Goal: Information Seeking & Learning: Compare options

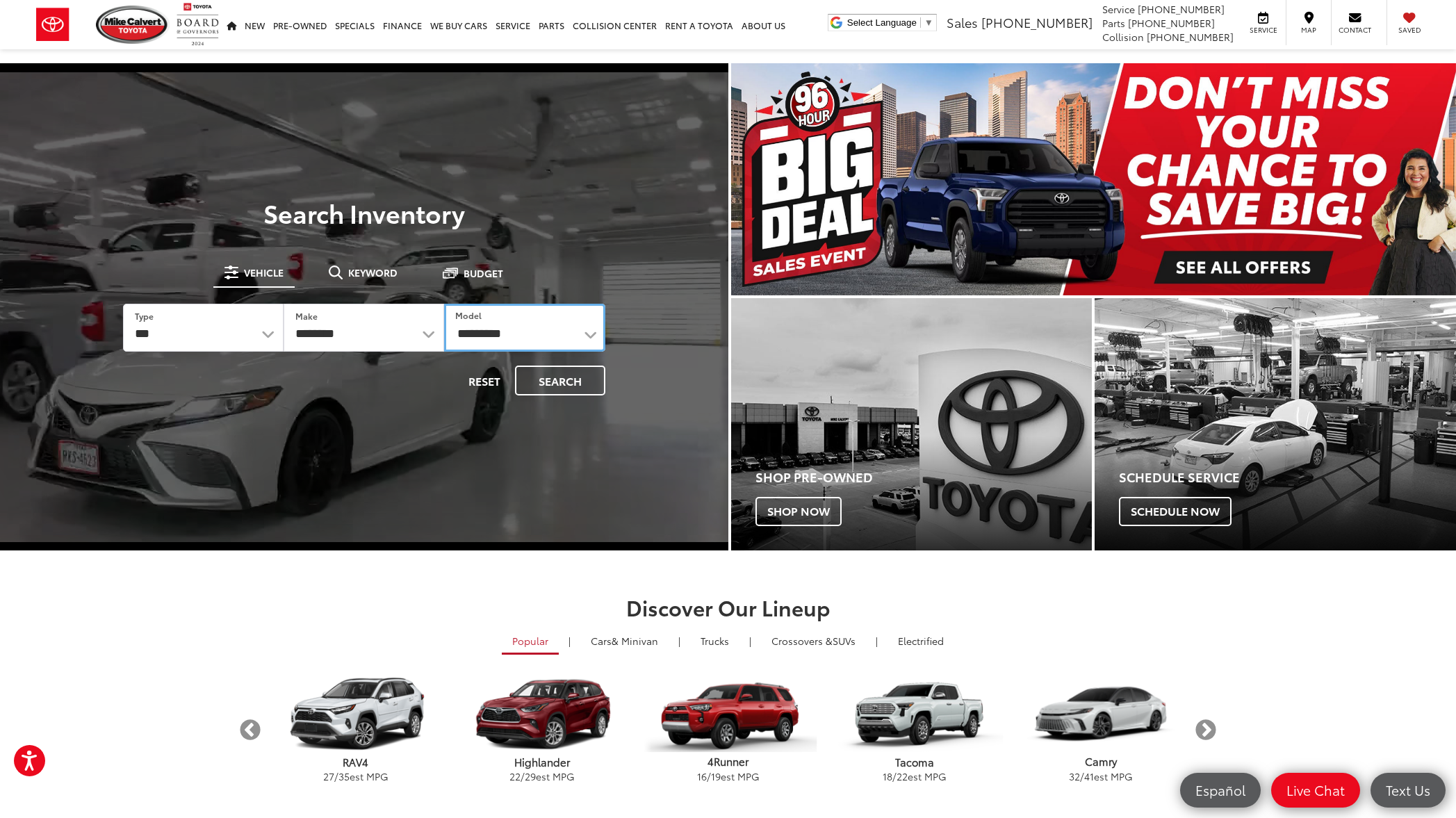
click at [589, 337] on select "**********" at bounding box center [524, 327] width 161 height 48
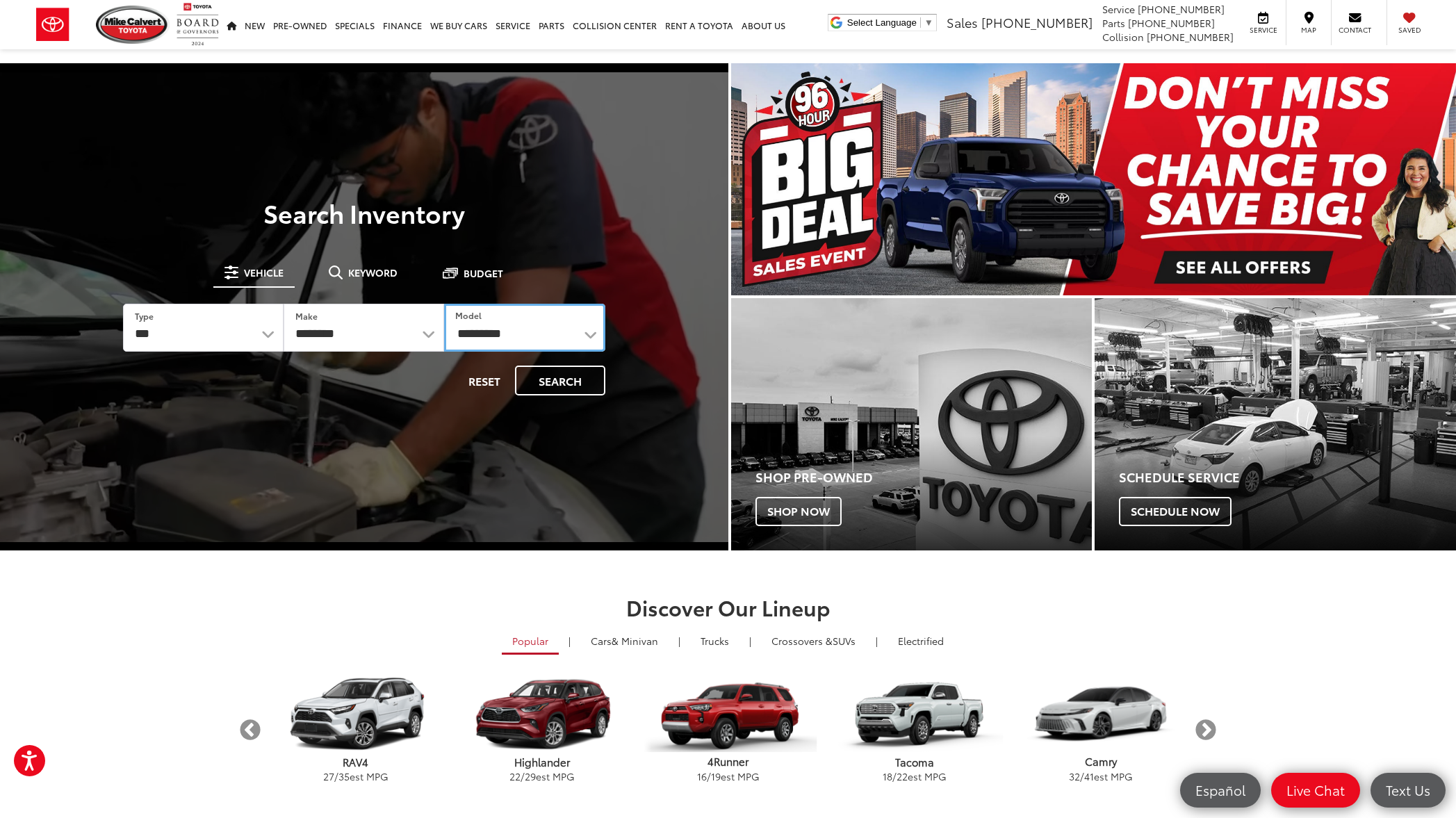
select select "**********"
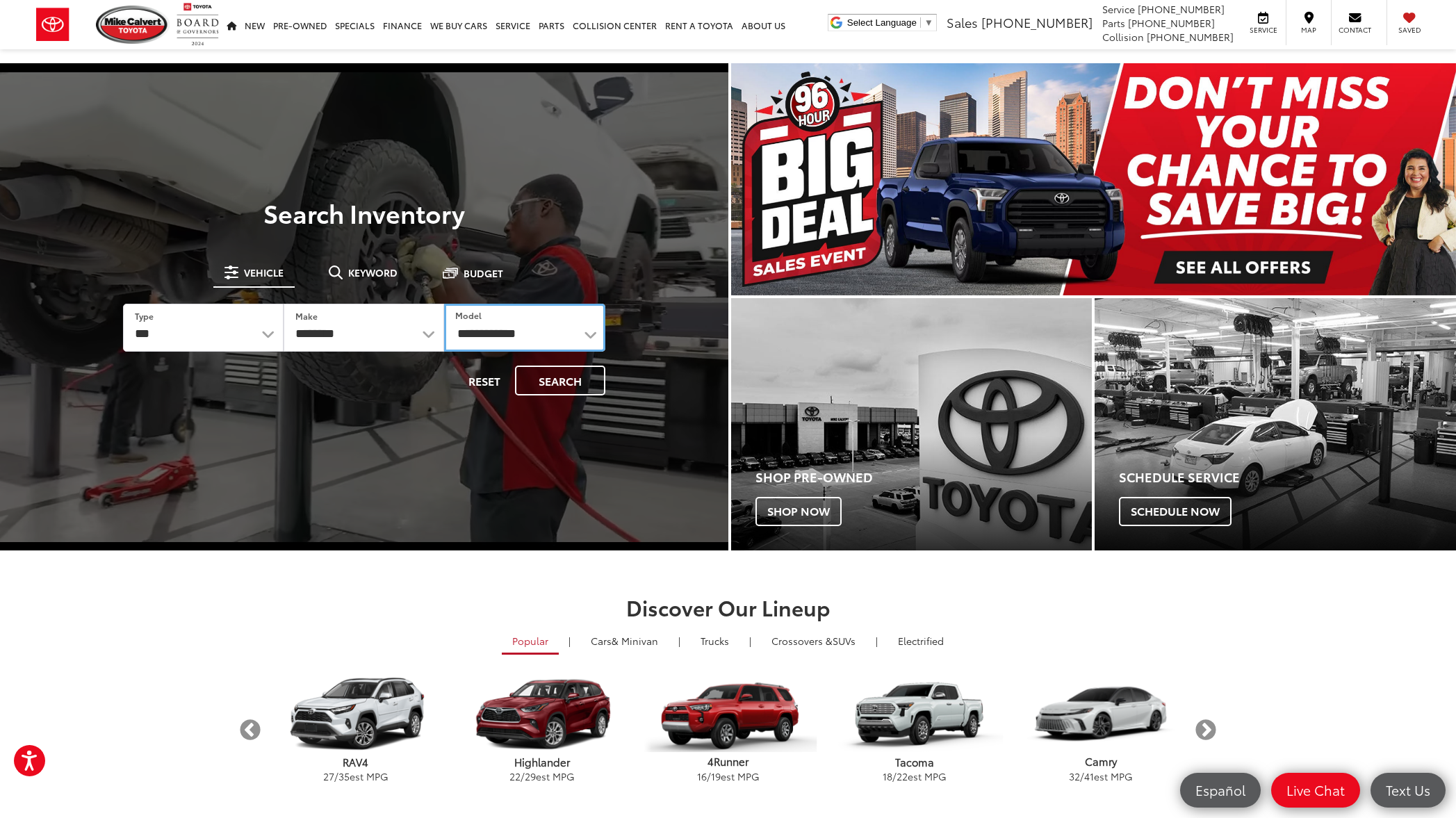
click at [444, 304] on select "**********" at bounding box center [524, 327] width 161 height 48
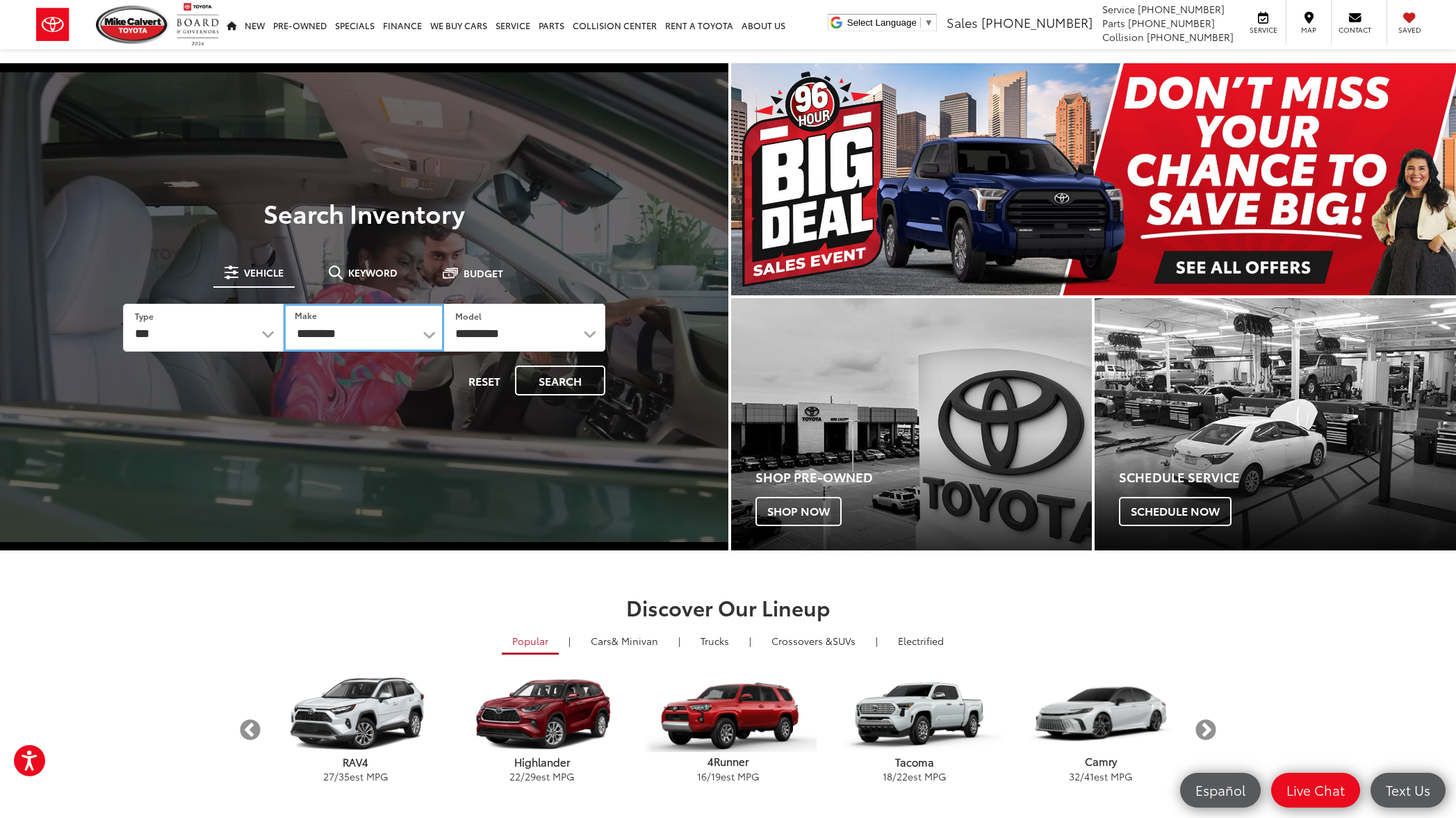
click at [428, 332] on select "******** ******" at bounding box center [364, 327] width 161 height 48
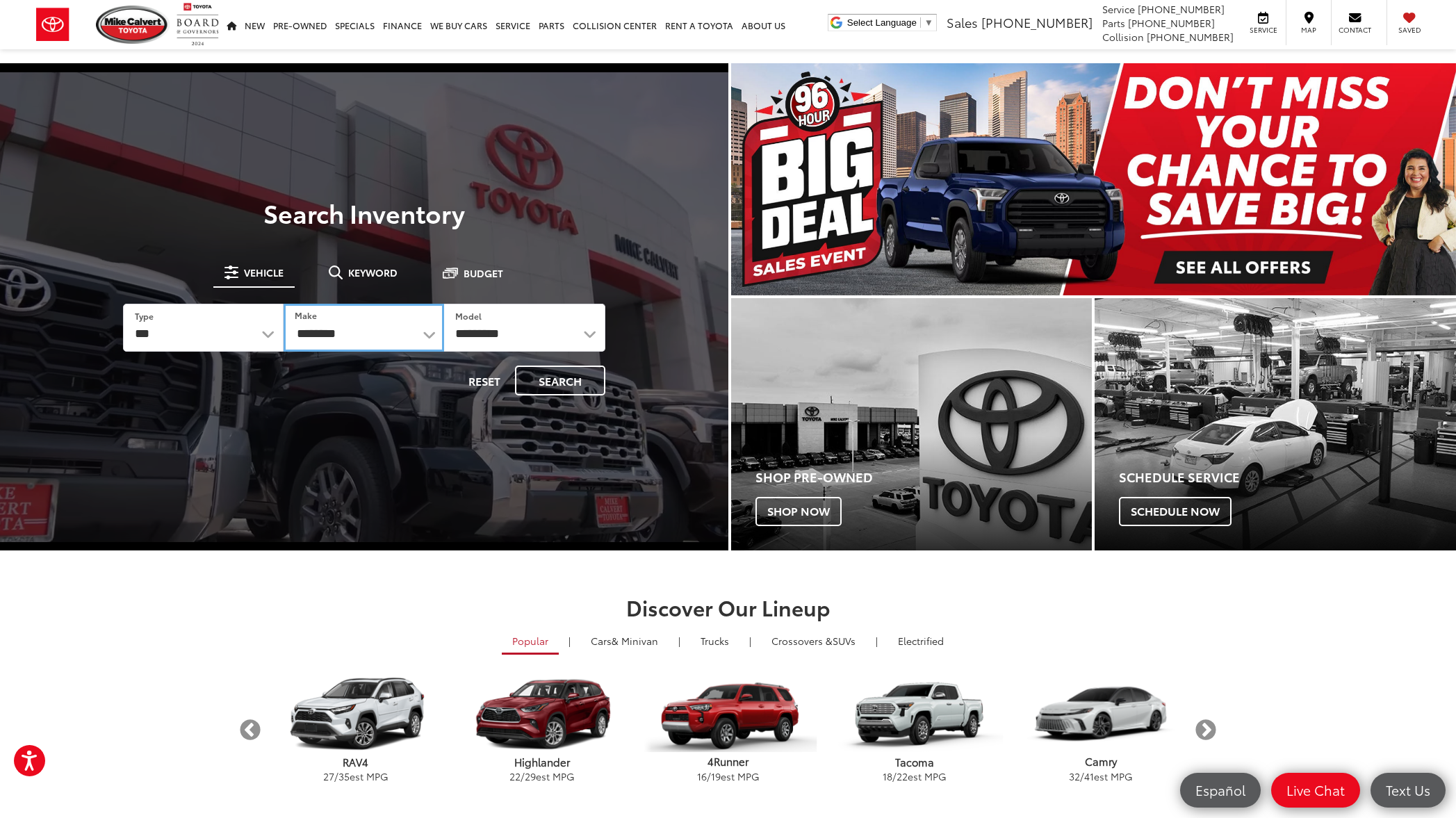
select select "******"
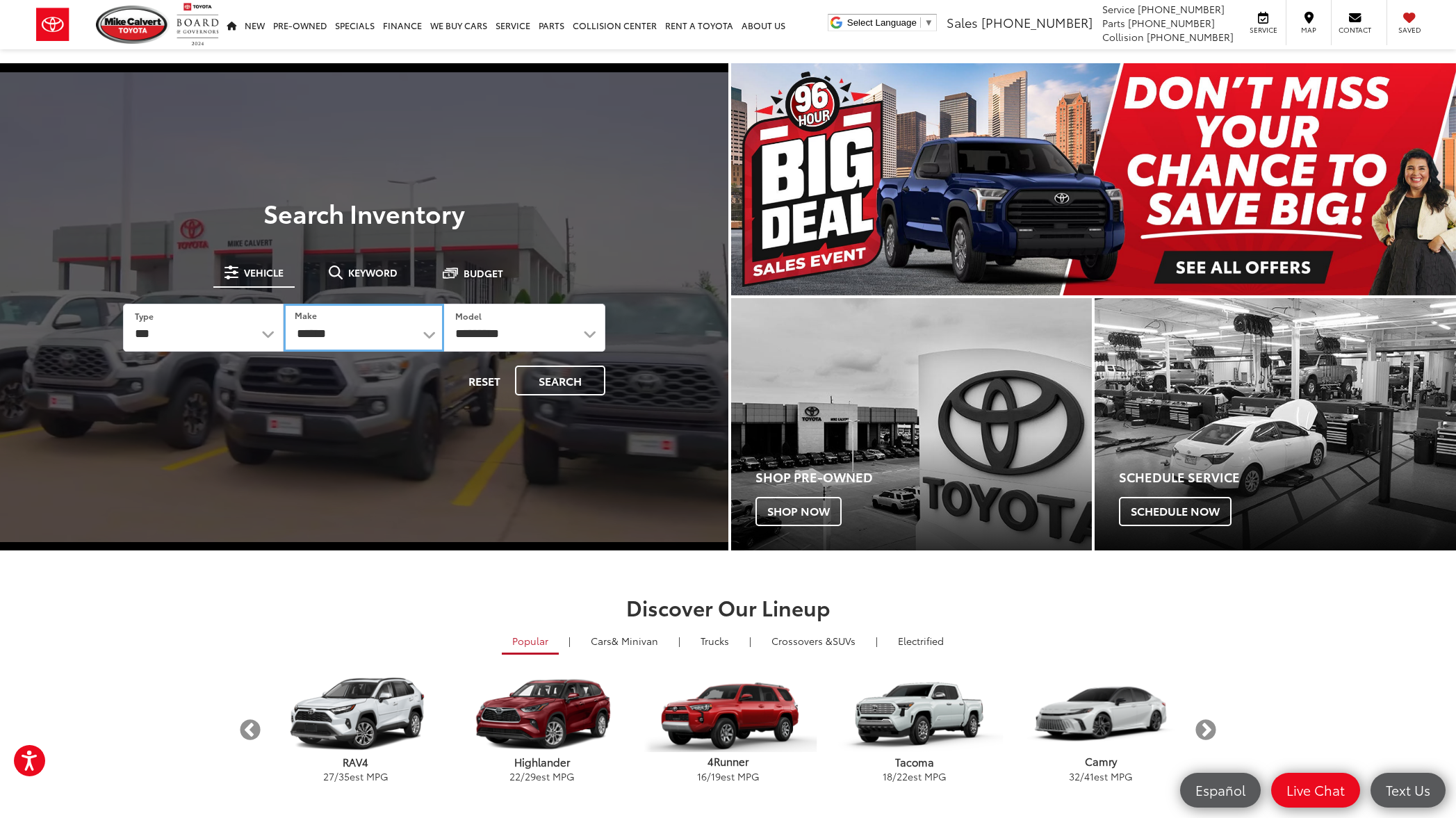
click at [283, 304] on select "******** ******" at bounding box center [364, 327] width 161 height 48
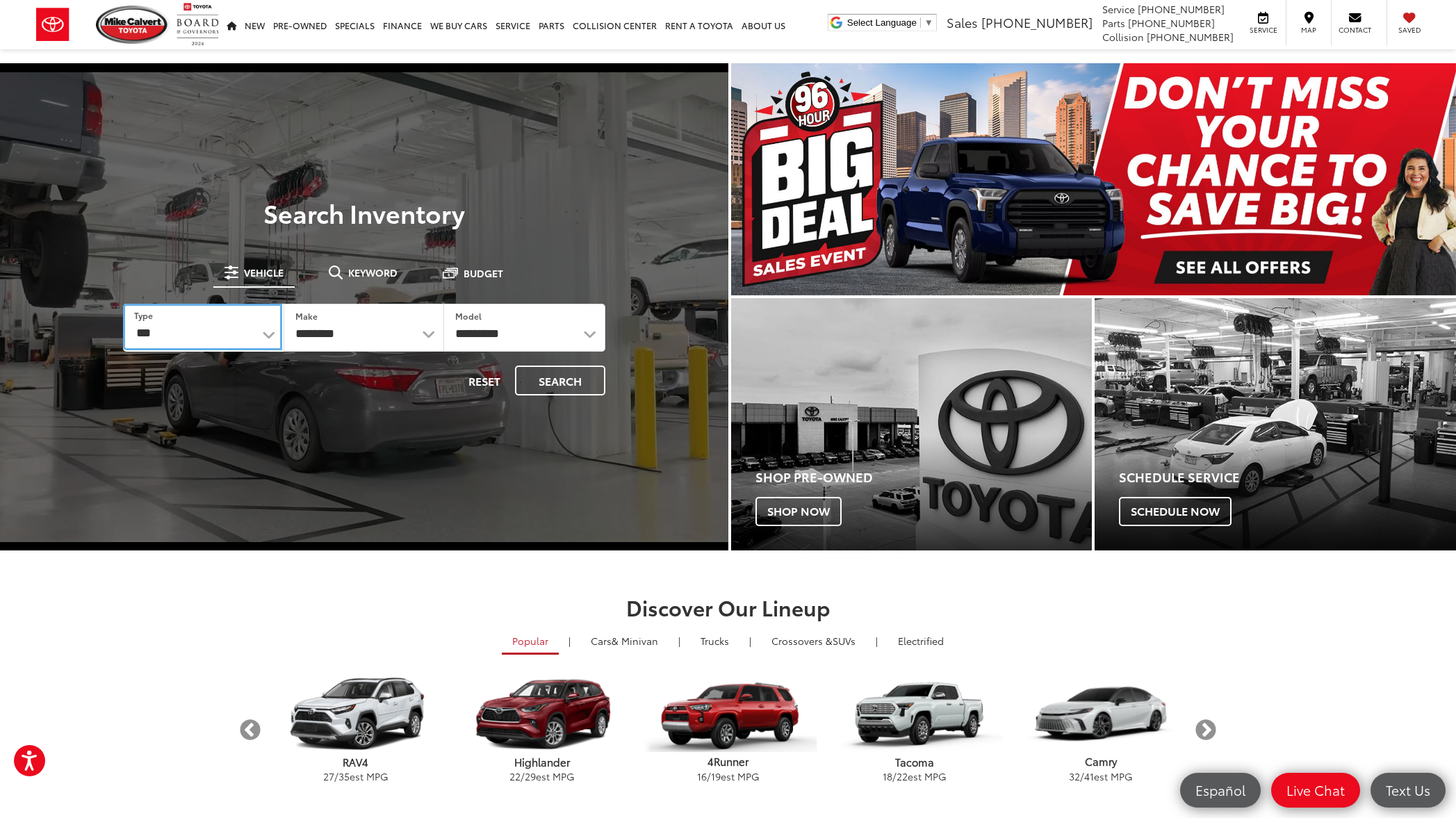
click at [266, 333] on select "*** *** **** *********" at bounding box center [202, 326] width 159 height 47
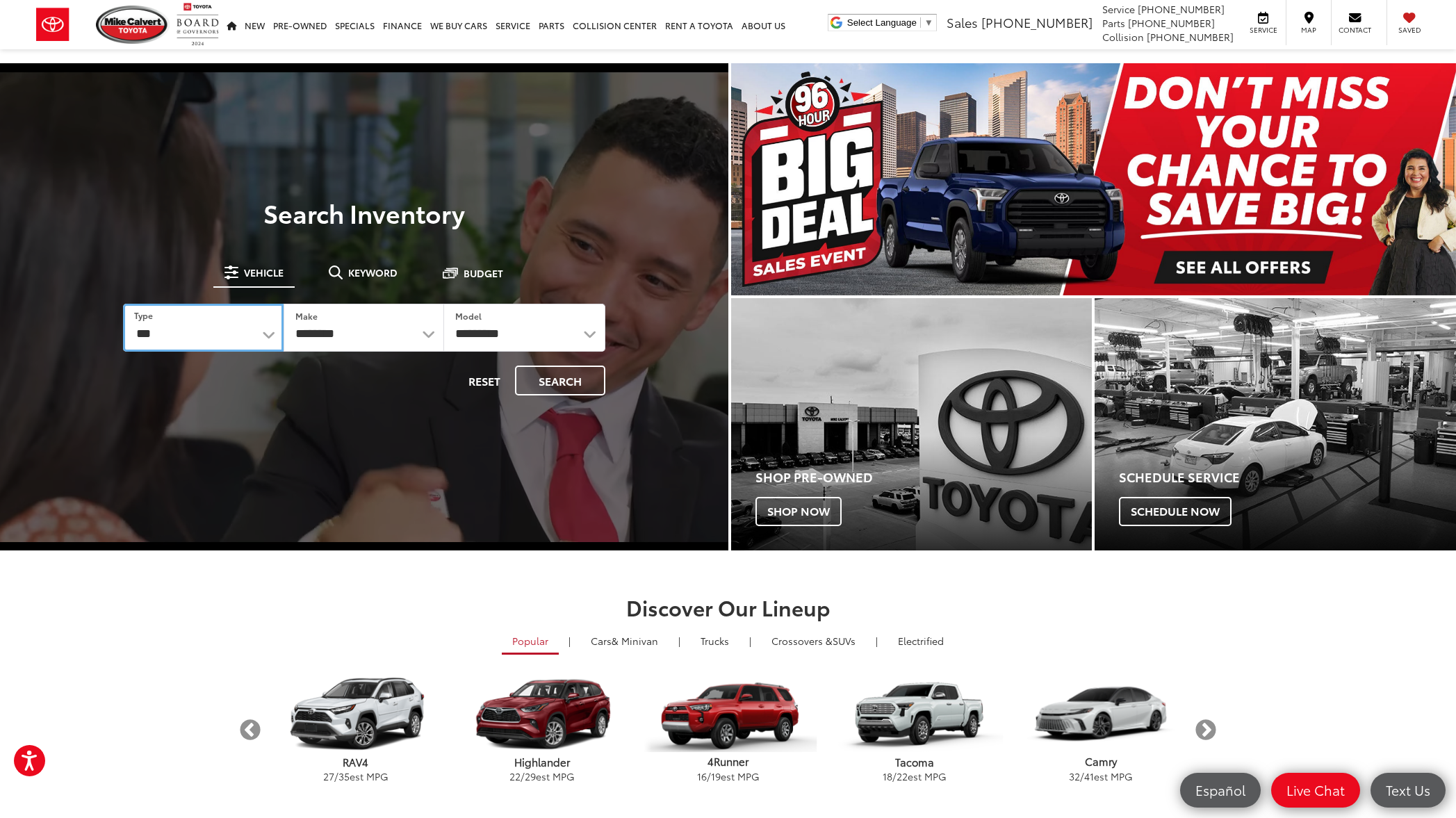
select select "******"
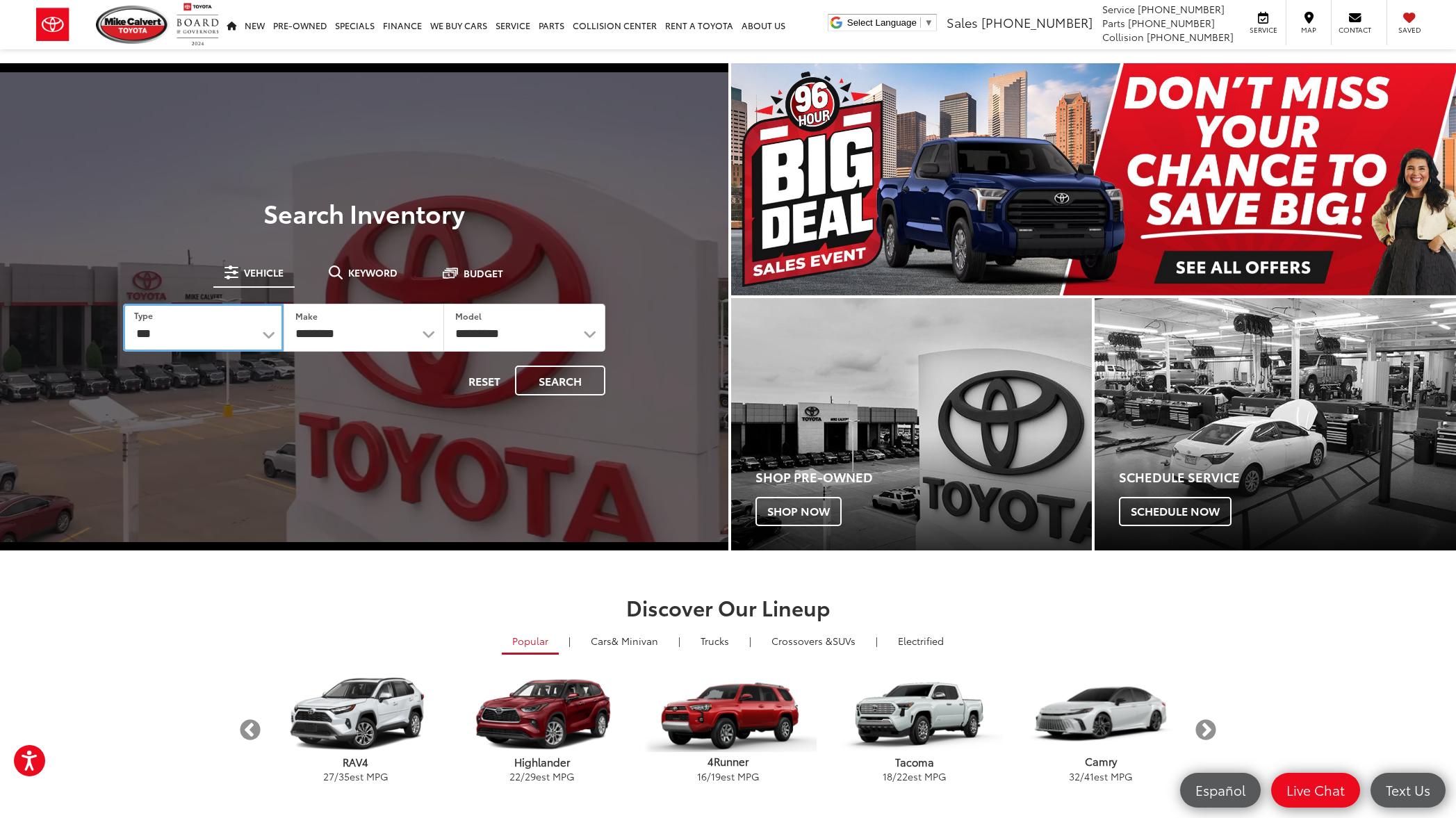
click at [123, 304] on select "*** *** **** *********" at bounding box center [203, 327] width 161 height 48
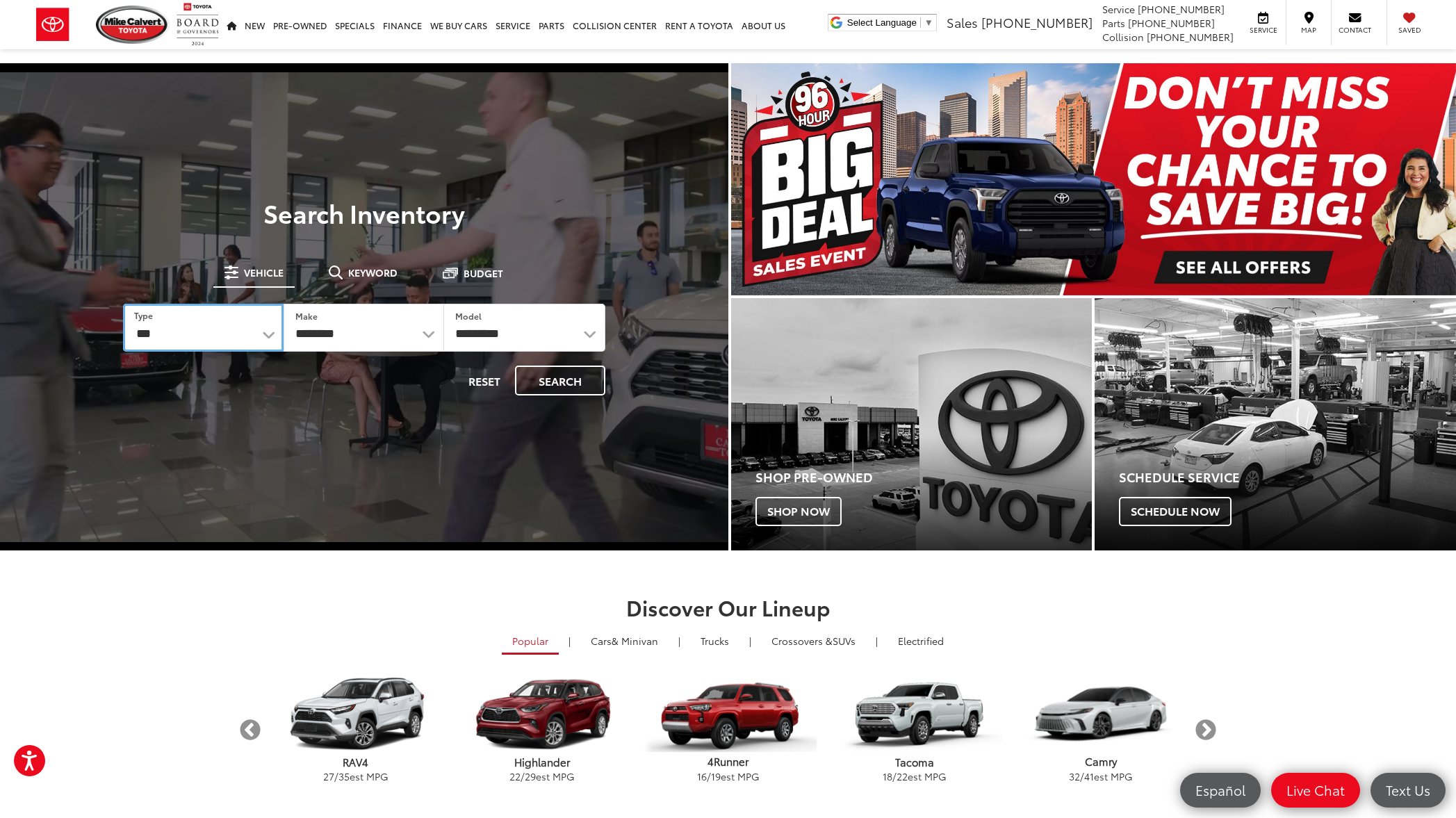
select select "******"
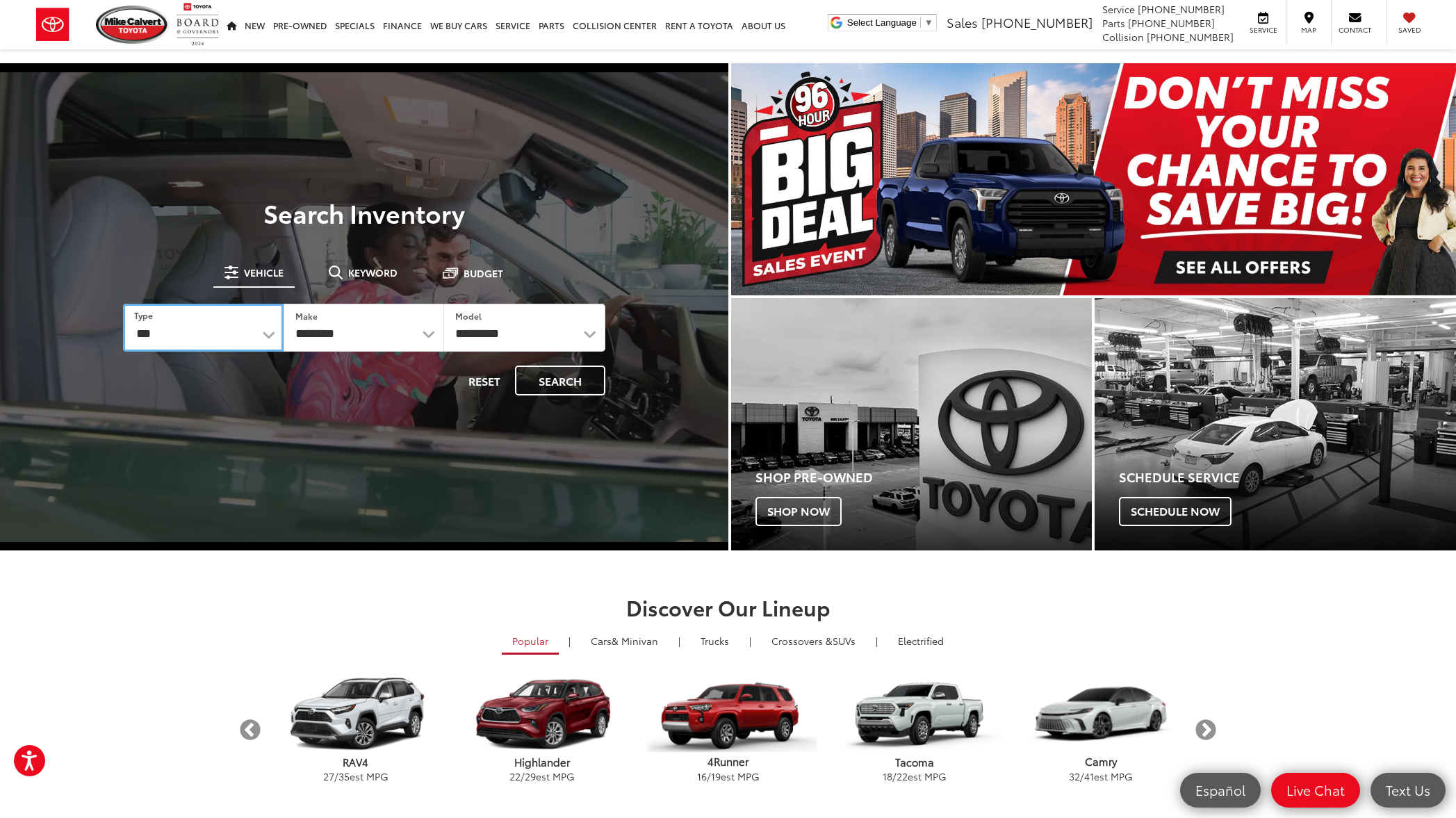
select select
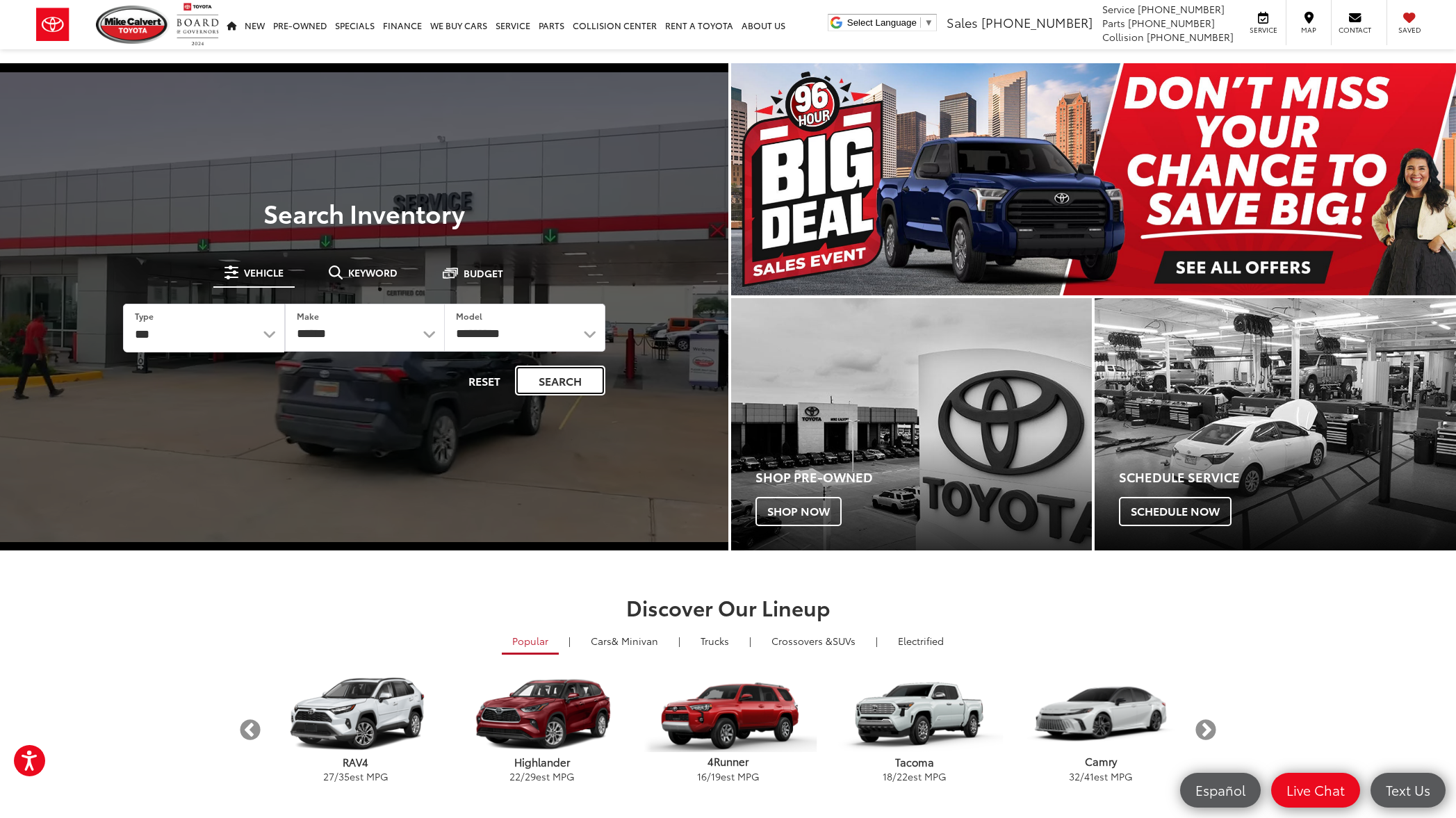
click at [548, 380] on button "Search" at bounding box center [559, 380] width 90 height 30
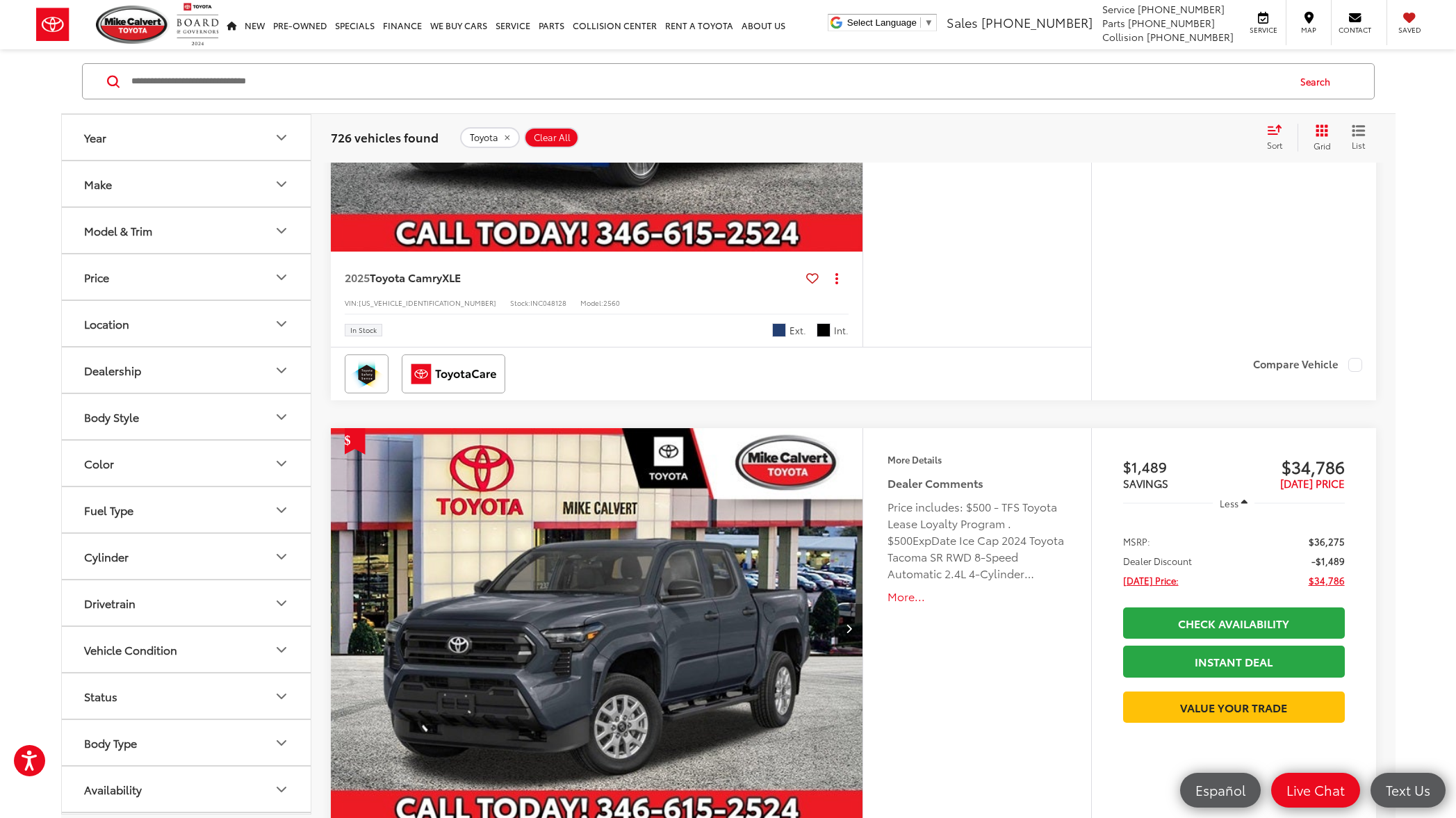
scroll to position [169, 0]
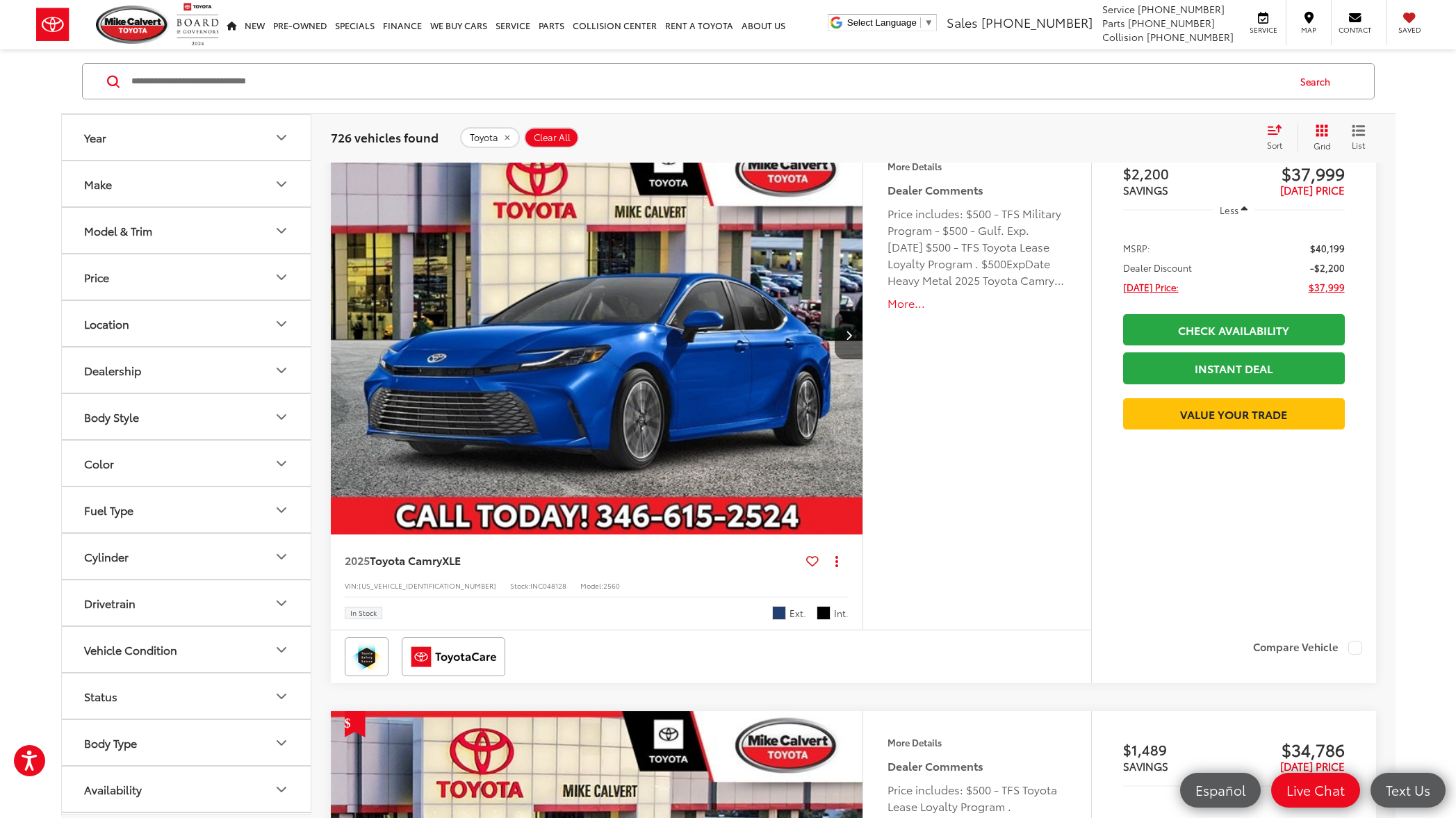
click at [289, 85] on input "Search by Make, Model, or Keyword" at bounding box center [708, 81] width 1157 height 34
click at [1314, 84] on button "Search" at bounding box center [1318, 80] width 64 height 34
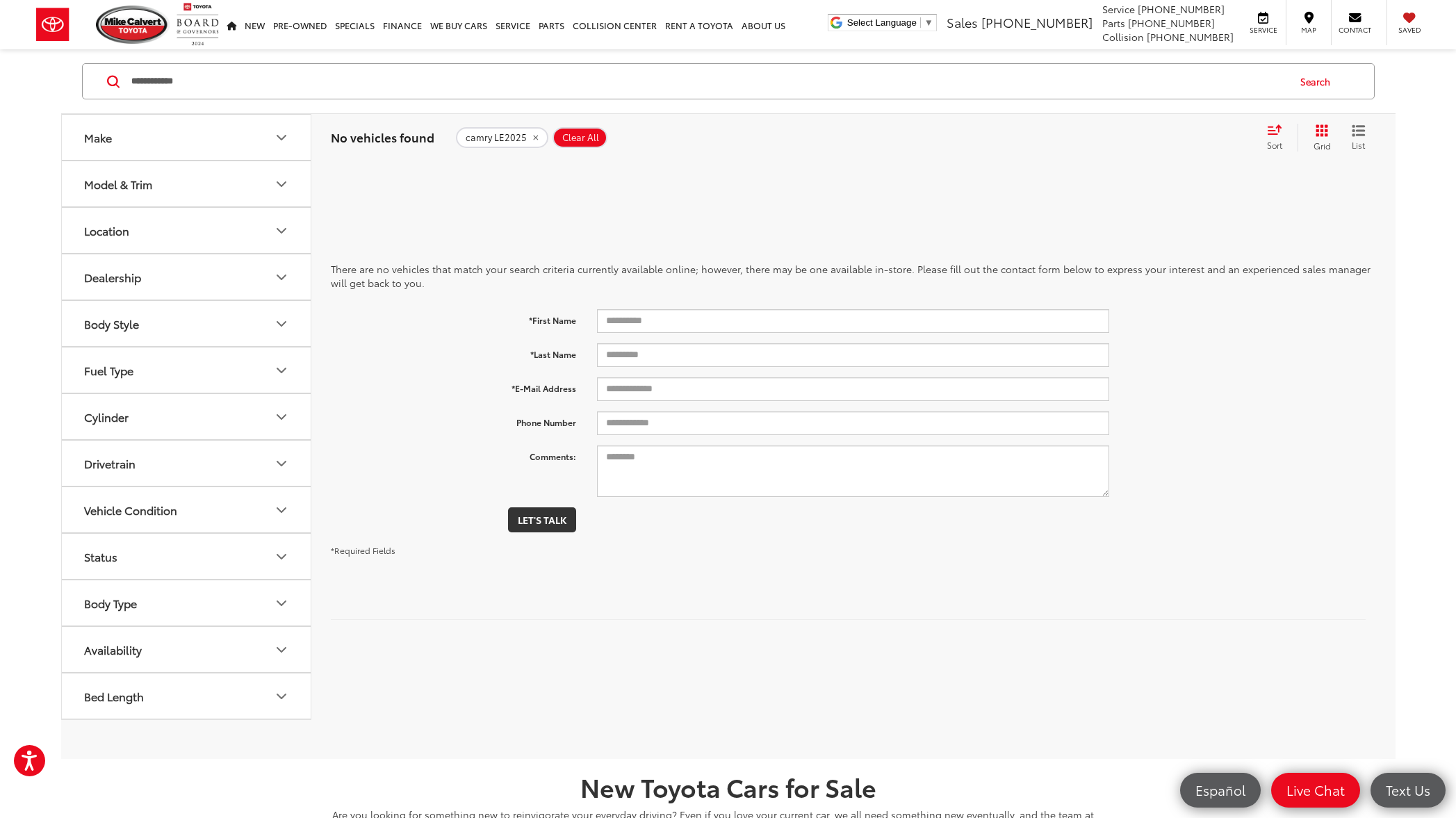
click at [169, 82] on input "**********" at bounding box center [708, 81] width 1157 height 34
type input "**********"
click at [1316, 86] on button "Search" at bounding box center [1318, 80] width 64 height 34
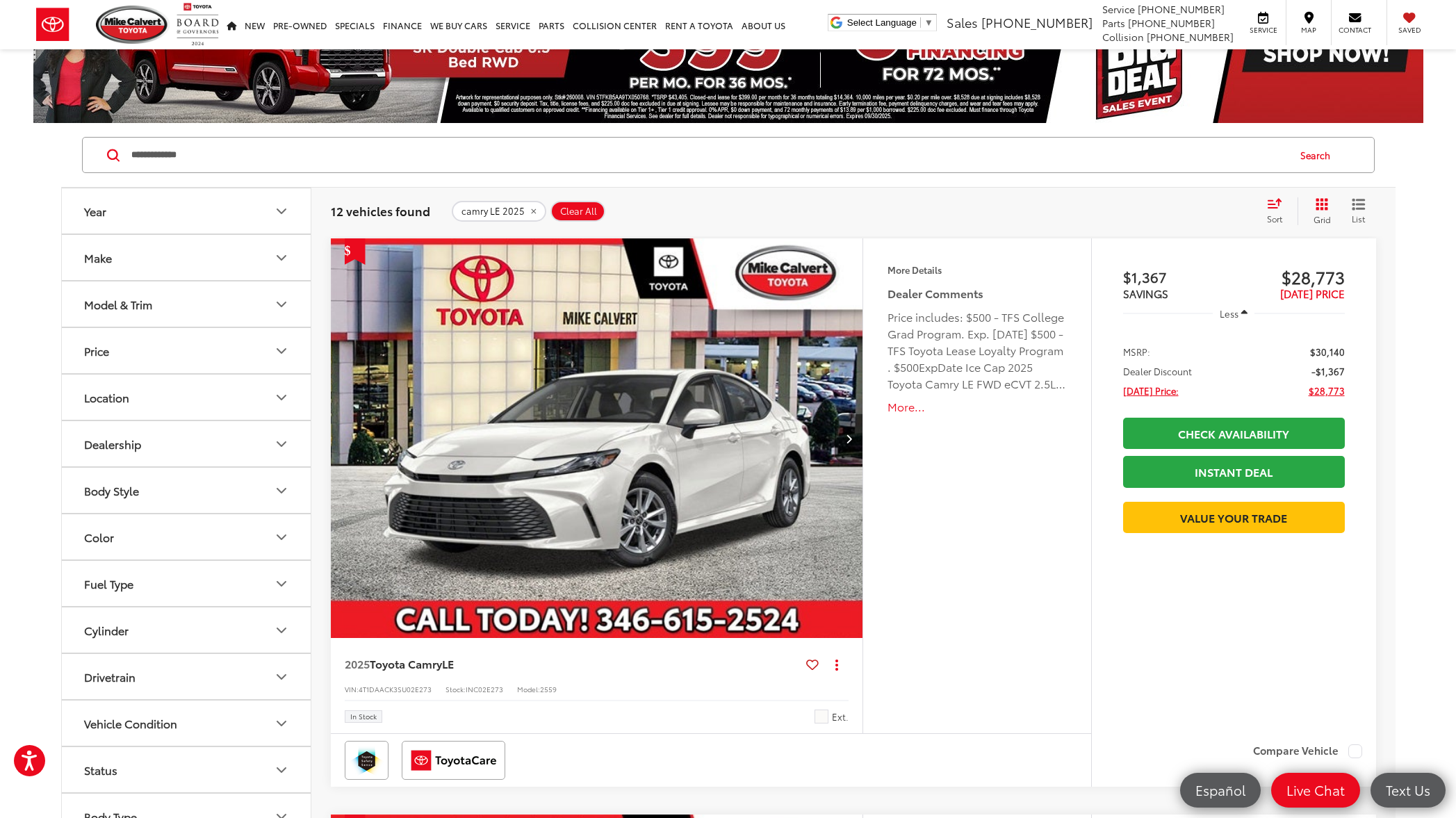
scroll to position [92, 0]
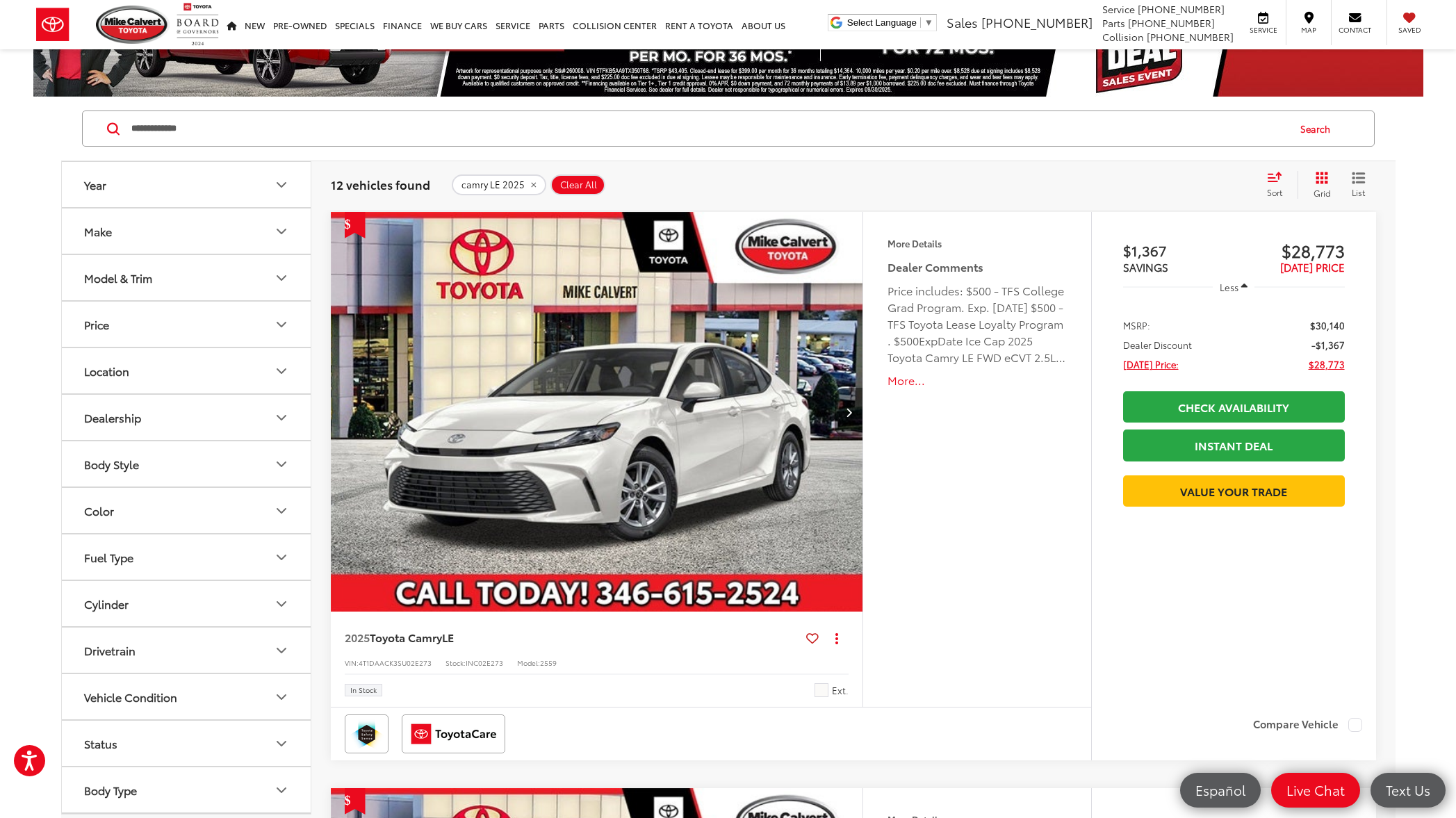
click at [849, 410] on icon "Next image" at bounding box center [848, 411] width 6 height 10
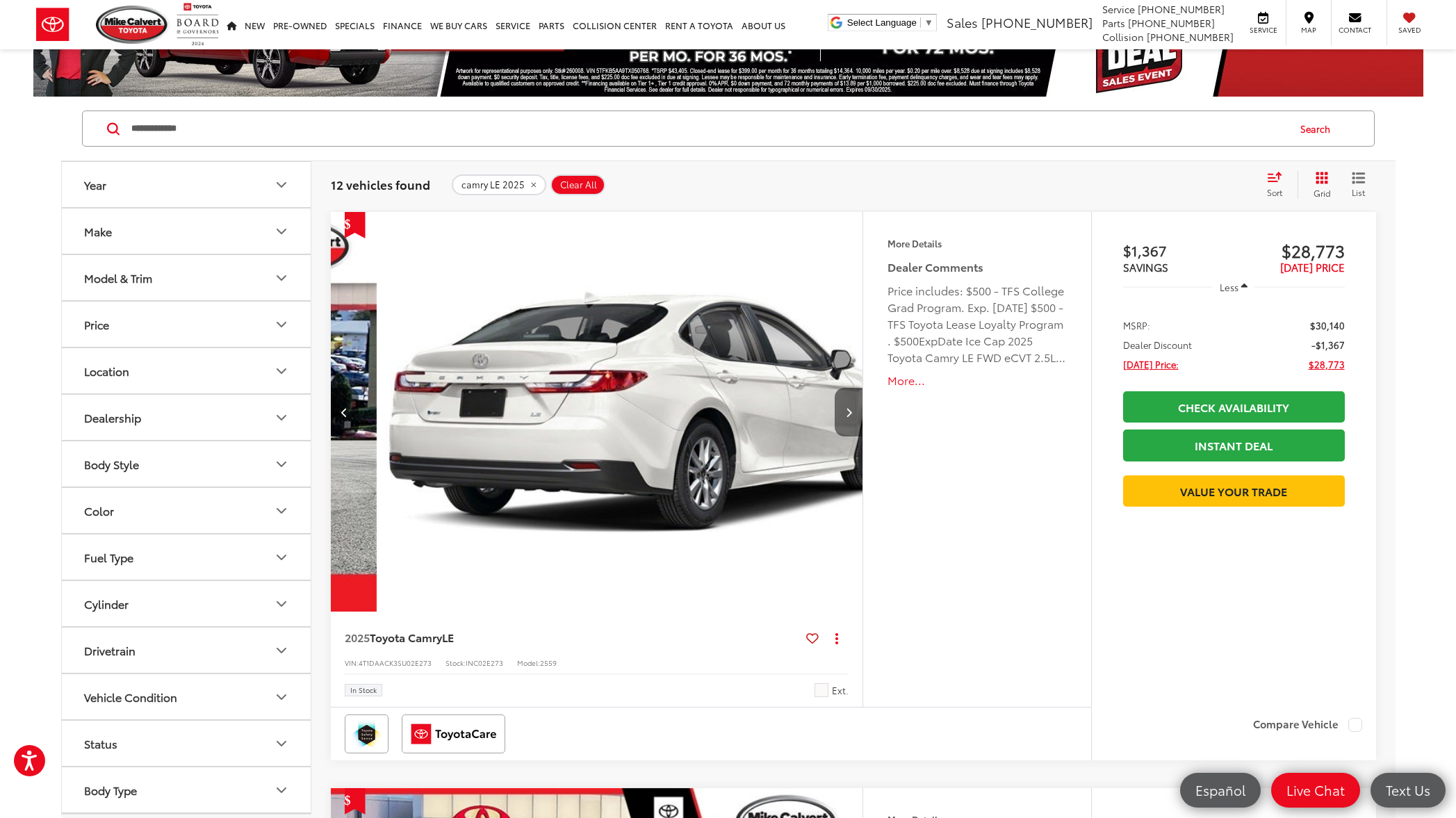
scroll to position [0, 535]
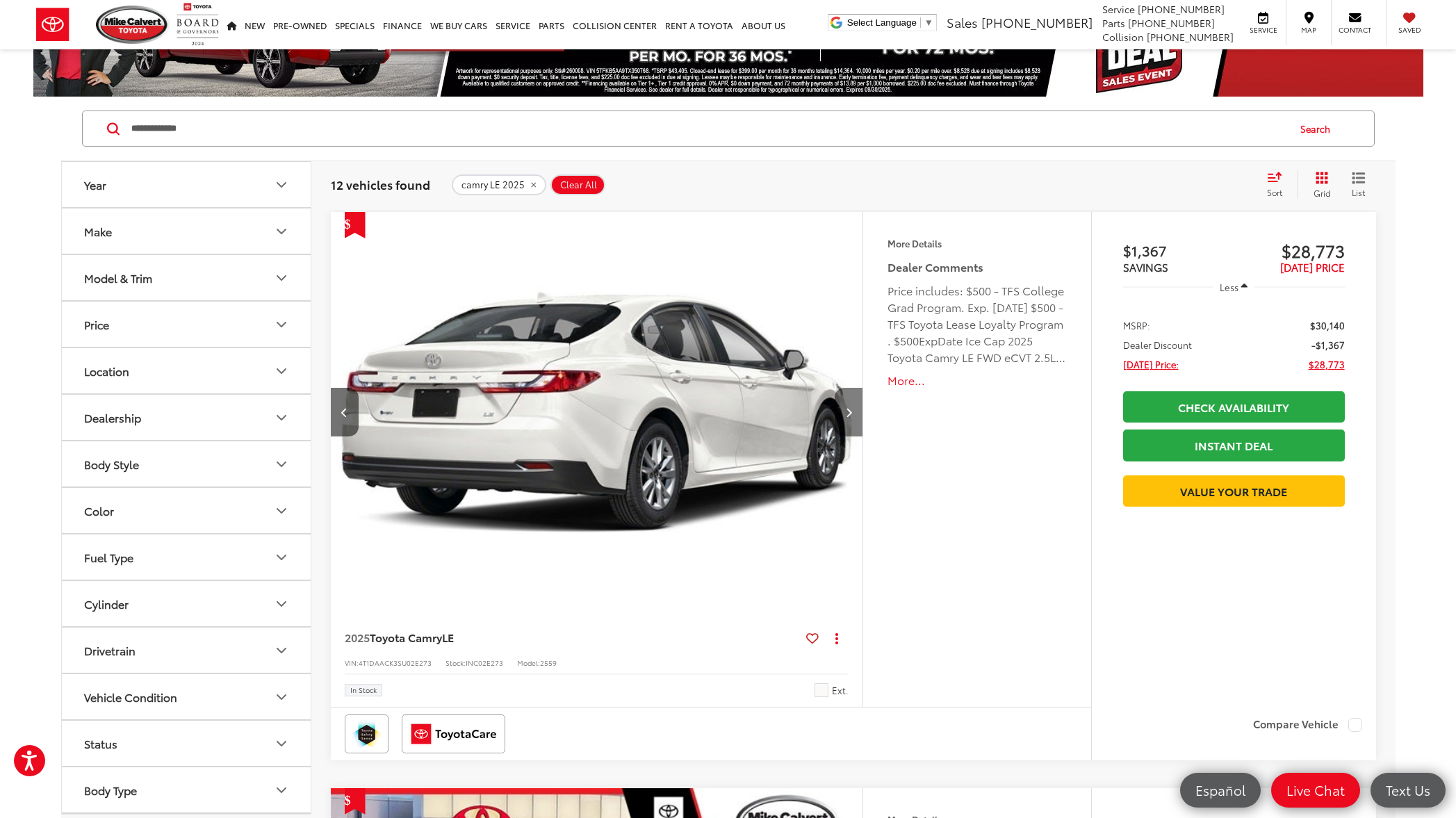
click at [849, 410] on icon "Next image" at bounding box center [848, 411] width 6 height 10
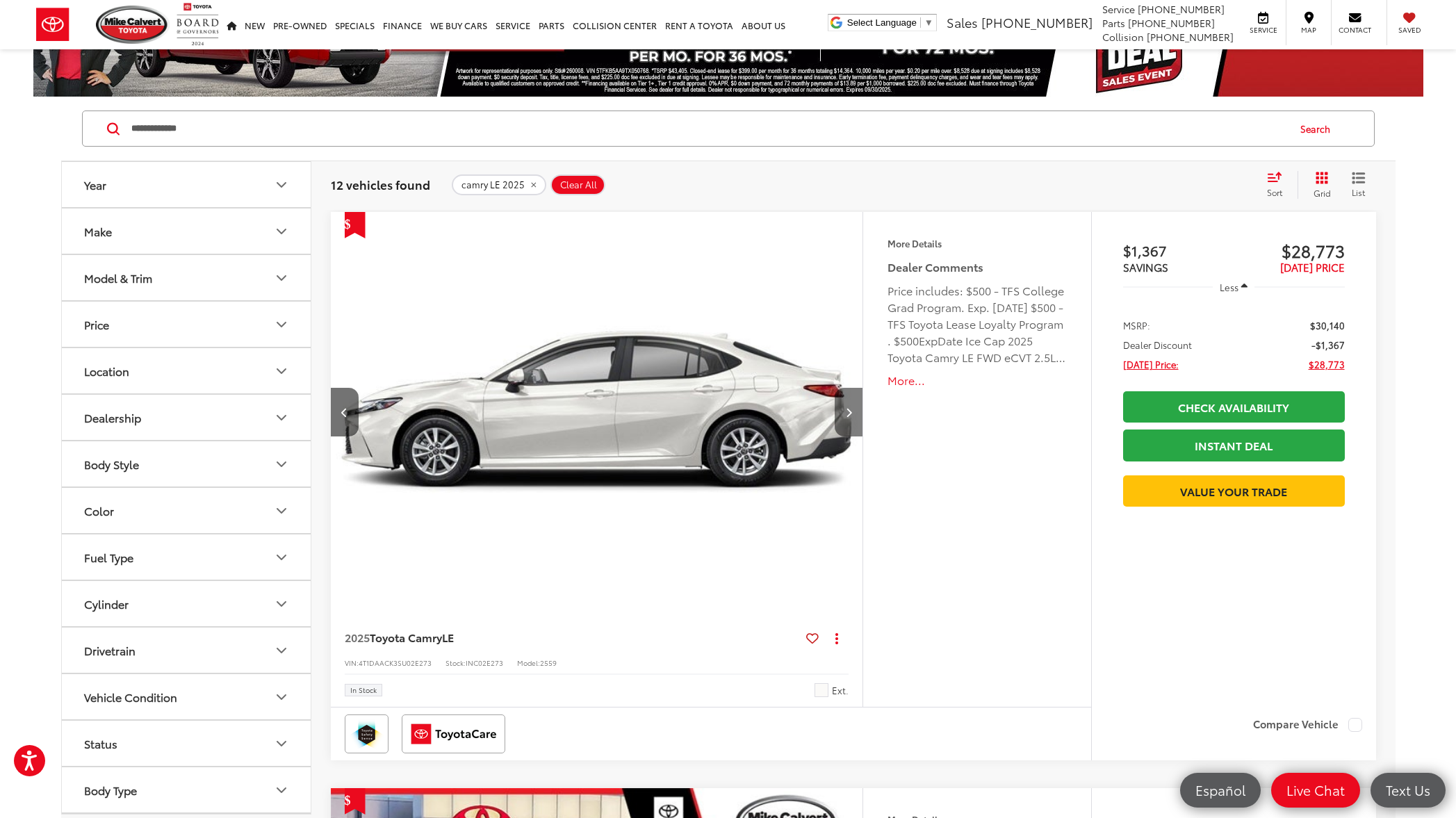
click at [849, 410] on icon "Next image" at bounding box center [848, 411] width 6 height 10
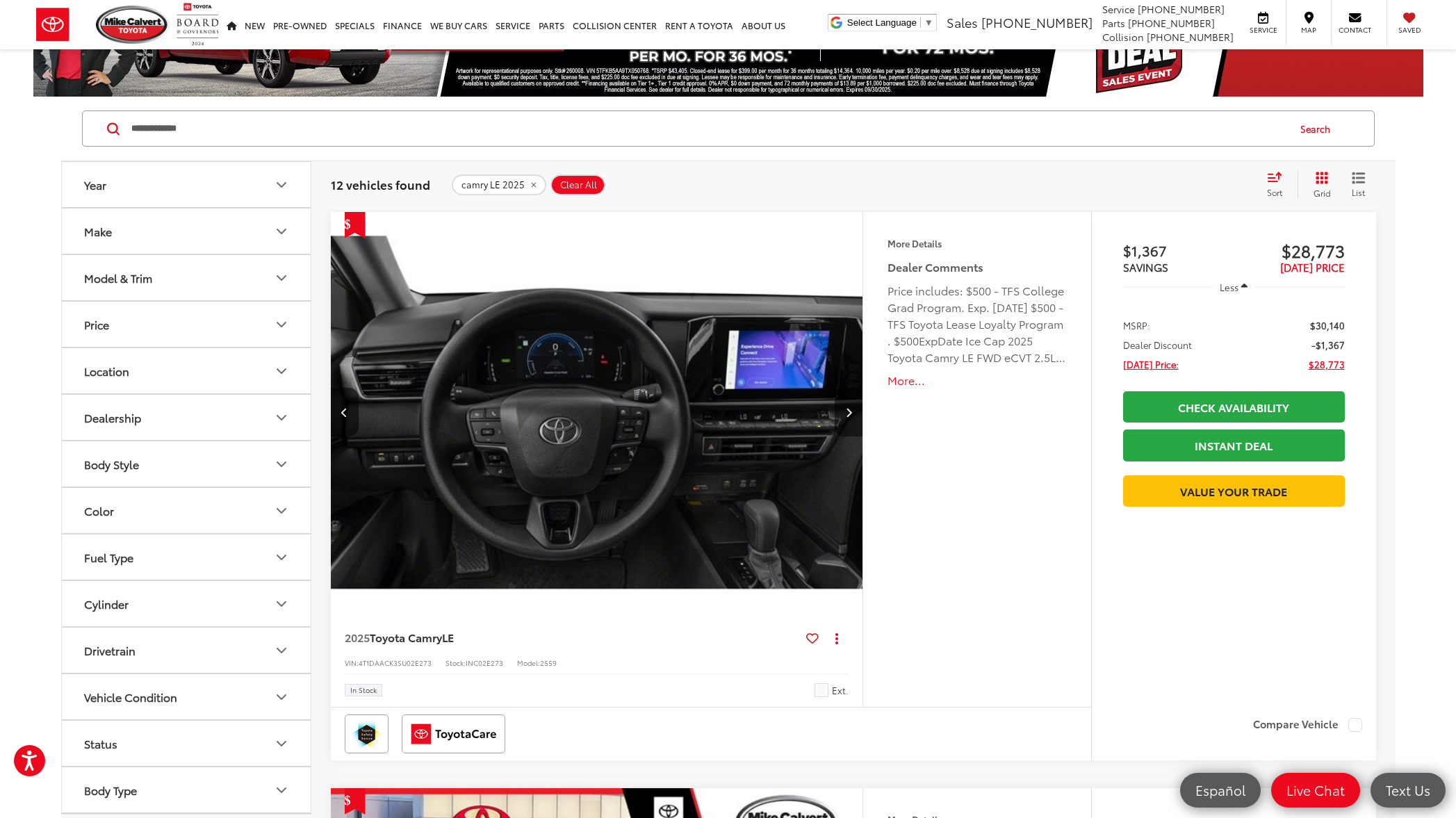
click at [849, 410] on icon "Next image" at bounding box center [848, 411] width 6 height 10
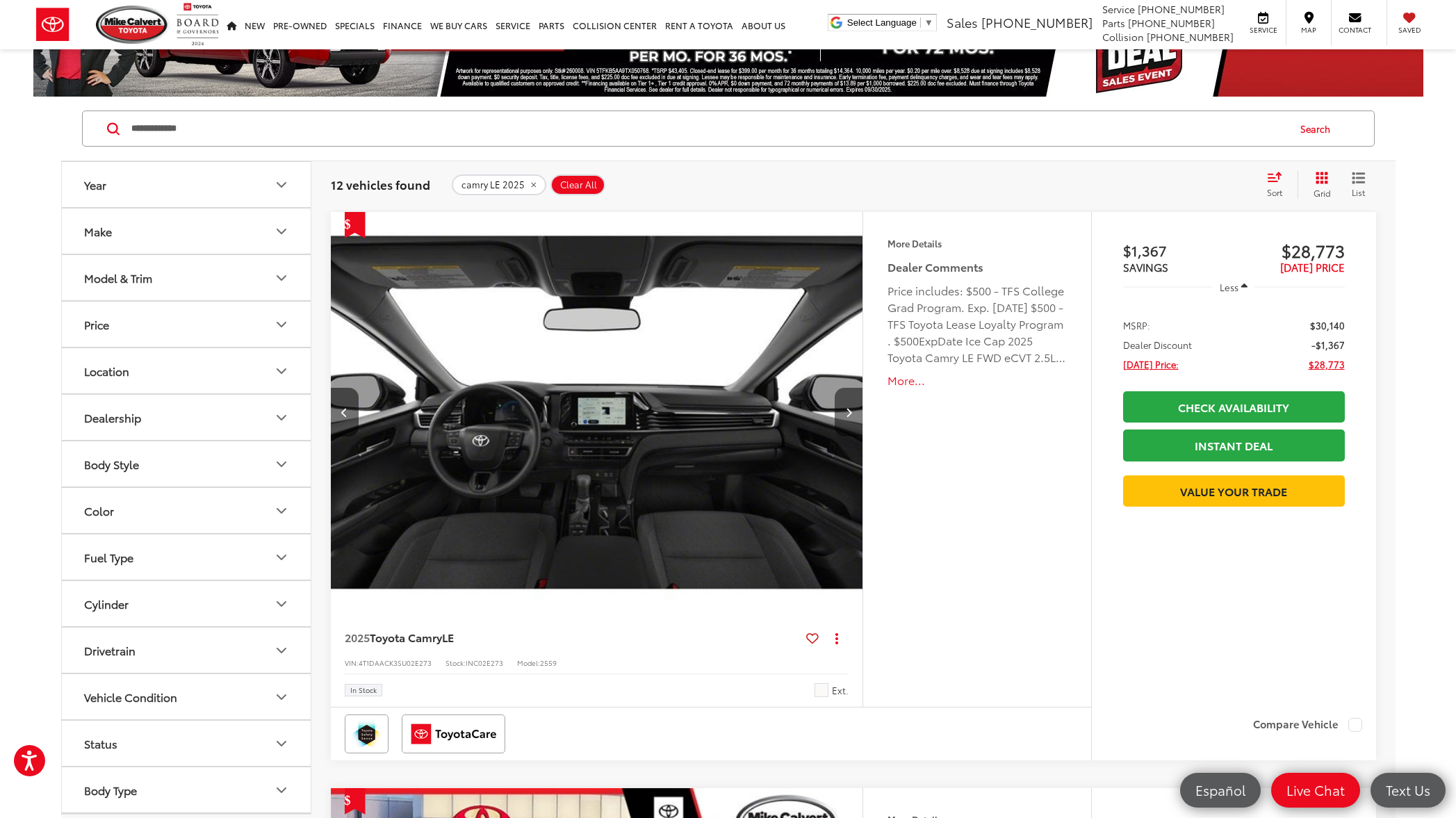
click at [849, 410] on icon "Next image" at bounding box center [848, 411] width 6 height 10
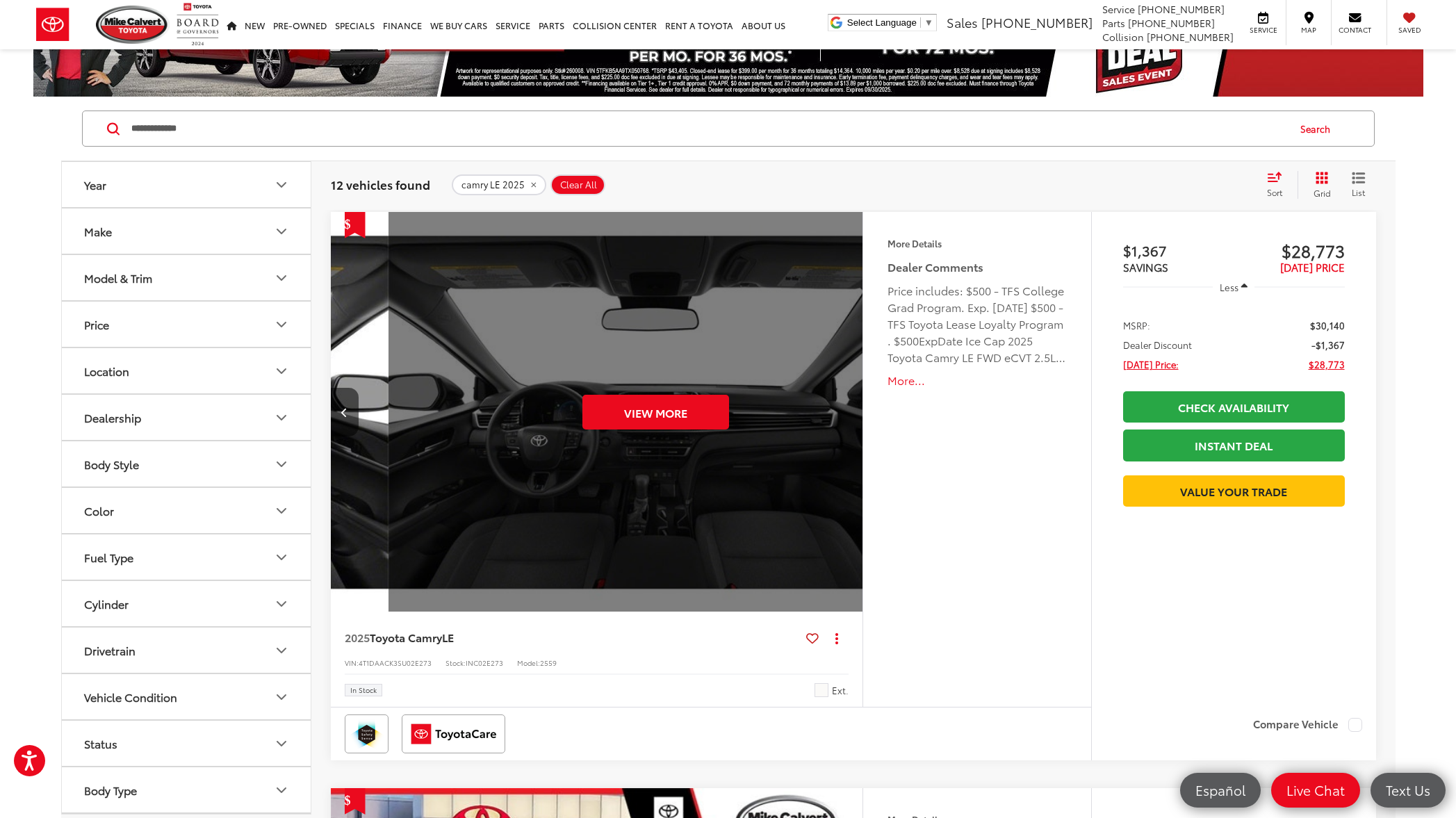
scroll to position [0, 2671]
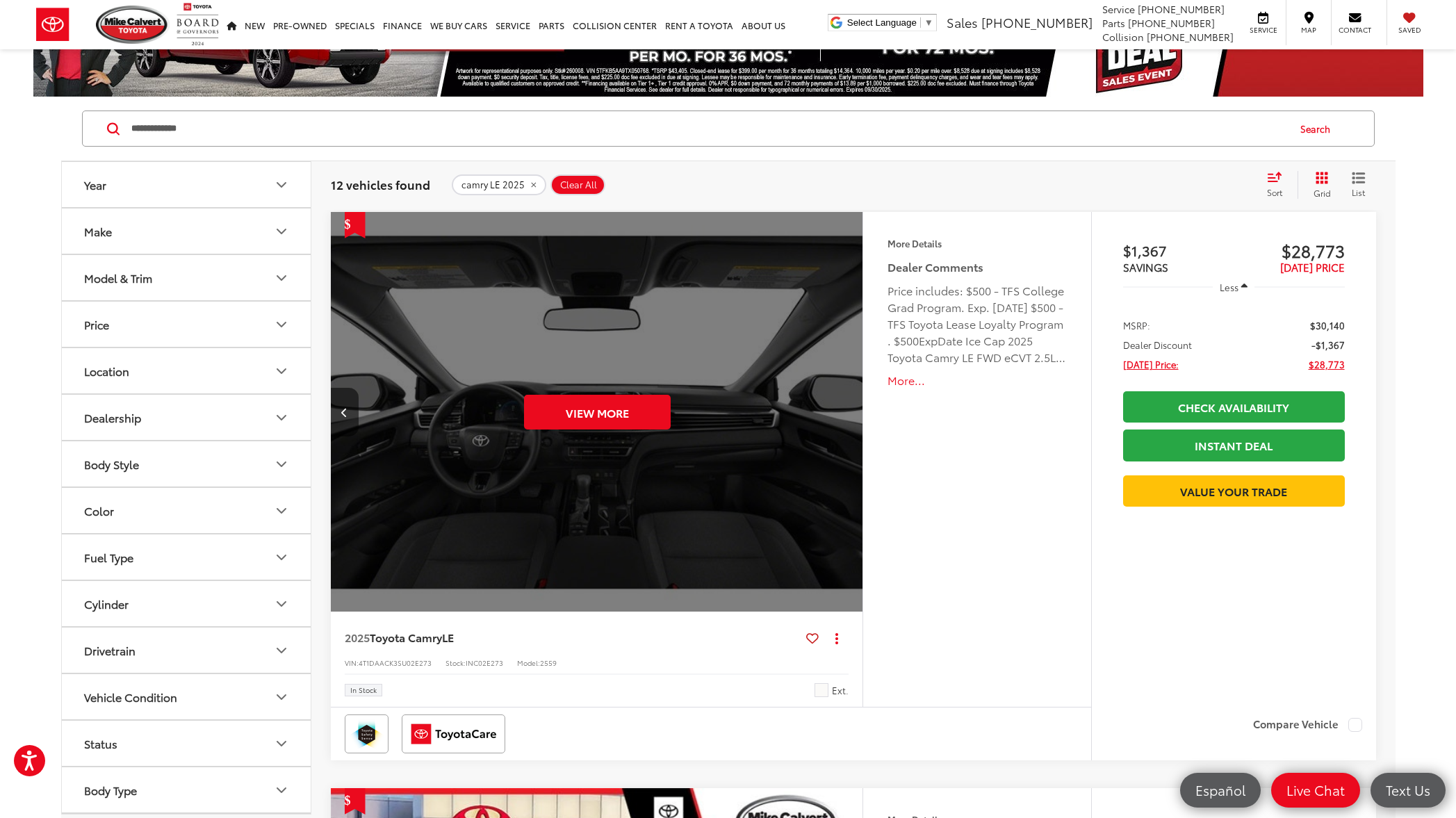
click at [849, 410] on div "View More" at bounding box center [597, 412] width 535 height 401
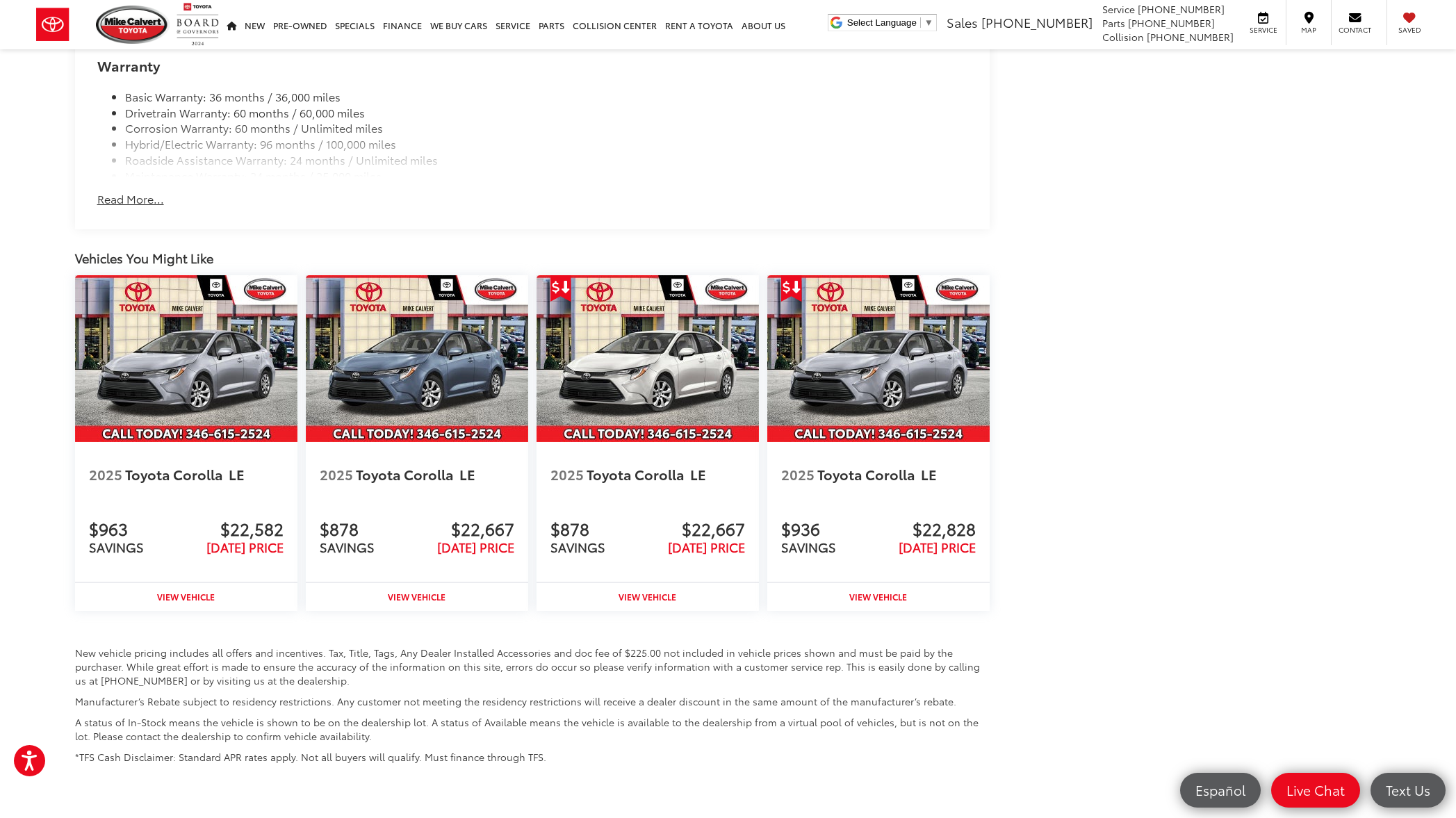
scroll to position [1332, 0]
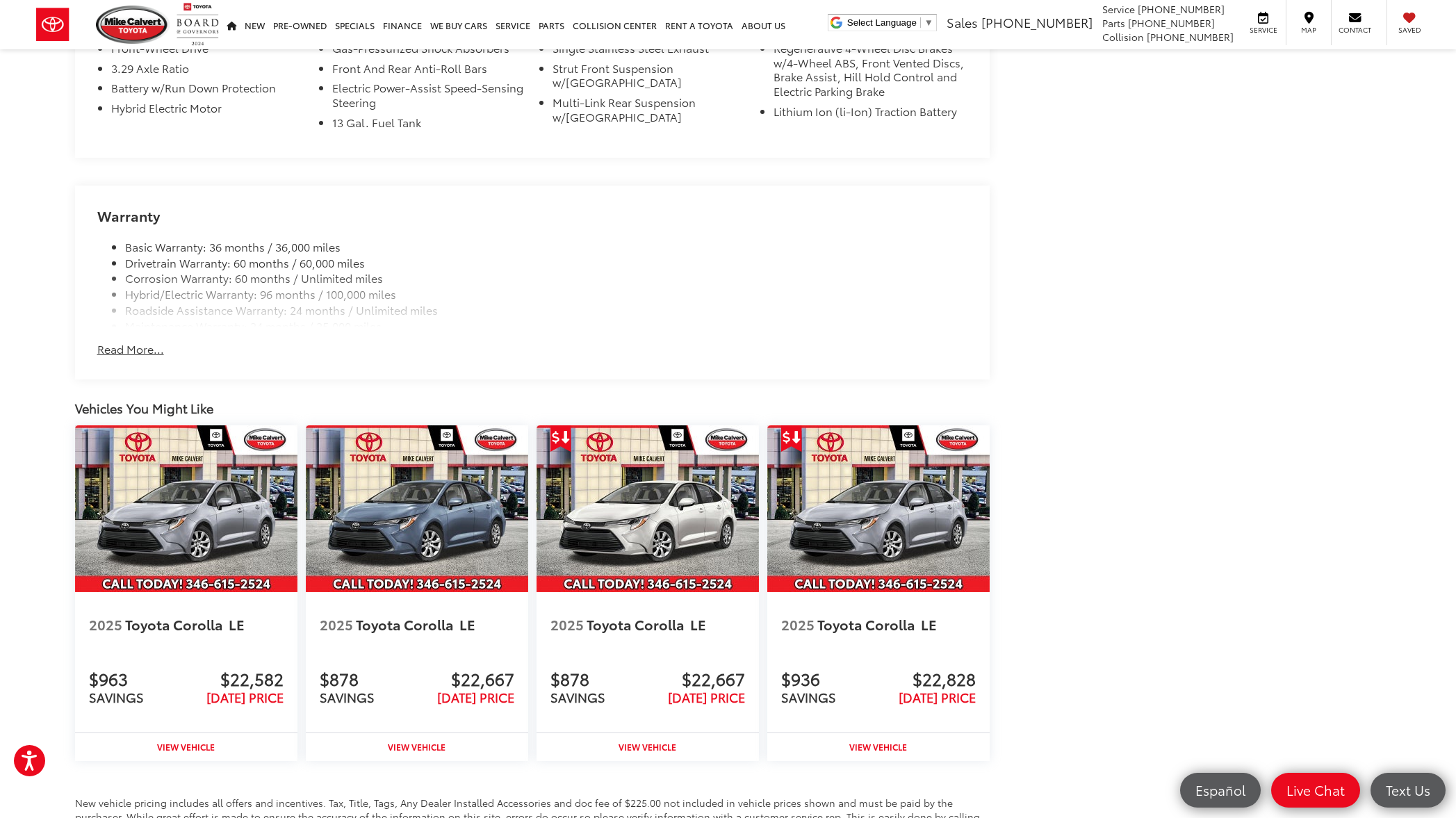
click at [144, 351] on button "Read More..." at bounding box center [131, 349] width 67 height 16
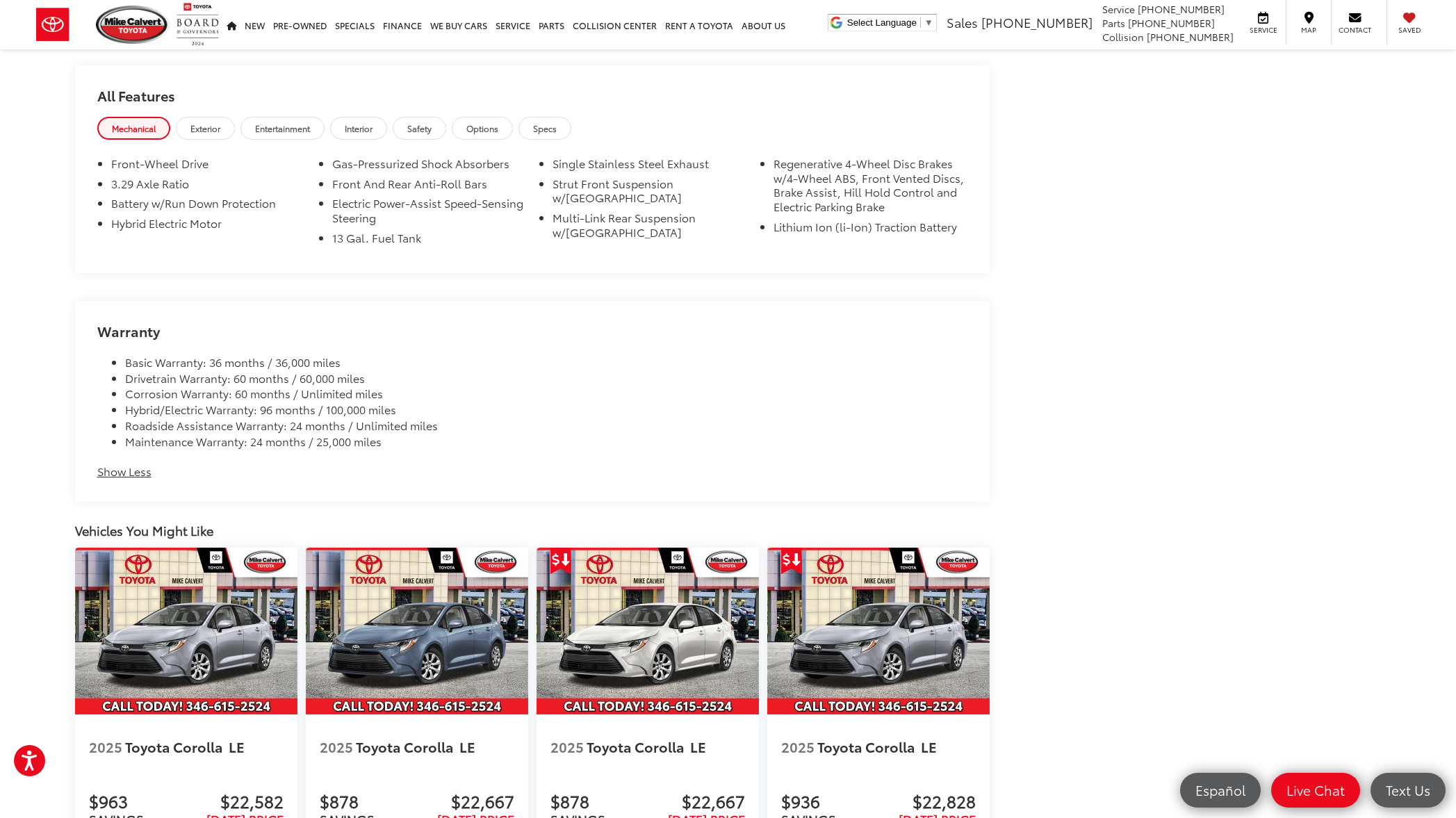
scroll to position [1084, 0]
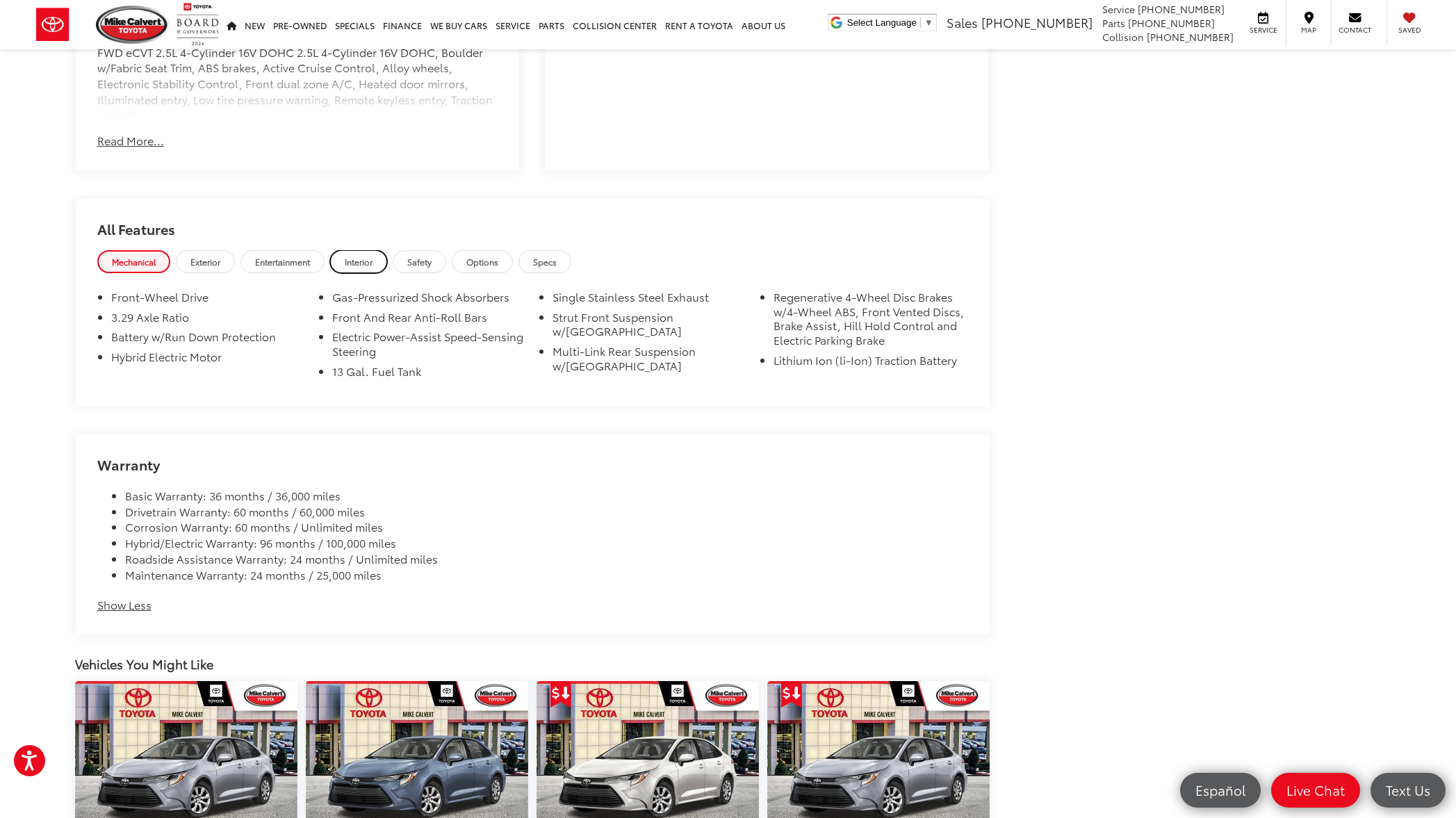
click at [364, 263] on span "Interior" at bounding box center [358, 261] width 27 height 11
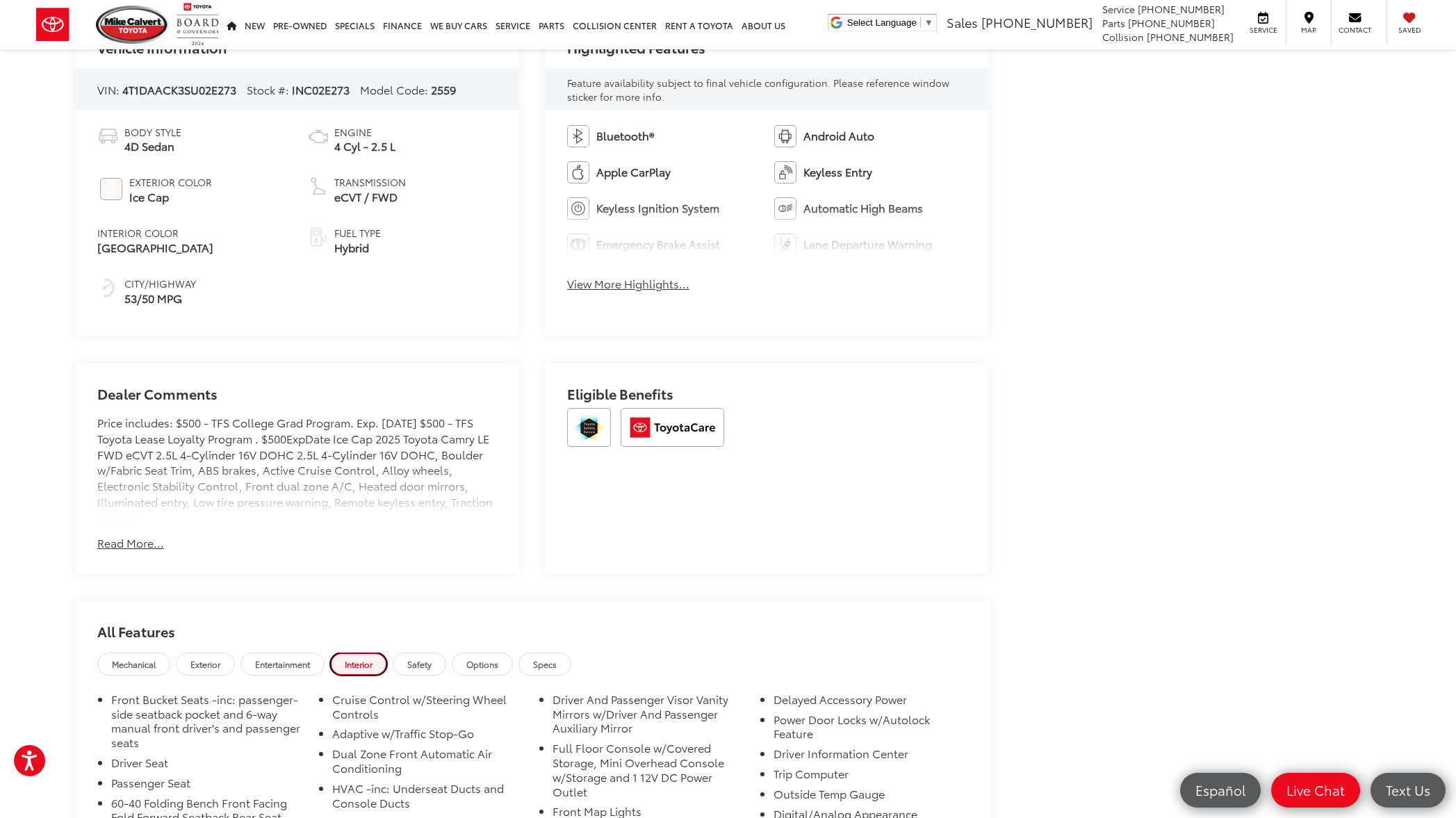
scroll to position [672, 0]
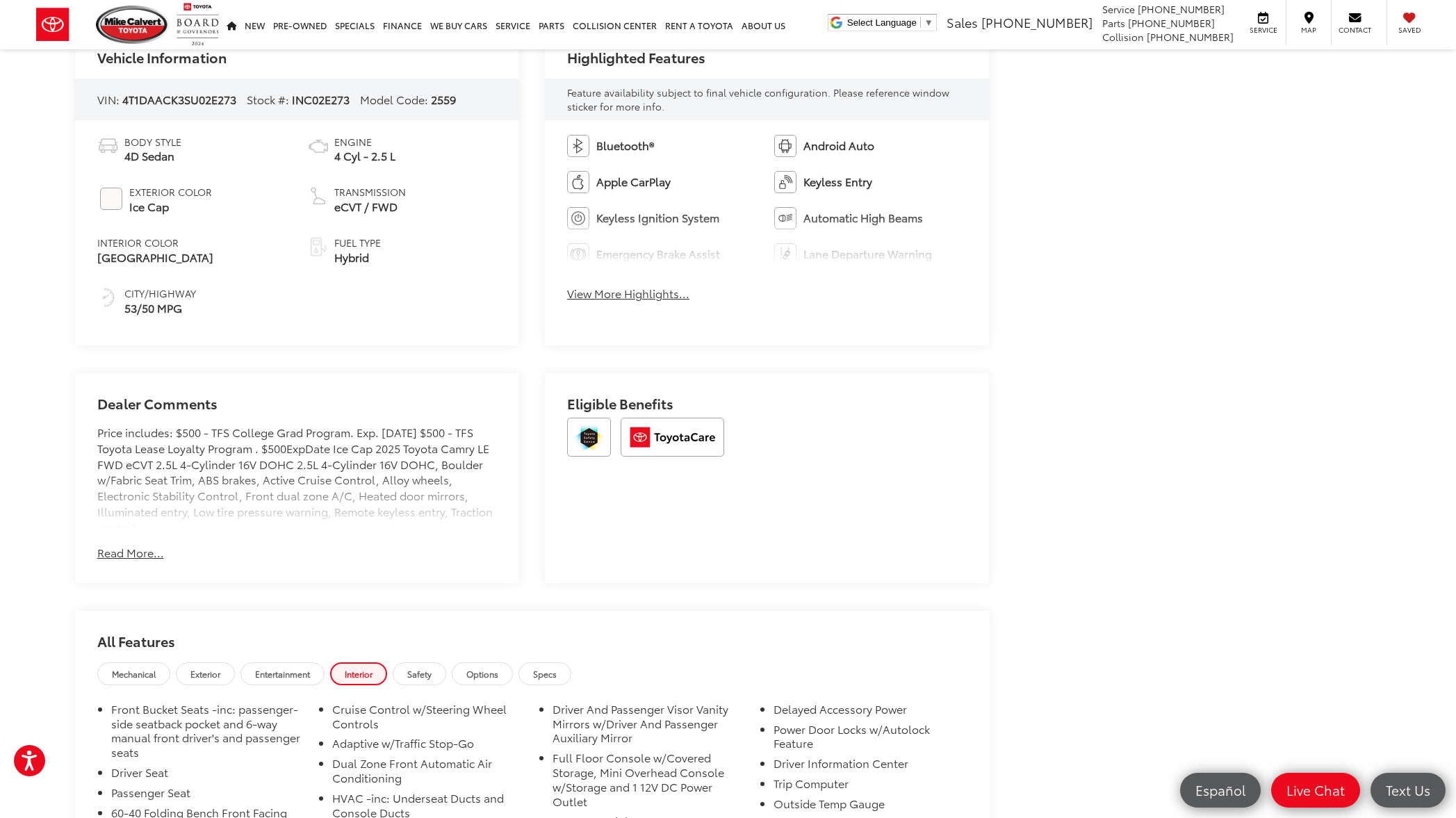
click at [138, 554] on button "Read More..." at bounding box center [131, 552] width 67 height 16
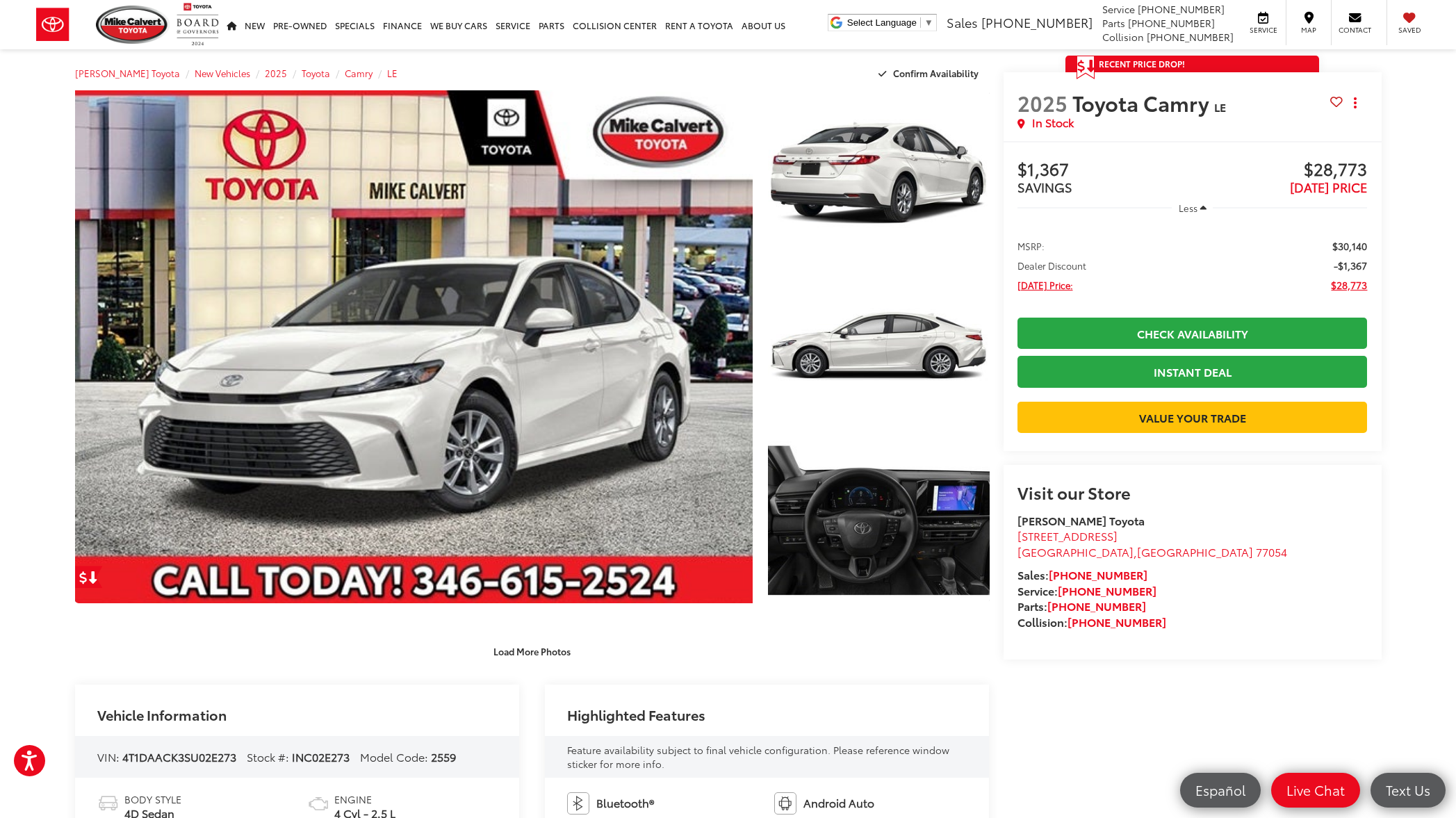
scroll to position [0, 0]
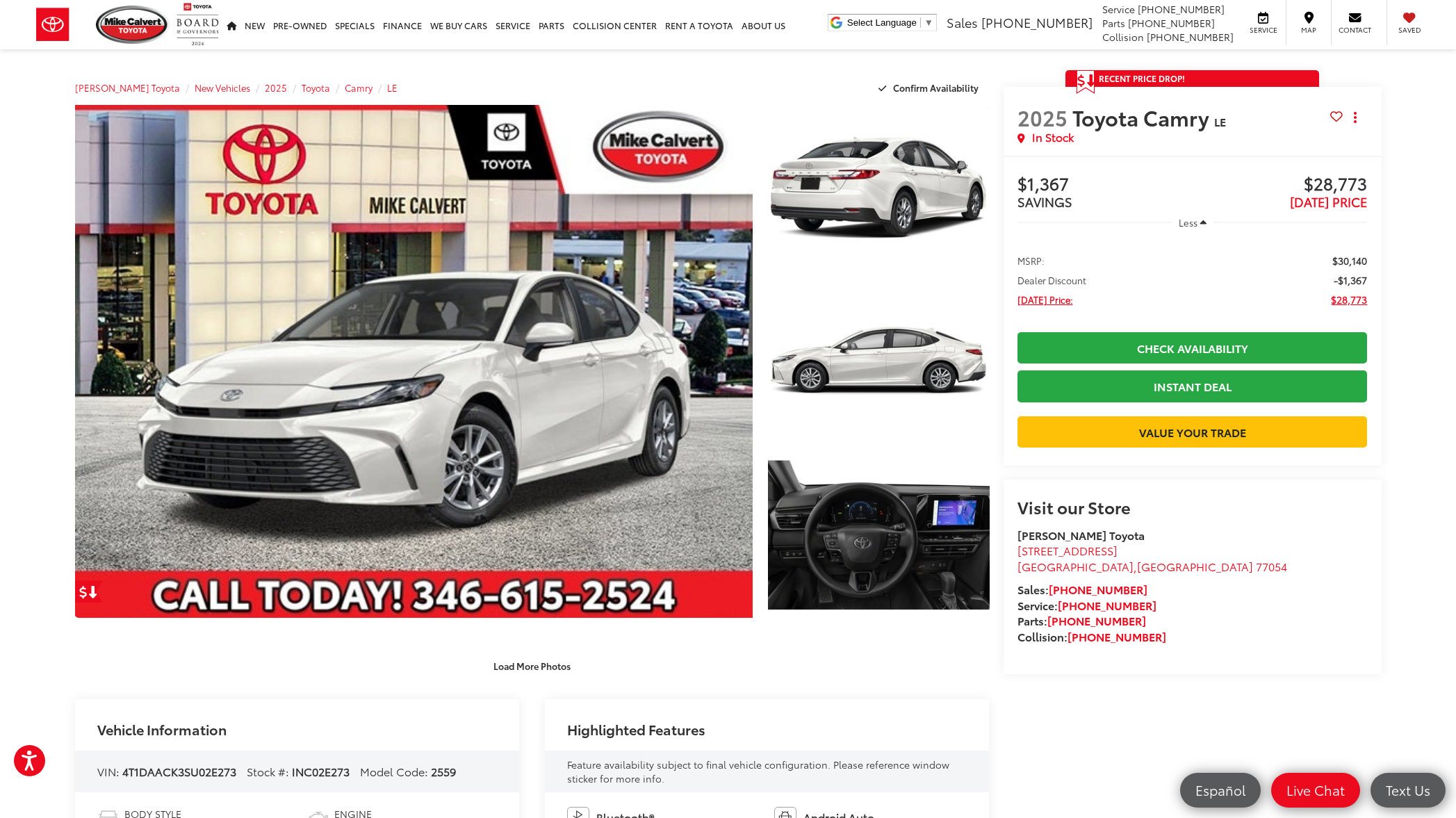
click at [1200, 222] on icon "button" at bounding box center [1203, 222] width 6 height 11
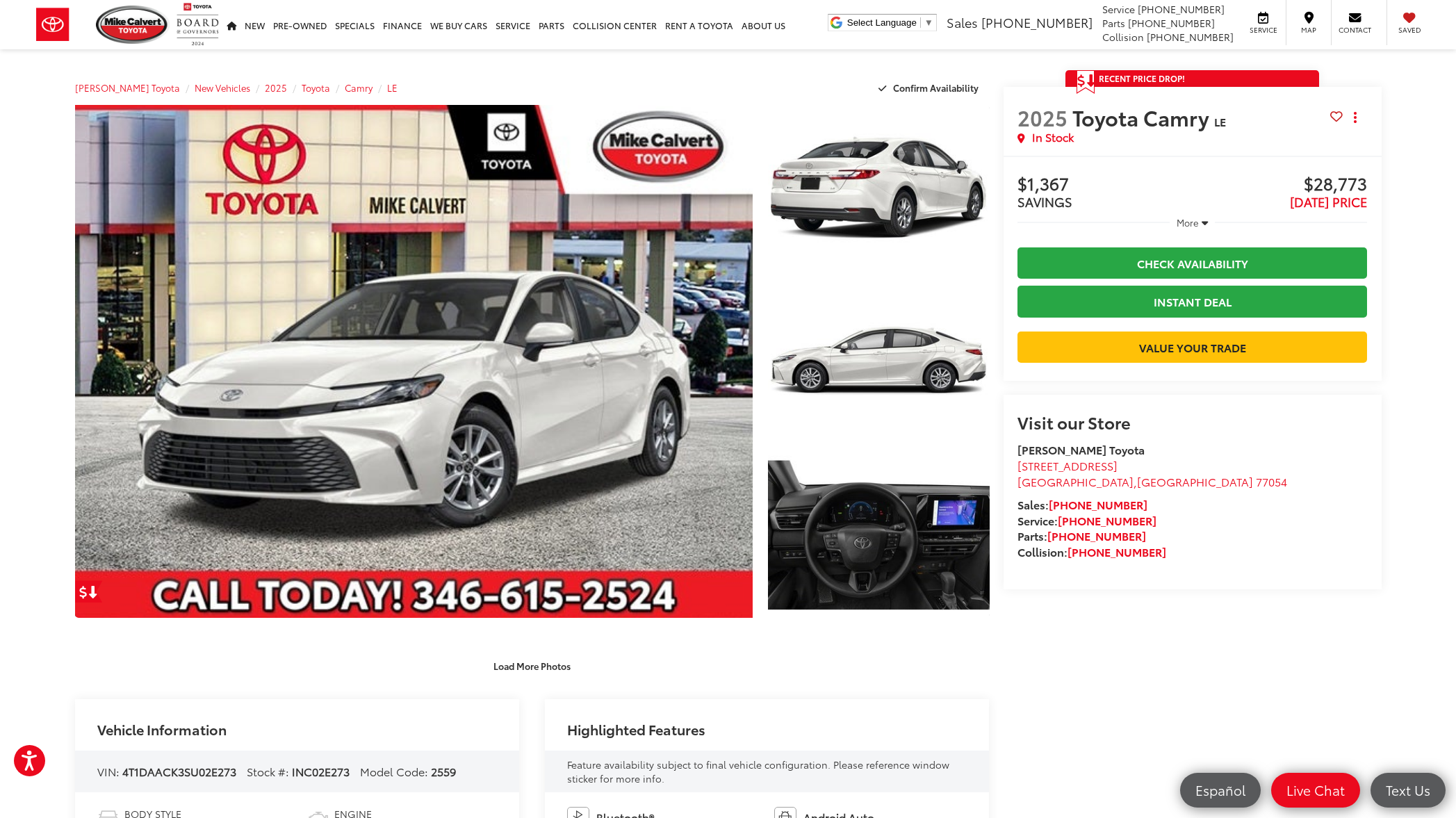
click at [1198, 222] on button "More" at bounding box center [1191, 222] width 45 height 25
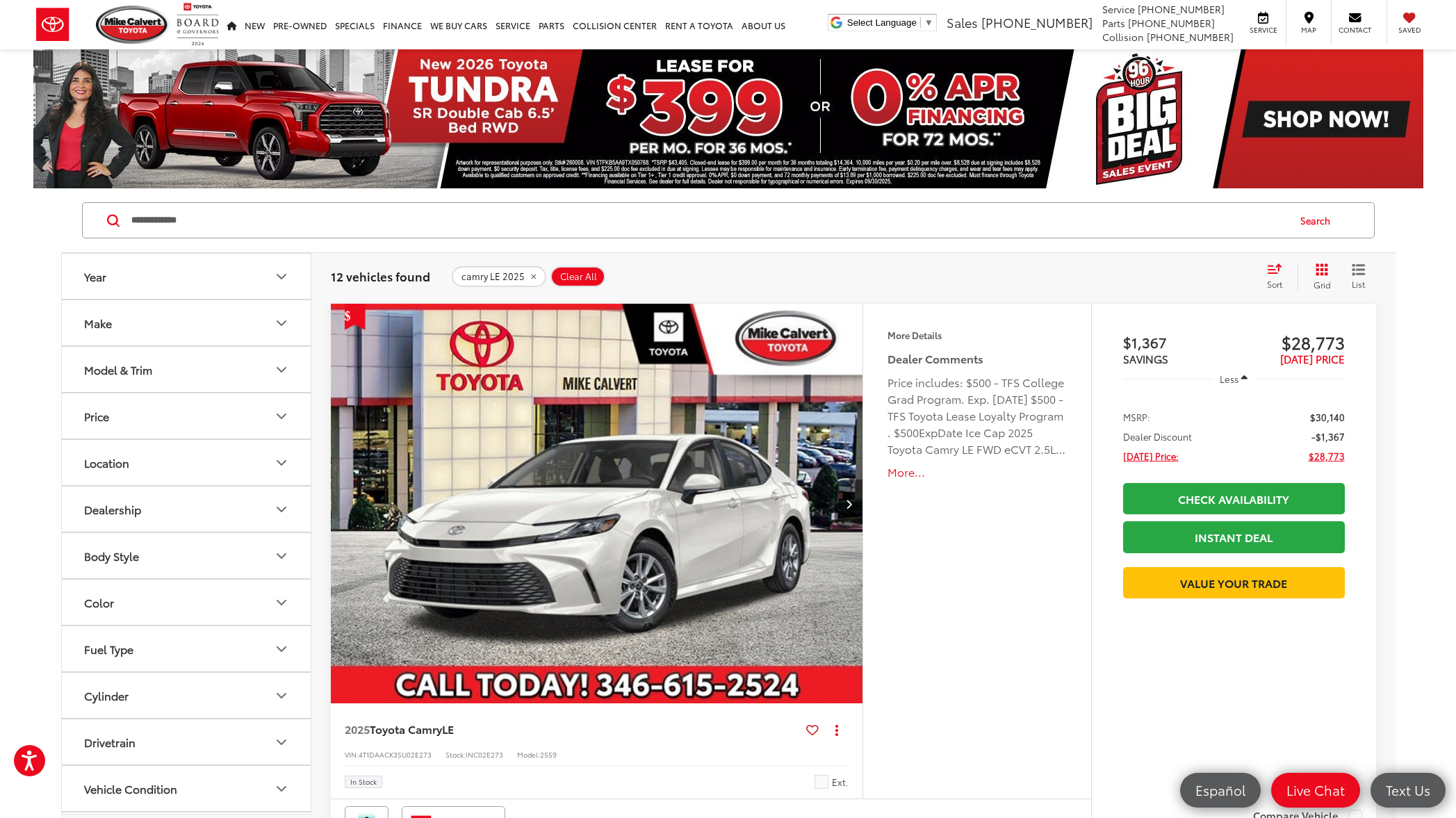
click at [574, 281] on span "Clear All" at bounding box center [579, 276] width 37 height 11
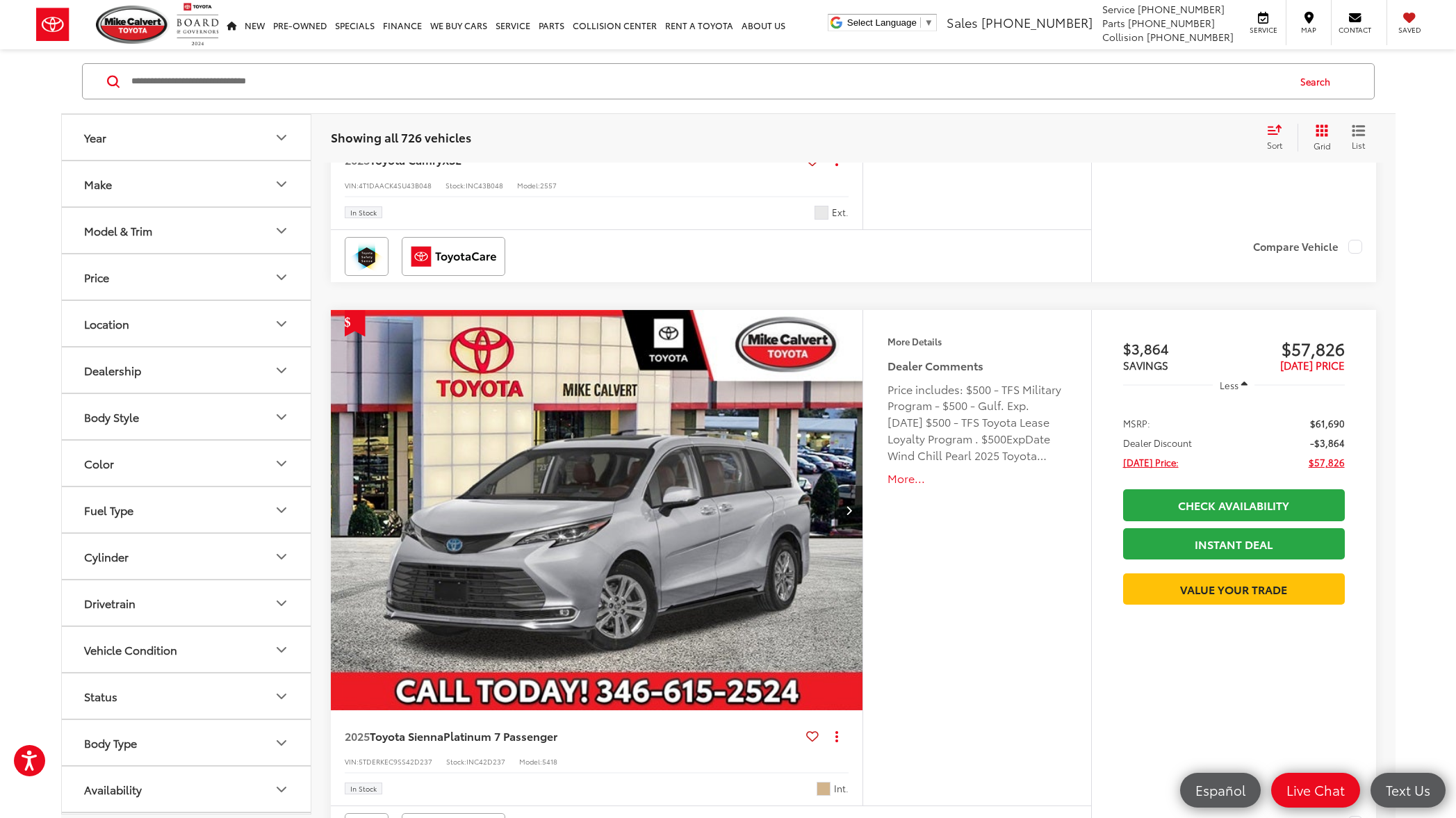
scroll to position [6944, 0]
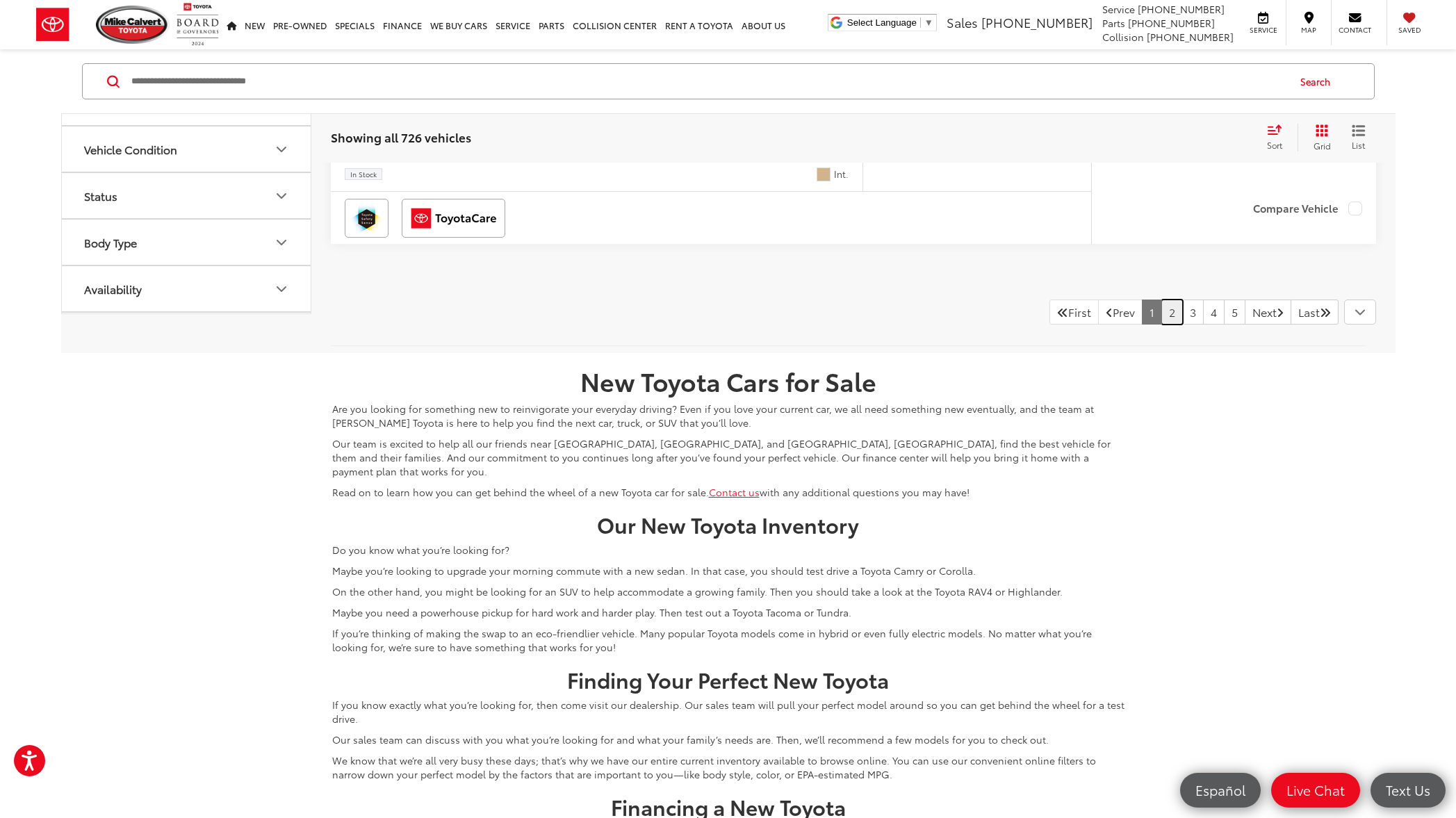
click at [1161, 309] on link "2" at bounding box center [1172, 311] width 21 height 25
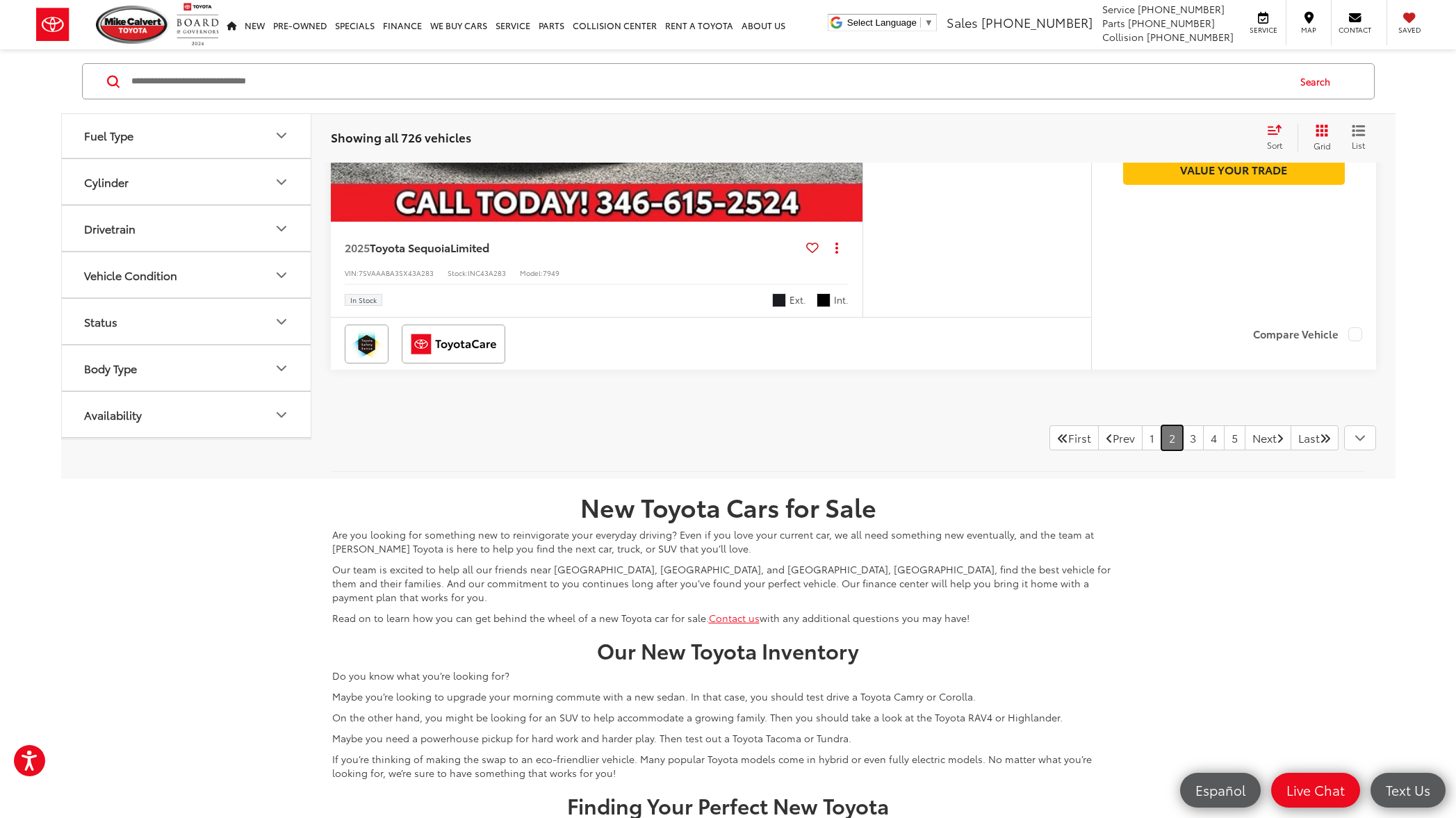
scroll to position [6825, 0]
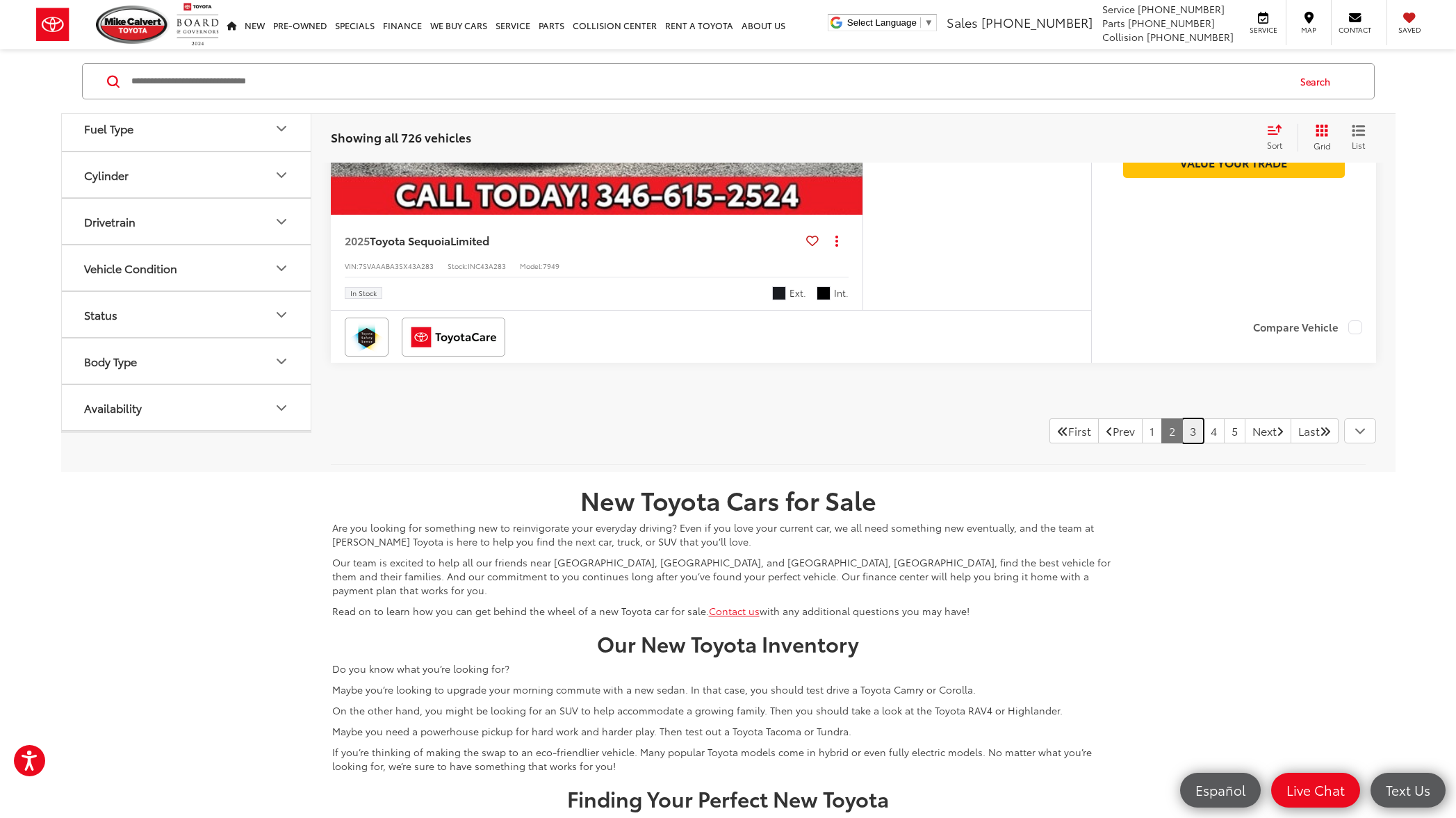
click at [1182, 434] on link "3" at bounding box center [1192, 431] width 21 height 25
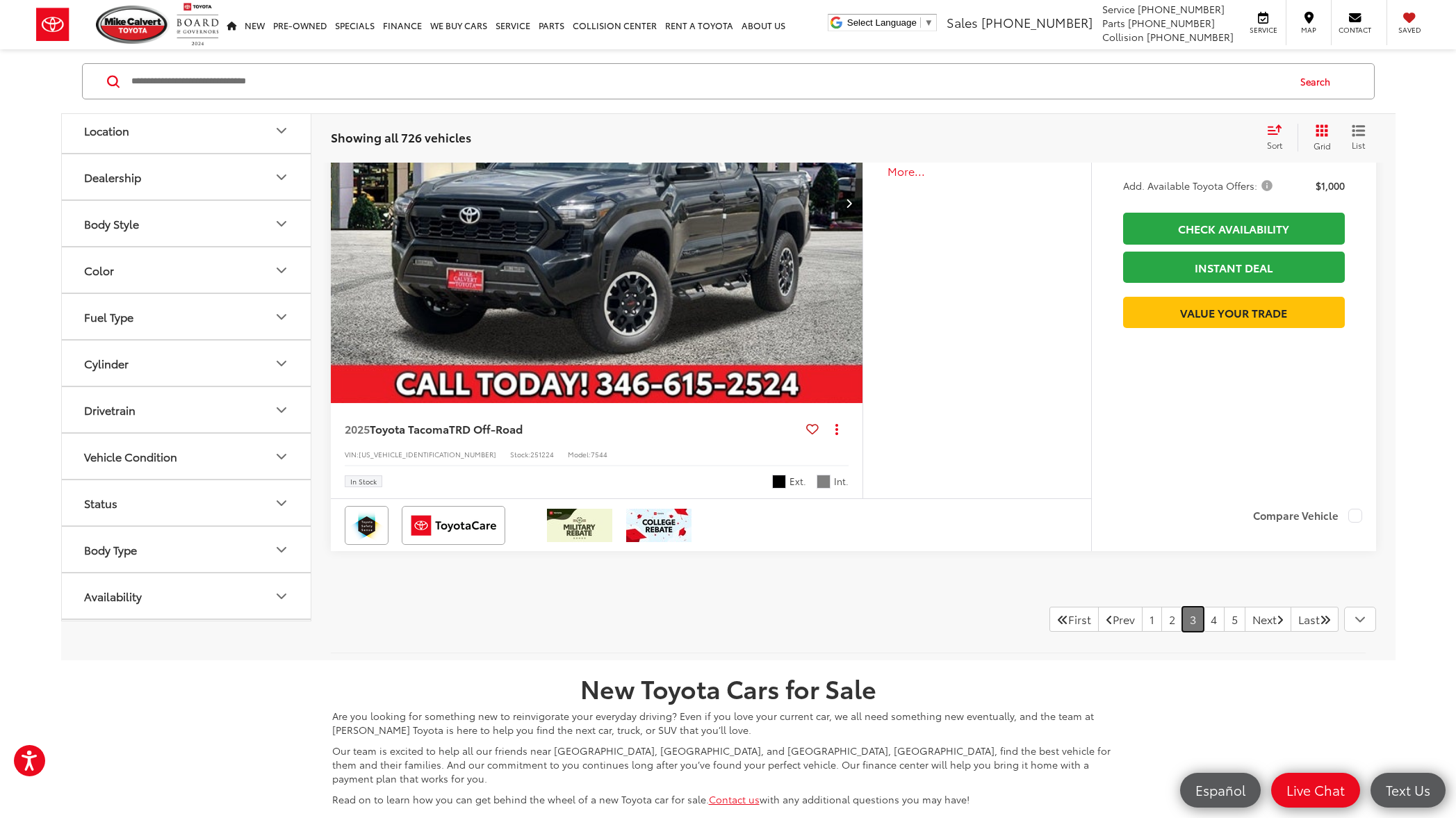
scroll to position [6928, 0]
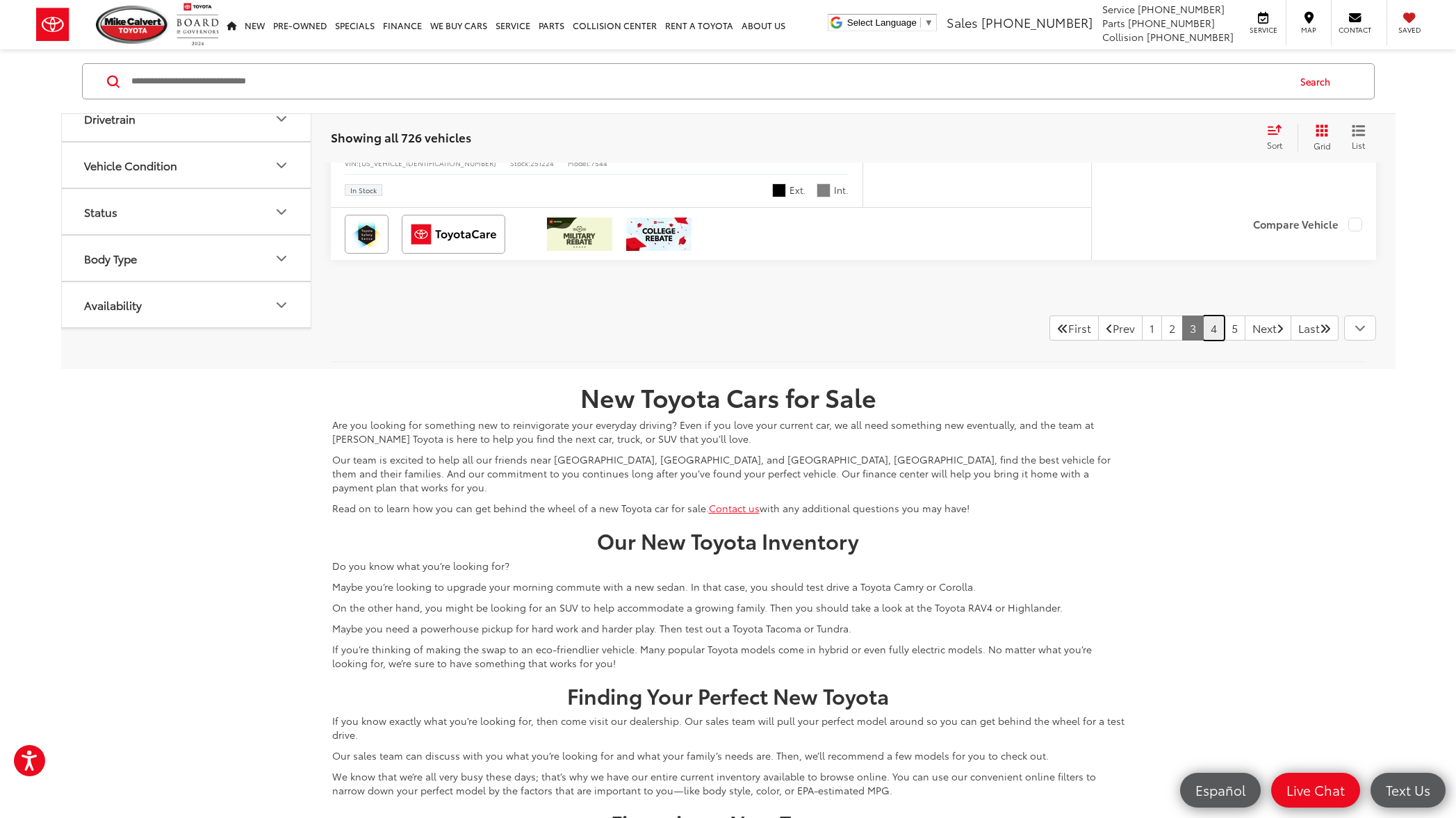
click at [1203, 330] on link "4" at bounding box center [1213, 327] width 21 height 25
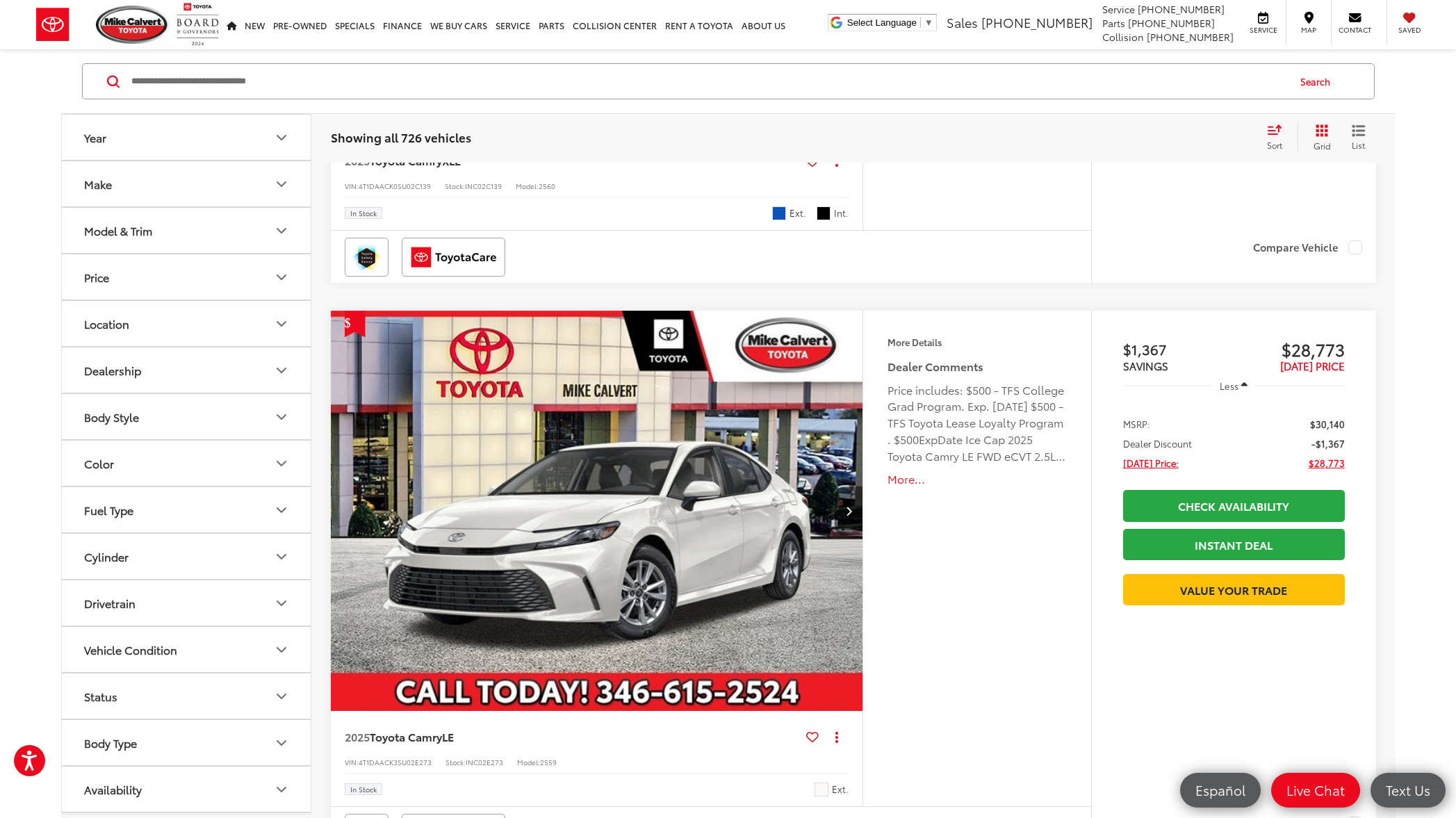
scroll to position [6450, 0]
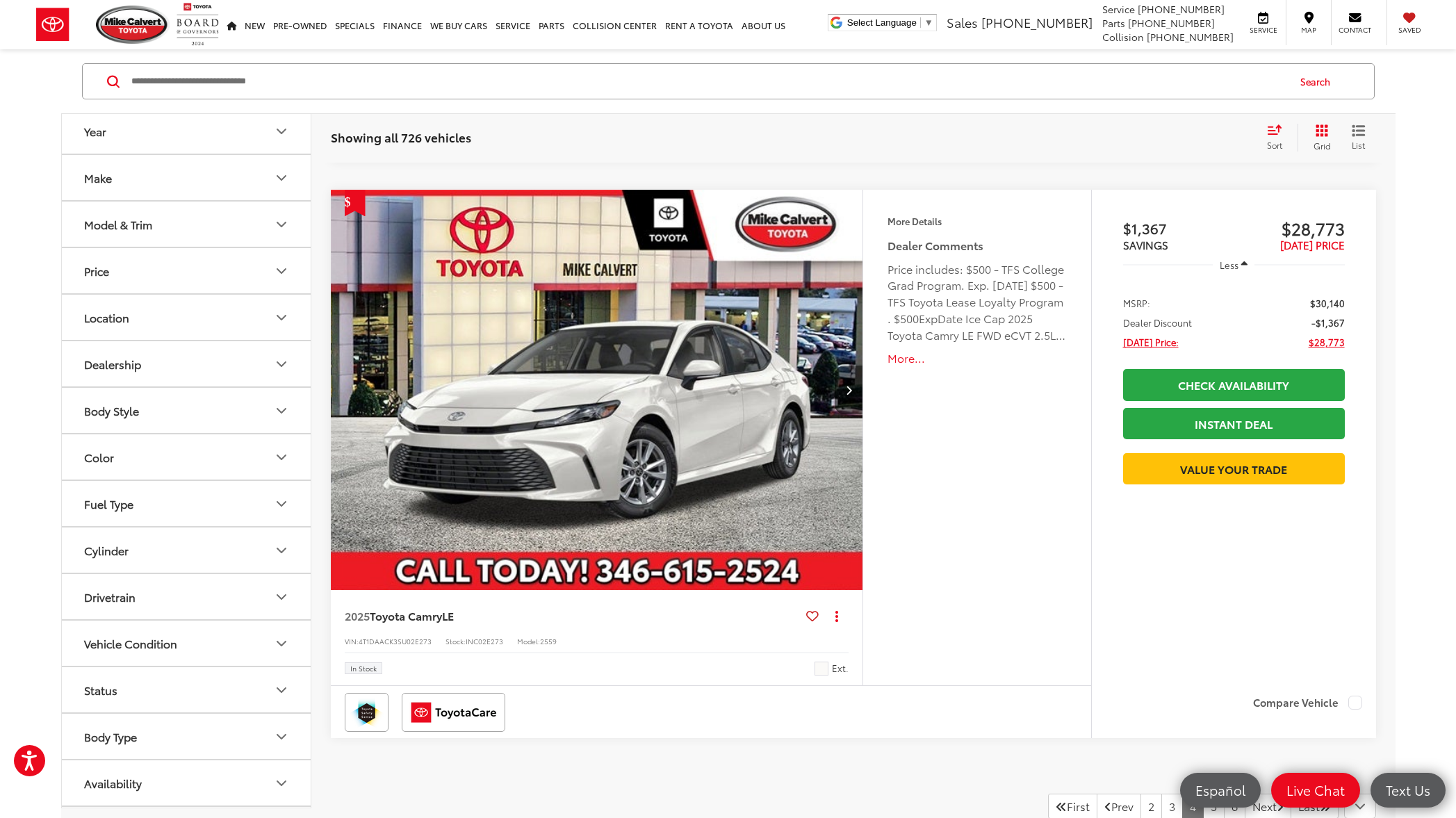
click at [907, 360] on button "More..." at bounding box center [977, 358] width 178 height 16
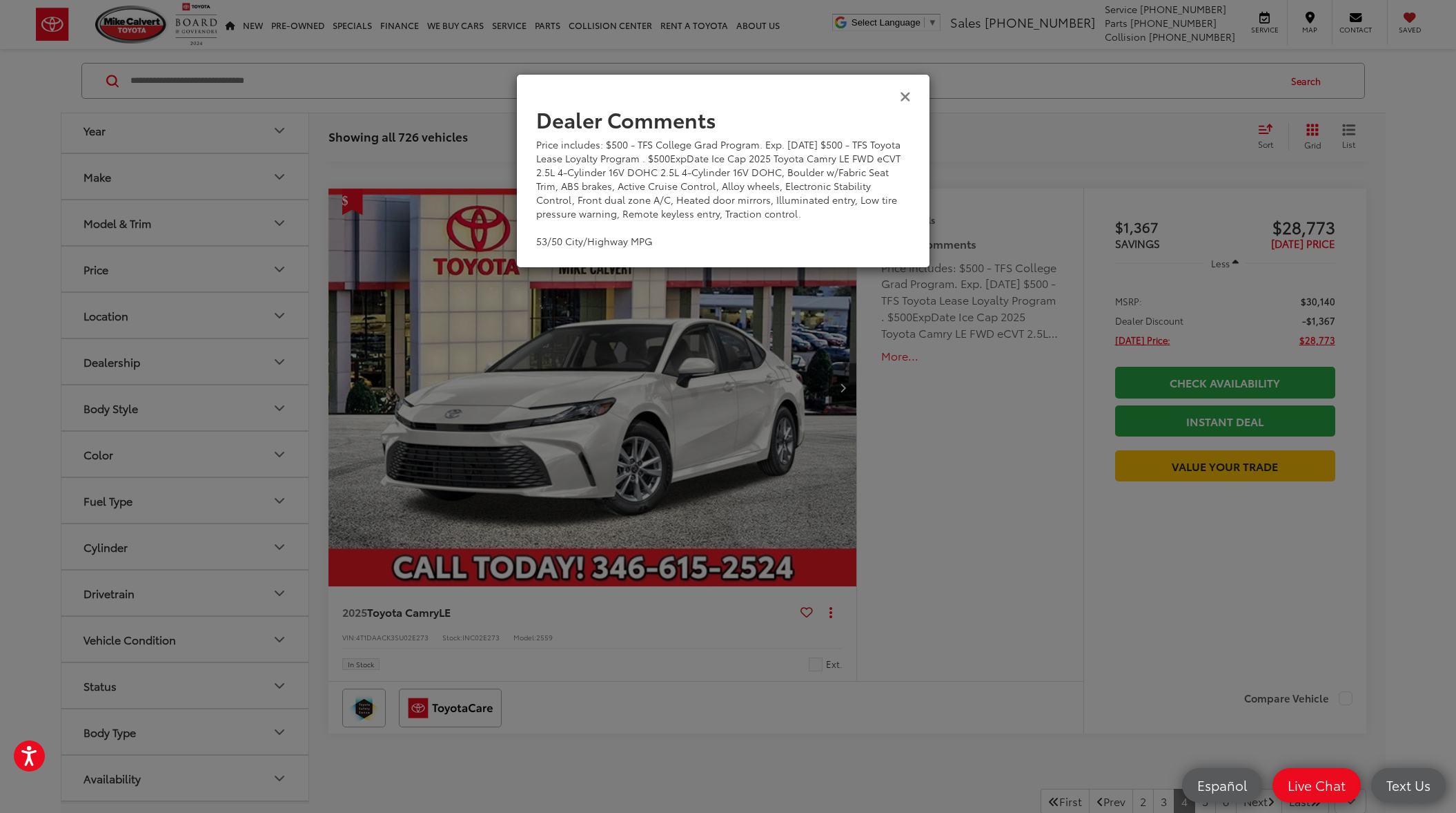
click at [906, 95] on icon "Close" at bounding box center [906, 96] width 11 height 15
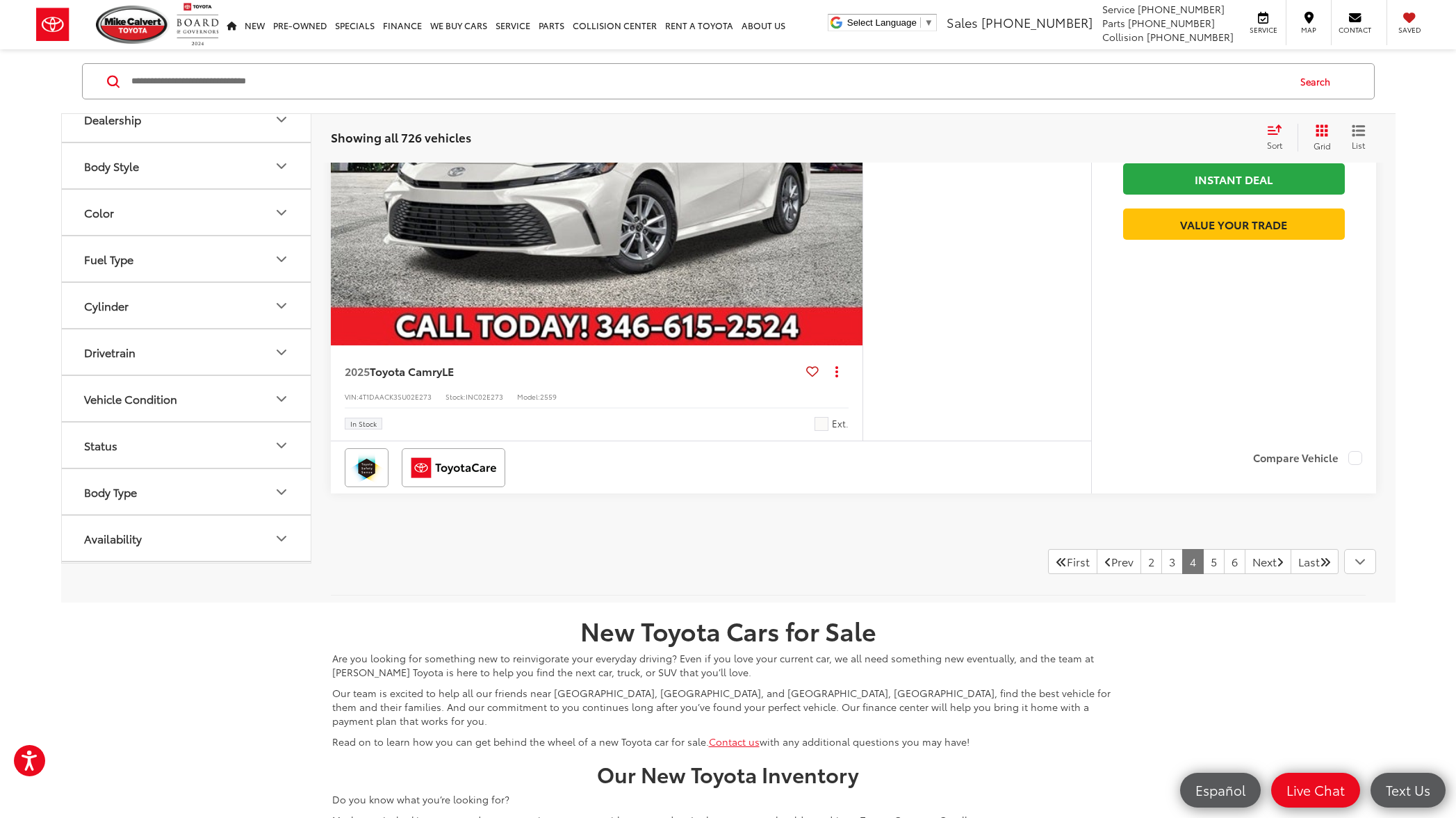
scroll to position [6956, 0]
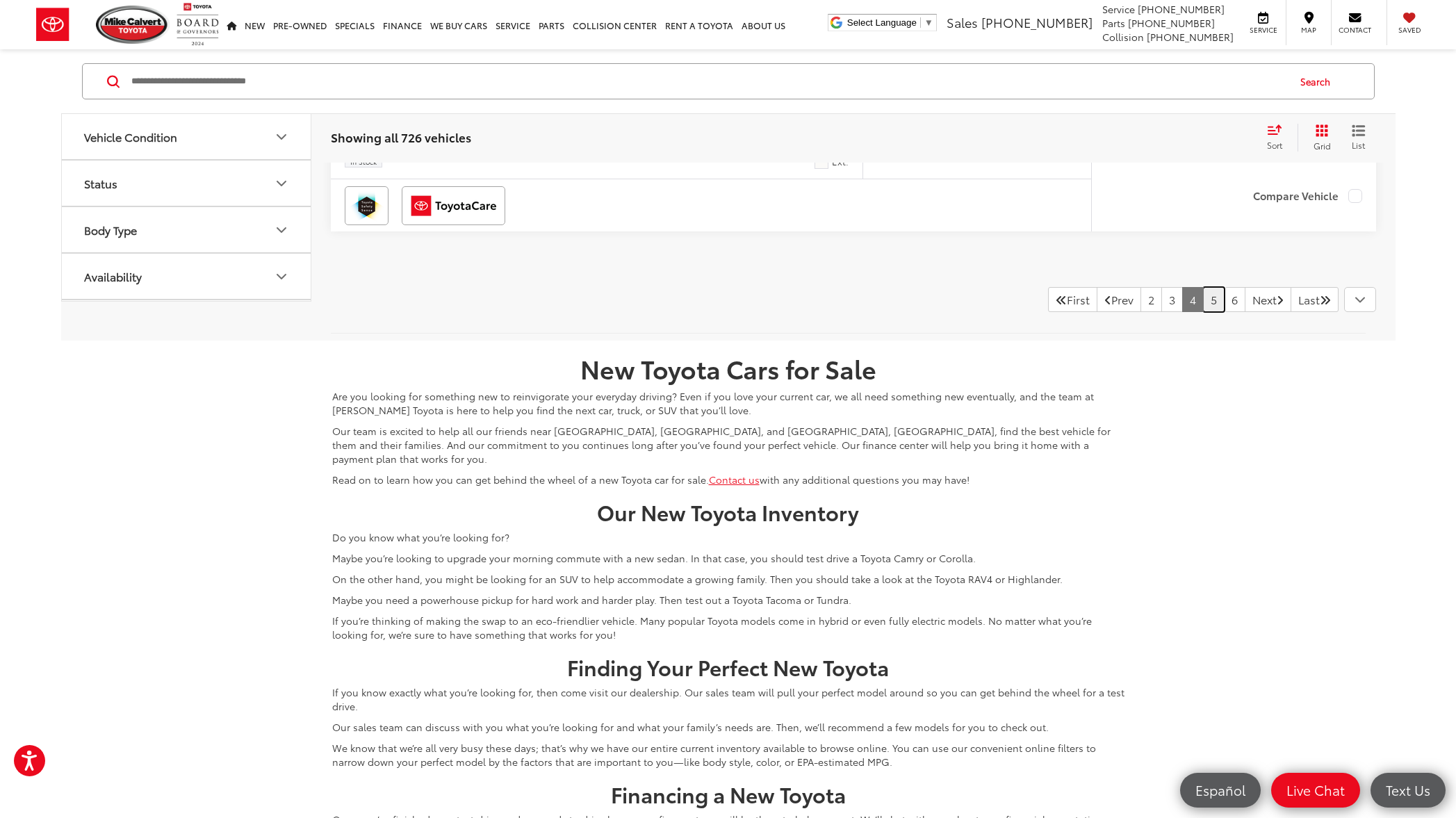
click at [1203, 296] on link "5" at bounding box center [1213, 299] width 21 height 25
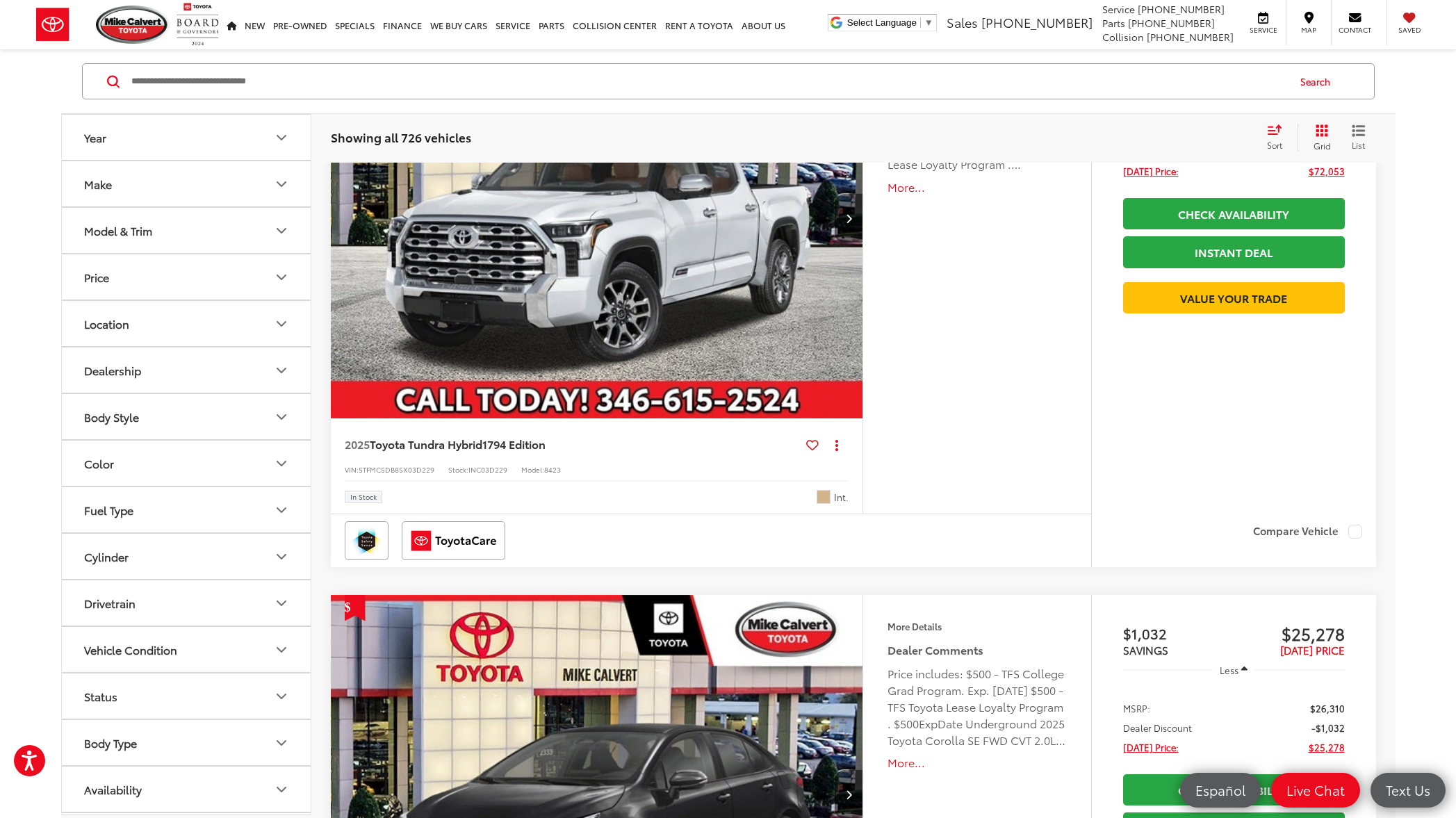
scroll to position [1700, 0]
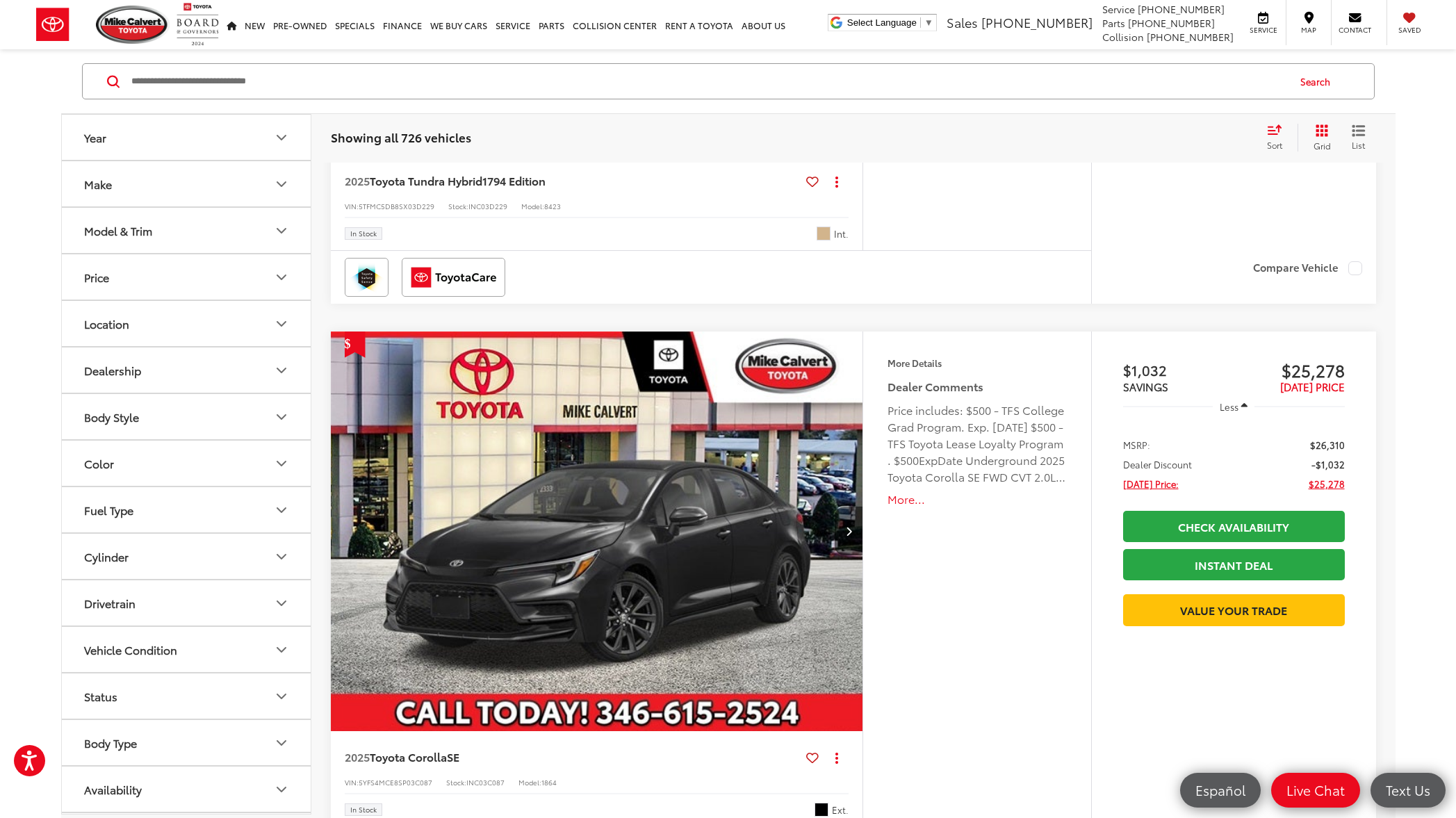
click at [903, 500] on button "More..." at bounding box center [977, 499] width 178 height 16
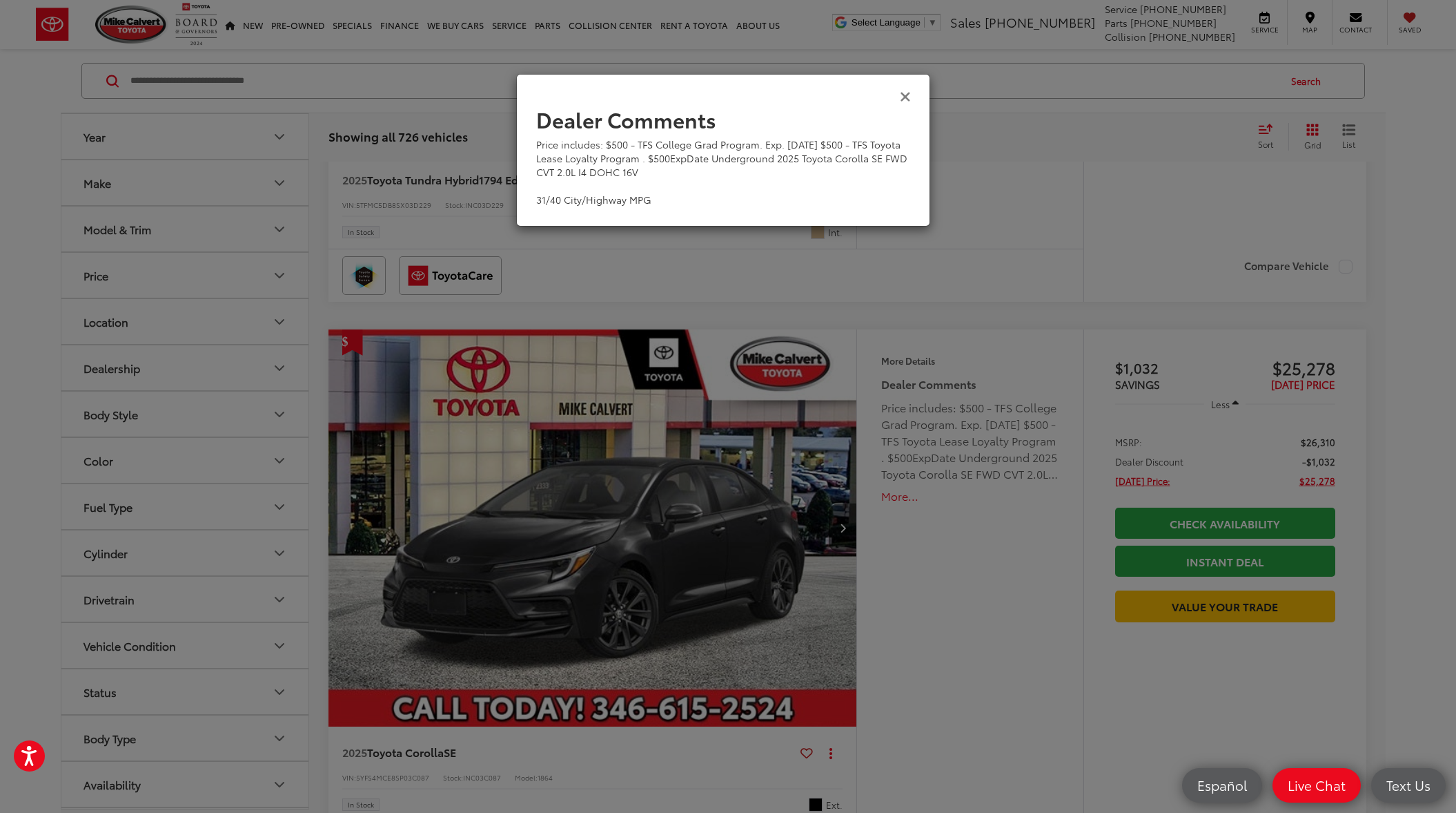
click at [909, 96] on icon "Close" at bounding box center [906, 96] width 11 height 15
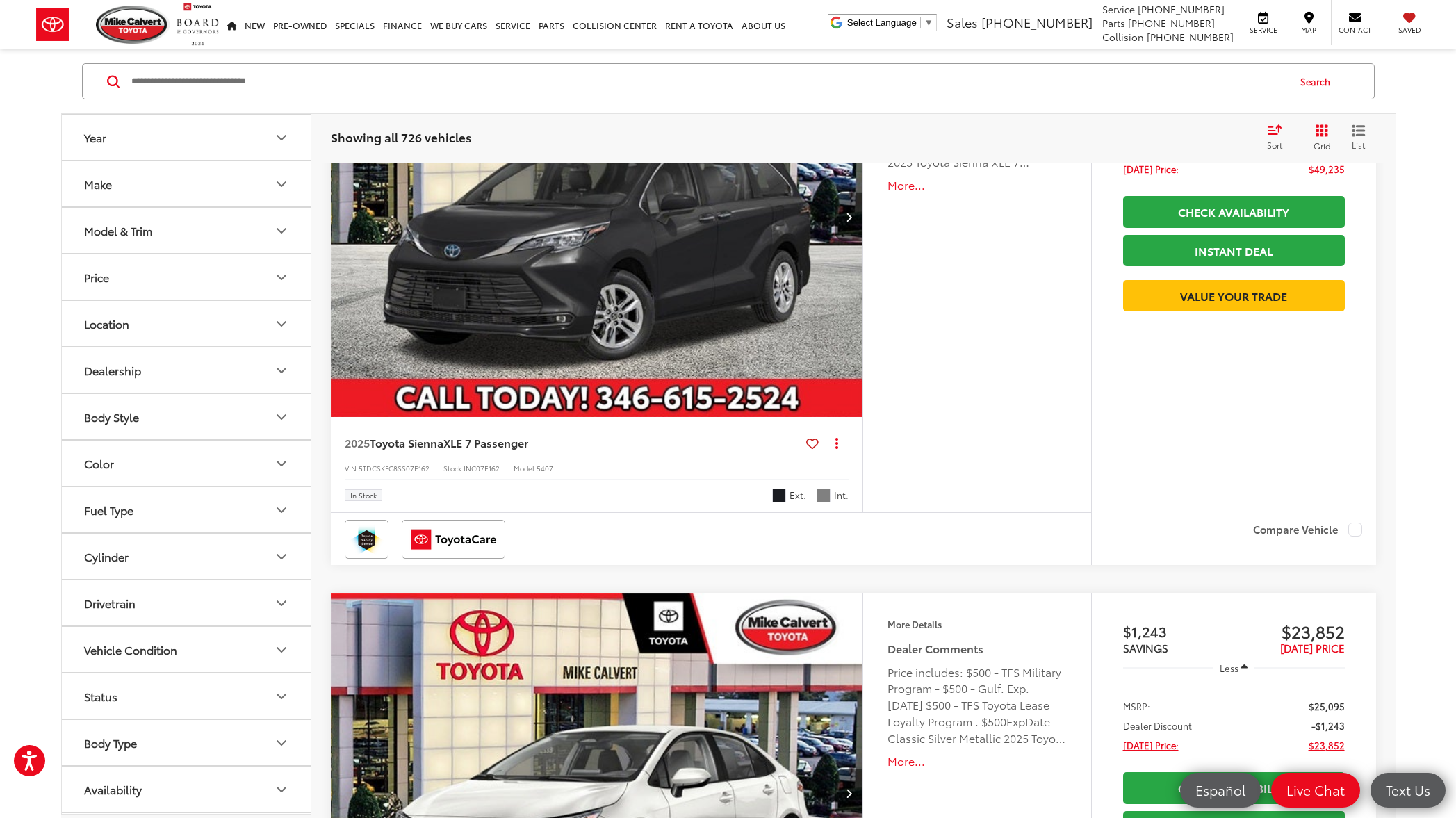
scroll to position [6383, 0]
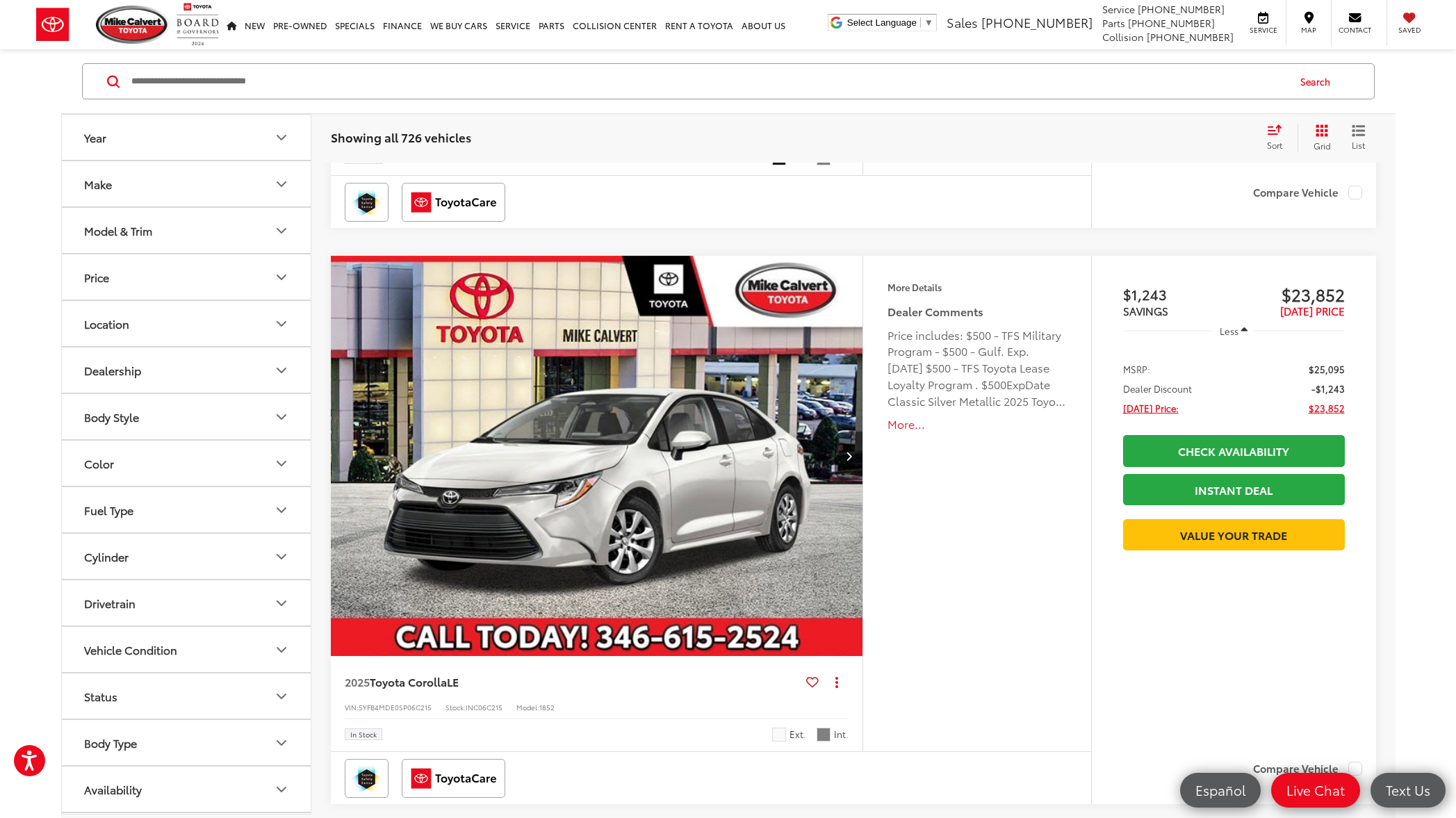
click at [904, 426] on button "More..." at bounding box center [977, 424] width 178 height 16
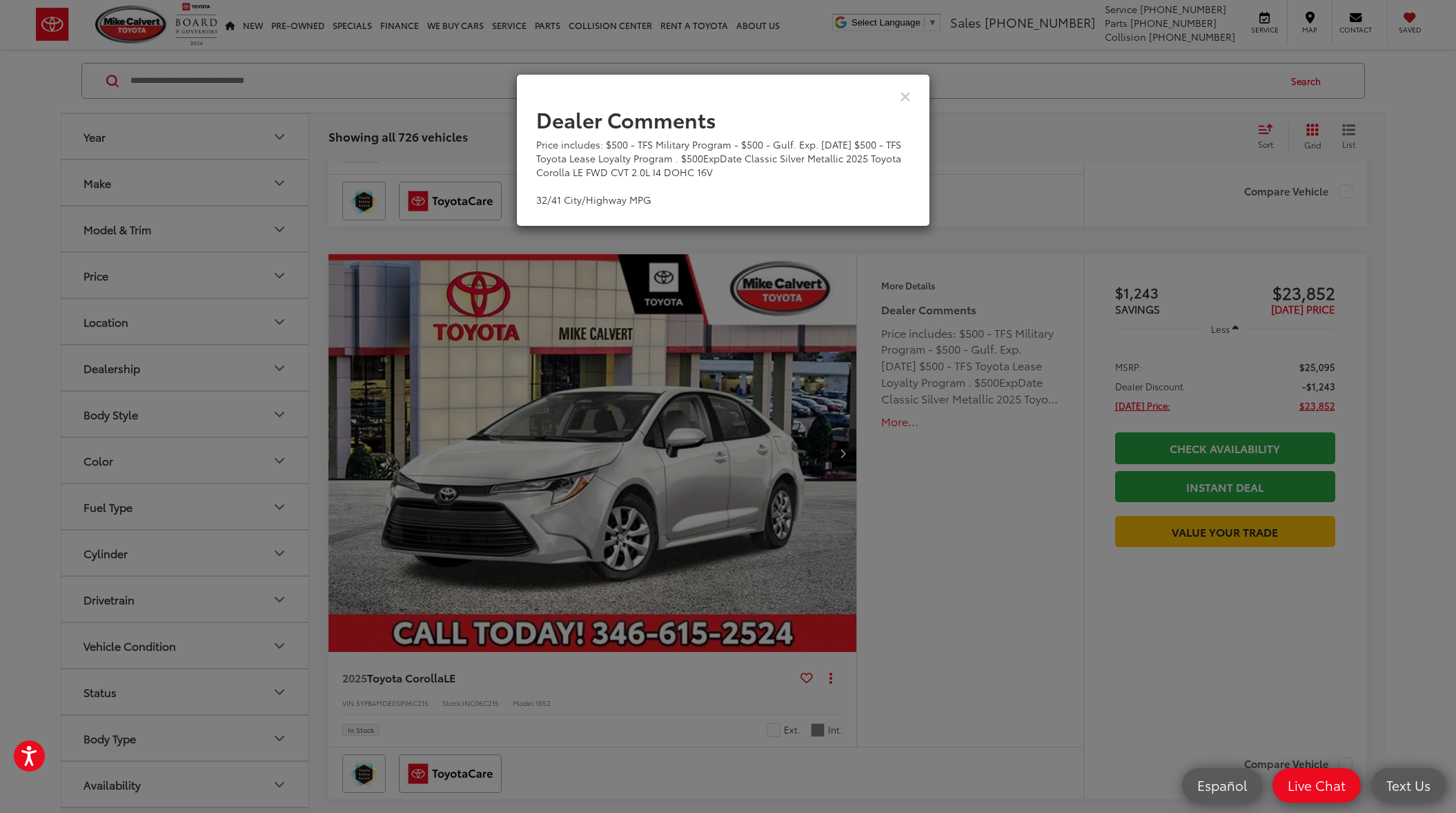
click at [898, 424] on div "Dealer Comments Price includes: $500 - TFS Military Program - $500 - Gulf. Exp.…" at bounding box center [728, 406] width 1456 height 813
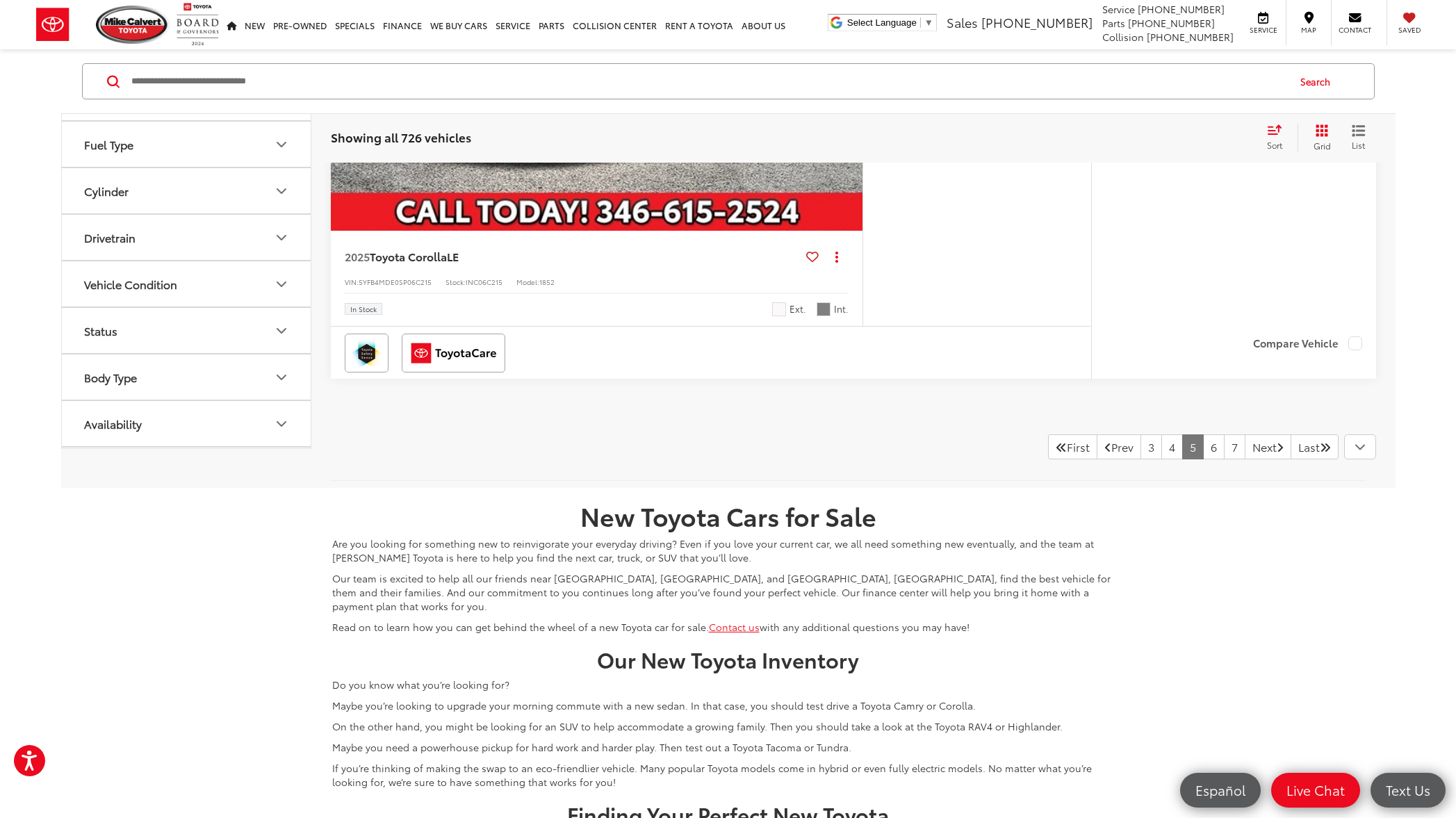
scroll to position [6811, 0]
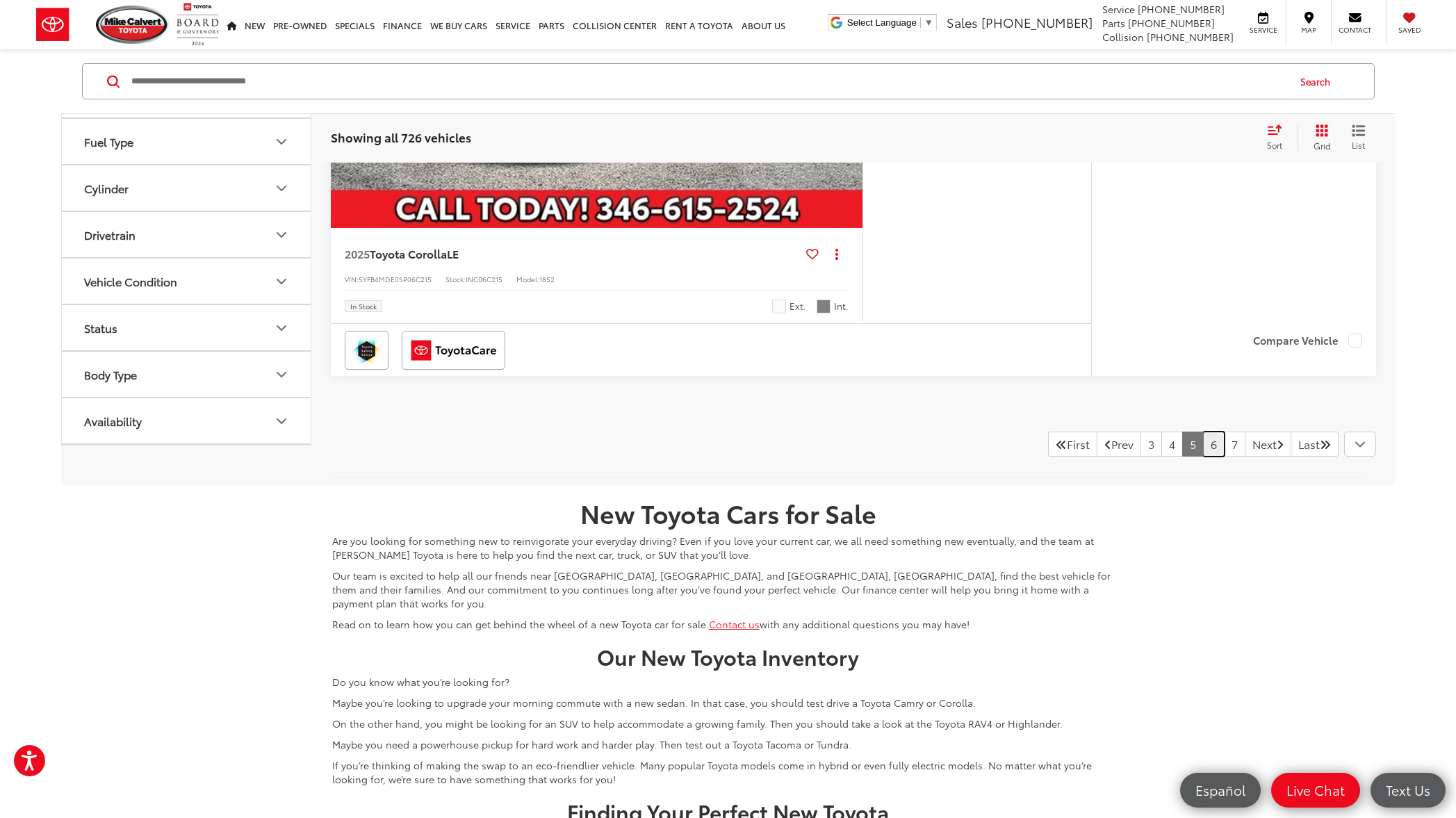
click at [1203, 443] on link "6" at bounding box center [1213, 444] width 21 height 25
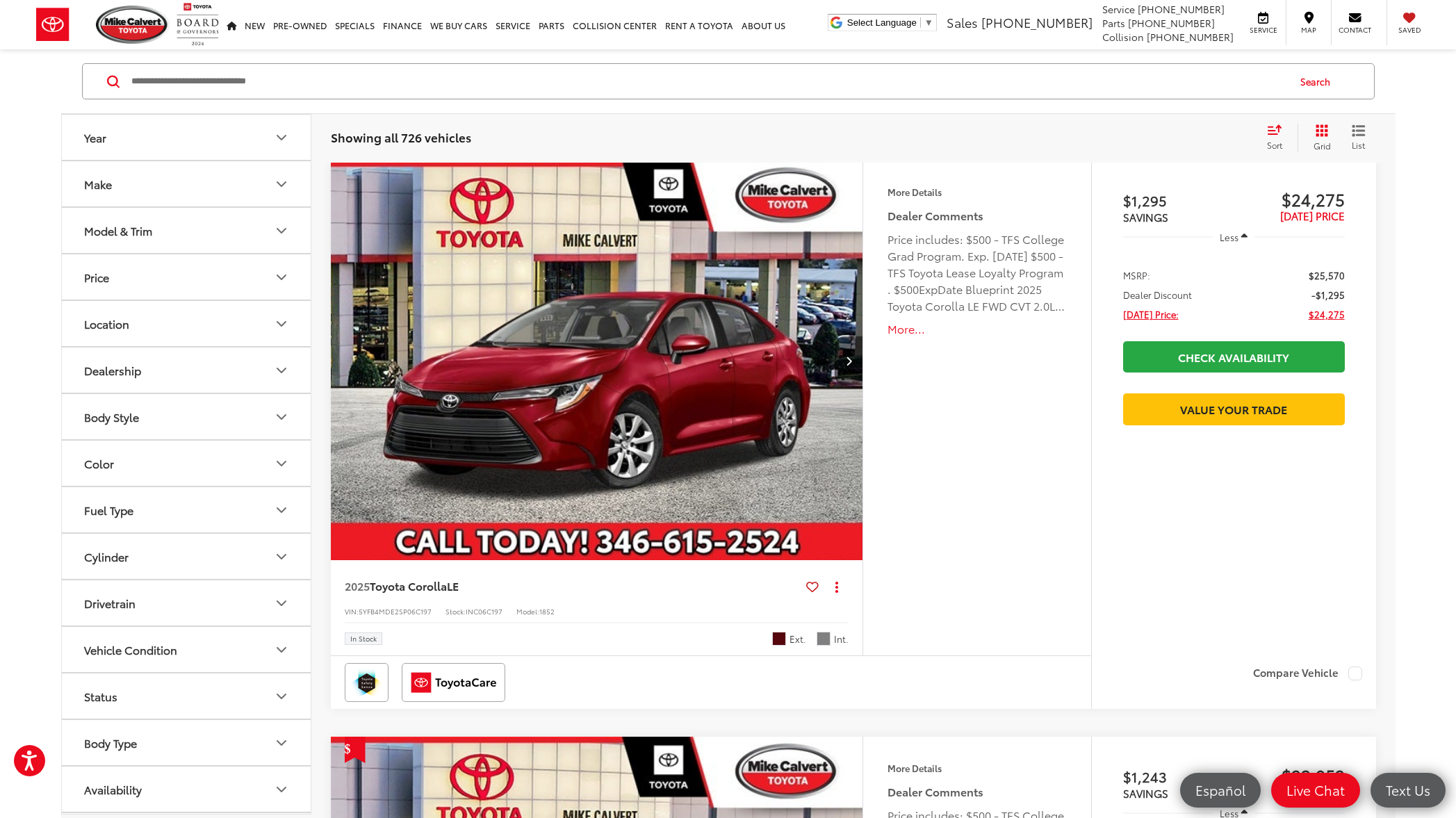
scroll to position [139, 0]
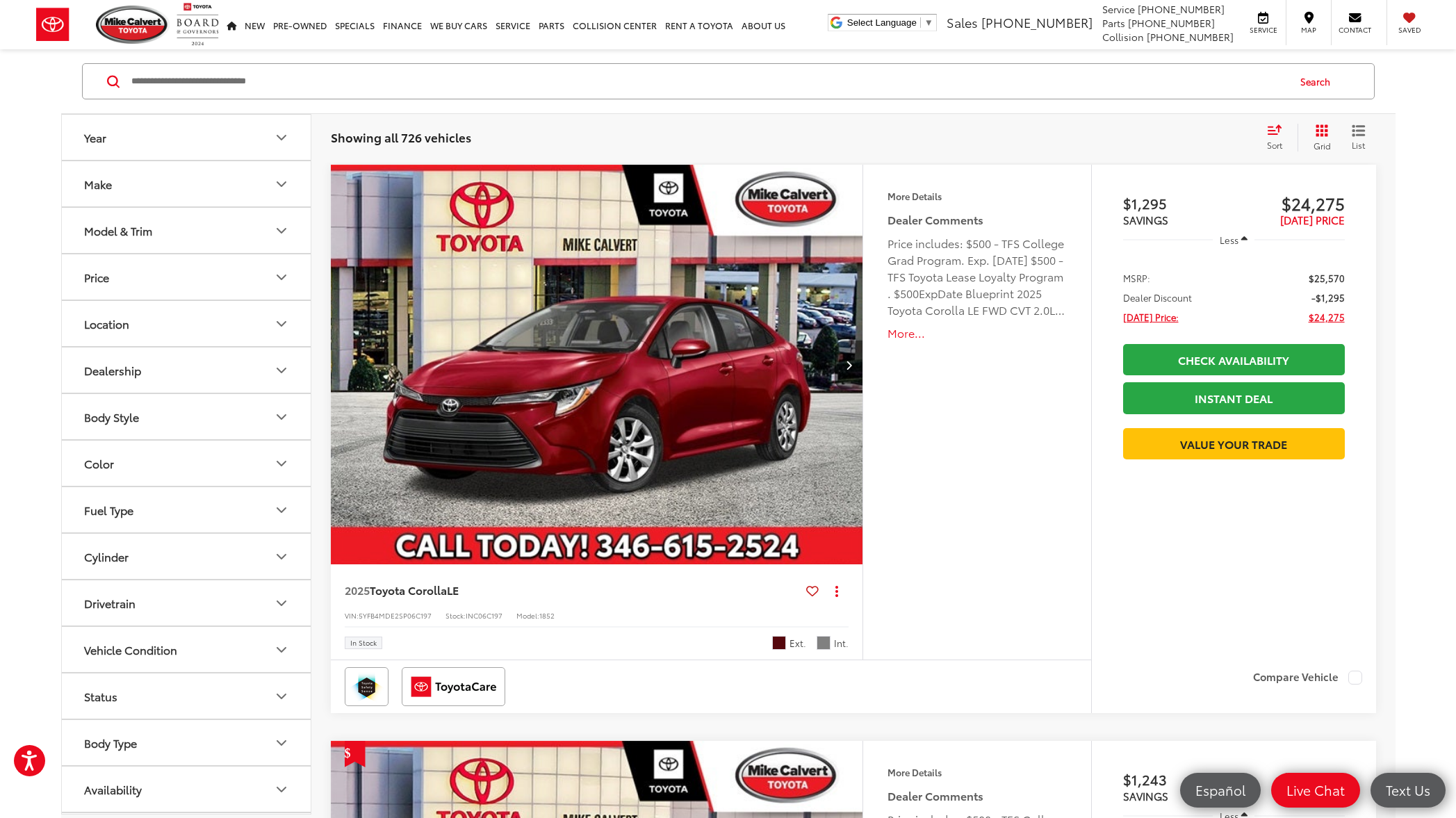
click at [849, 365] on icon "Next image" at bounding box center [848, 364] width 6 height 10
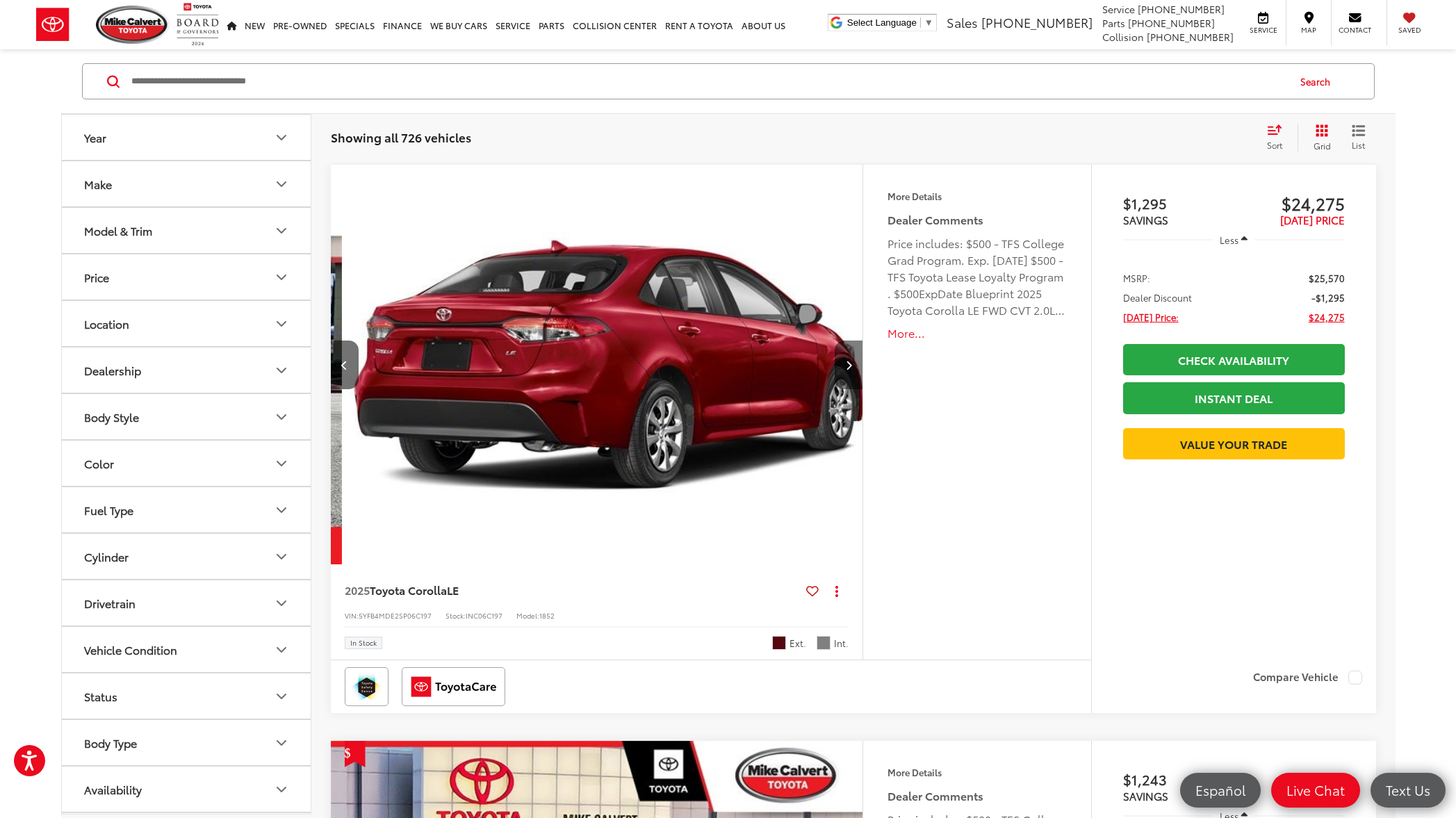
scroll to position [0, 535]
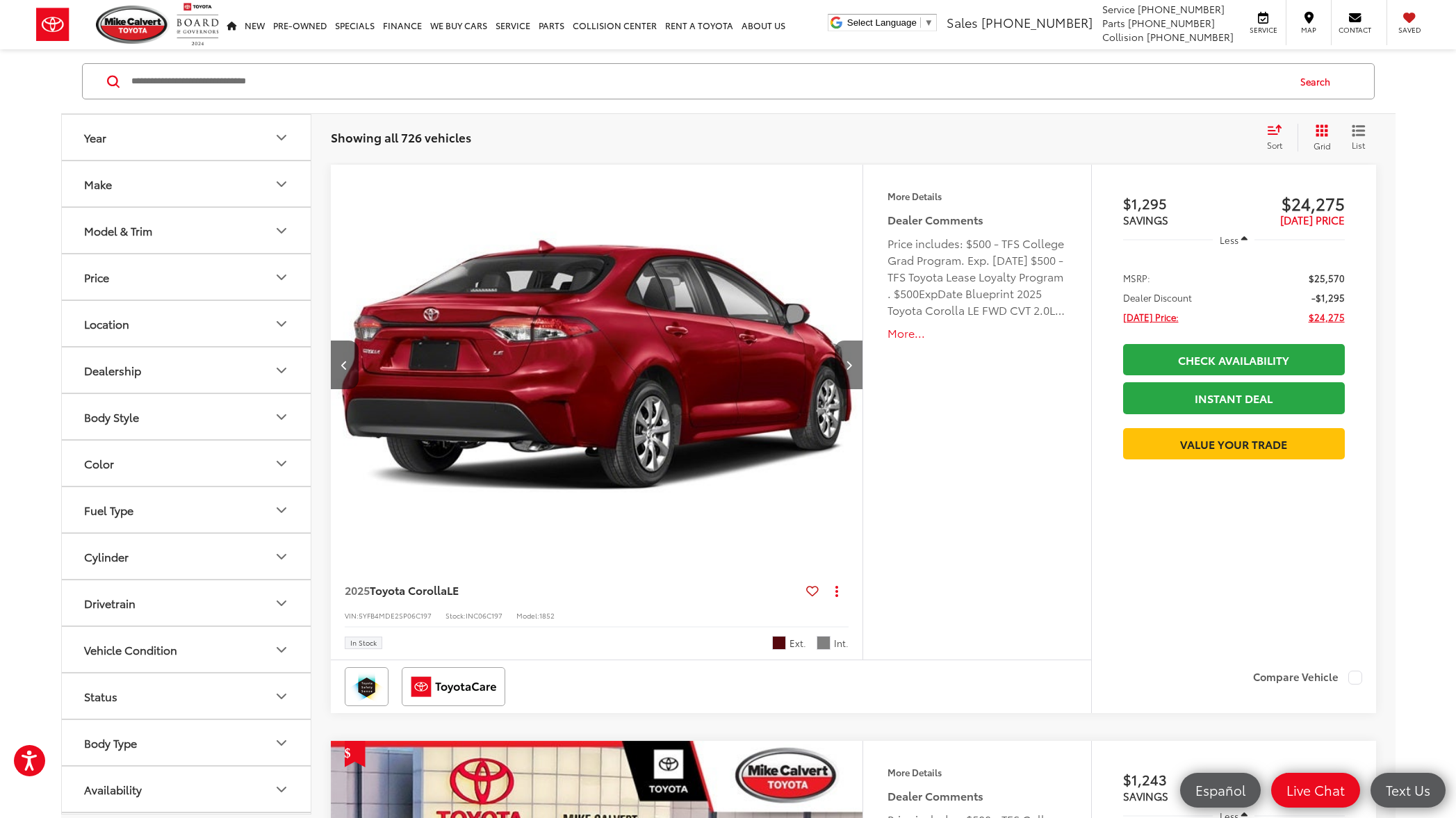
click at [849, 365] on icon "Next image" at bounding box center [848, 364] width 6 height 10
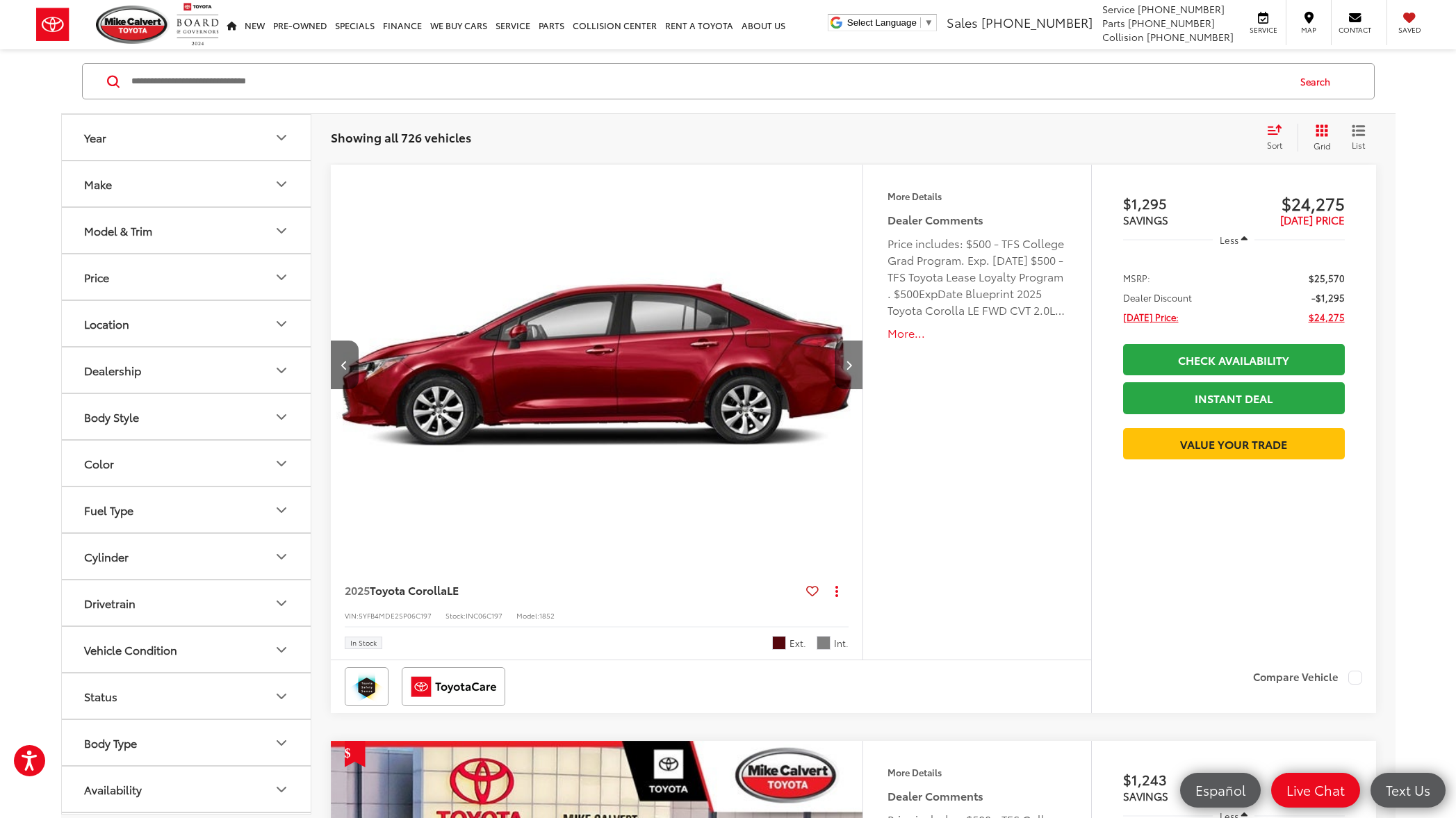
click at [849, 365] on icon "Next image" at bounding box center [848, 364] width 6 height 10
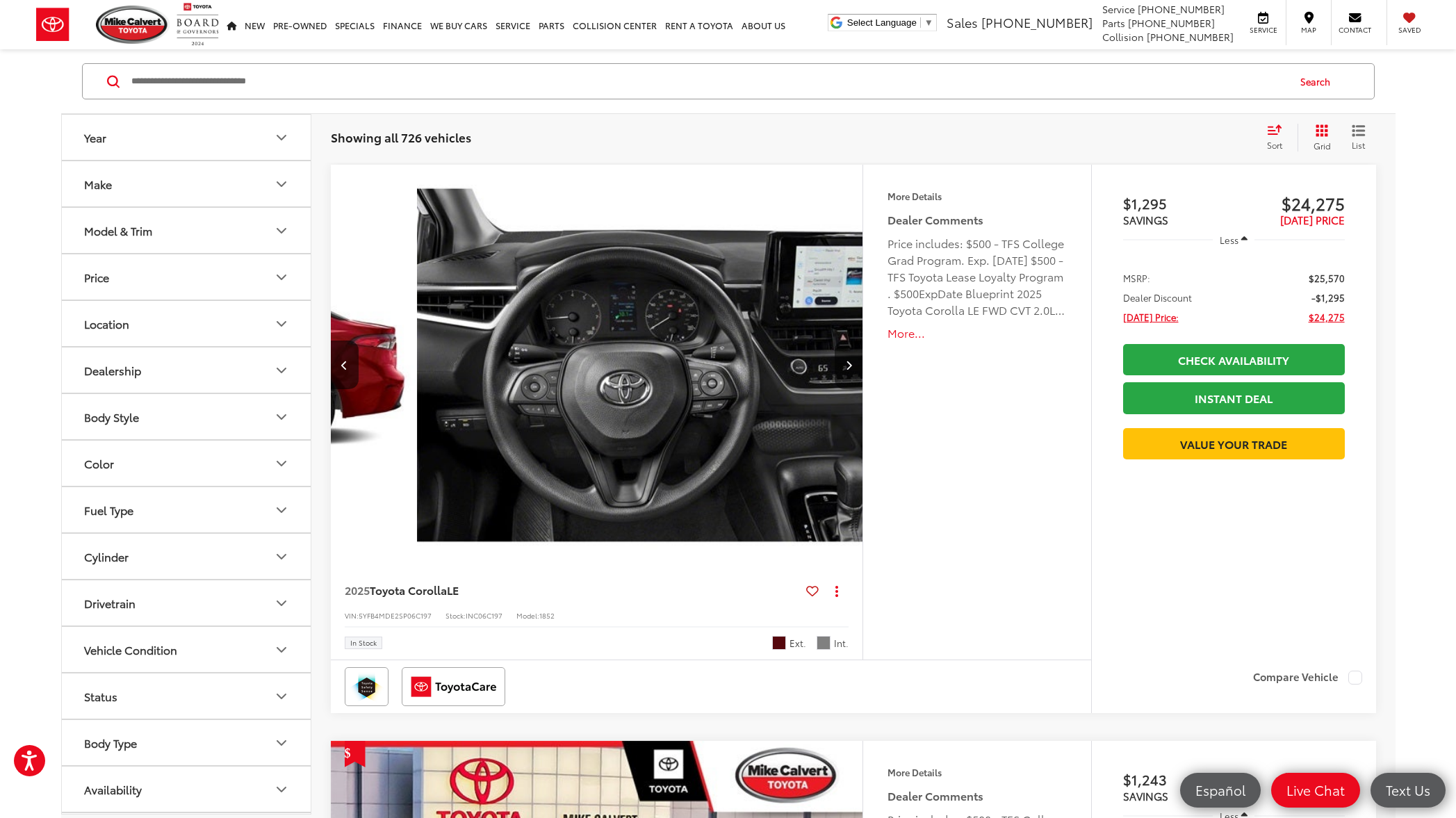
scroll to position [0, 1603]
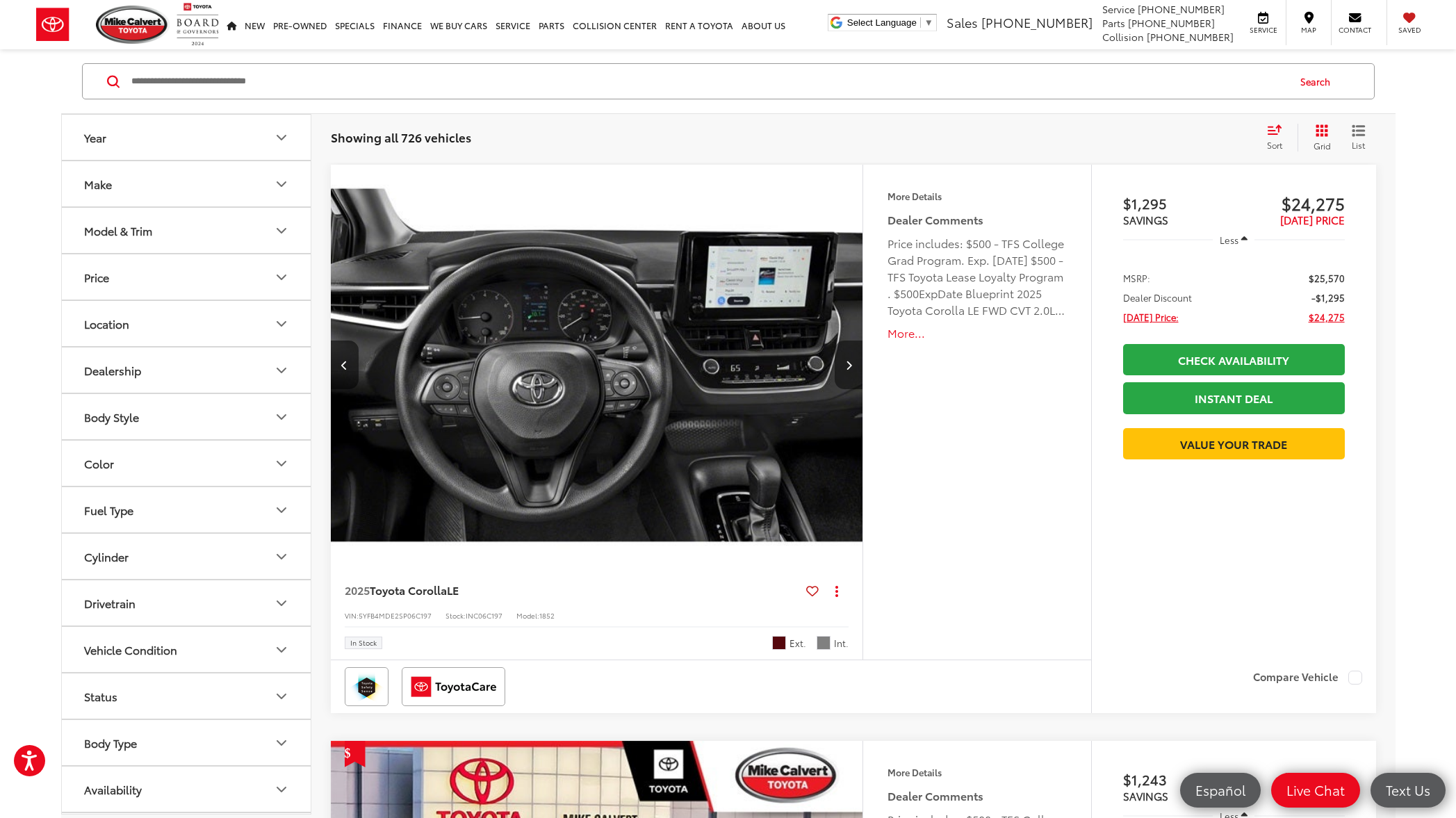
click at [849, 365] on icon "Next image" at bounding box center [848, 364] width 6 height 10
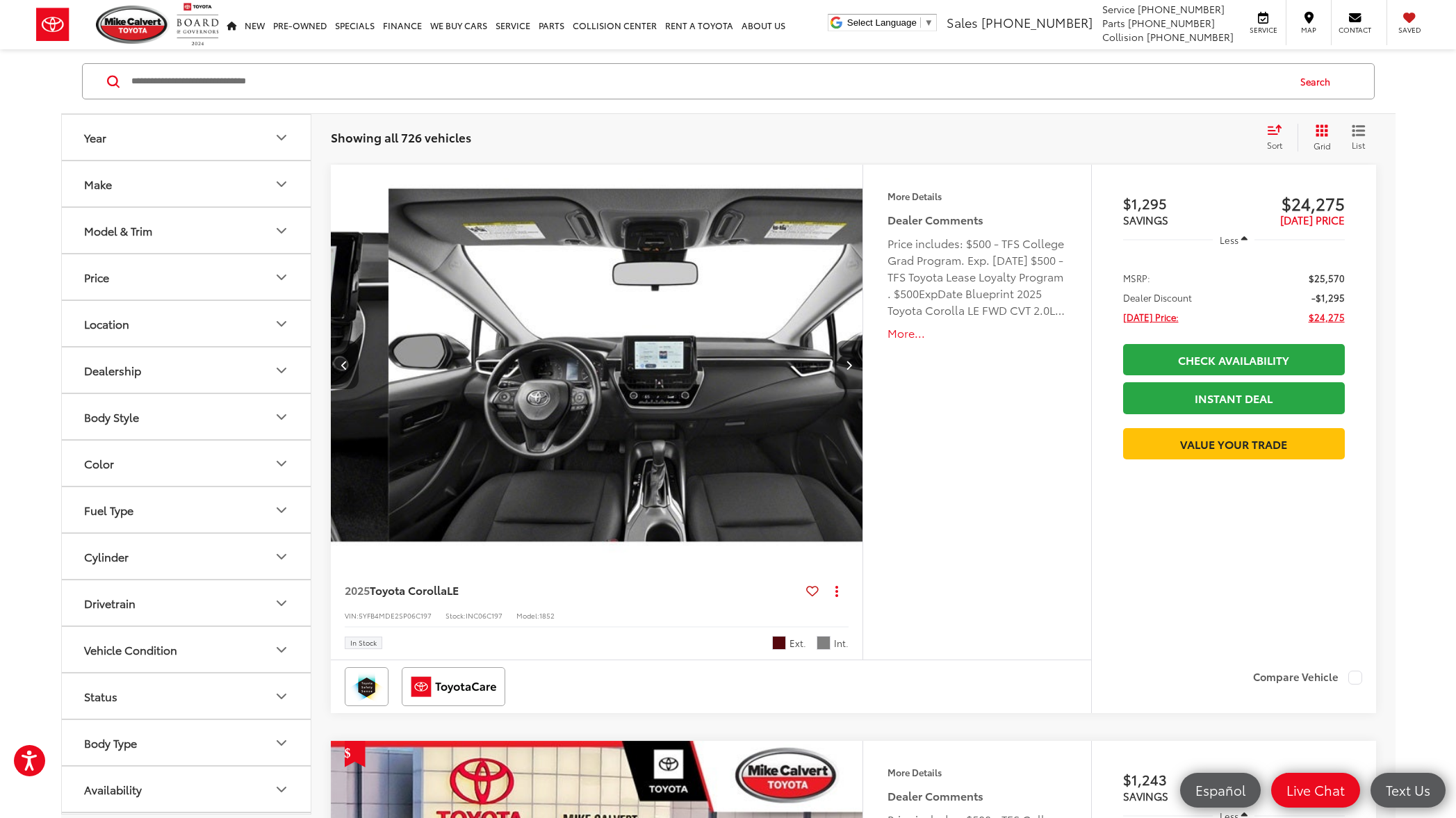
scroll to position [0, 2136]
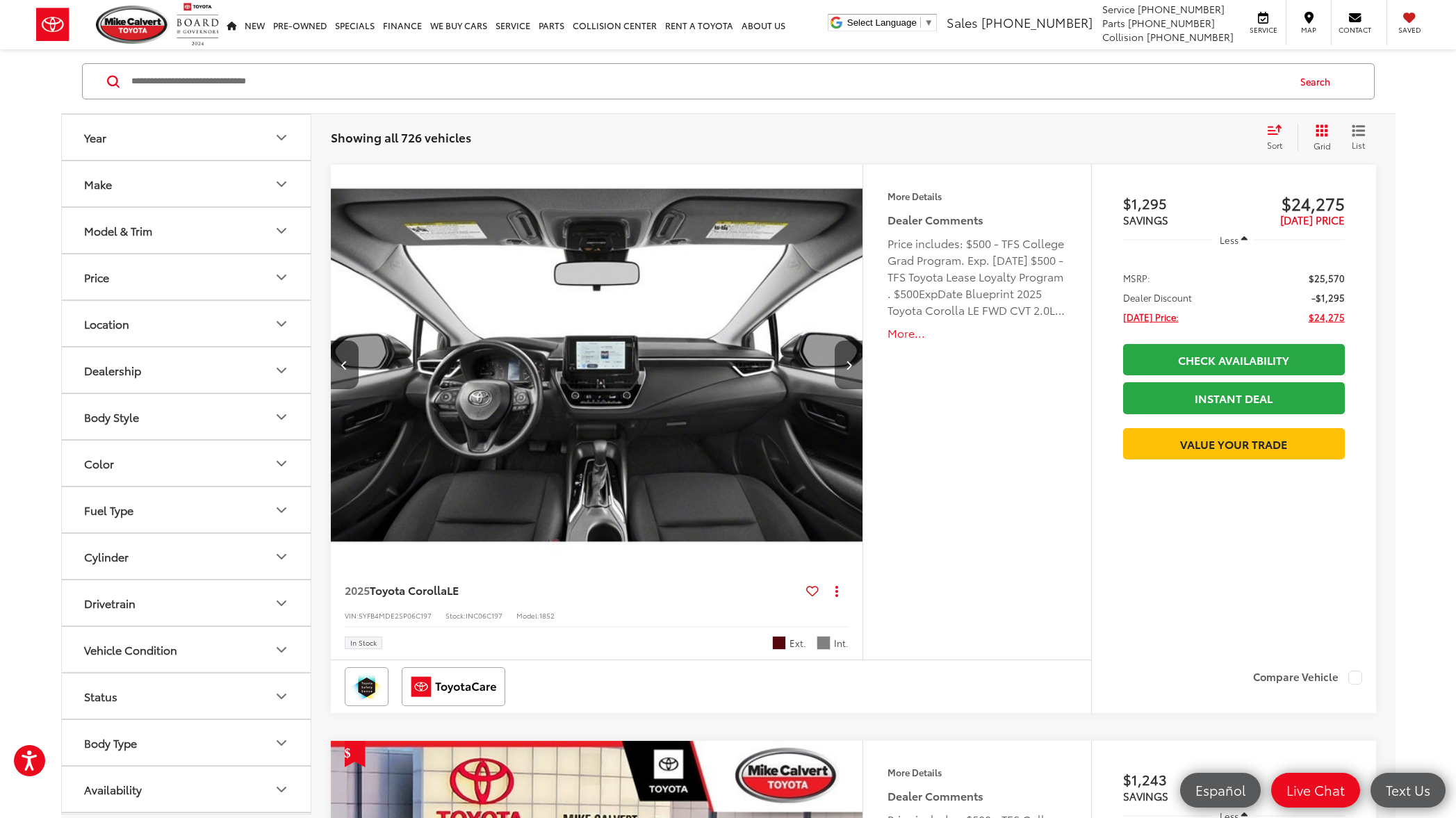
click at [849, 365] on icon "Next image" at bounding box center [848, 364] width 6 height 10
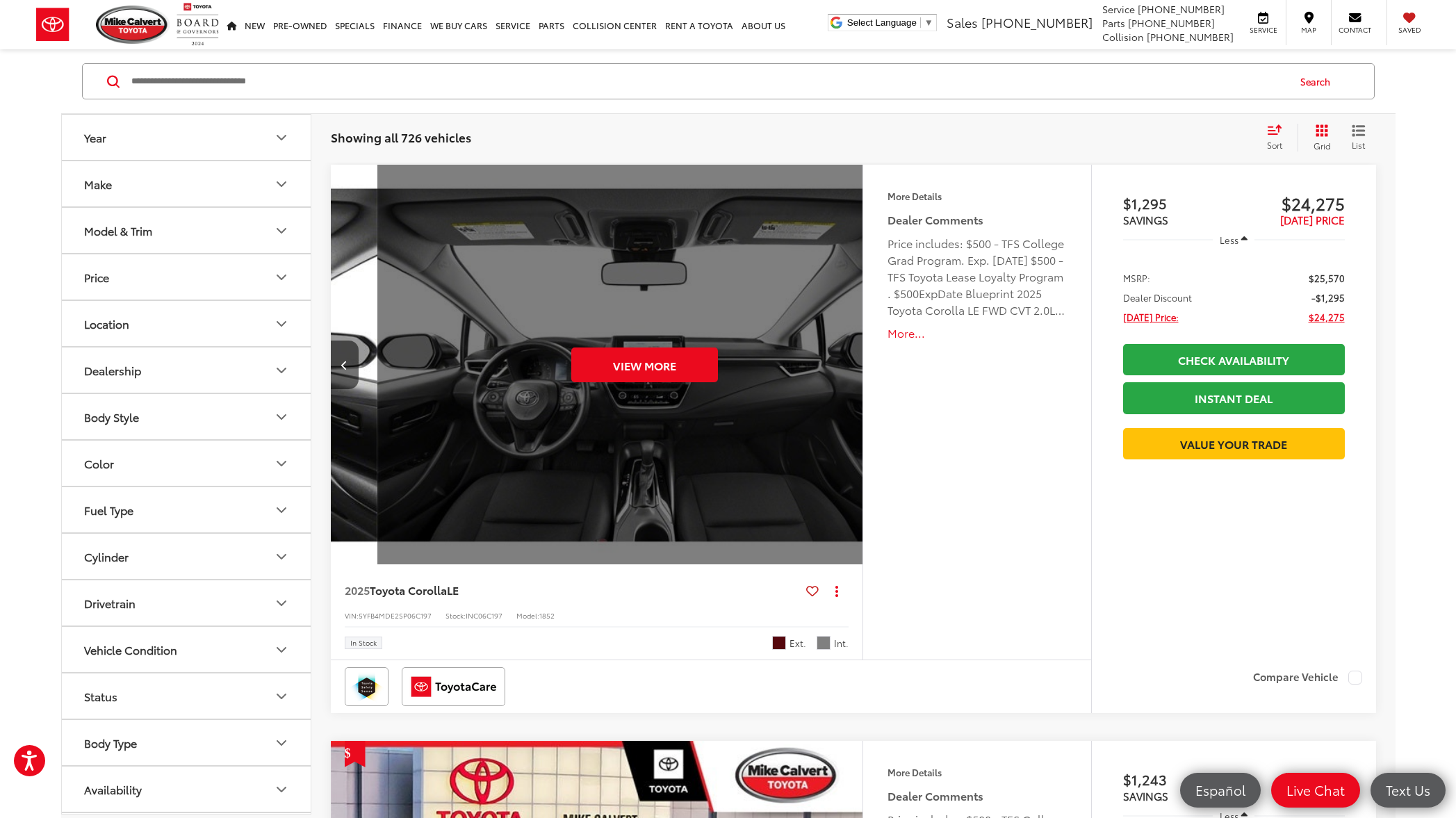
scroll to position [0, 2671]
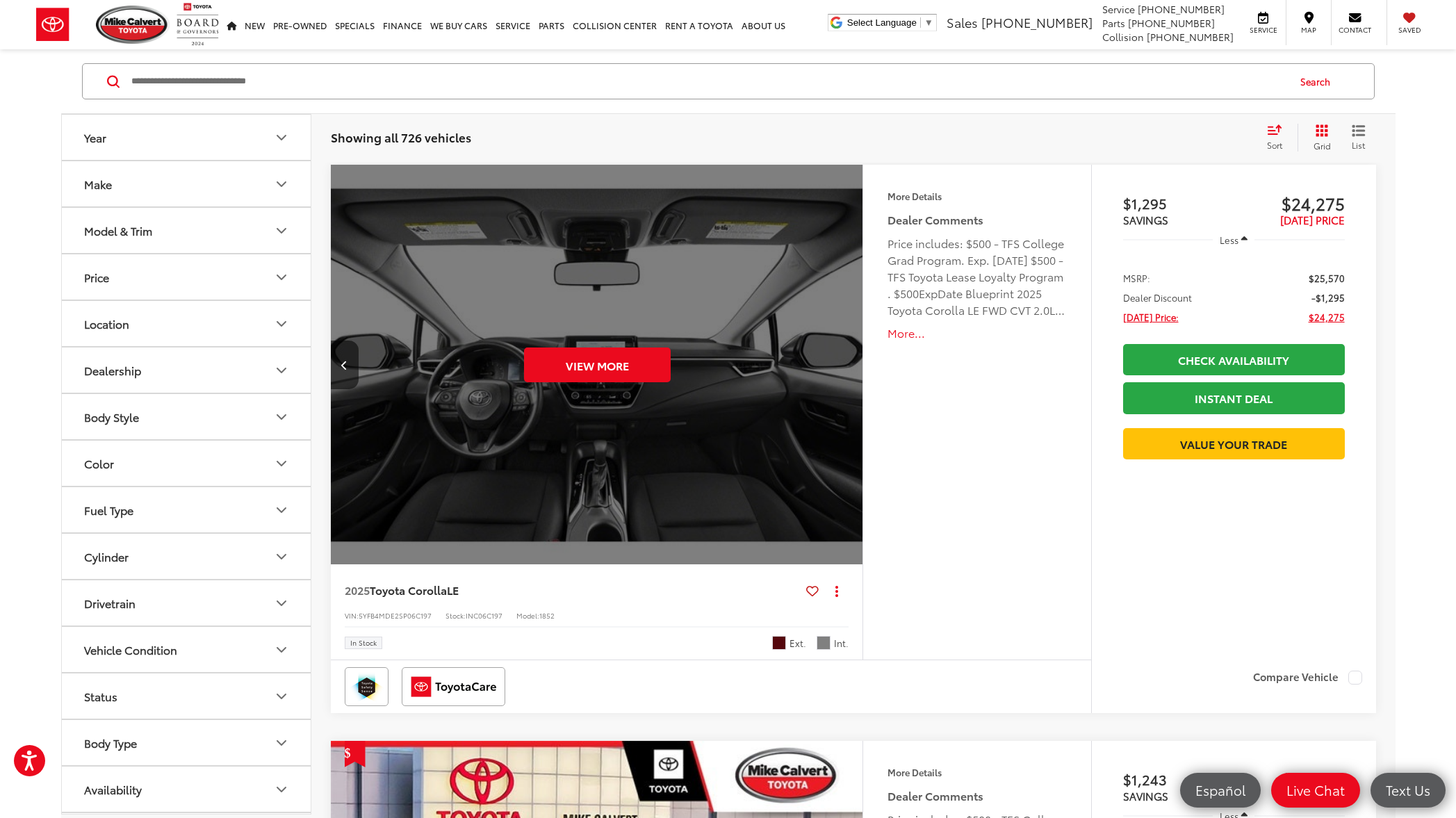
click at [849, 365] on div "View More" at bounding box center [597, 365] width 535 height 401
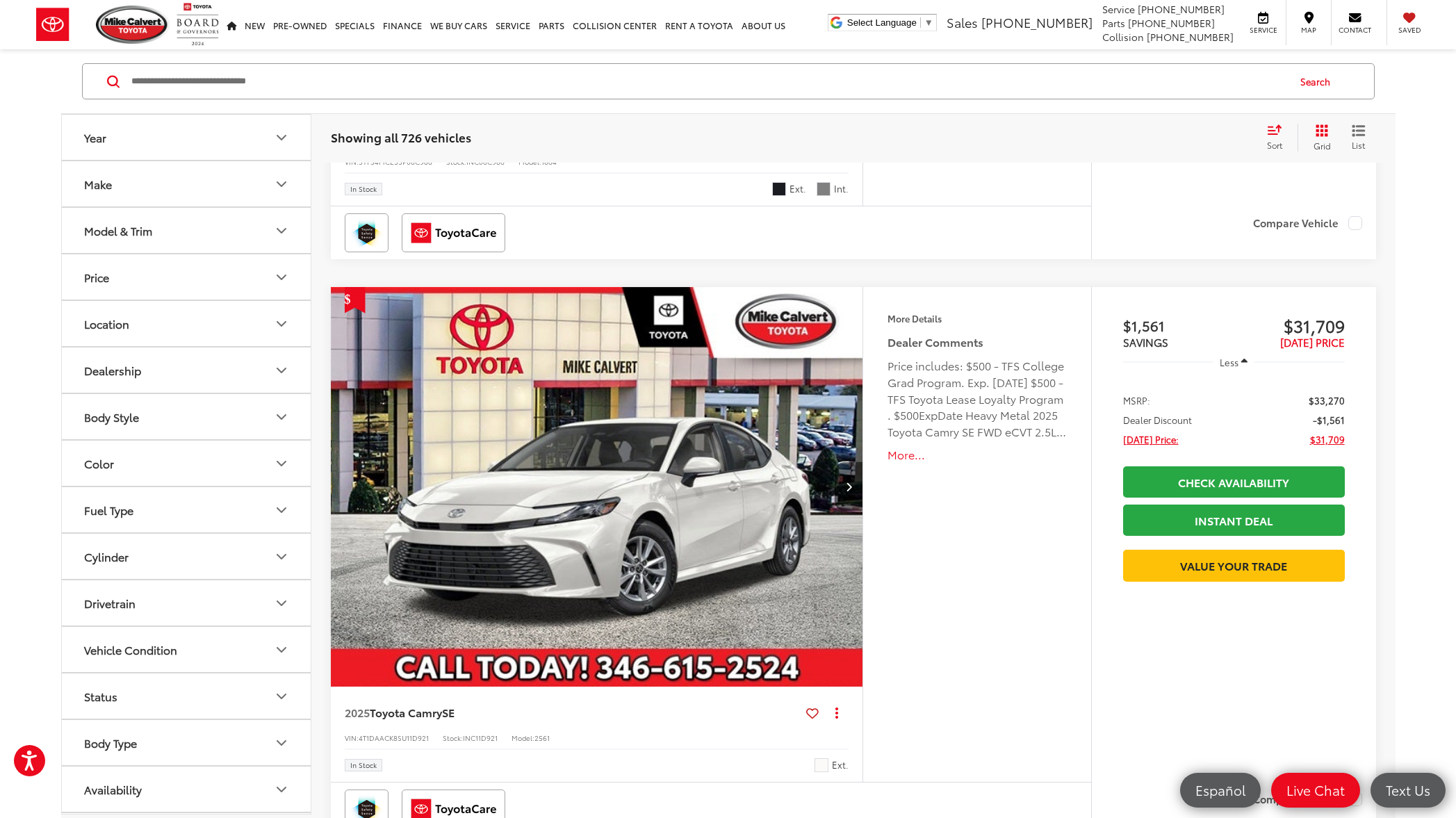
scroll to position [4692, 0]
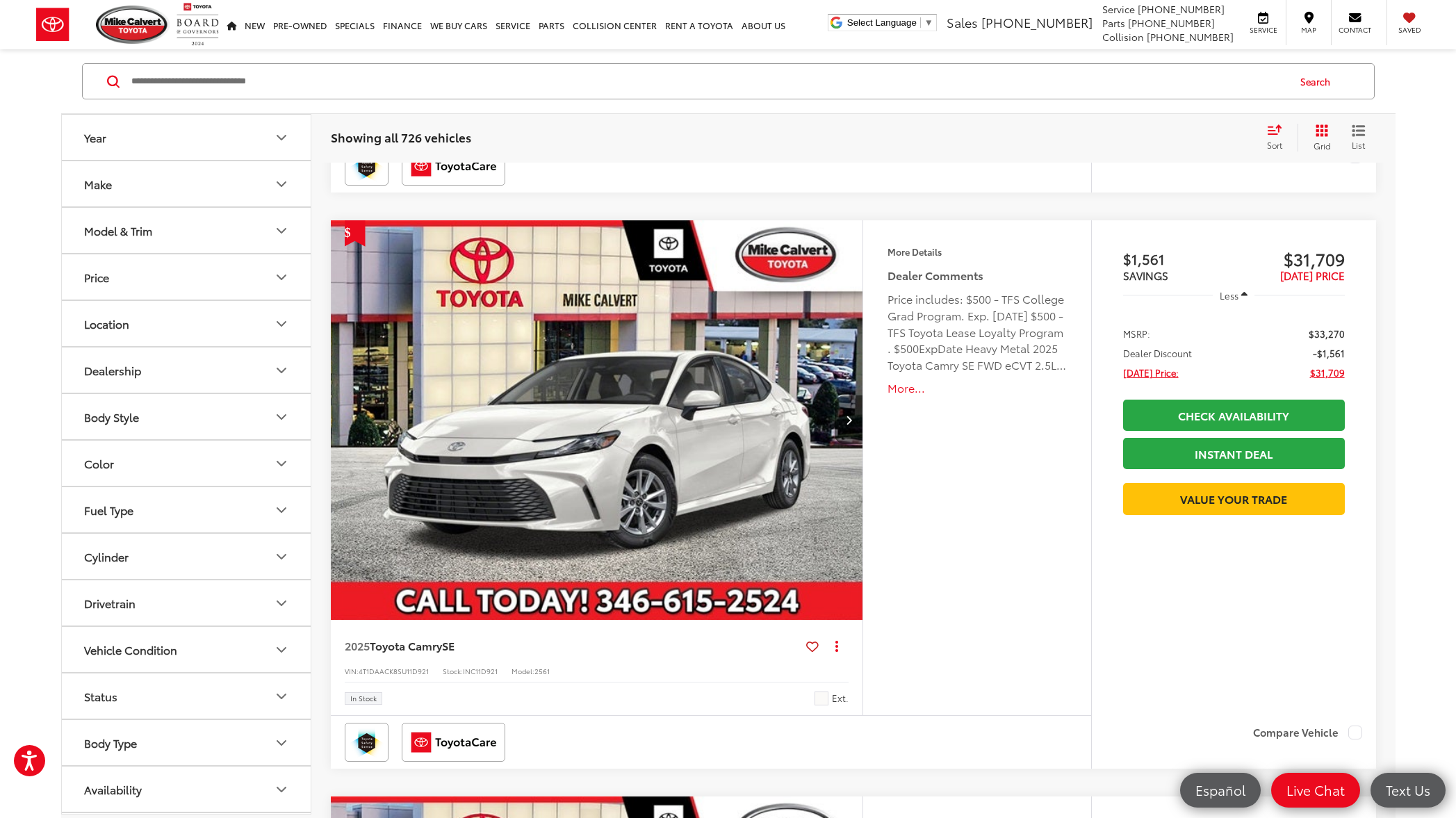
click at [902, 390] on button "More..." at bounding box center [977, 388] width 178 height 16
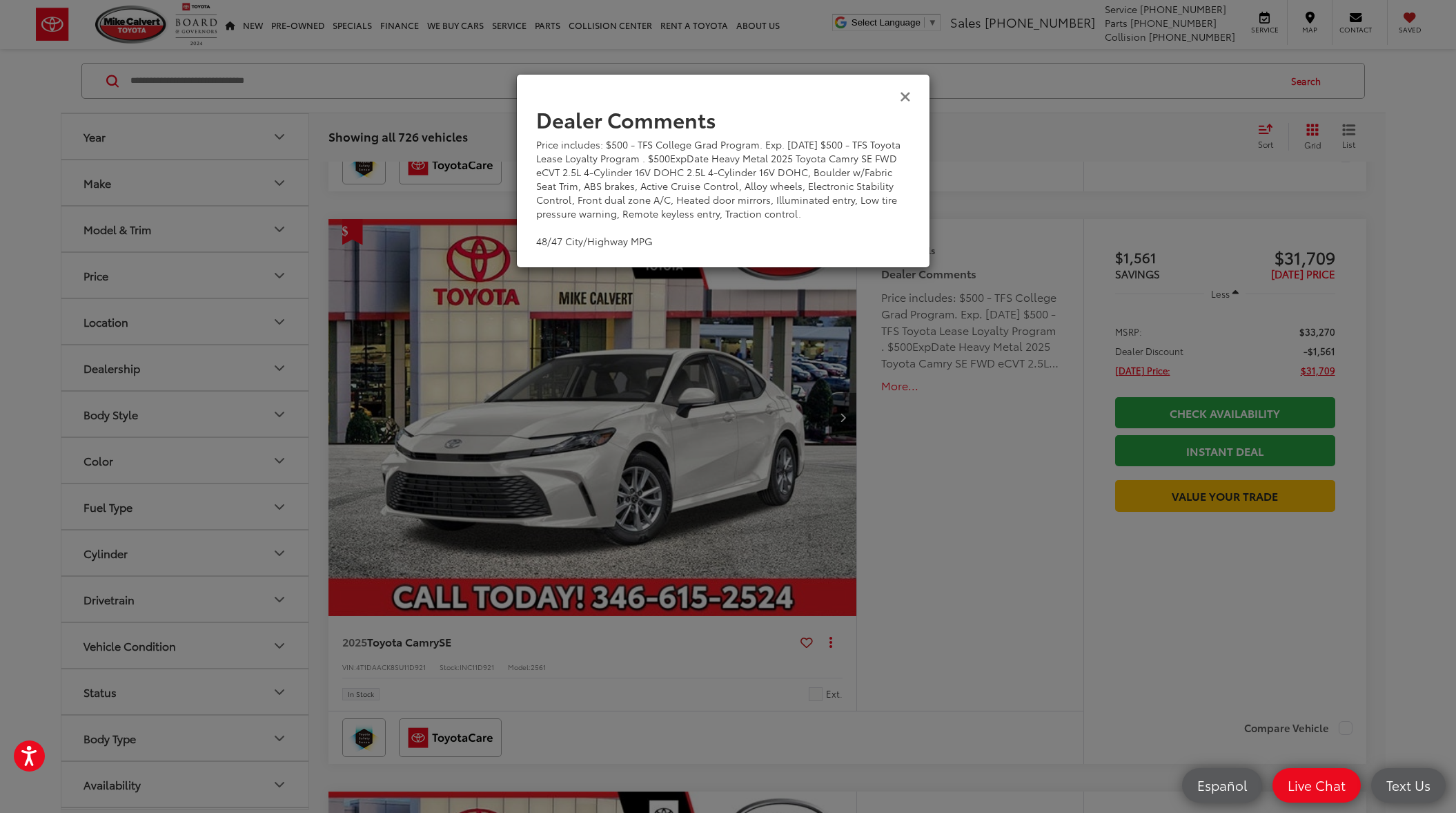
click at [905, 96] on icon "Close" at bounding box center [906, 96] width 11 height 15
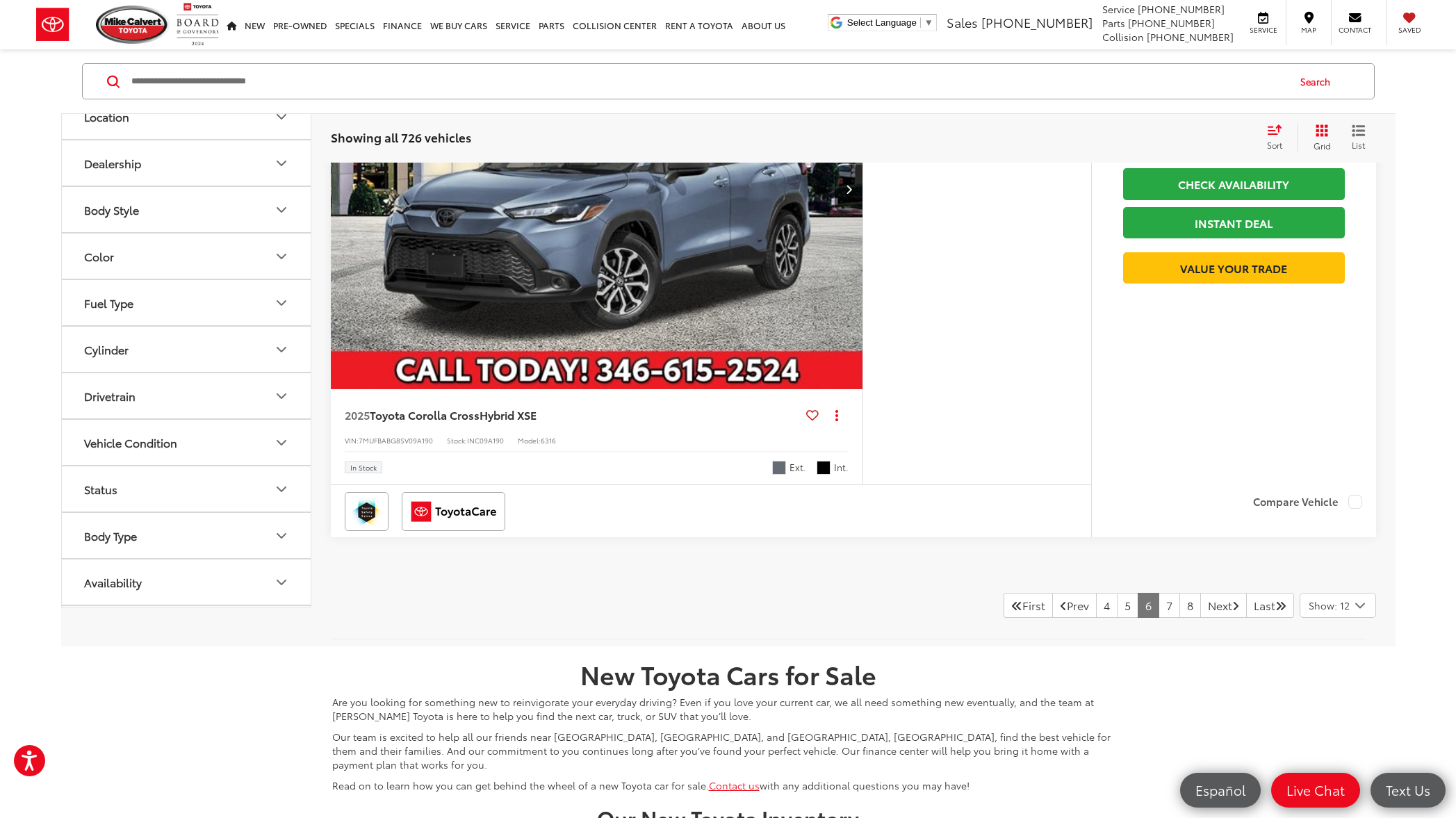
scroll to position [6901, 0]
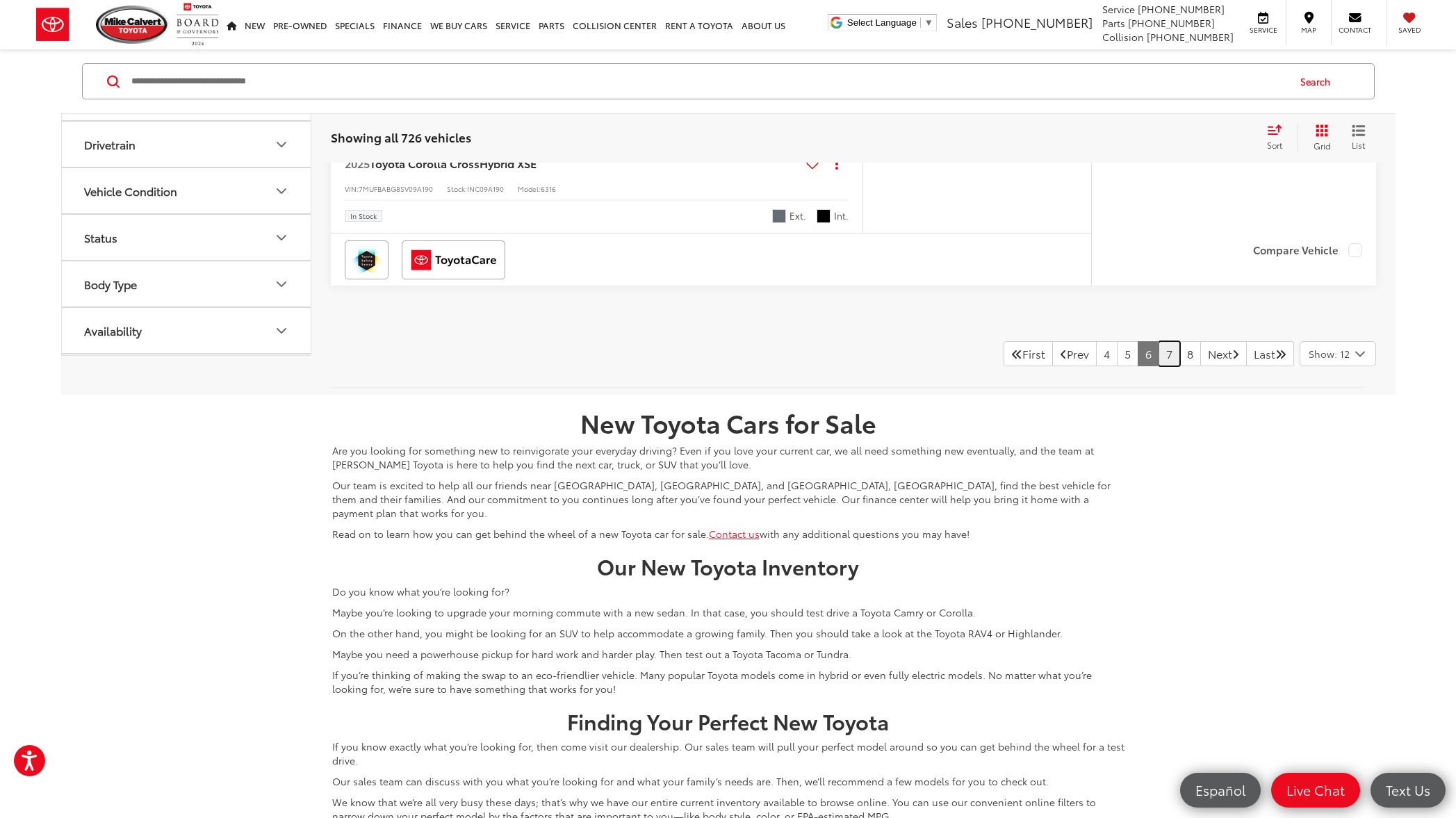
click at [1159, 359] on link "7" at bounding box center [1169, 354] width 21 height 25
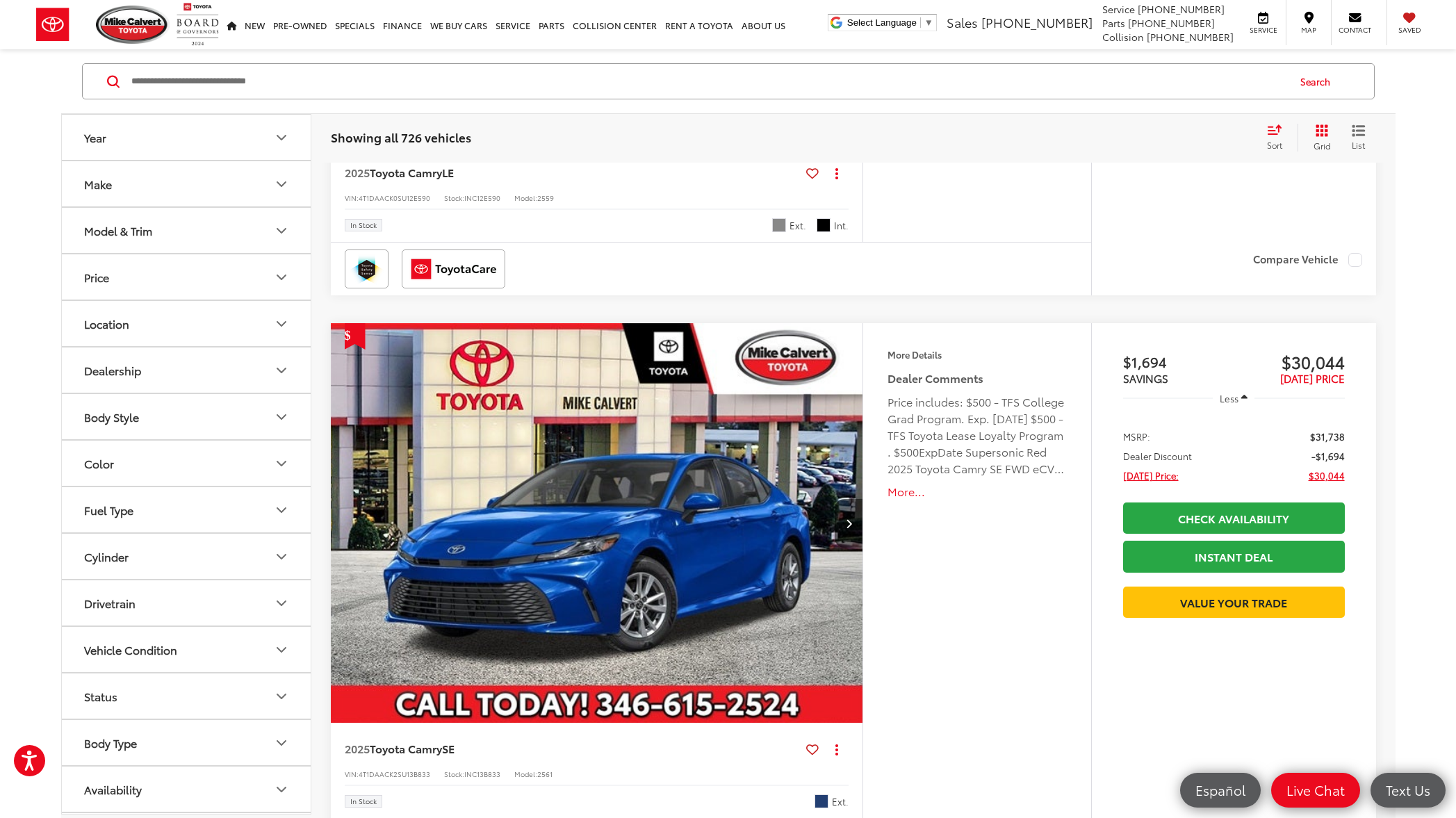
scroll to position [115, 0]
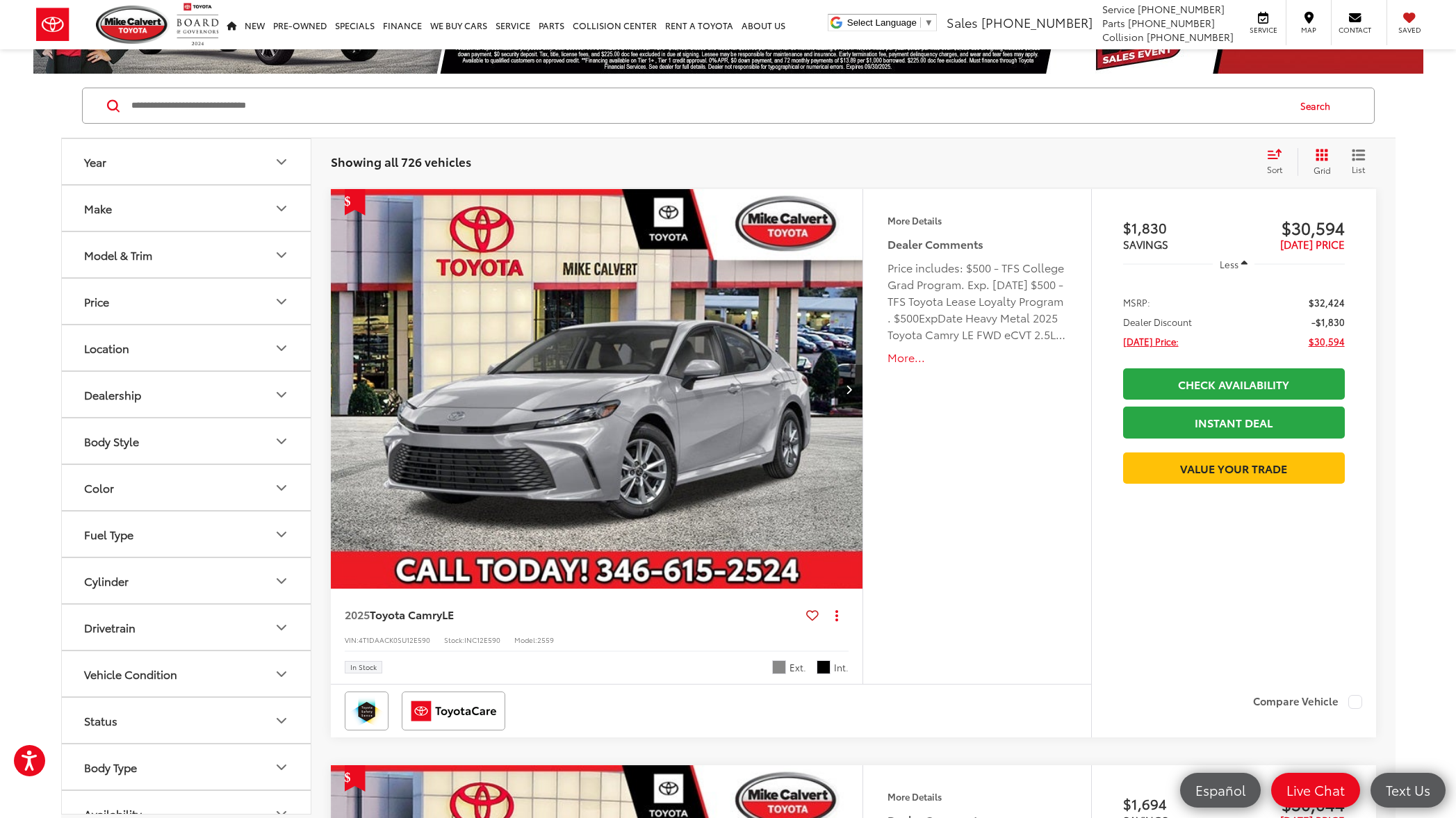
click at [907, 360] on button "More..." at bounding box center [977, 357] width 178 height 16
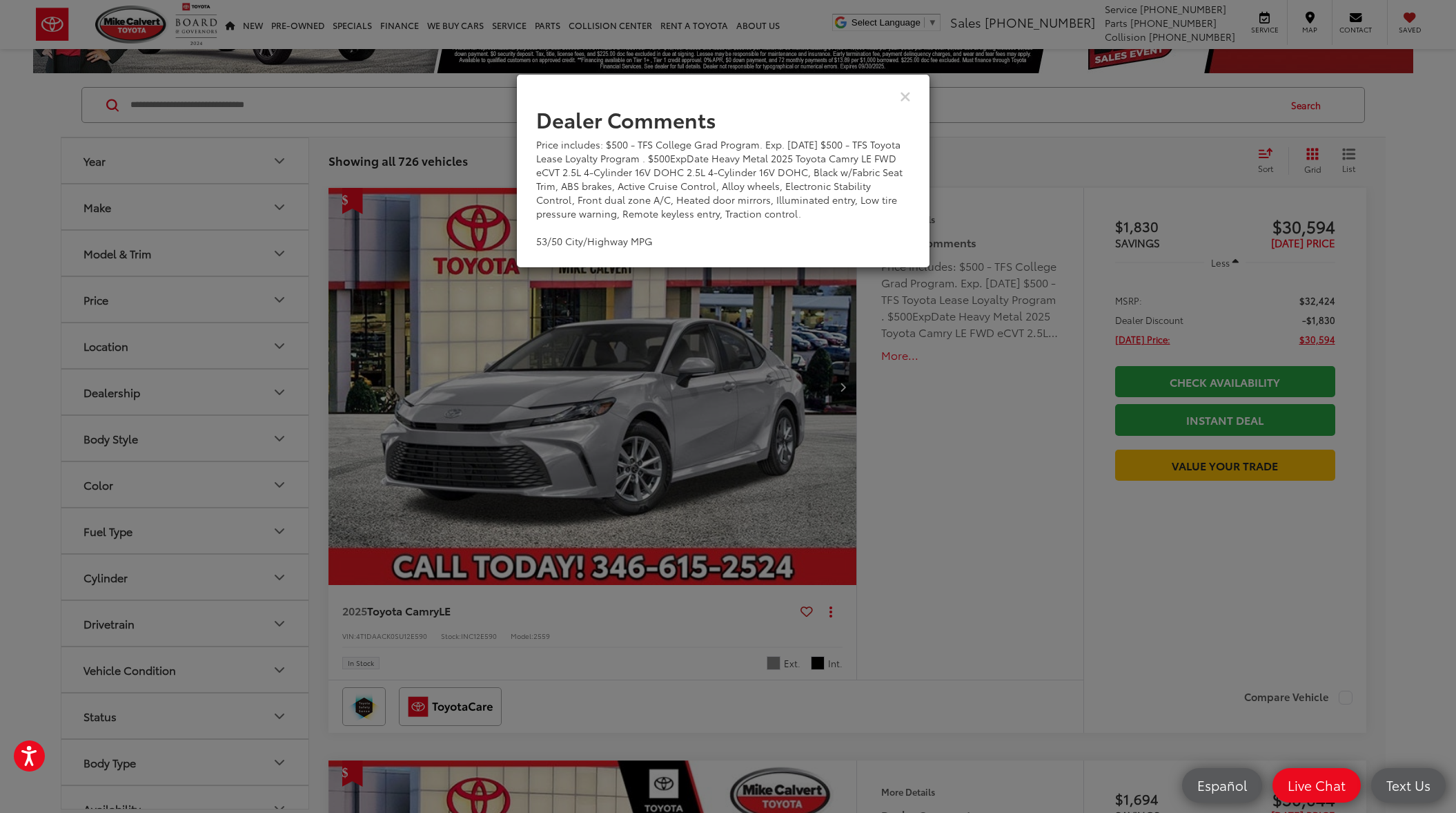
click at [901, 358] on div "Dealer Comments Price includes: $500 - TFS College Grad Program. Exp. 09/30/202…" at bounding box center [728, 406] width 1456 height 813
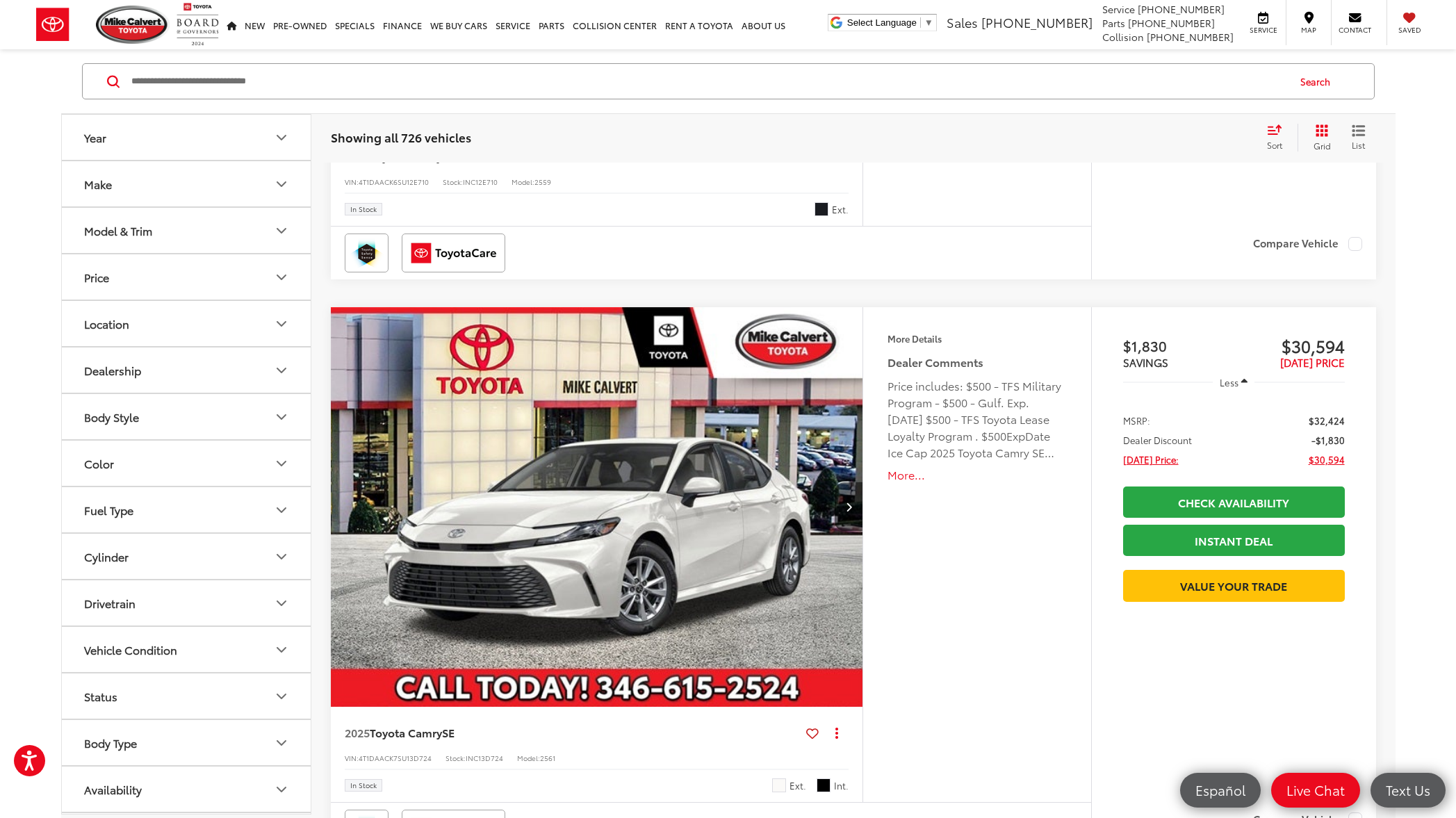
scroll to position [2879, 0]
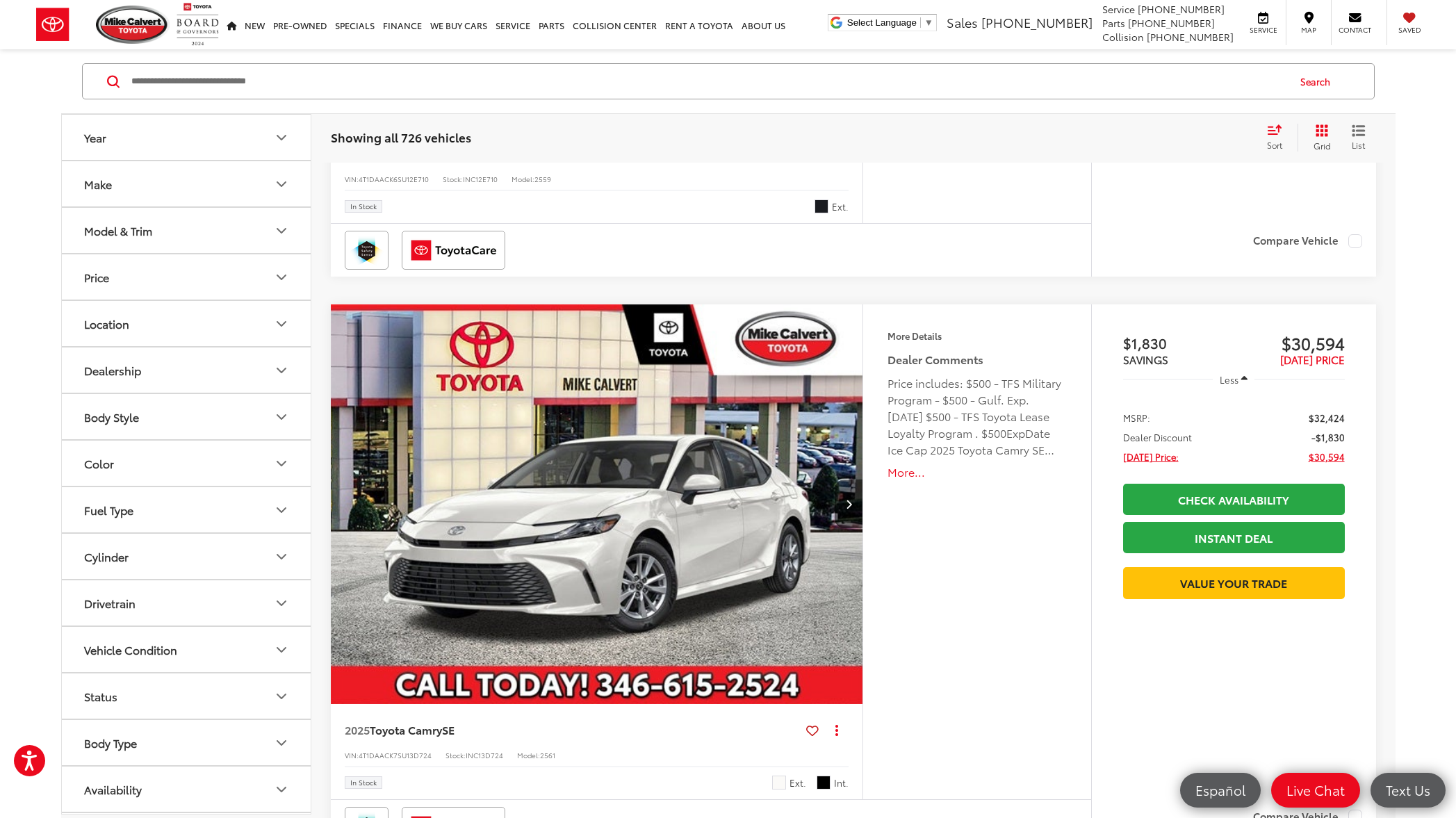
click at [901, 476] on button "More..." at bounding box center [977, 472] width 178 height 16
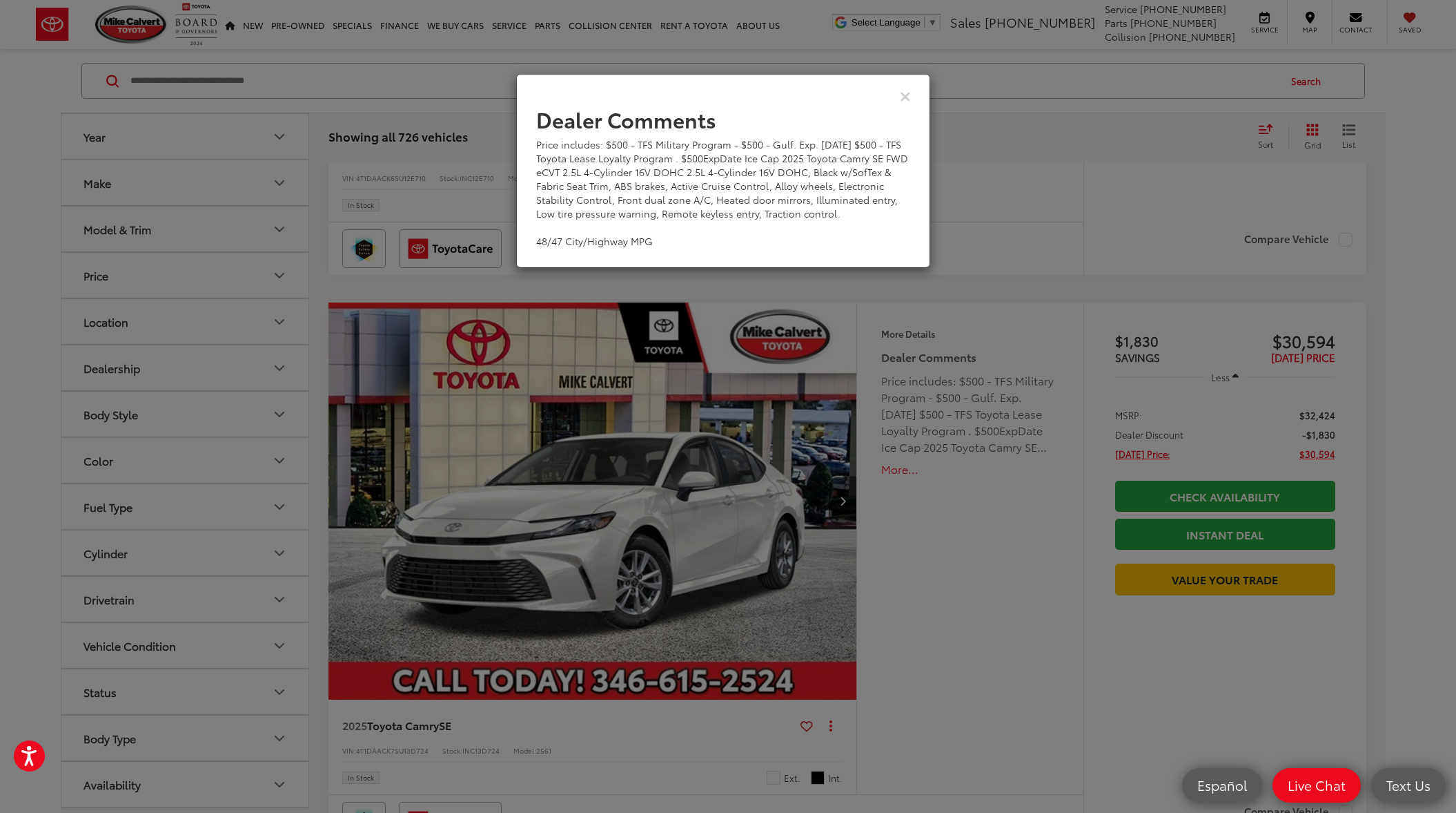
click at [895, 473] on div "Dealer Comments Price includes: $500 - TFS Military Program - $500 - Gulf. Exp.…" at bounding box center [728, 406] width 1456 height 813
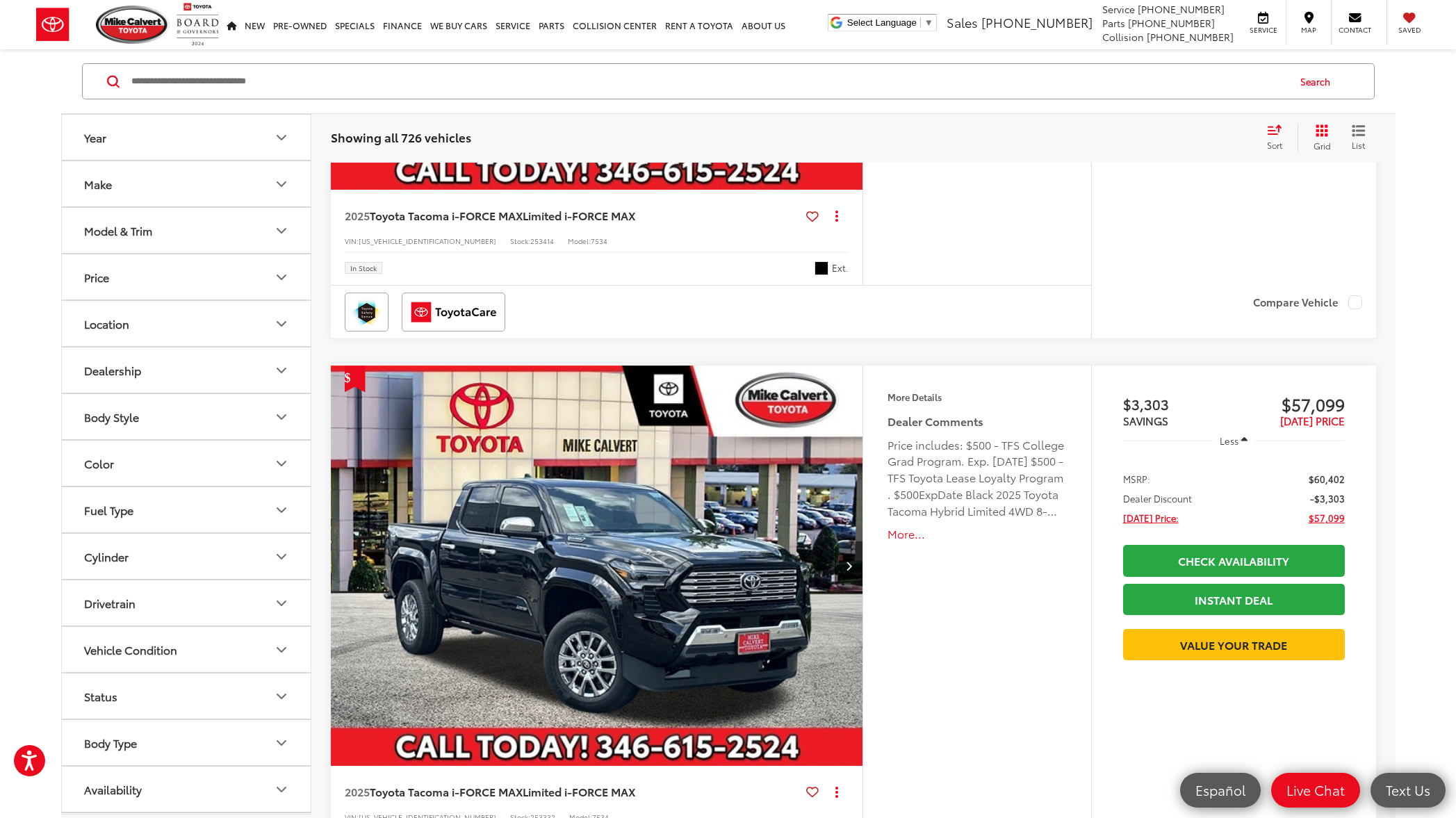
scroll to position [6911, 0]
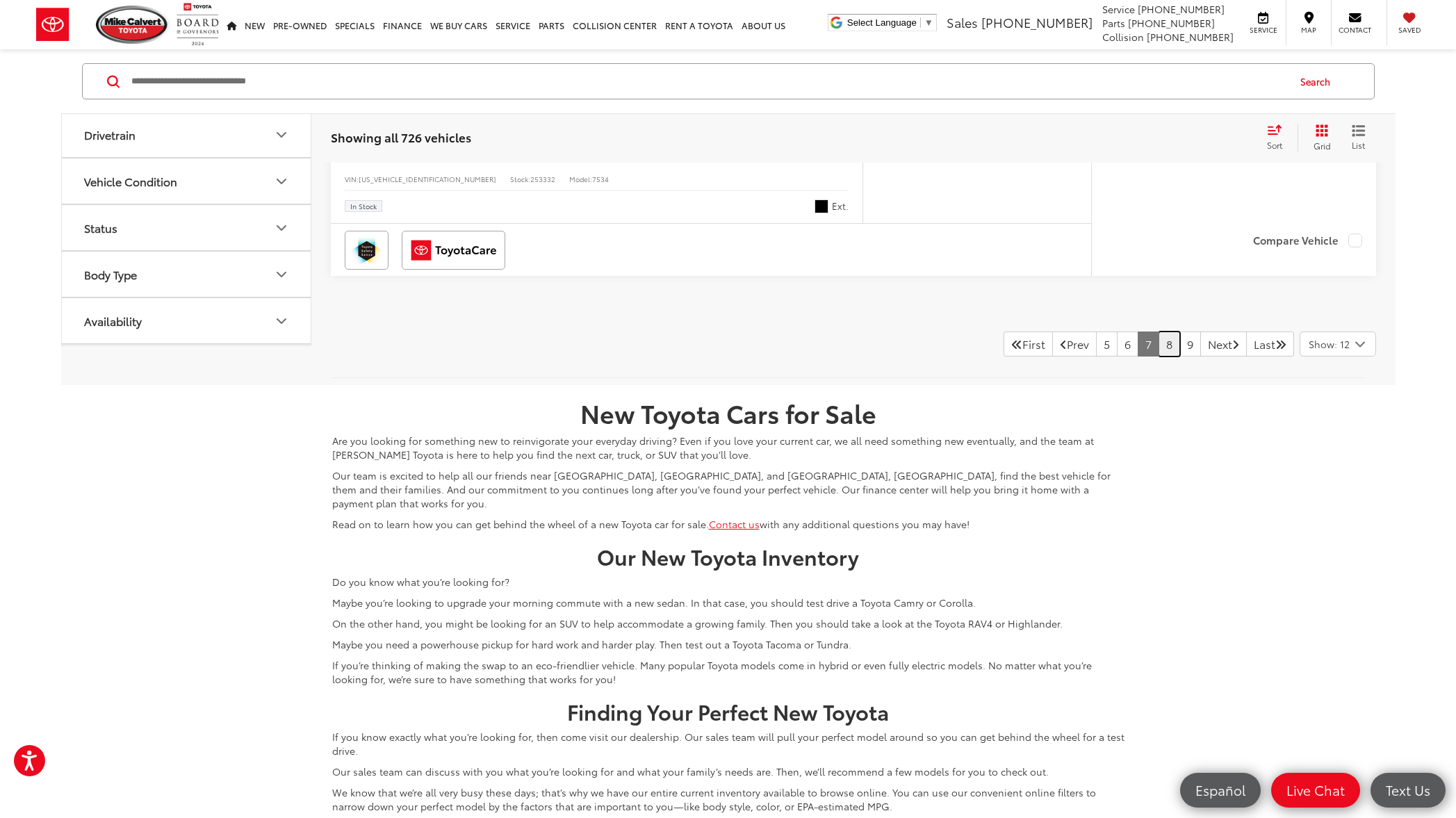
click at [1159, 346] on link "8" at bounding box center [1169, 344] width 21 height 25
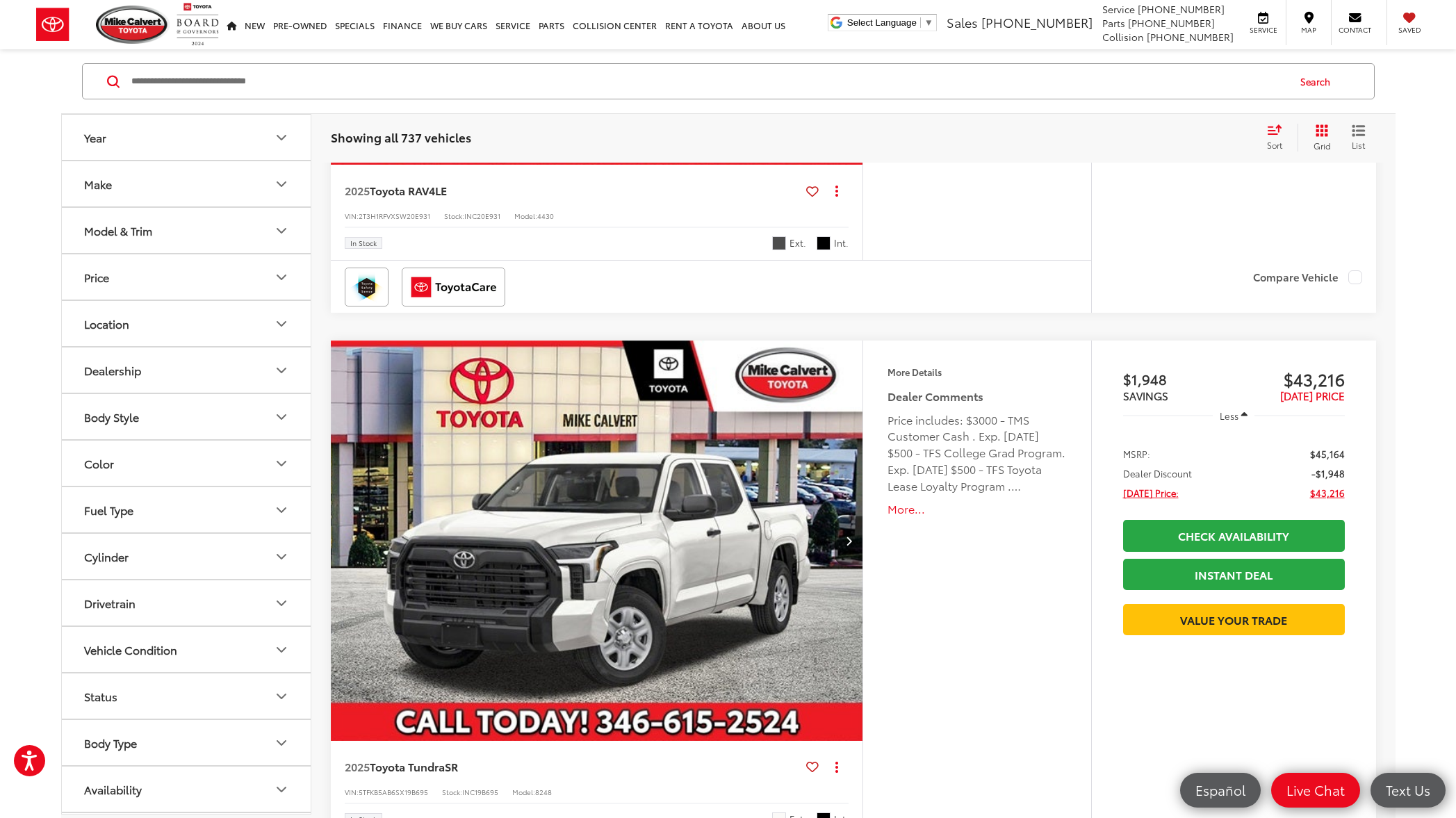
scroll to position [6769, 0]
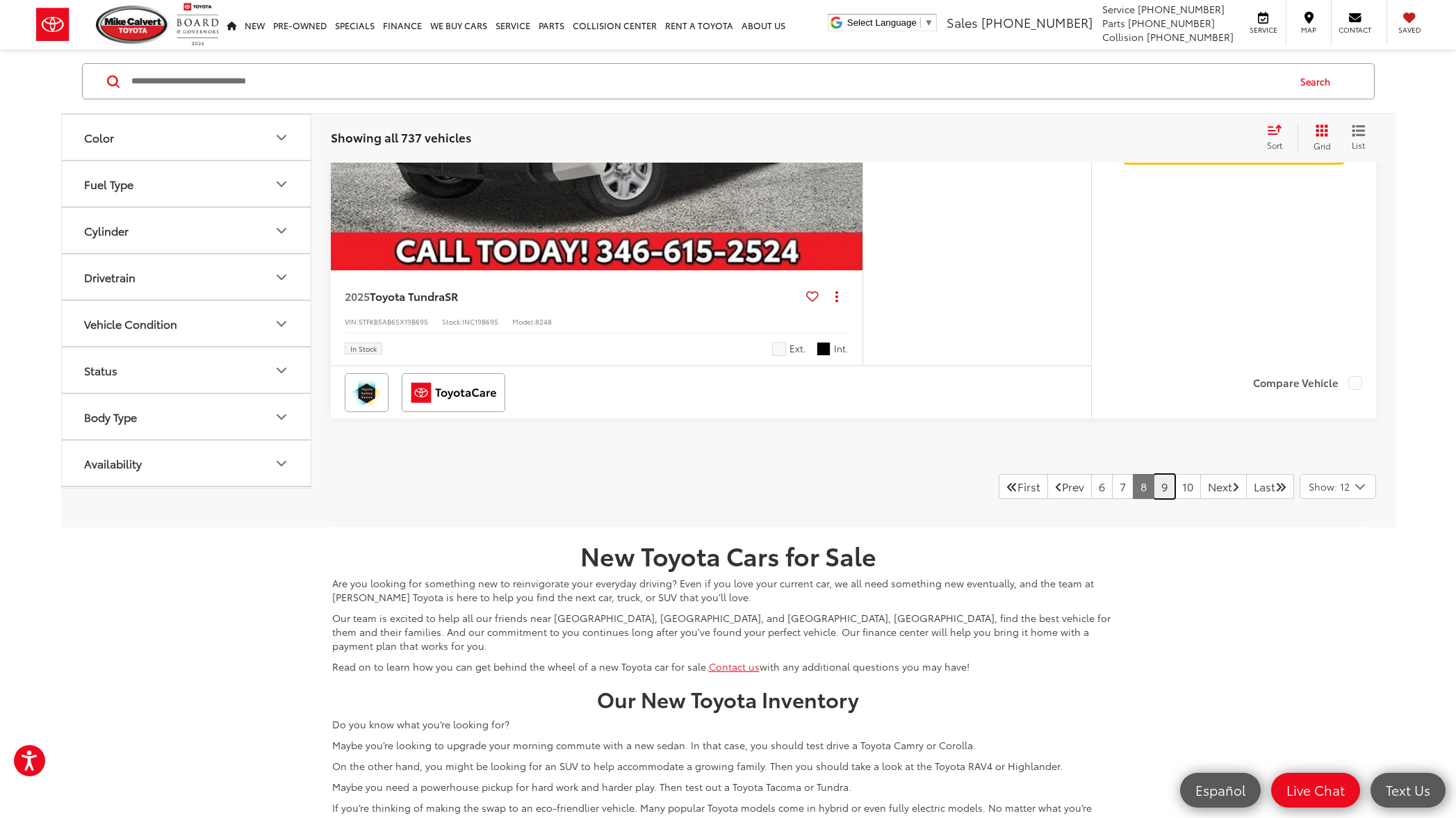
click at [1153, 490] on link "9" at bounding box center [1164, 486] width 21 height 25
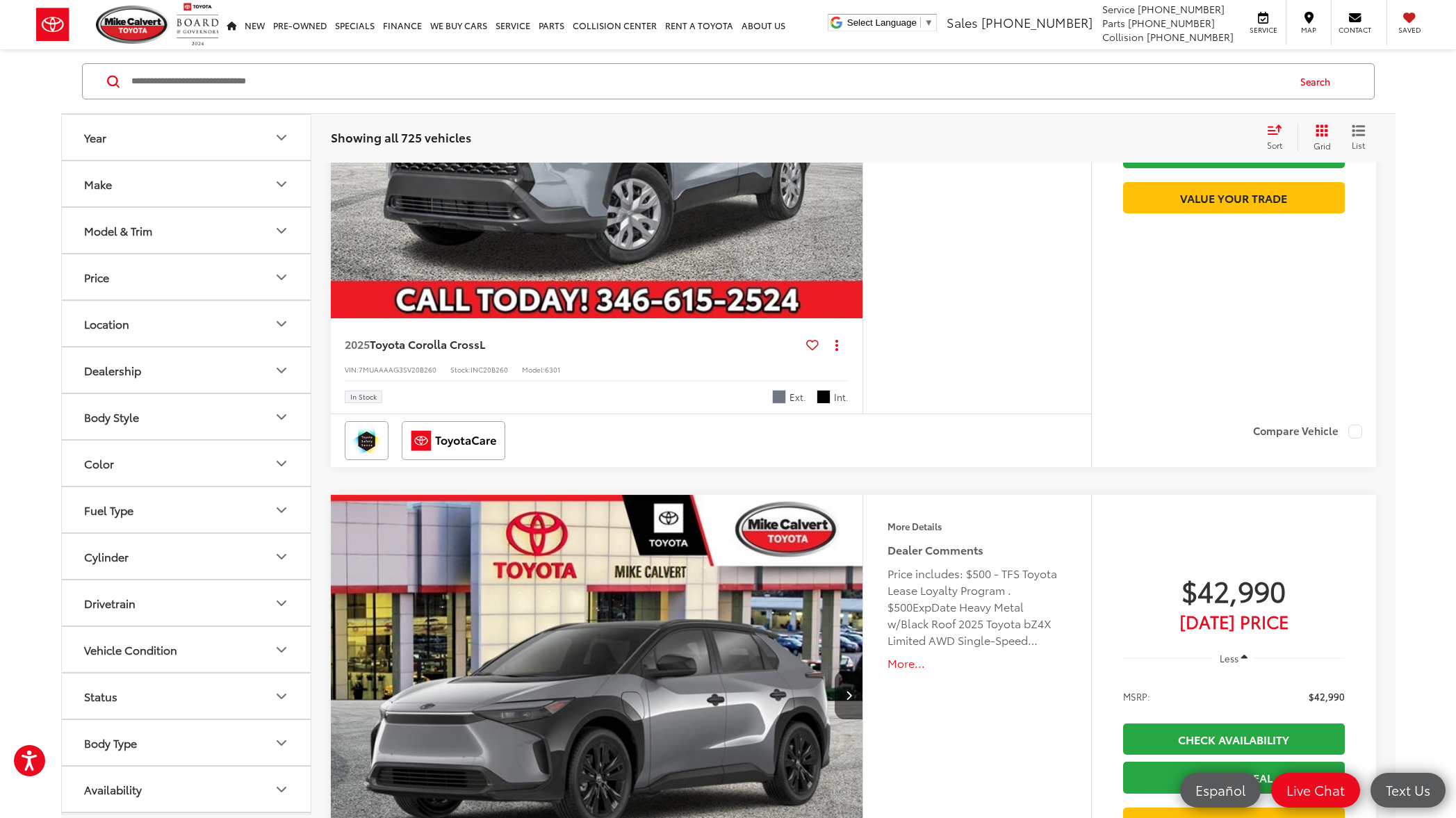
scroll to position [126, 0]
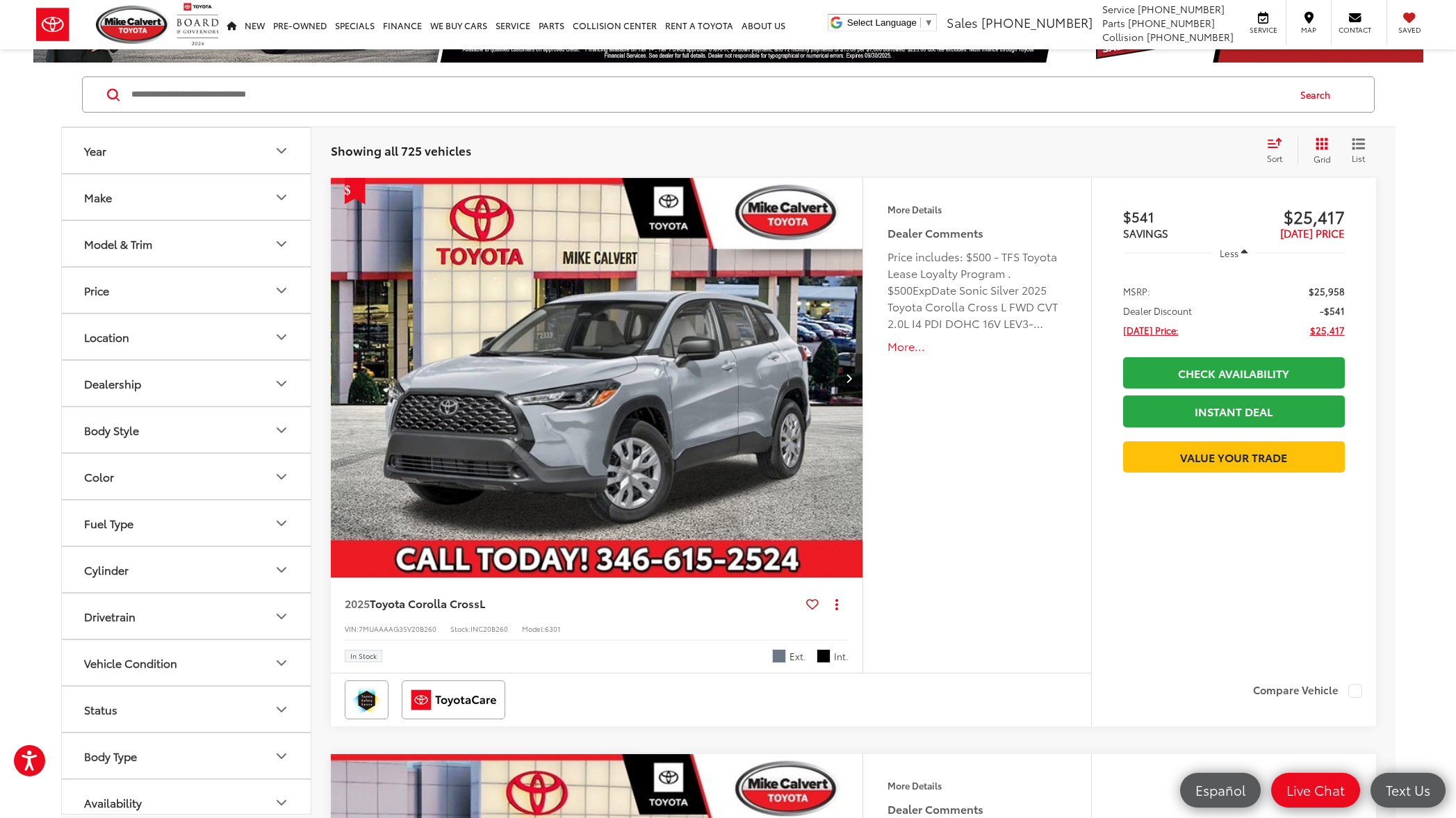
click at [899, 345] on button "More..." at bounding box center [977, 346] width 178 height 16
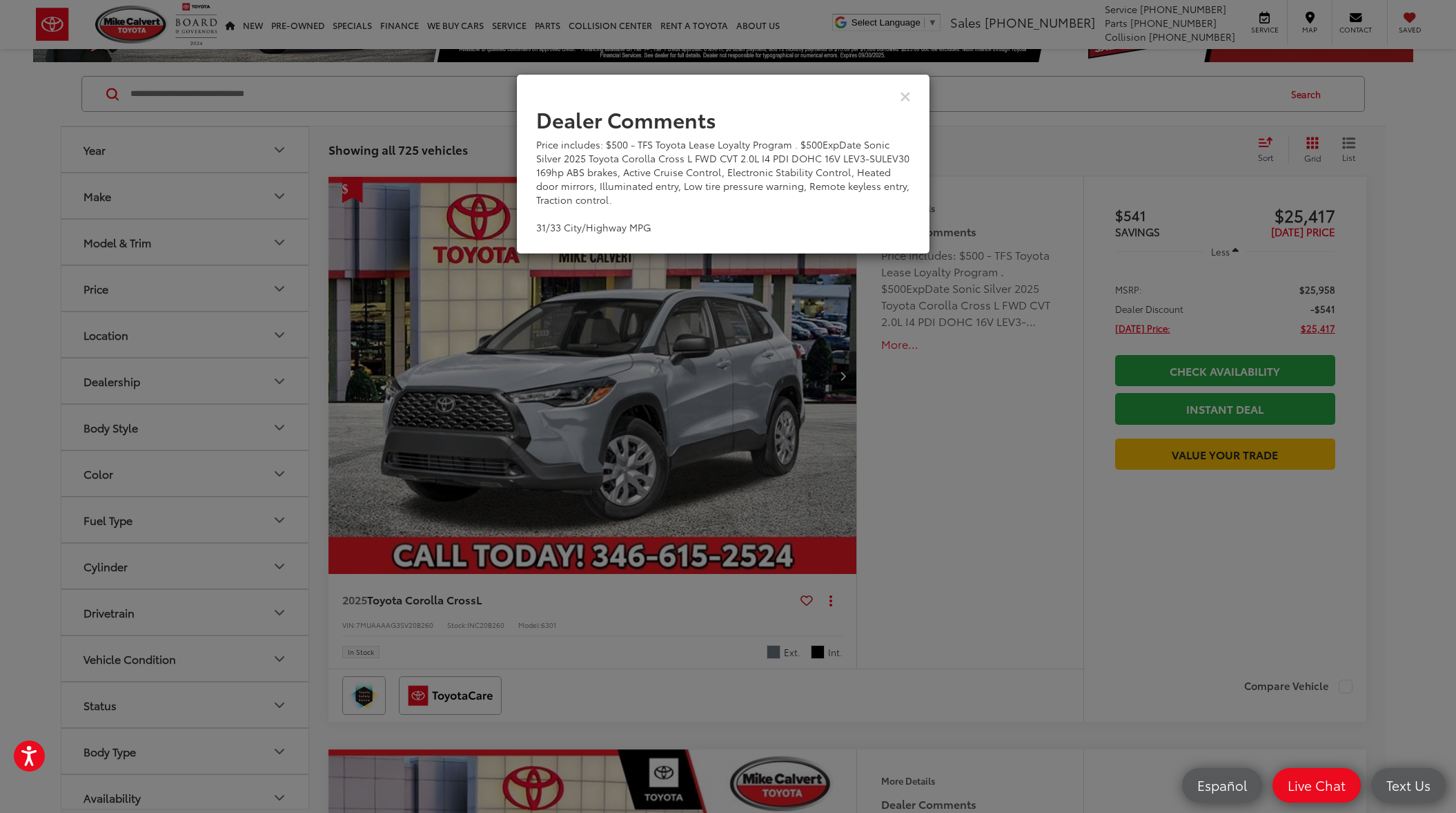
click at [893, 344] on div "Dealer Comments Price includes: $500 - TFS Toyota Lease Loyalty Program . $500E…" at bounding box center [728, 406] width 1456 height 813
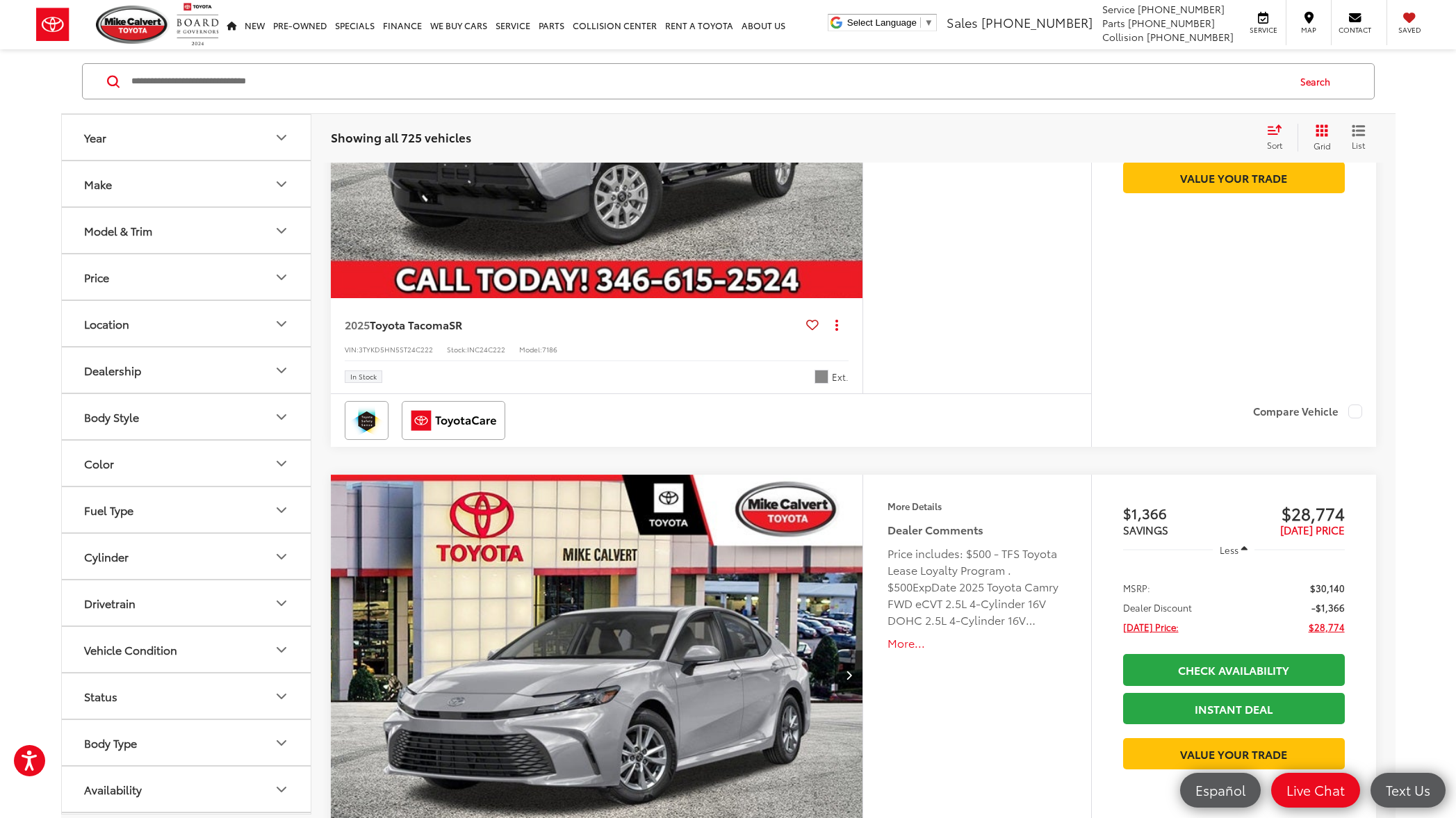
scroll to position [6466, 0]
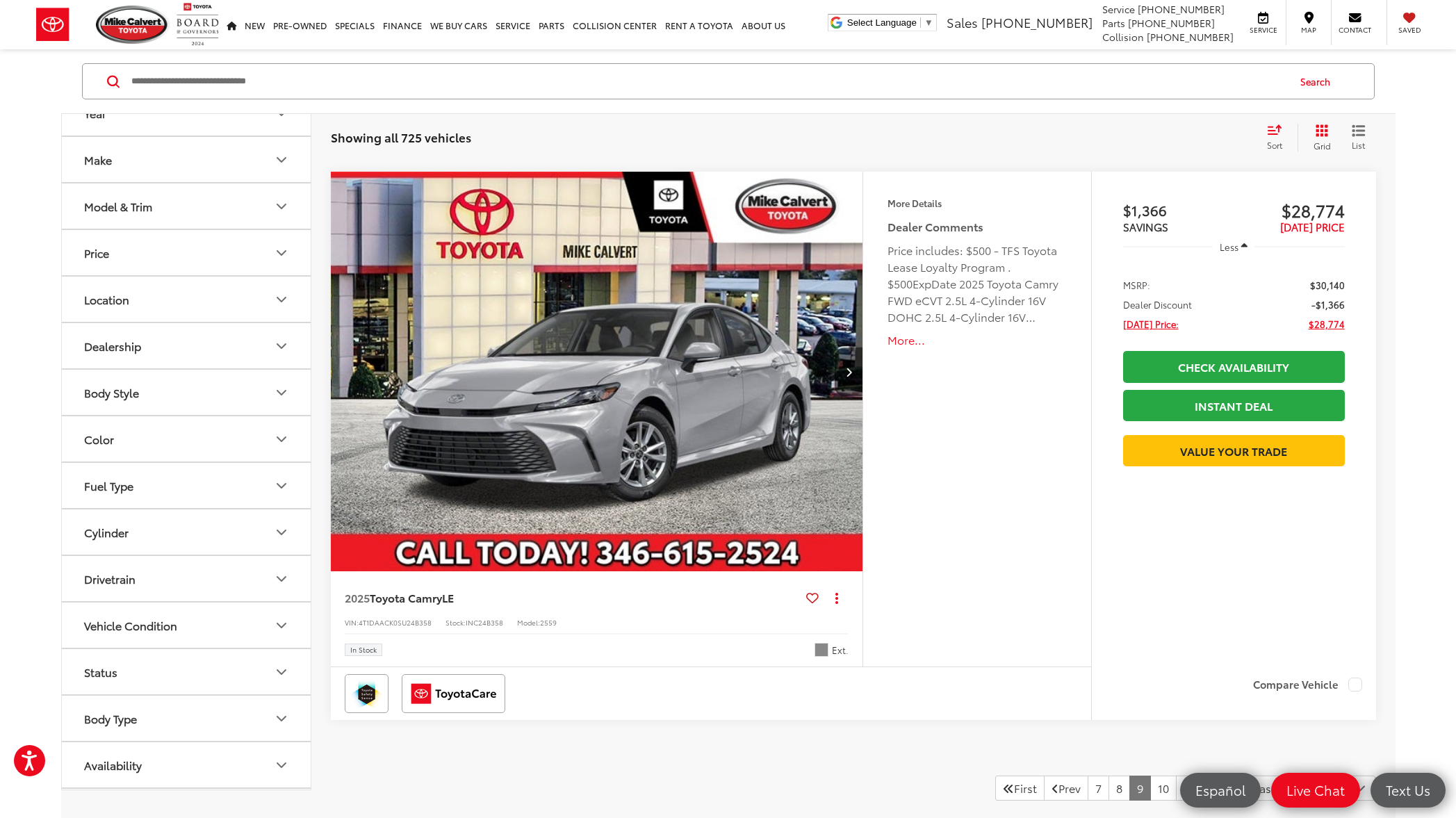
click at [903, 344] on button "More..." at bounding box center [977, 340] width 178 height 16
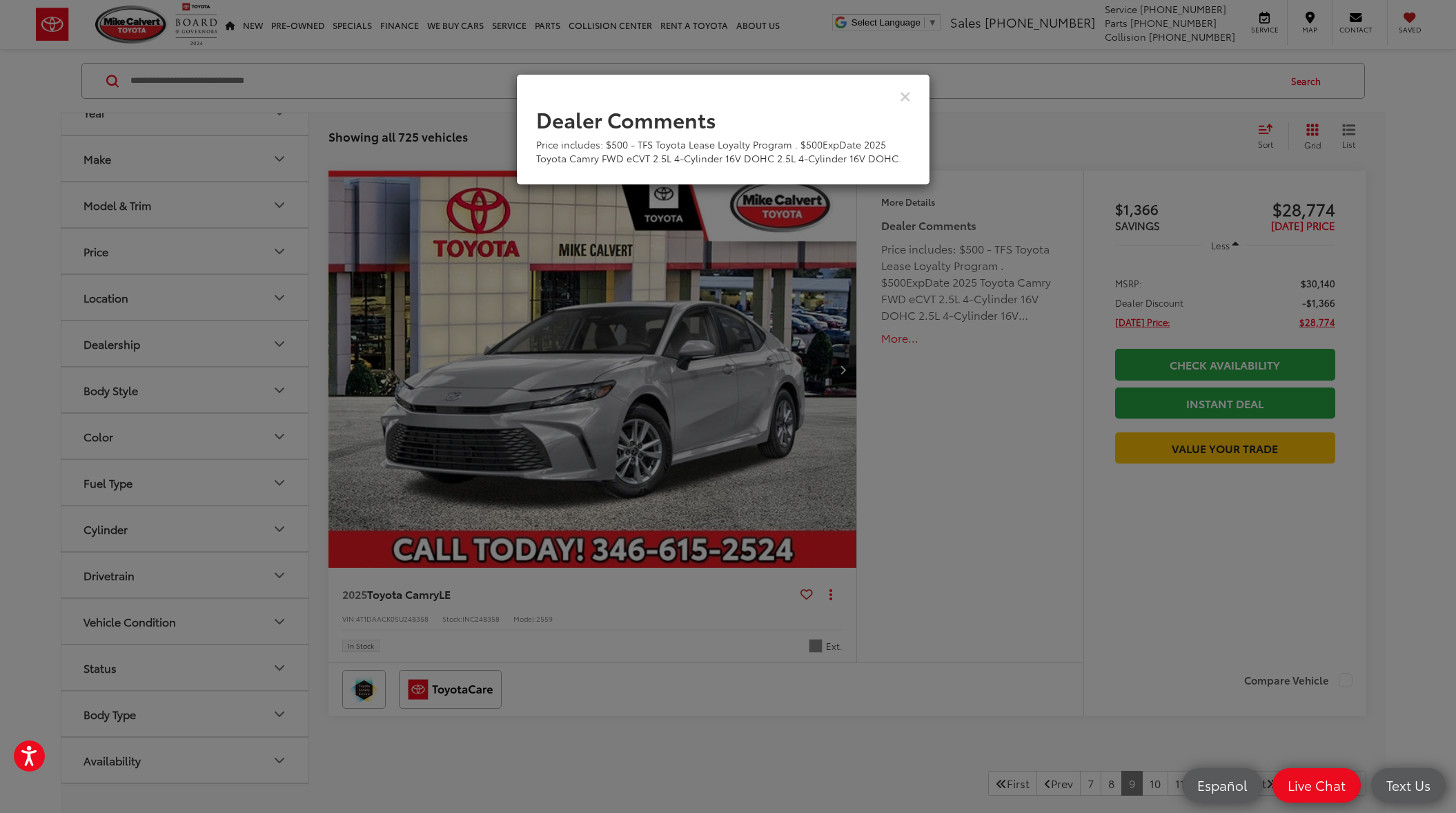
click at [897, 342] on div "Dealer Comments Price includes: $500 - TFS Toyota Lease Loyalty Program . $500E…" at bounding box center [728, 406] width 1456 height 813
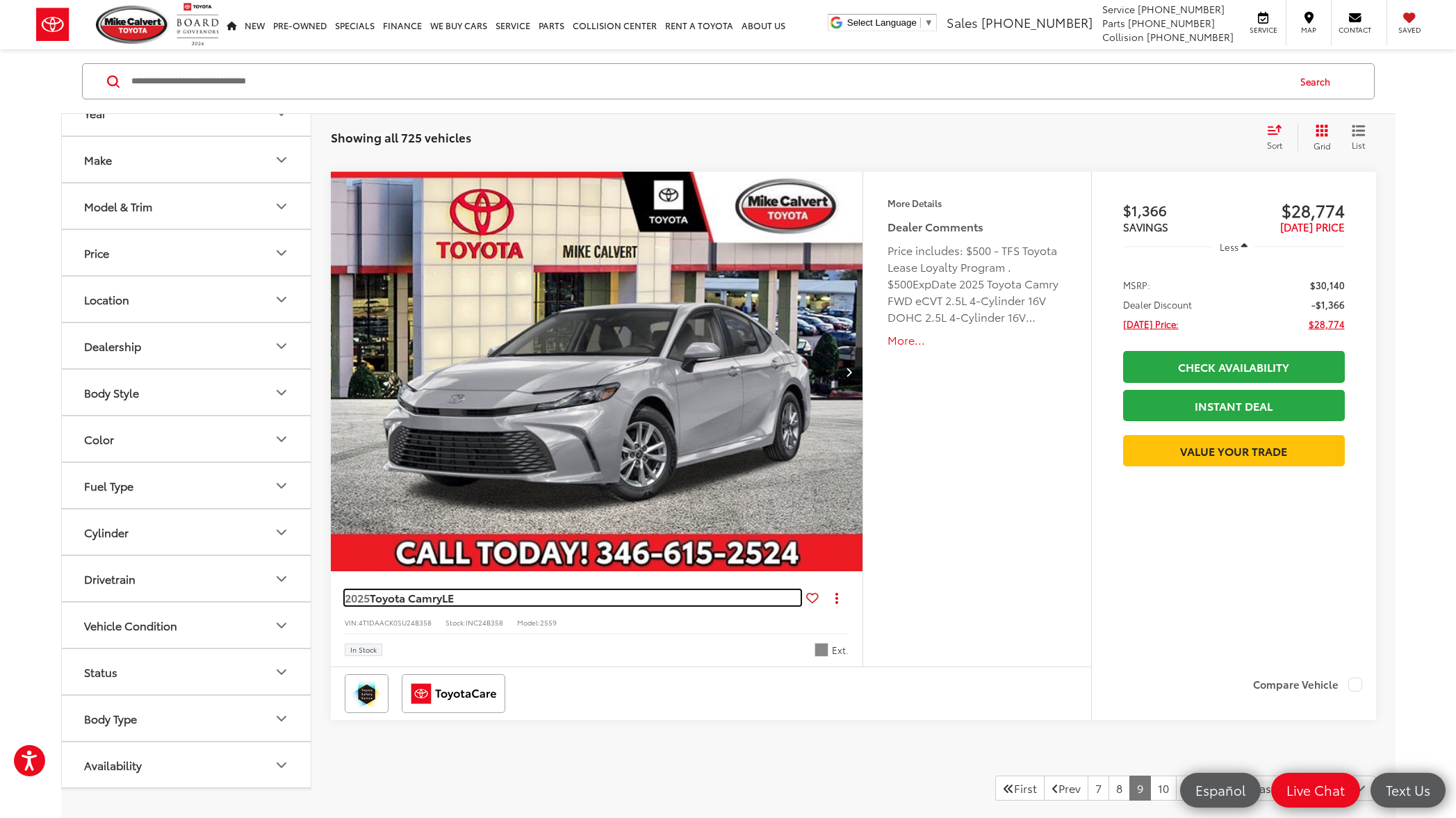
click at [447, 602] on span "LE" at bounding box center [447, 597] width 11 height 16
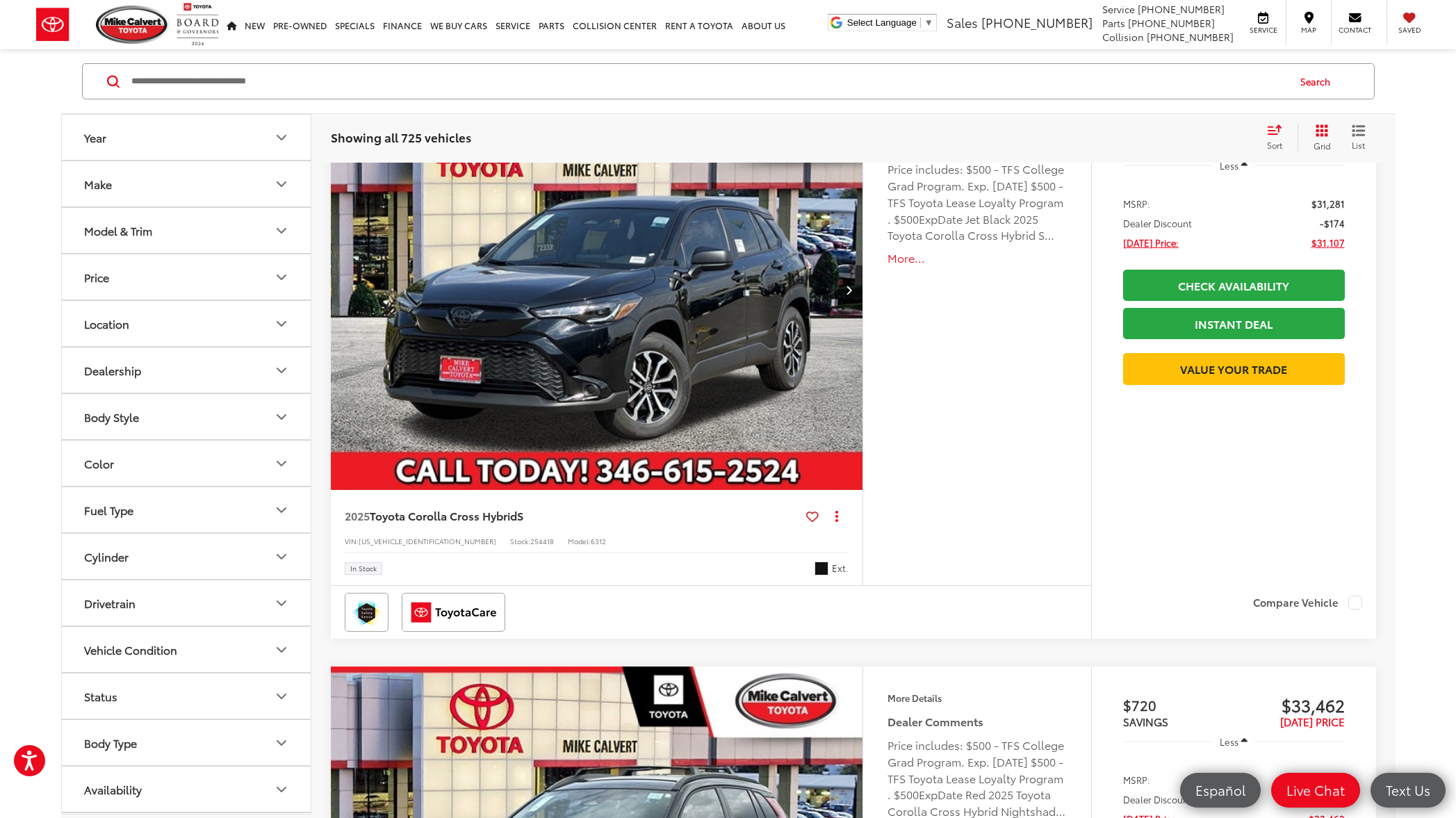
scroll to position [4077, 0]
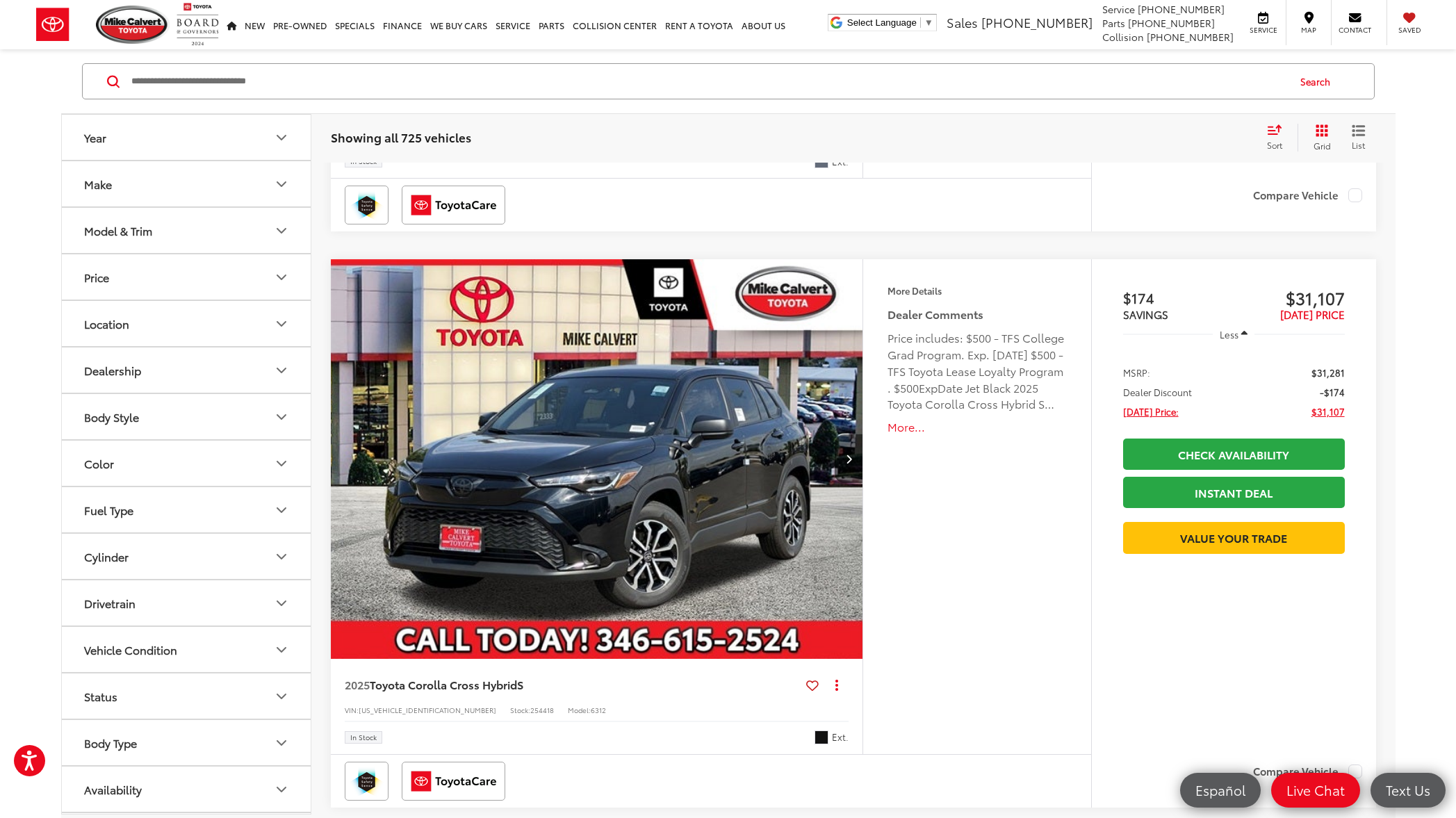
click at [891, 428] on button "More..." at bounding box center [977, 427] width 178 height 16
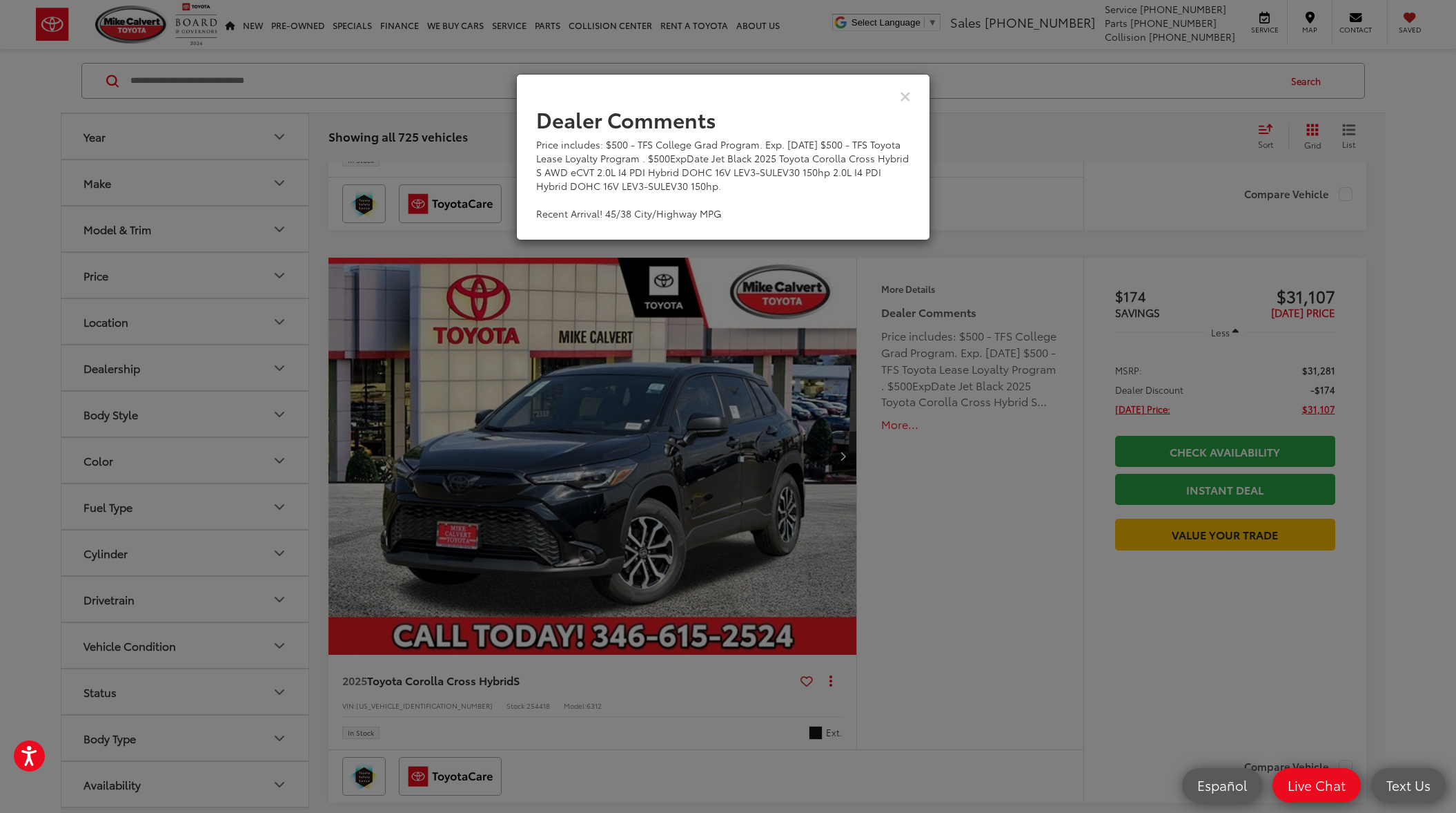
click at [885, 425] on div "Dealer Comments Price includes: $500 - TFS College Grad Program. Exp. 09/30/202…" at bounding box center [728, 406] width 1456 height 813
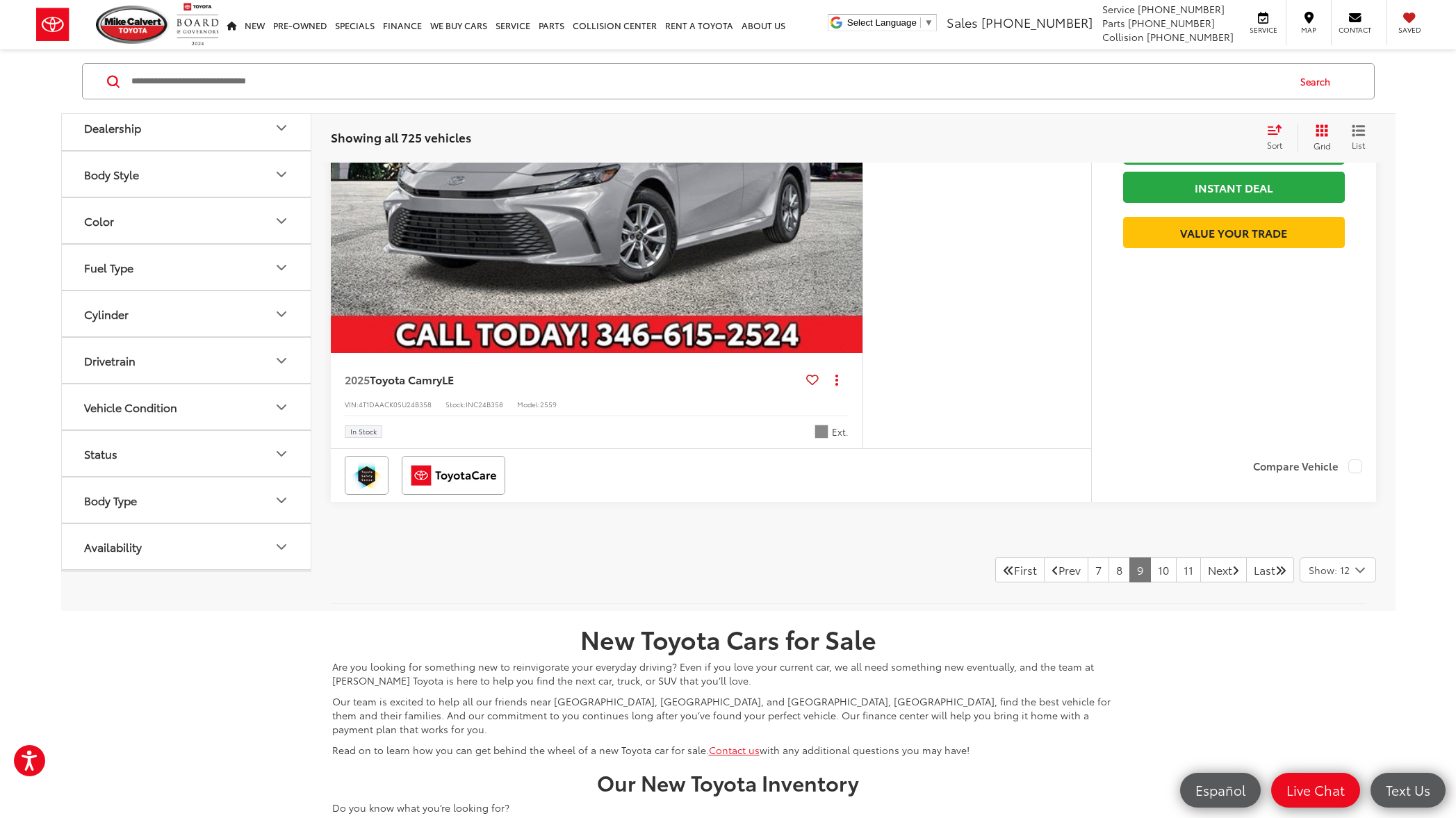
scroll to position [6969, 0]
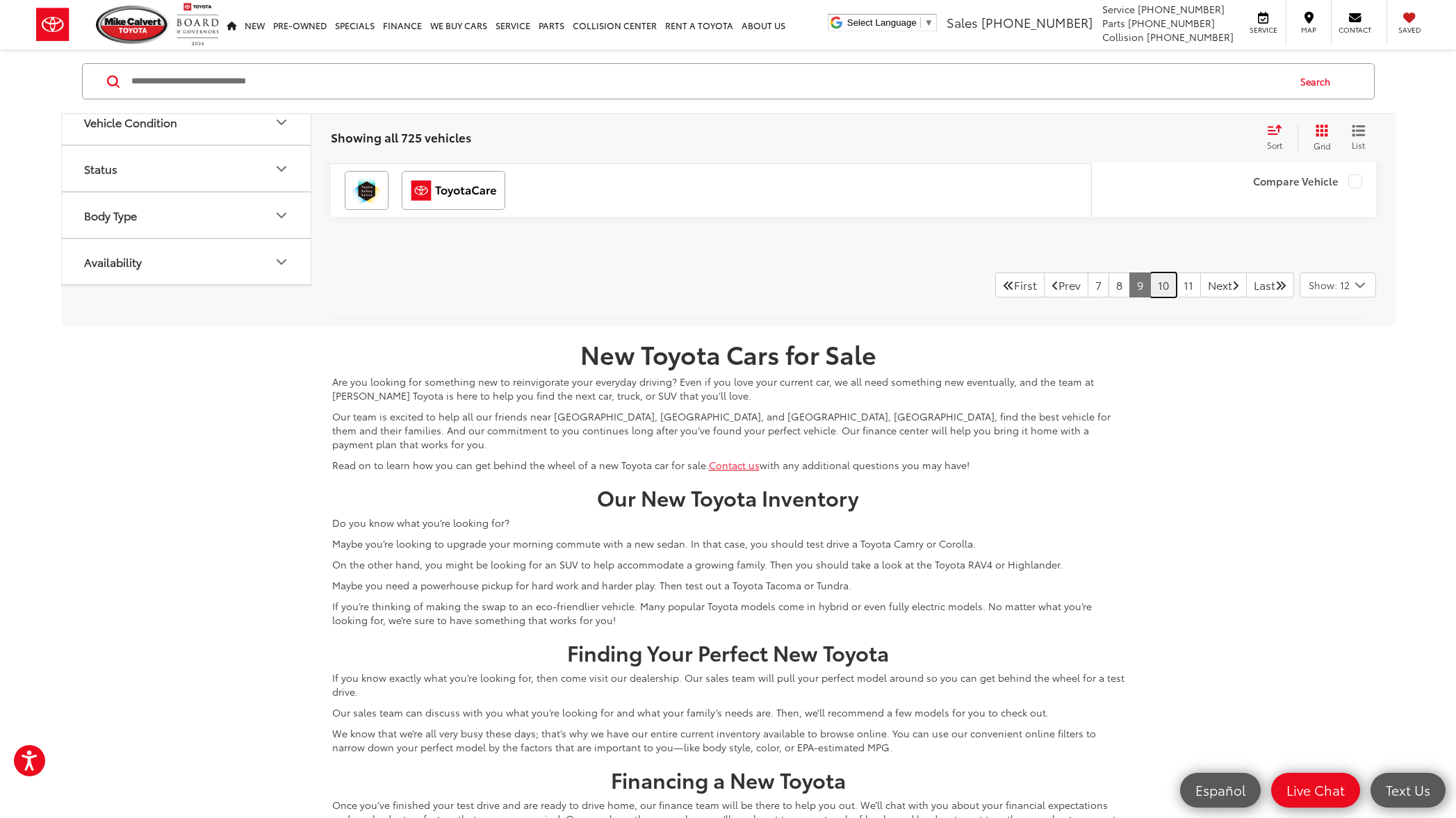
click at [1150, 286] on link "10" at bounding box center [1163, 285] width 26 height 25
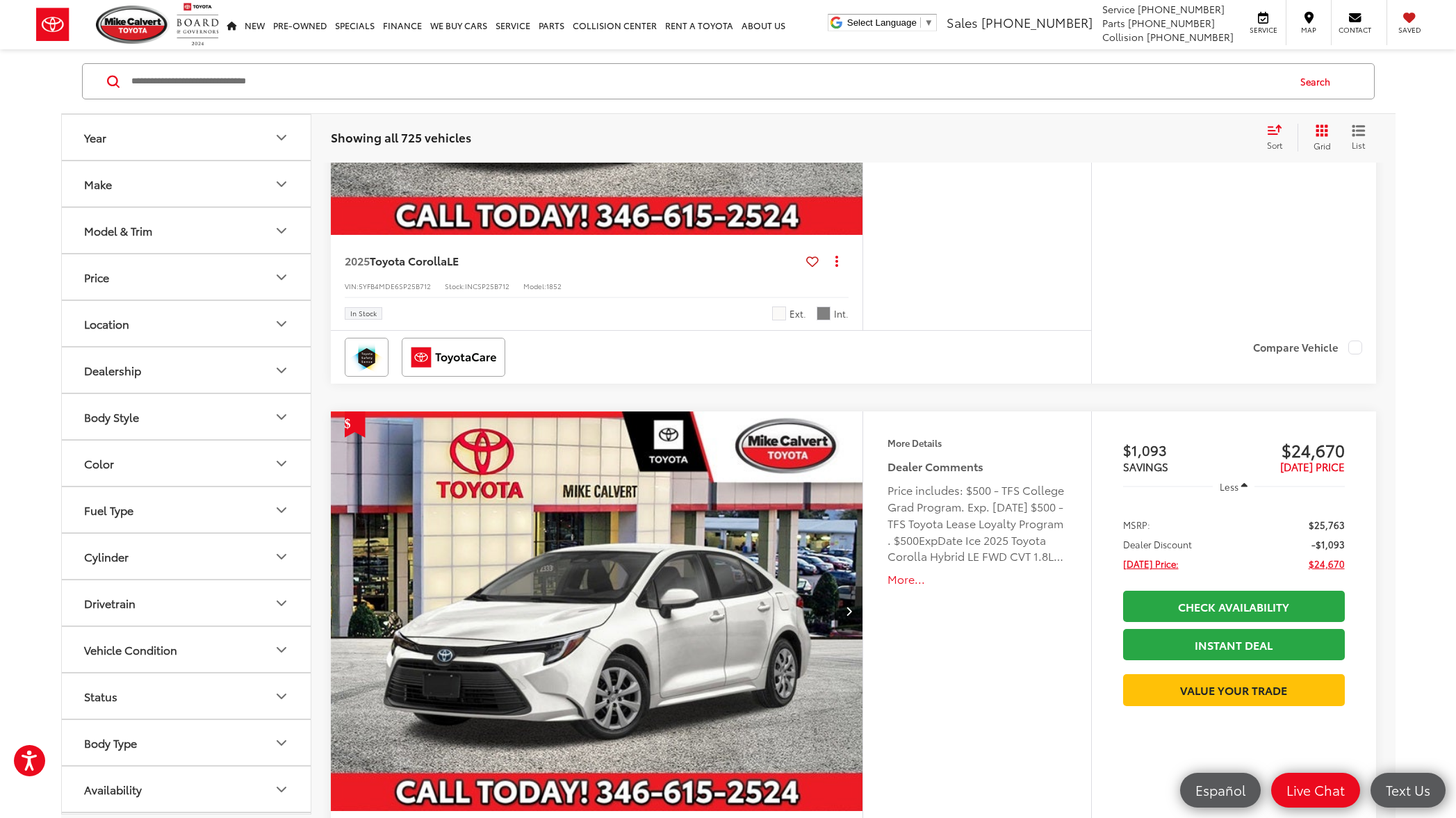
scroll to position [3496, 0]
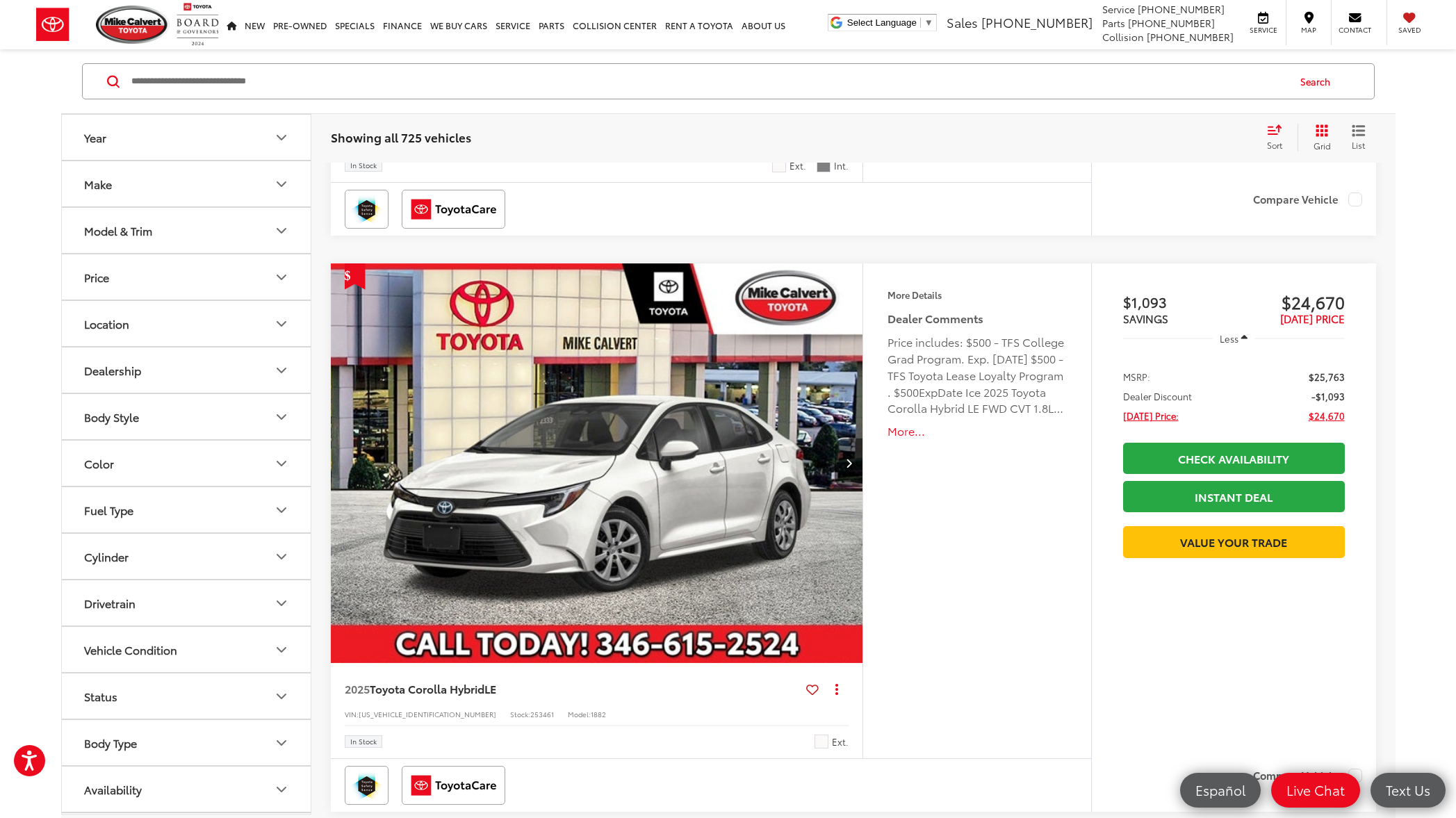
click at [907, 432] on button "More..." at bounding box center [977, 432] width 178 height 16
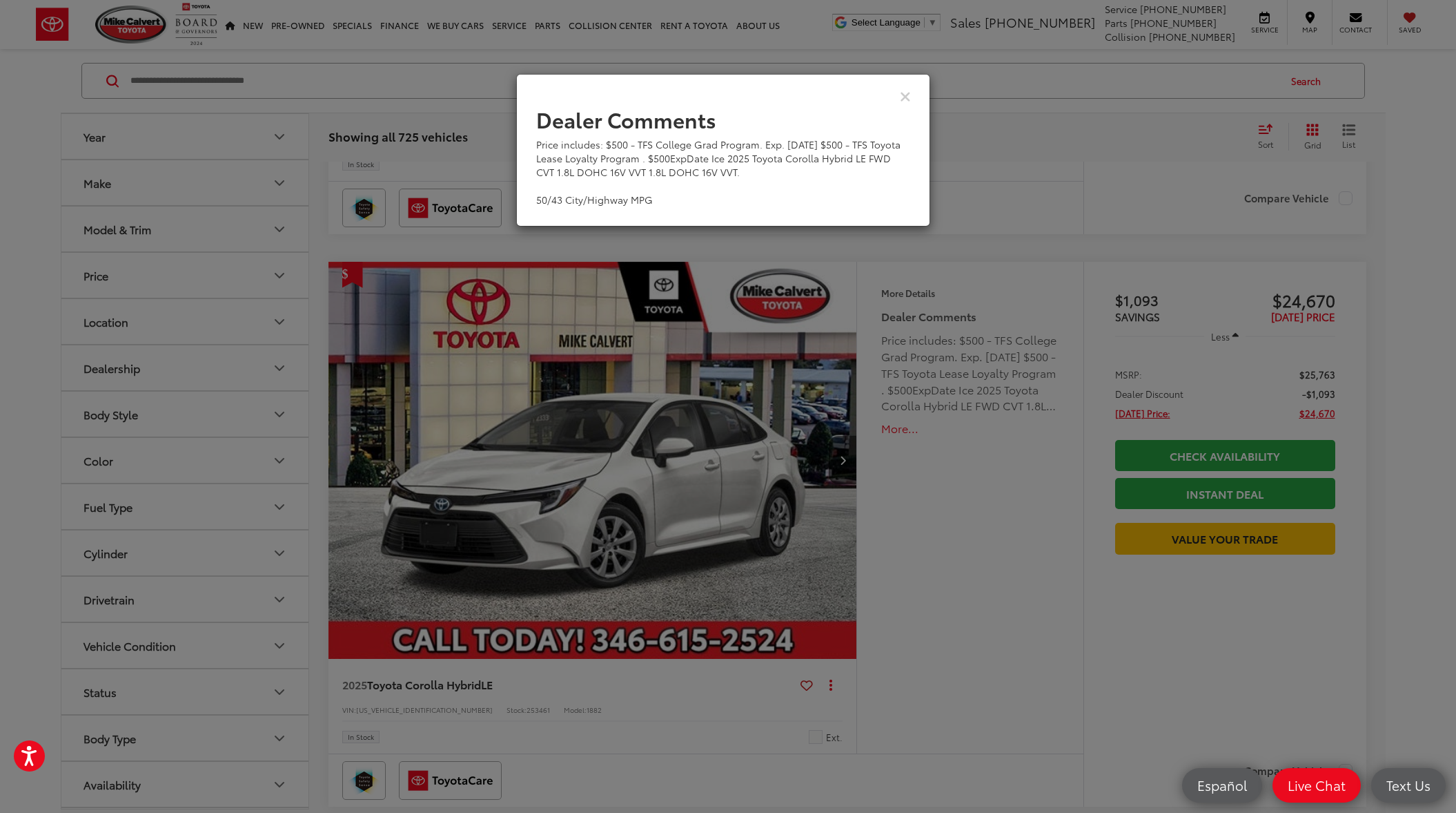
click at [901, 430] on div "Dealer Comments Price includes: $500 - TFS College Grad Program. Exp. 09/30/202…" at bounding box center [728, 406] width 1456 height 813
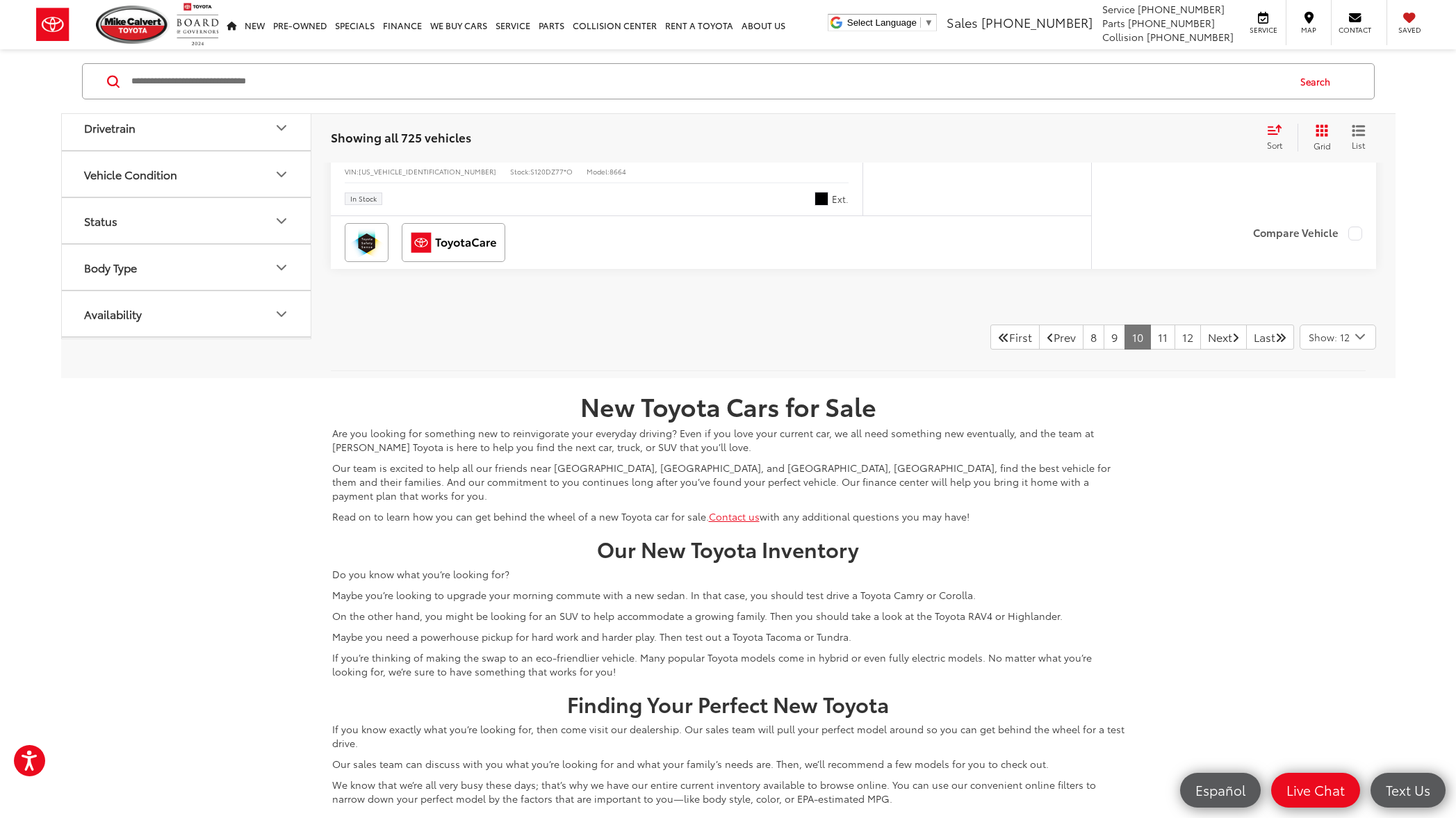
scroll to position [6919, 0]
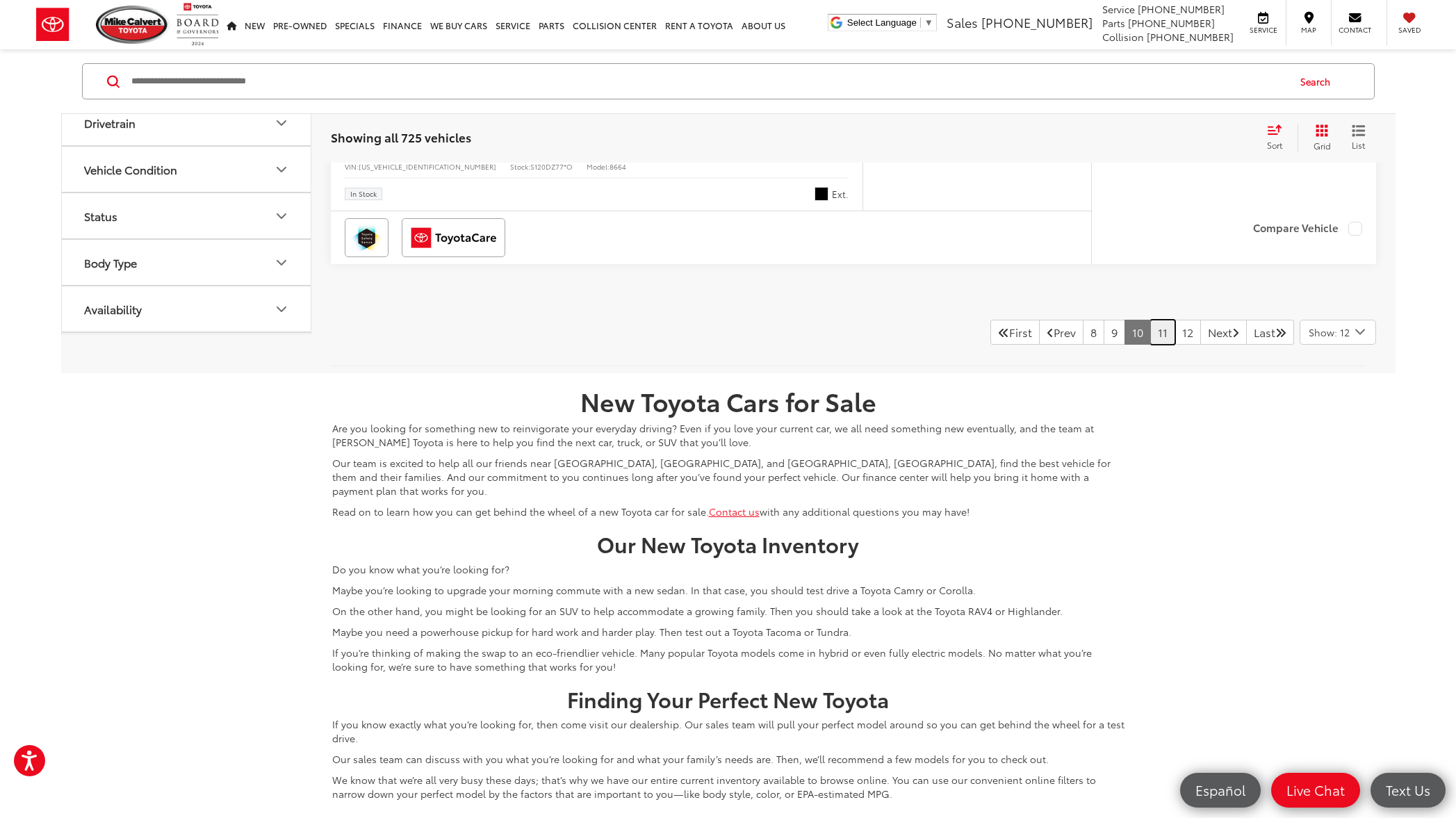
click at [1150, 335] on link "11" at bounding box center [1162, 332] width 25 height 25
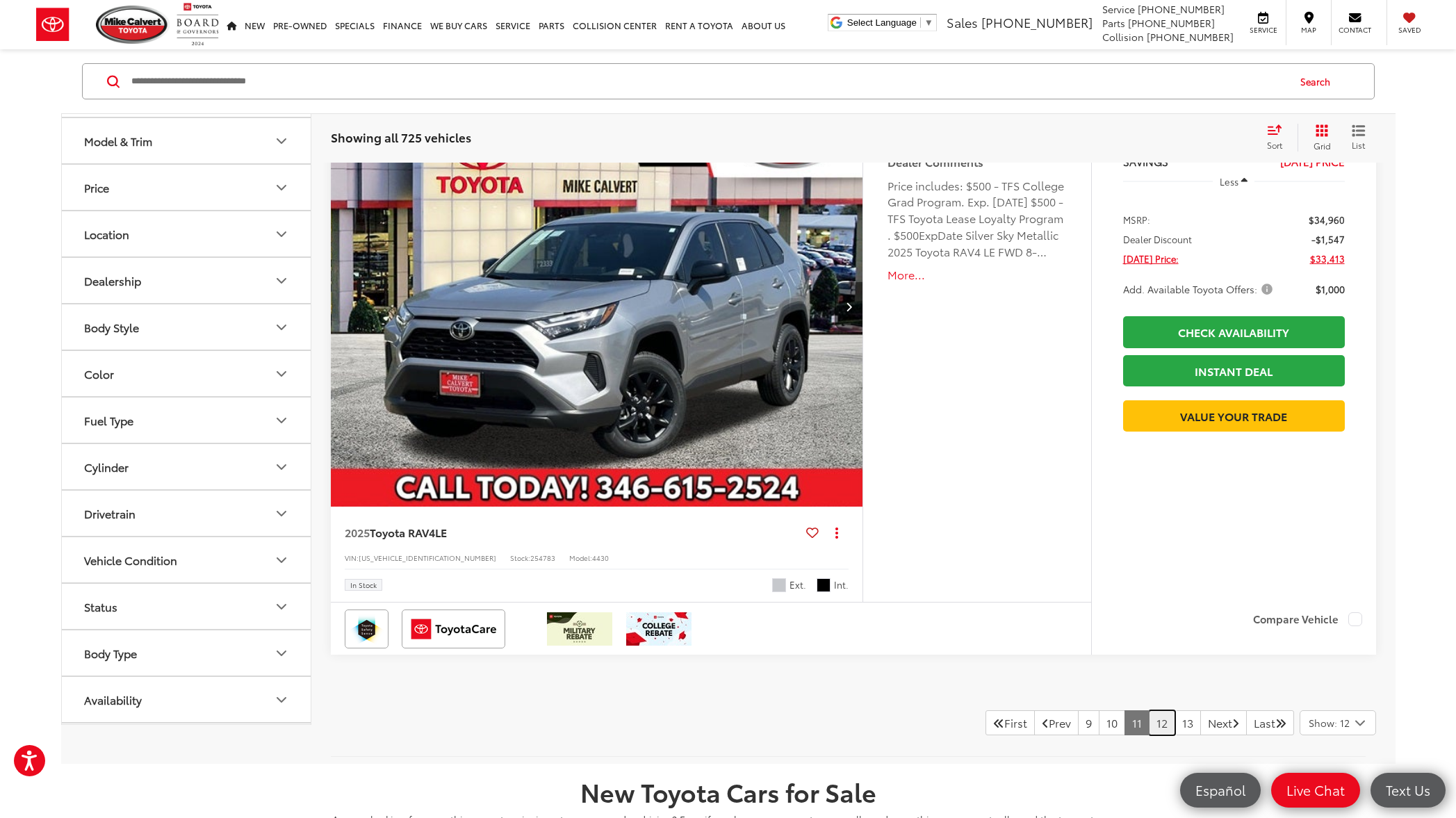
scroll to position [6696, 0]
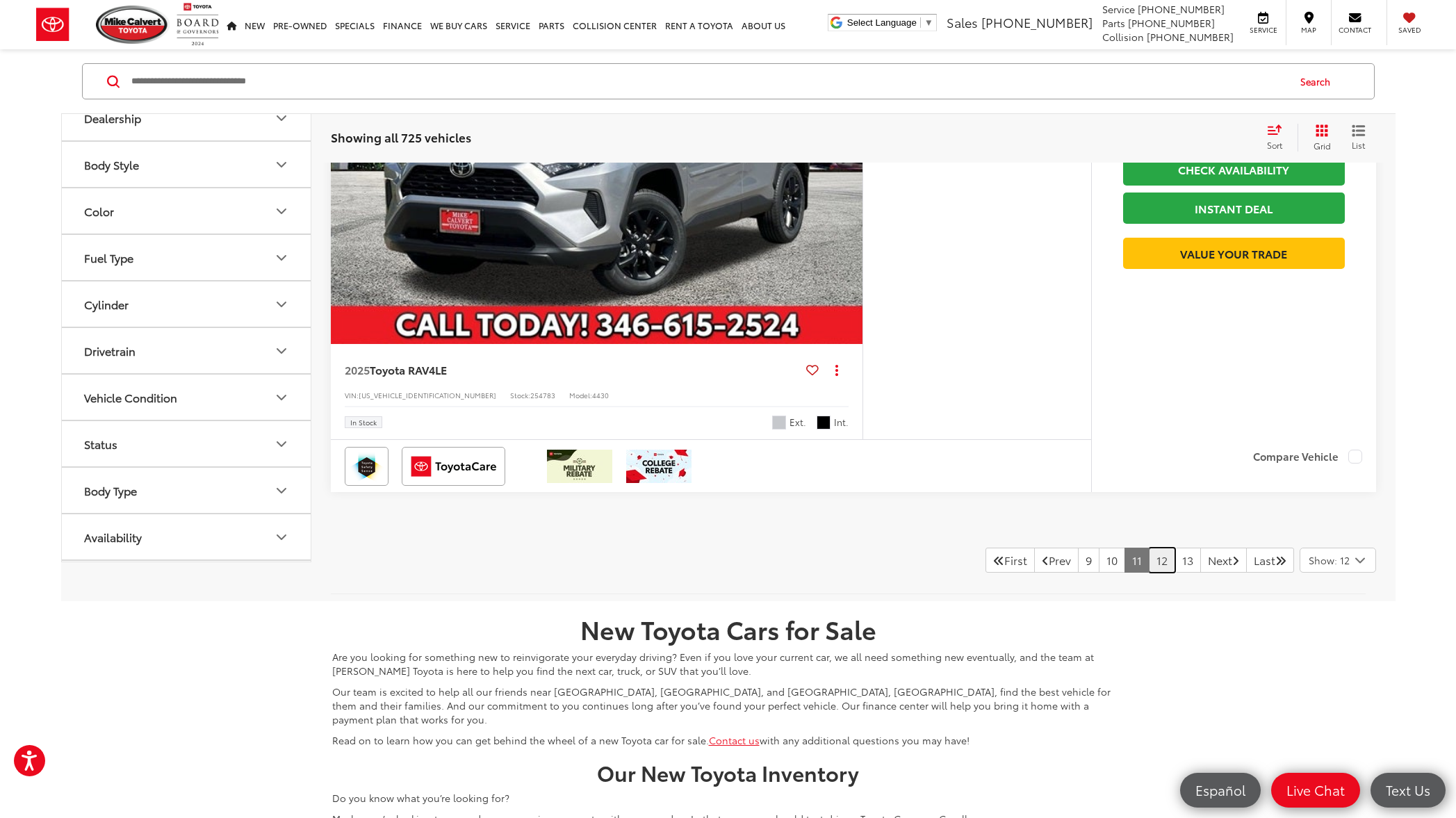
click at [1149, 563] on link "12" at bounding box center [1162, 559] width 26 height 25
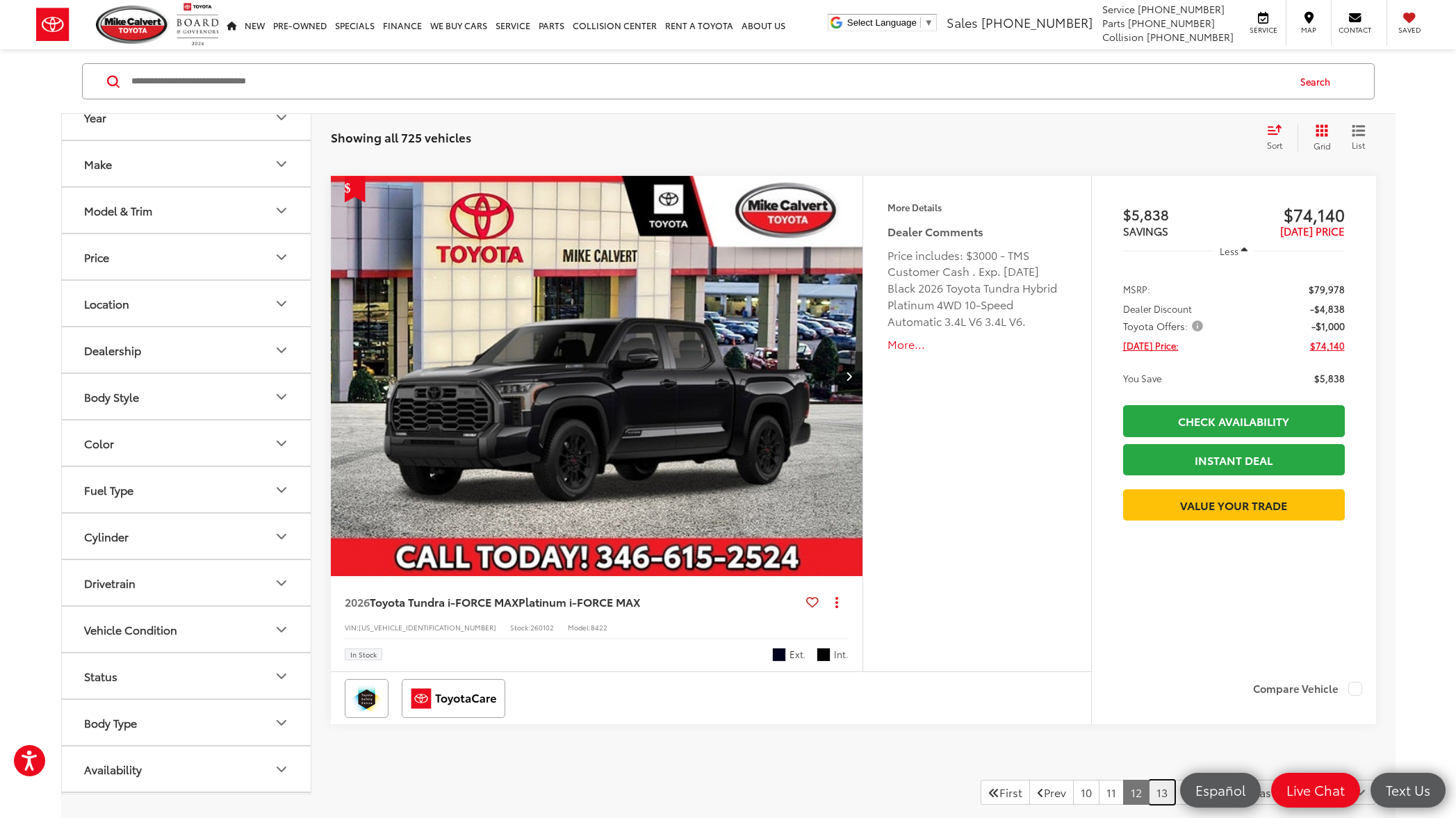
scroll to position [6965, 0]
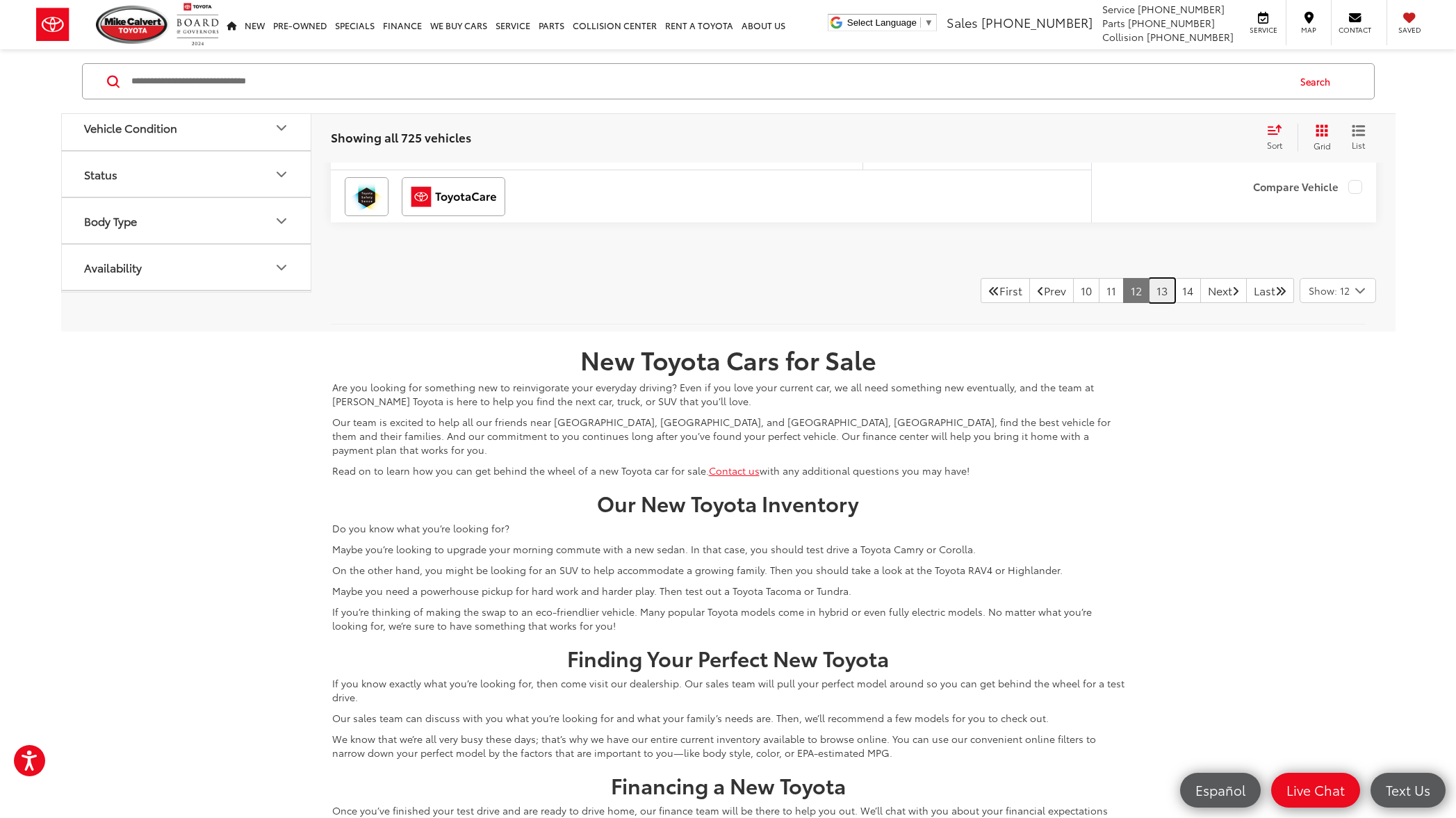
click at [1149, 296] on link "13" at bounding box center [1162, 290] width 26 height 25
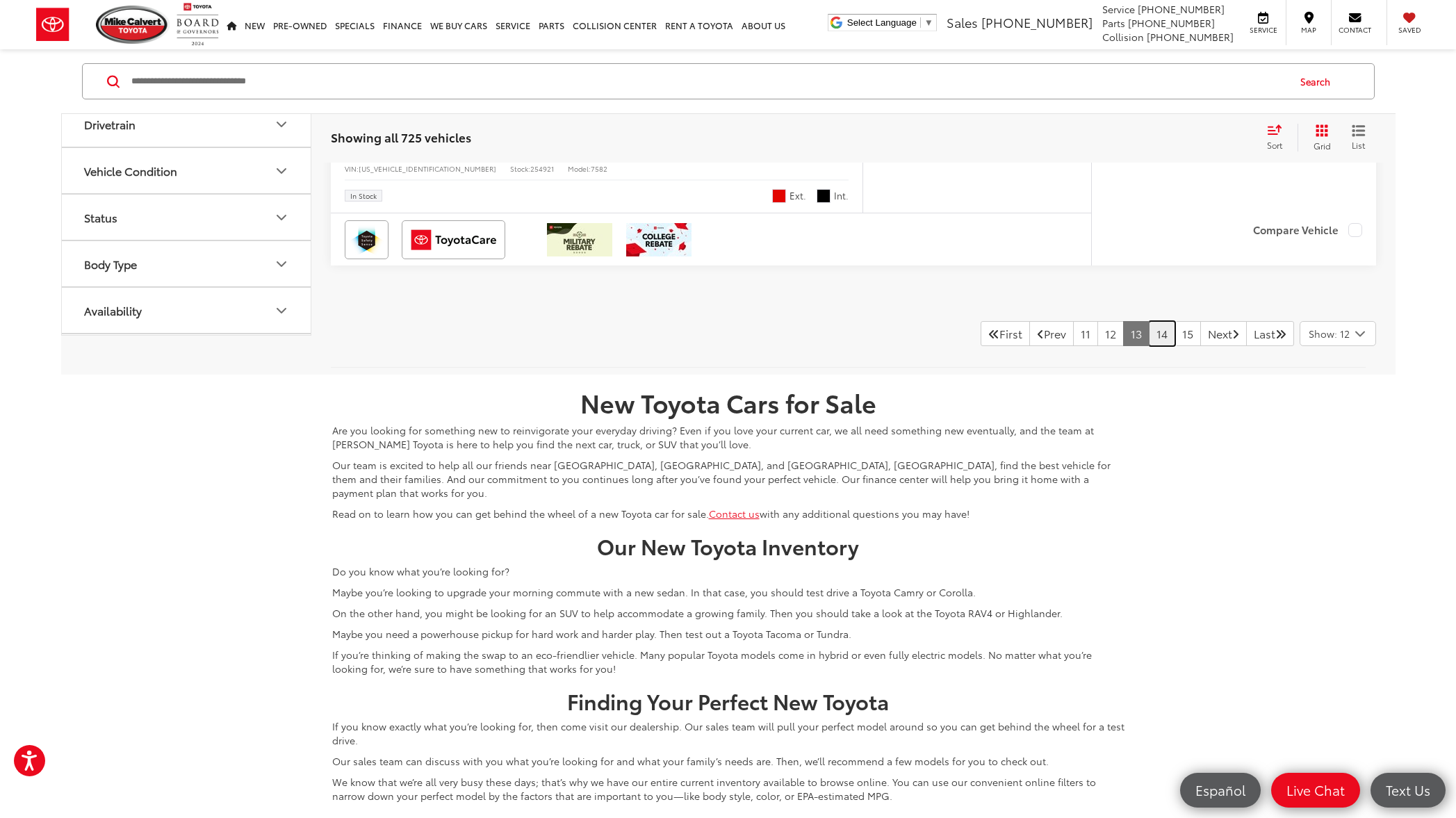
scroll to position [6746, 0]
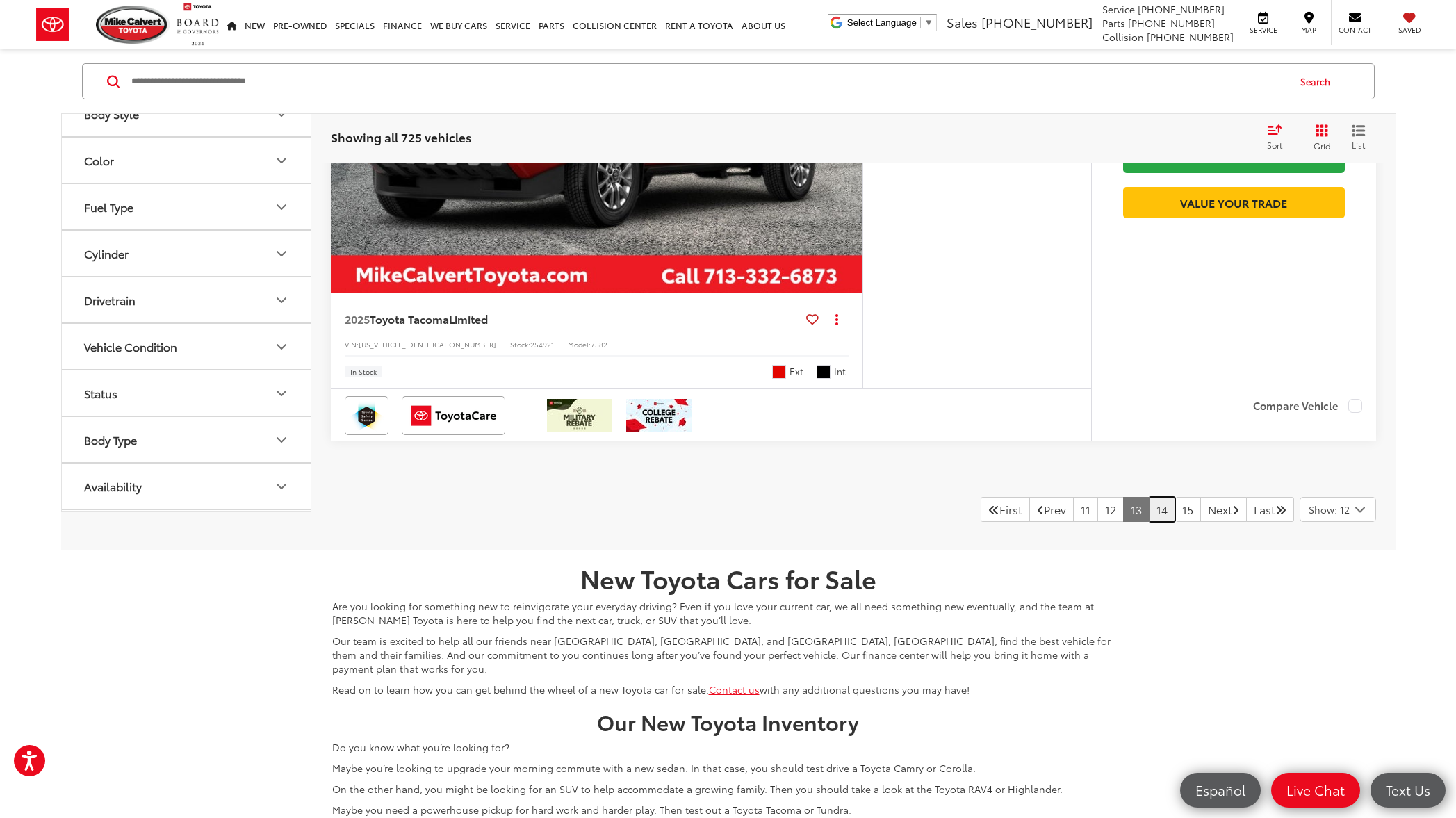
click at [1149, 508] on link "14" at bounding box center [1162, 509] width 26 height 25
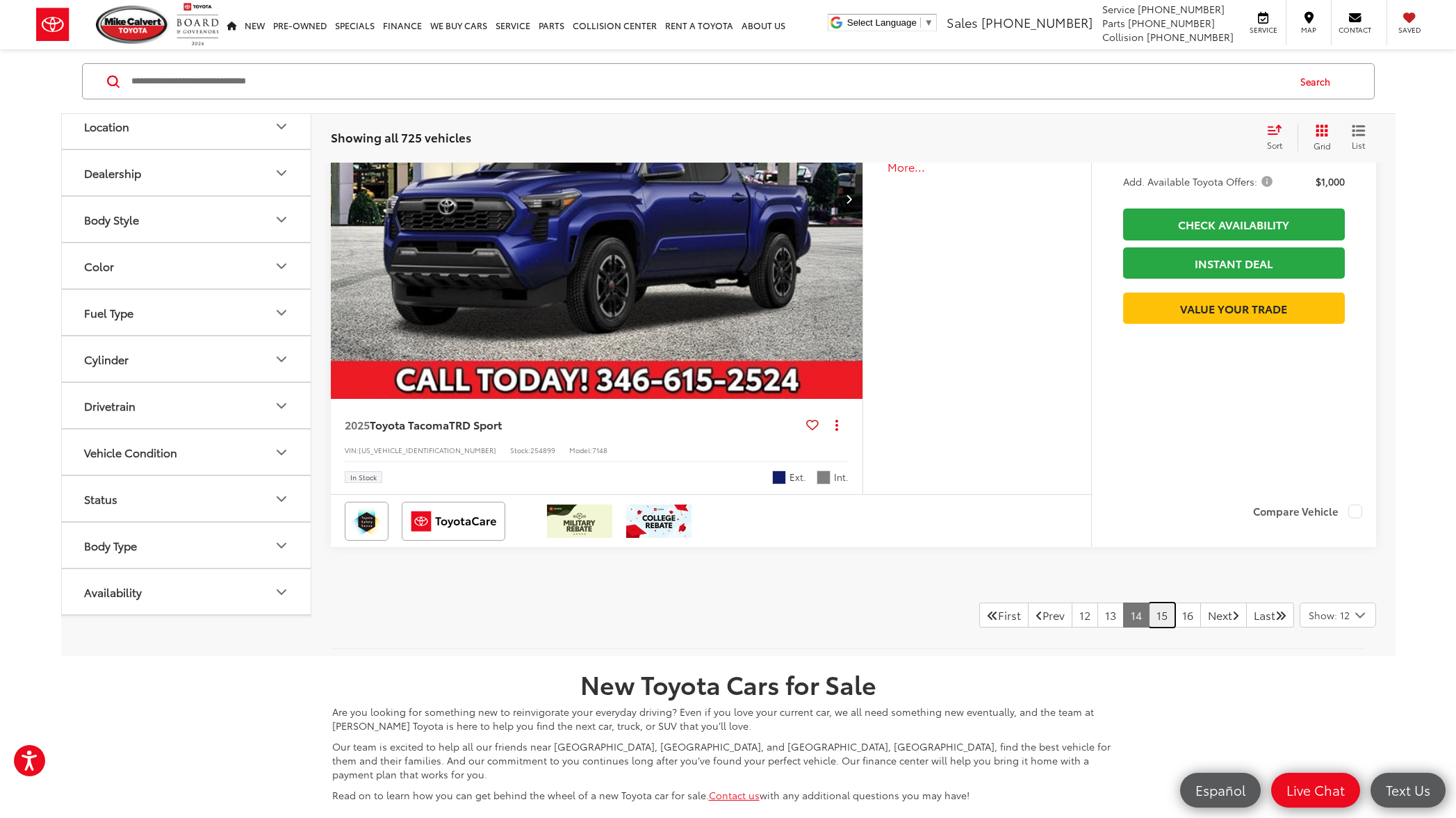
scroll to position [6643, 0]
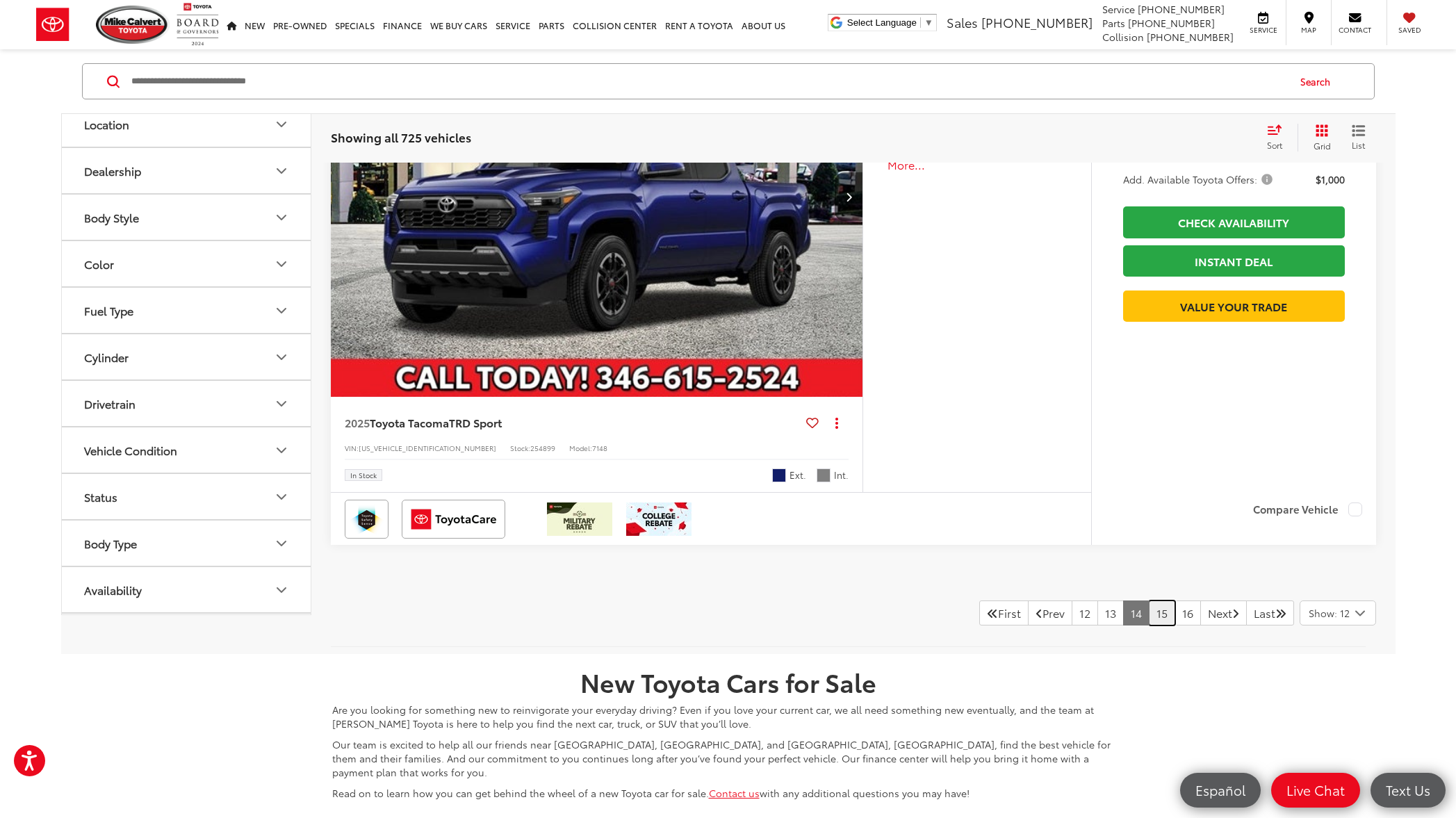
click at [1149, 626] on link "15" at bounding box center [1162, 612] width 26 height 25
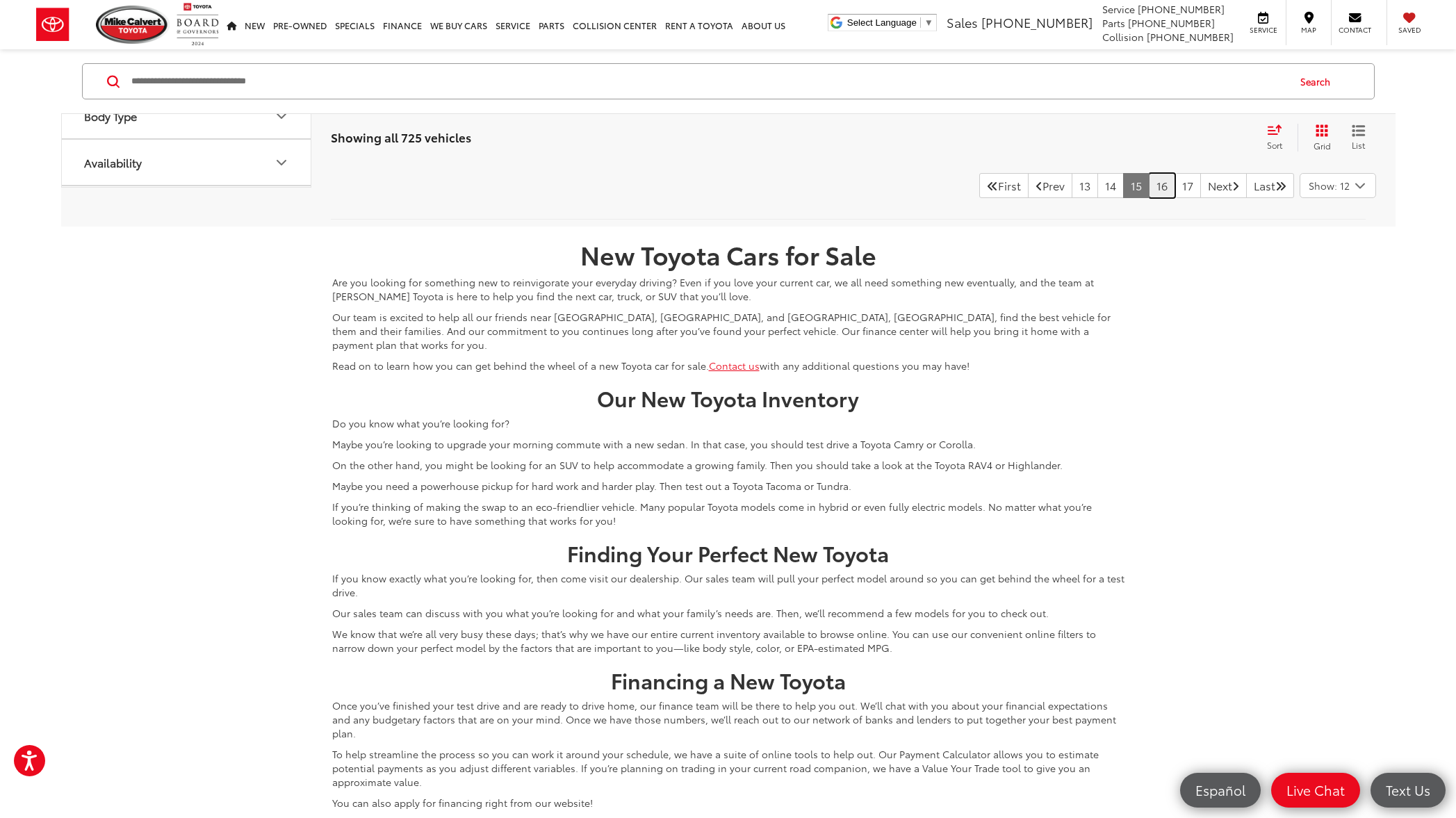
scroll to position [6777, 0]
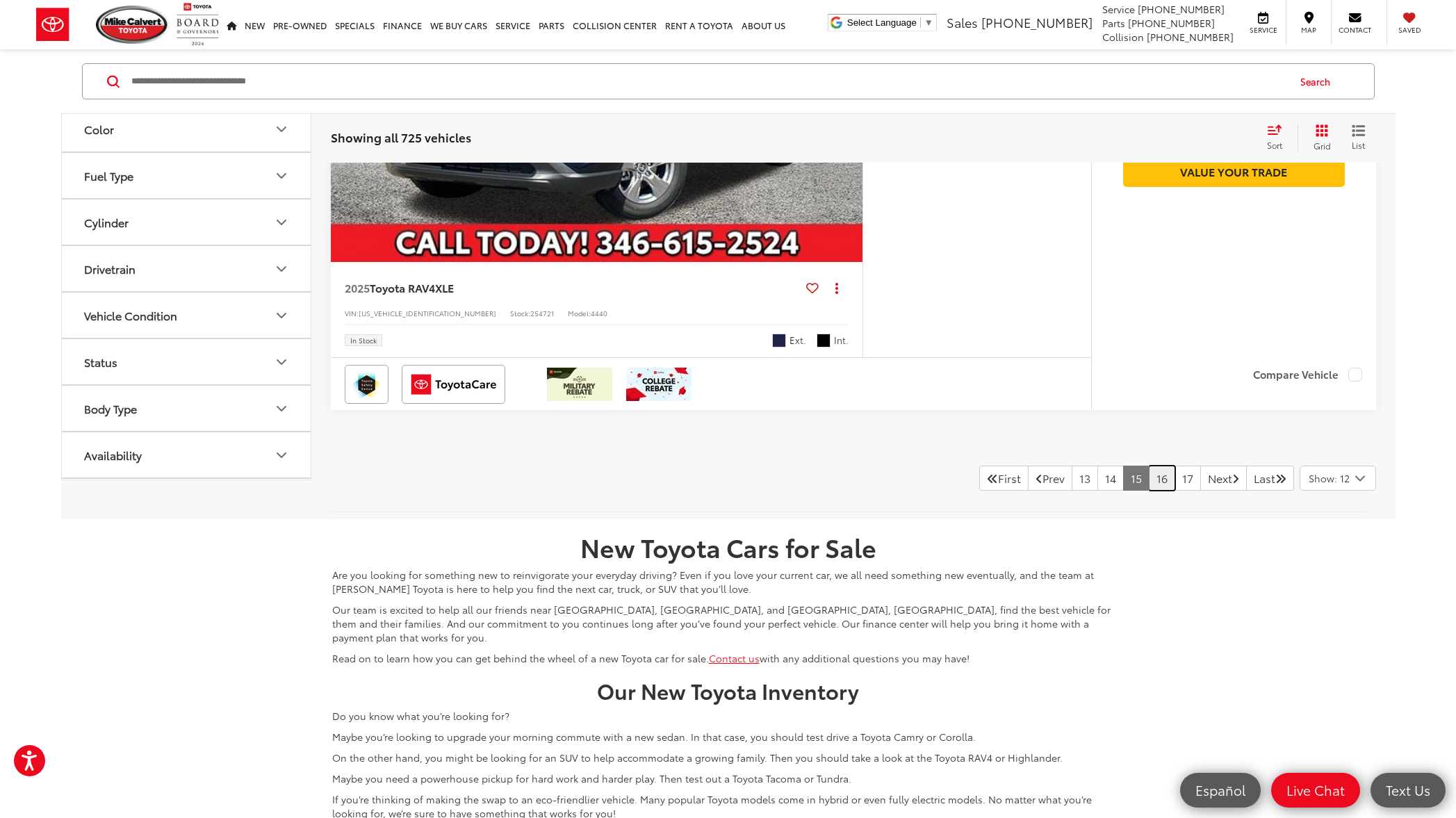
click at [1150, 482] on link "16" at bounding box center [1162, 478] width 26 height 25
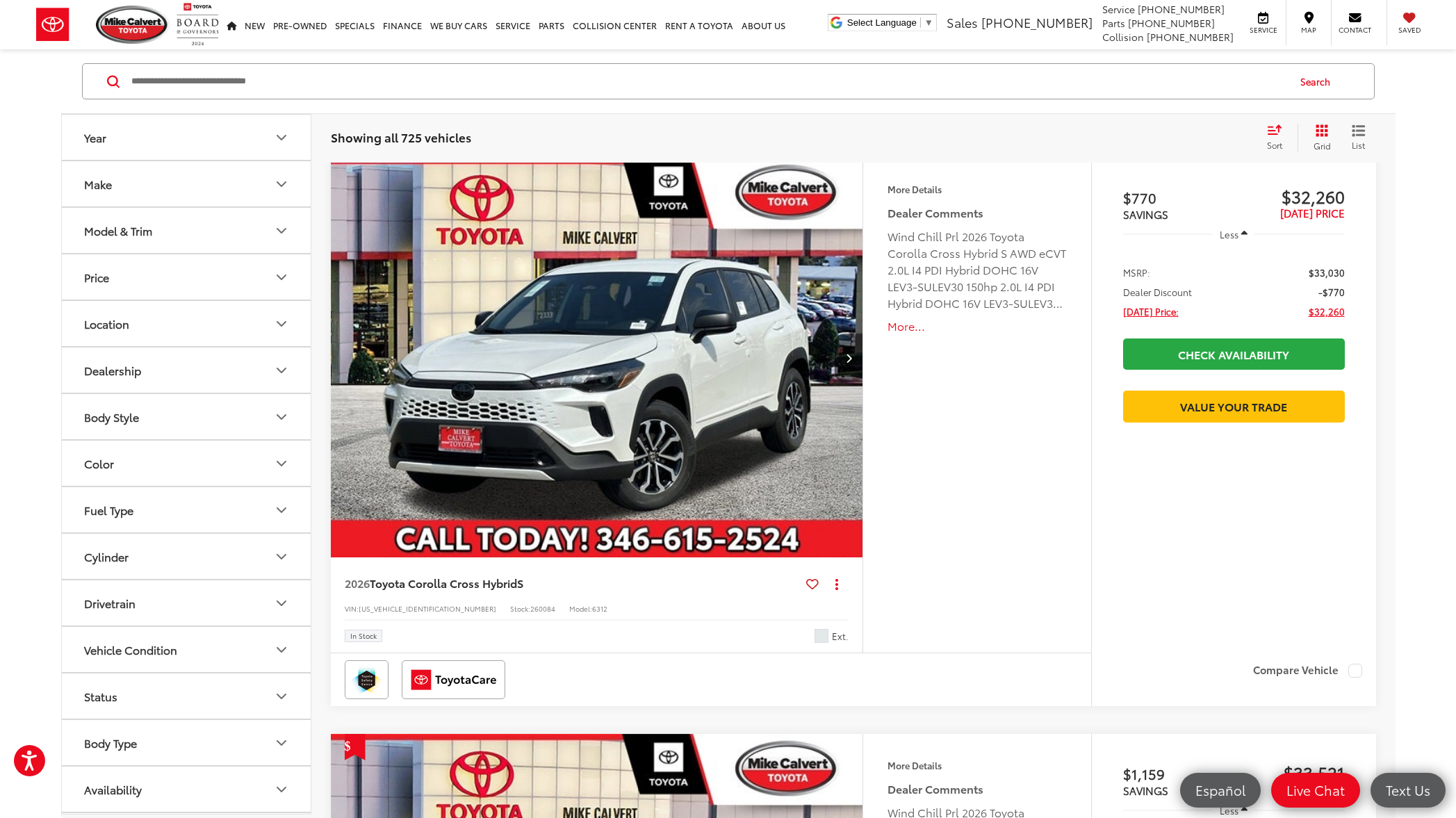
scroll to position [139, 0]
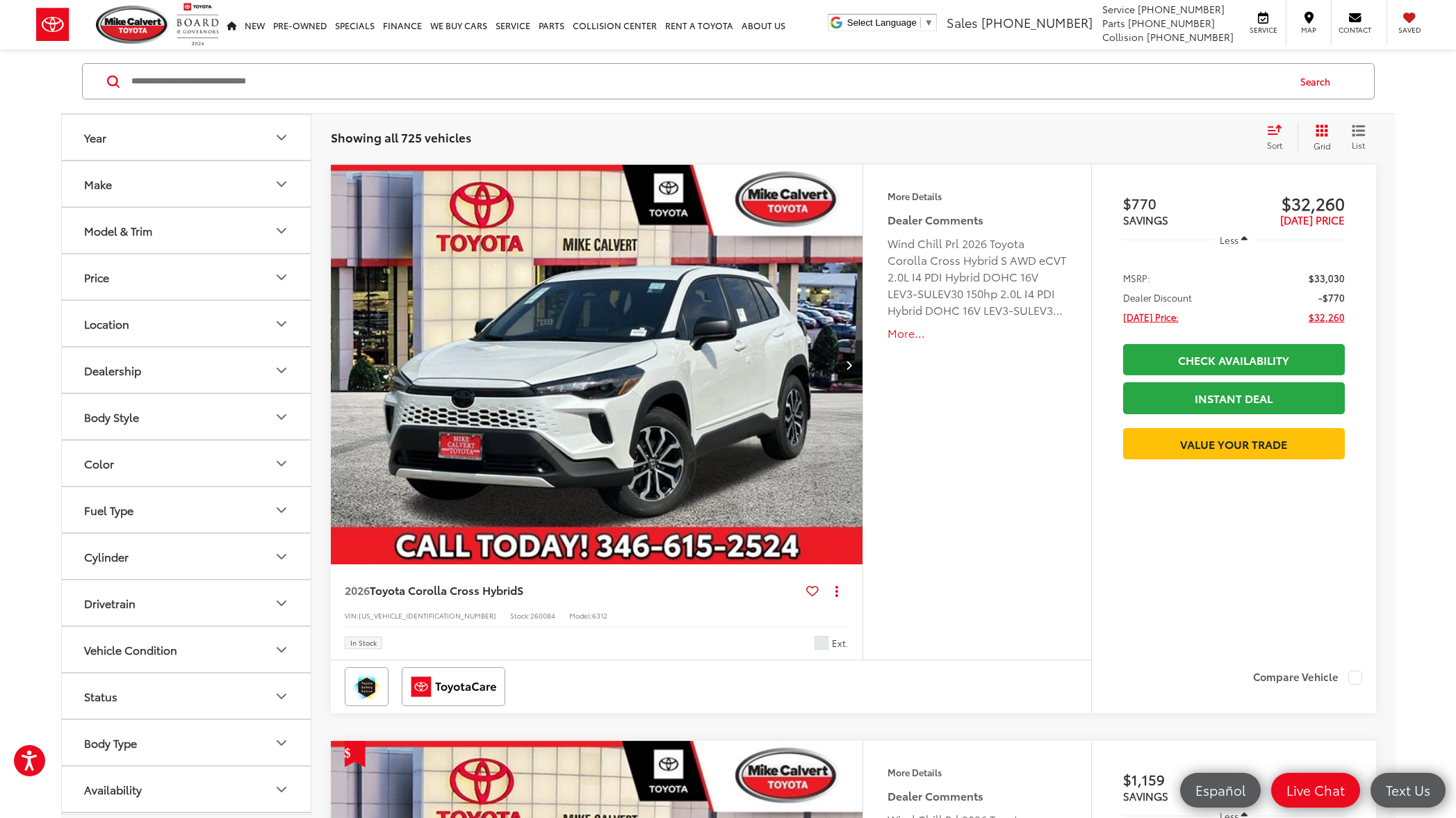
click at [900, 335] on button "More..." at bounding box center [977, 334] width 178 height 16
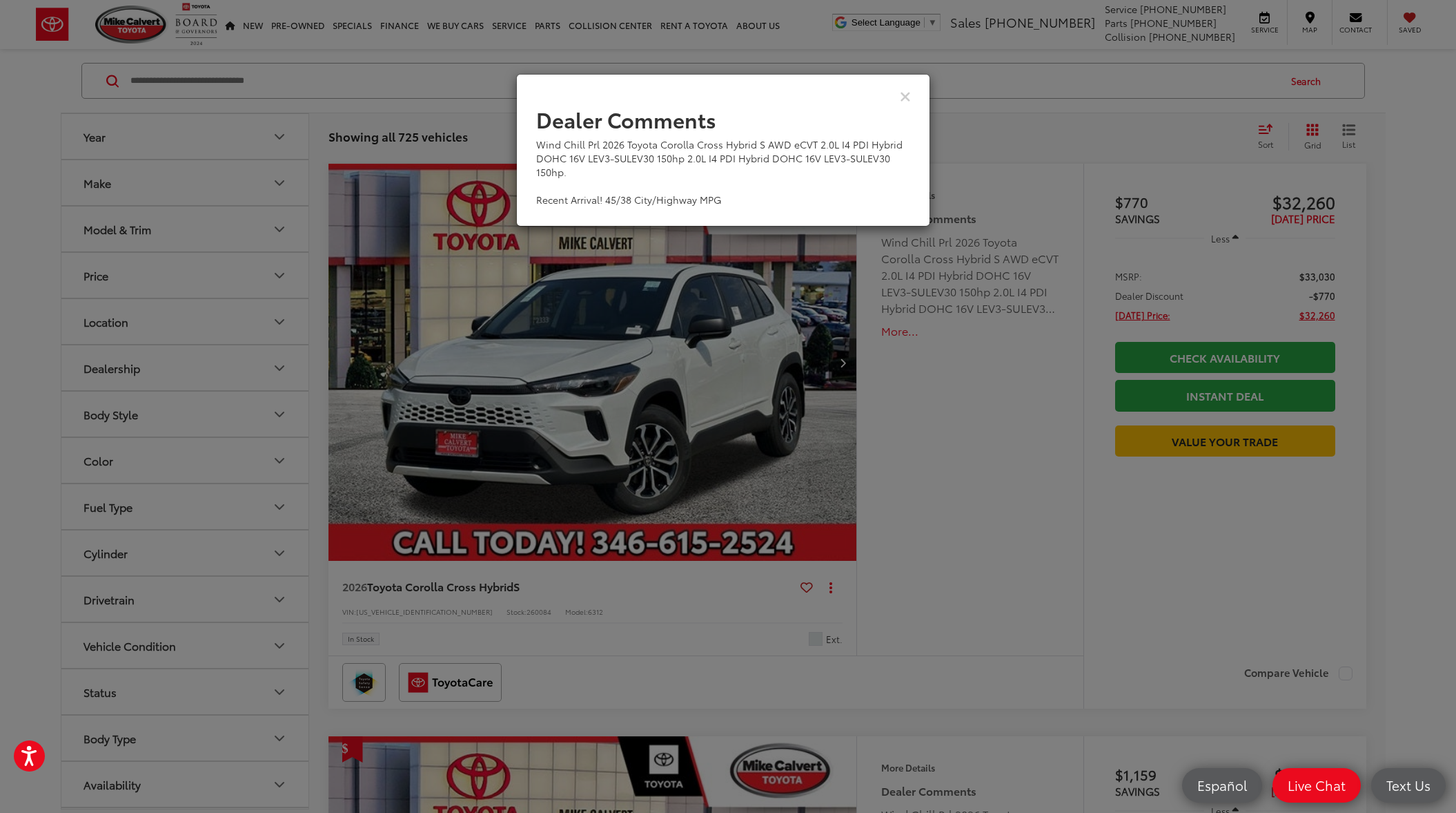
click at [894, 333] on div "Dealer Comments Wind Chill Prl 2026 Toyota Corolla Cross Hybrid S AWD eCVT 2.0L…" at bounding box center [728, 406] width 1456 height 813
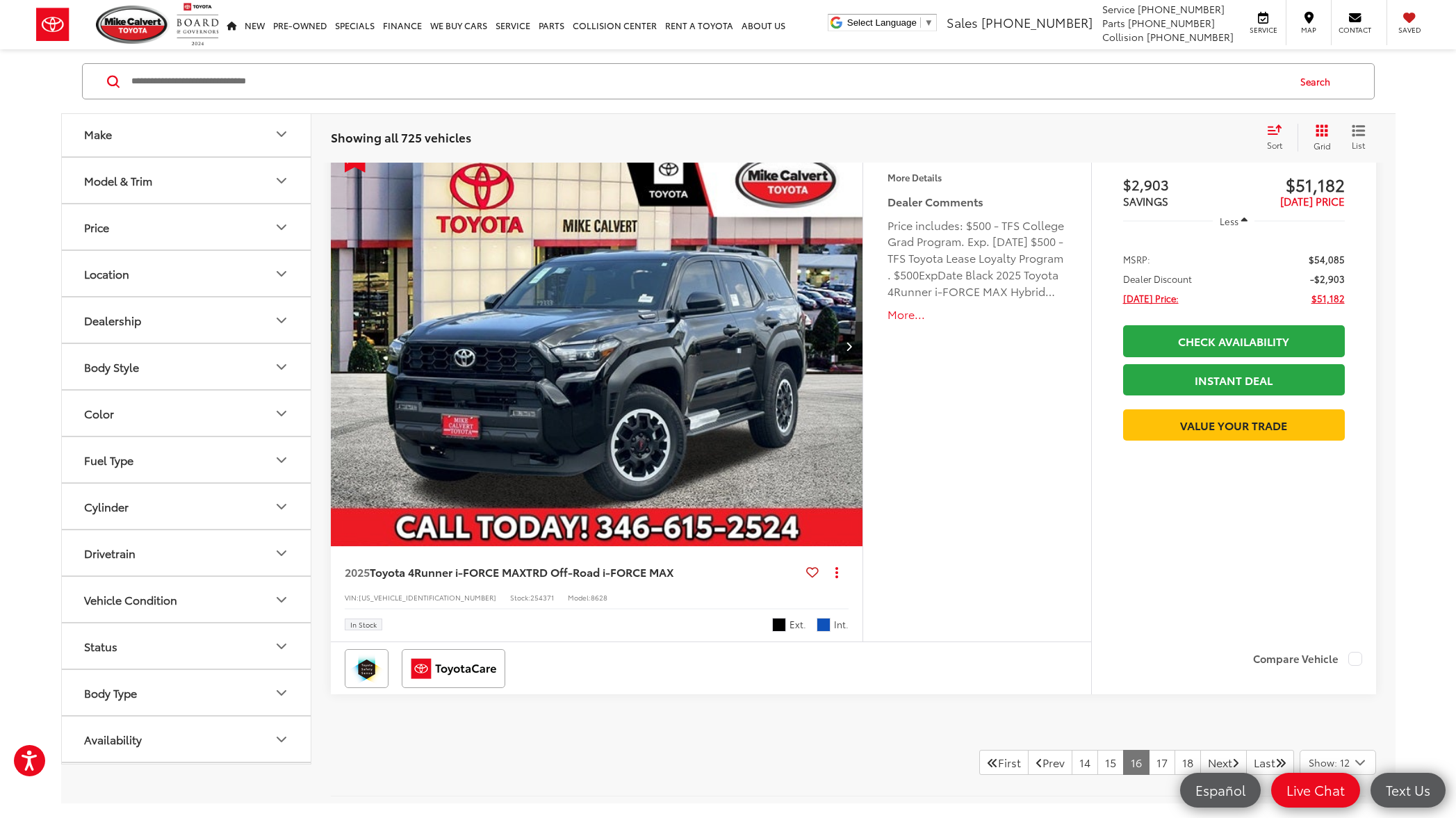
scroll to position [6494, 0]
click at [1149, 765] on link "17" at bounding box center [1162, 762] width 26 height 25
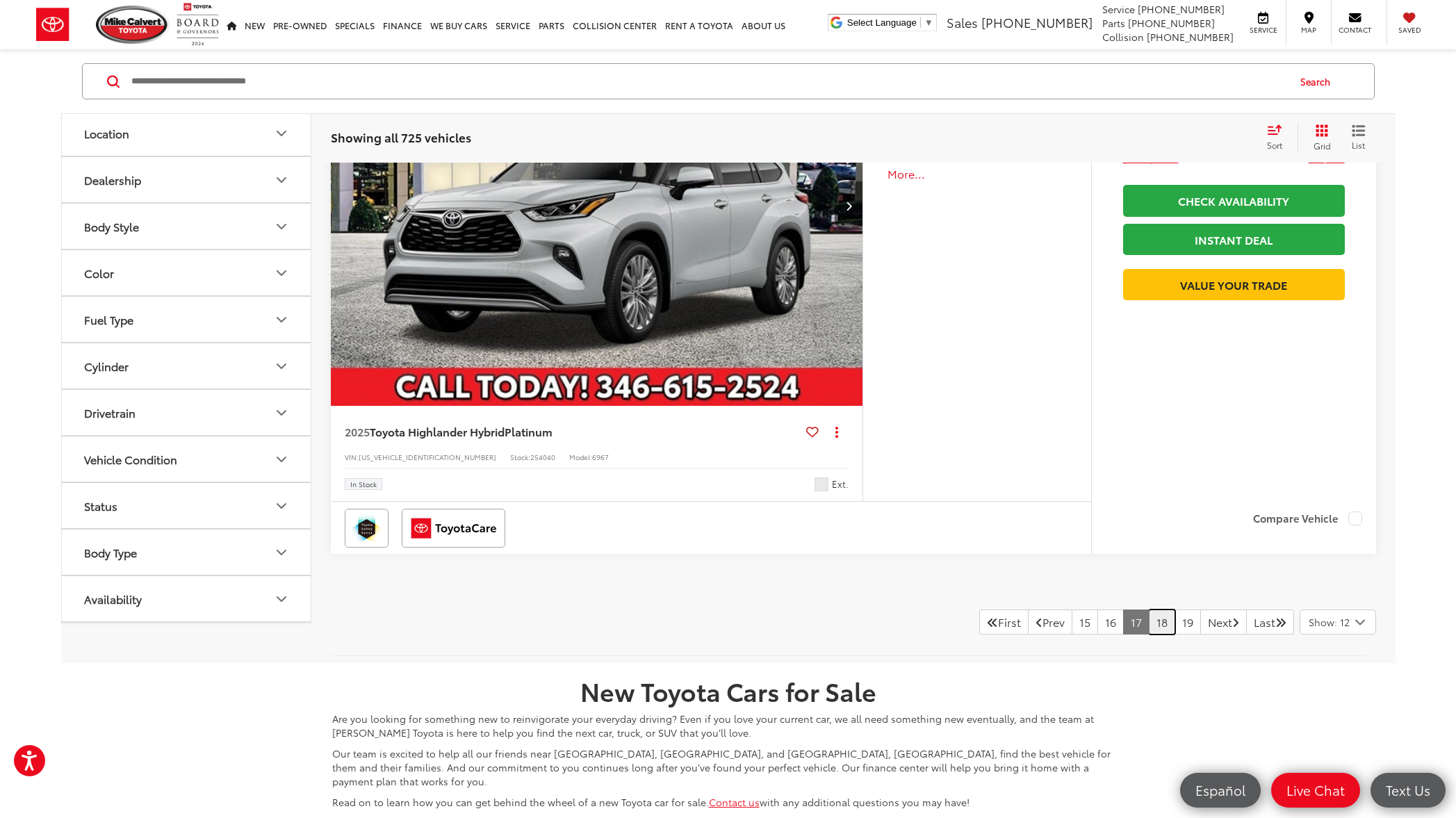
scroll to position [6524, 0]
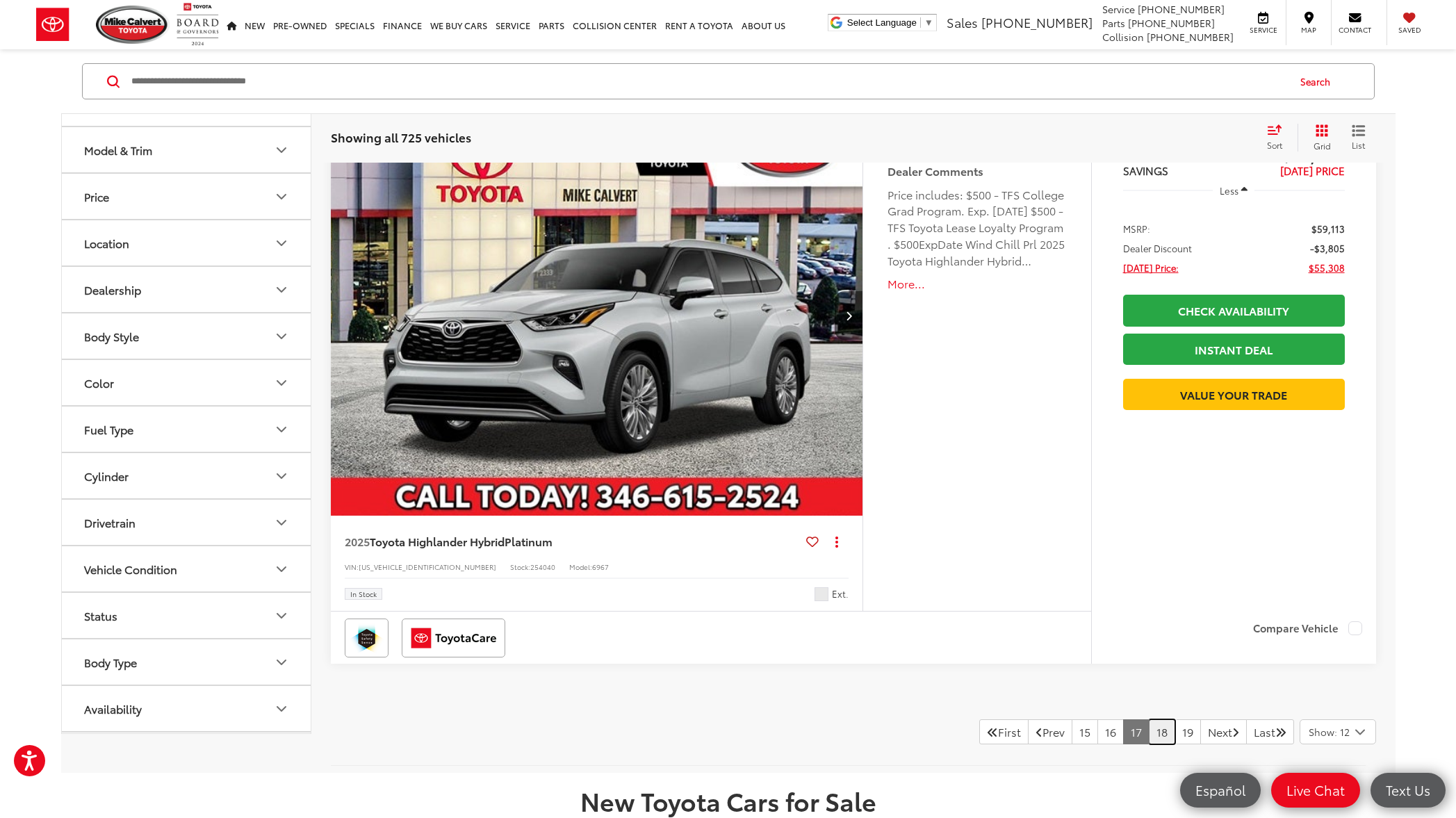
click at [1149, 736] on link "18" at bounding box center [1162, 732] width 26 height 25
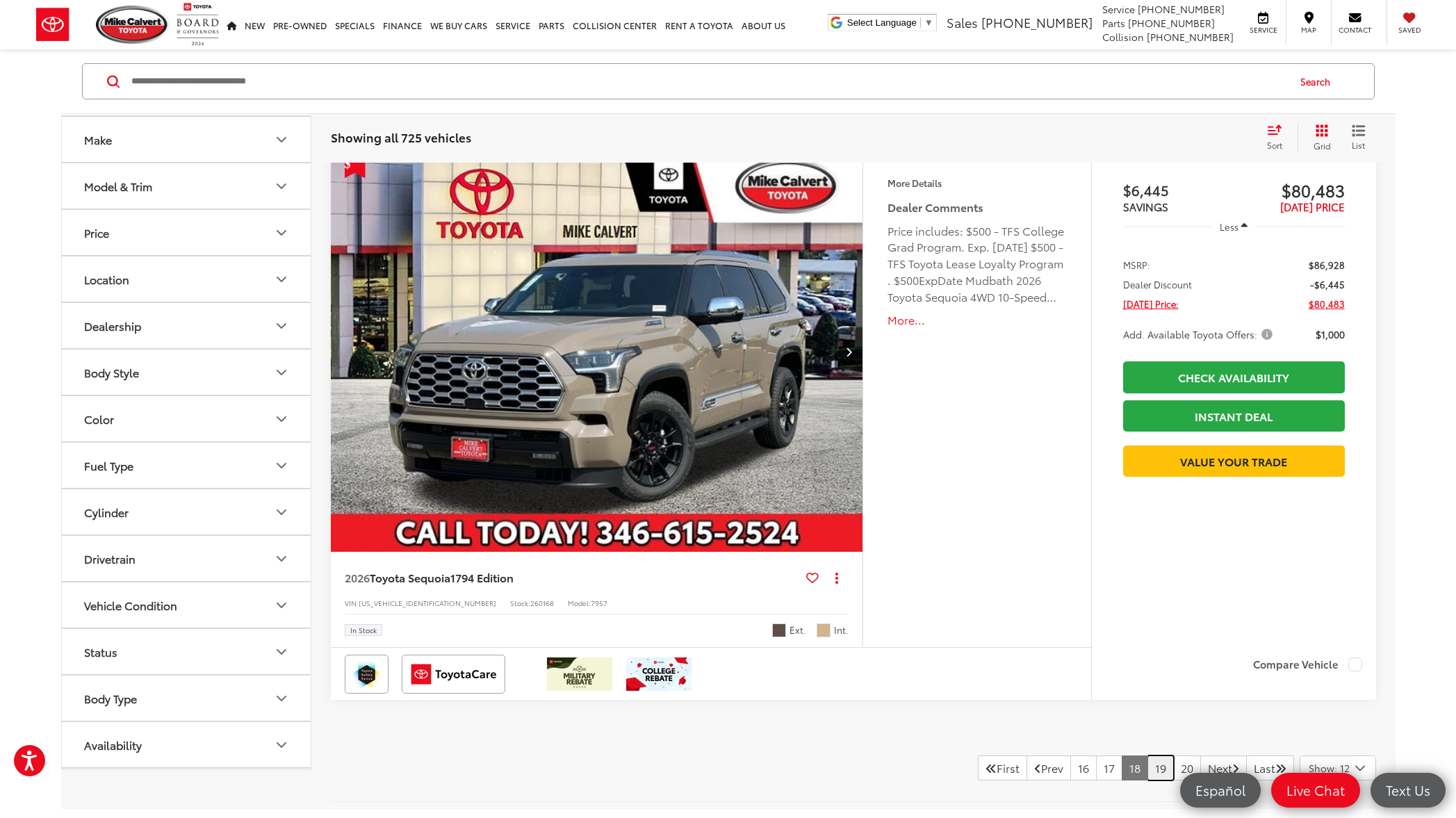
scroll to position [6756, 0]
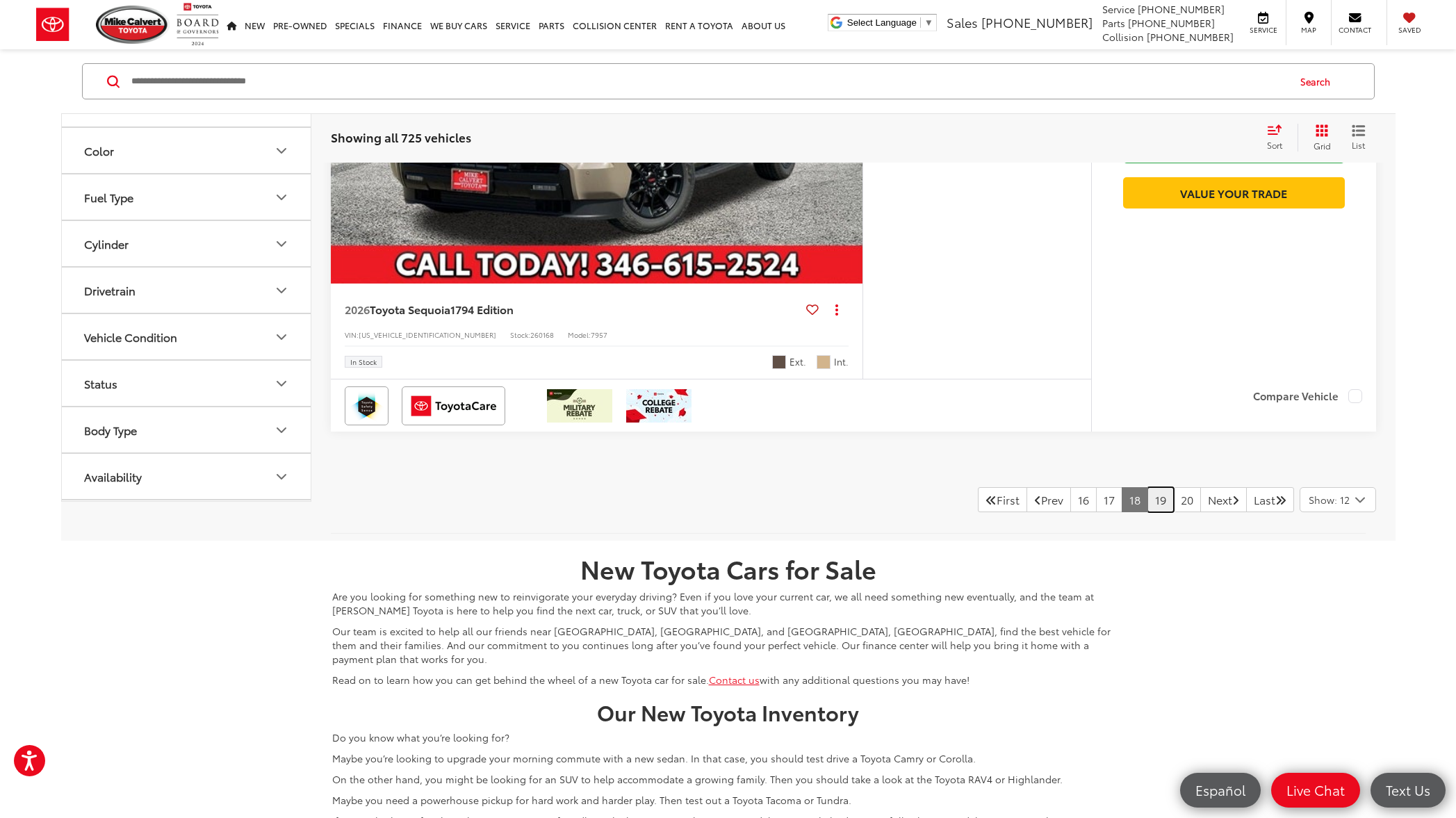
click at [1147, 505] on link "19" at bounding box center [1160, 499] width 26 height 25
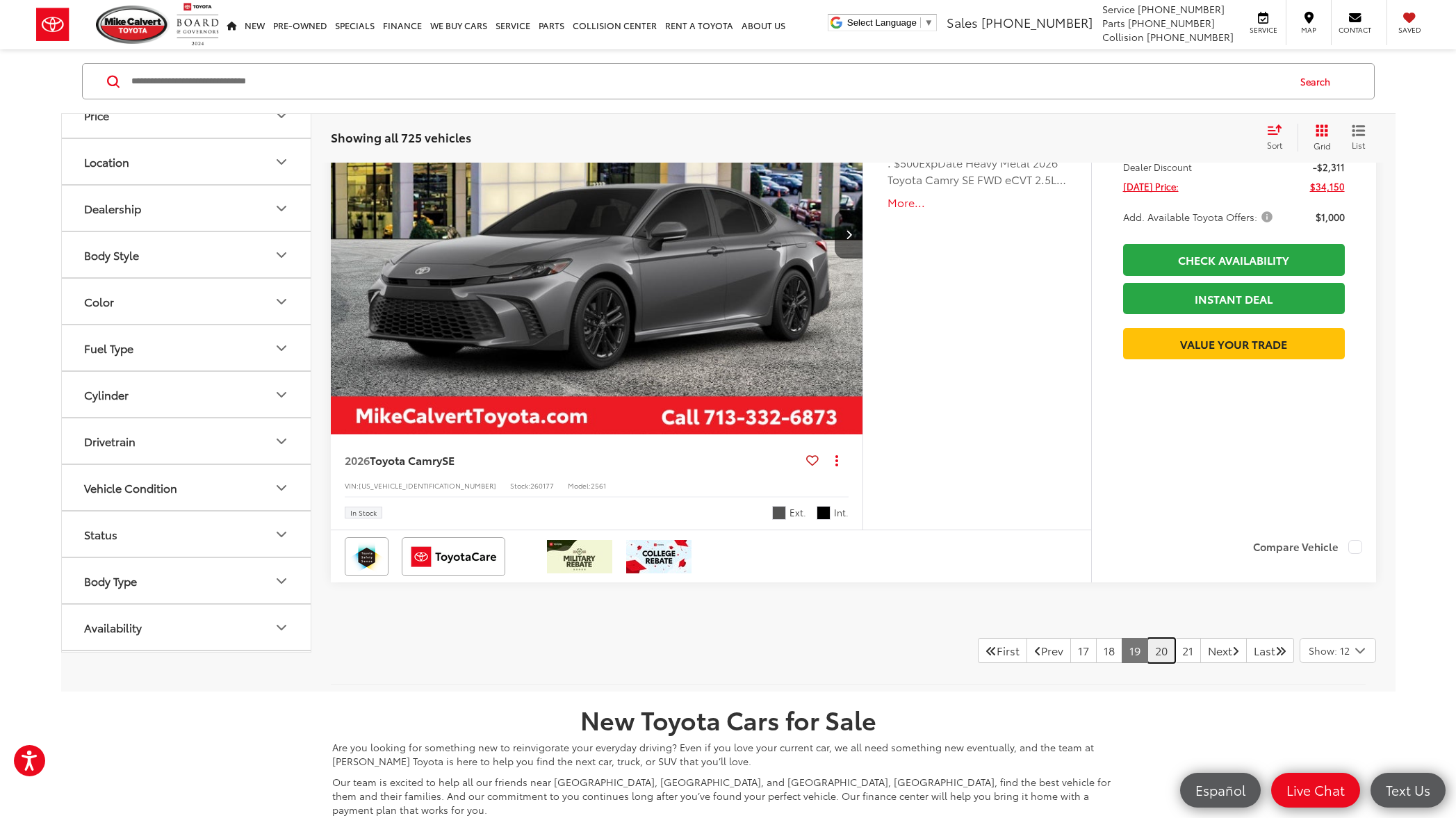
scroll to position [6608, 0]
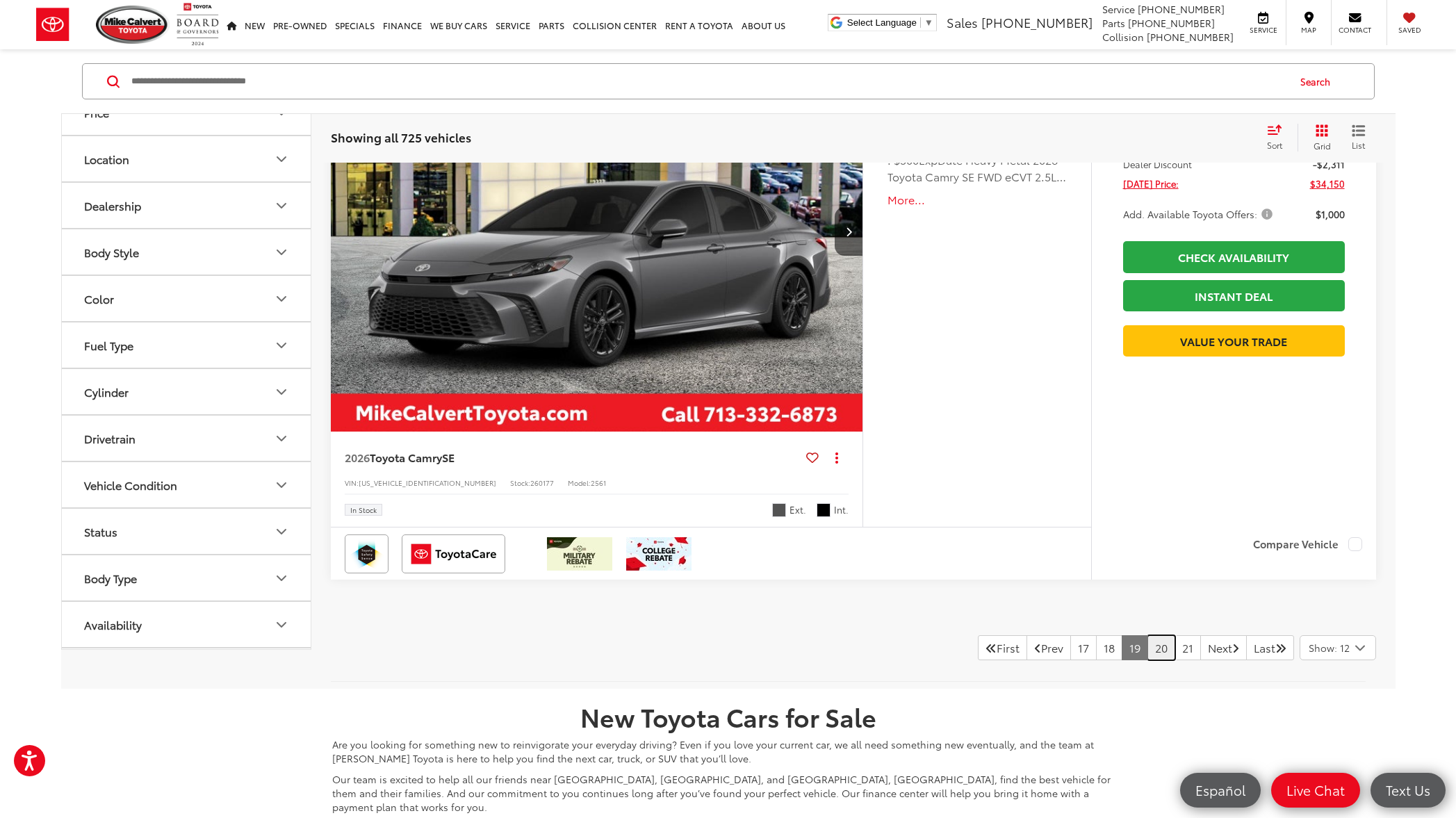
click at [1147, 649] on link "20" at bounding box center [1160, 648] width 27 height 25
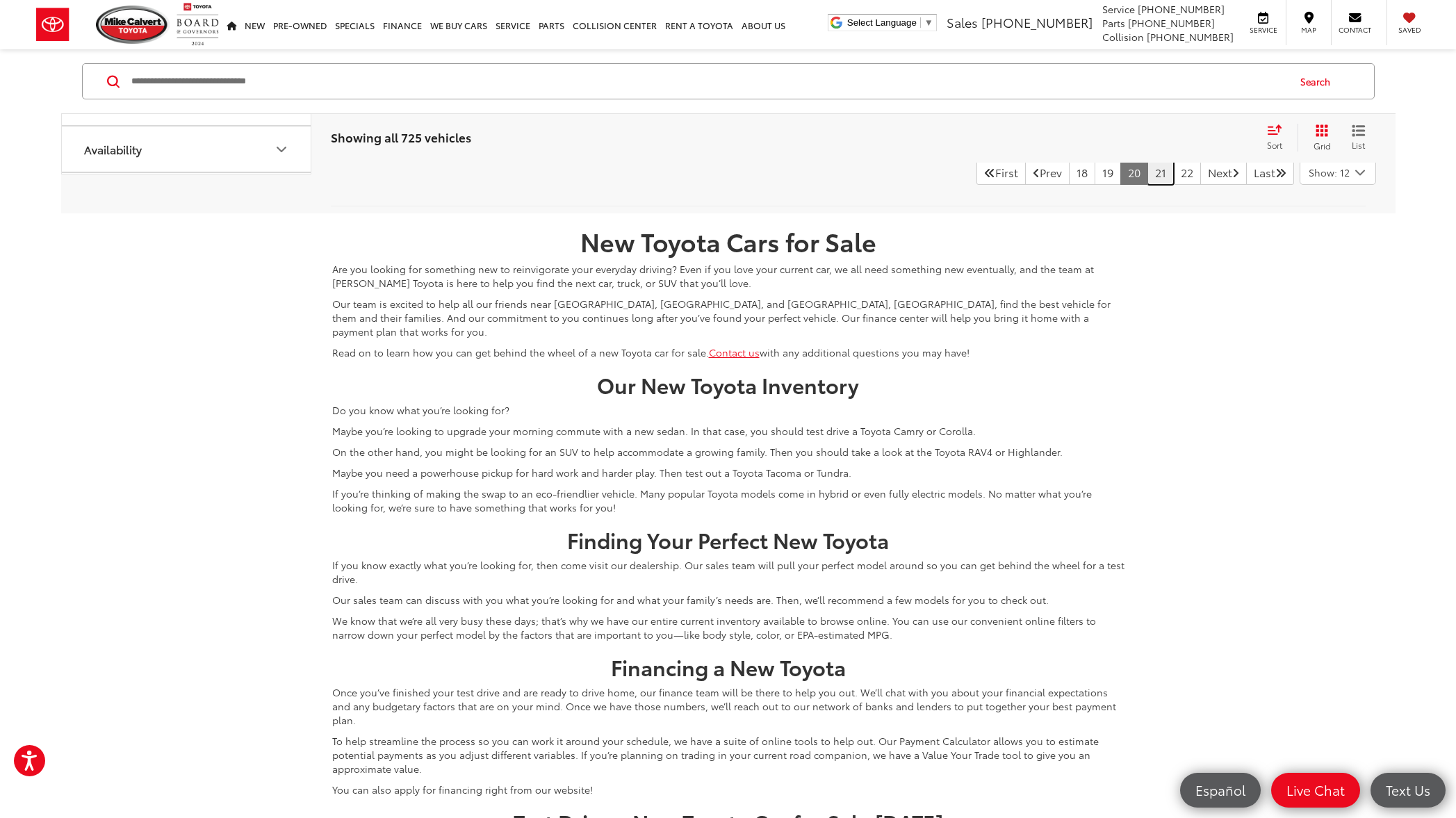
scroll to position [6604, 0]
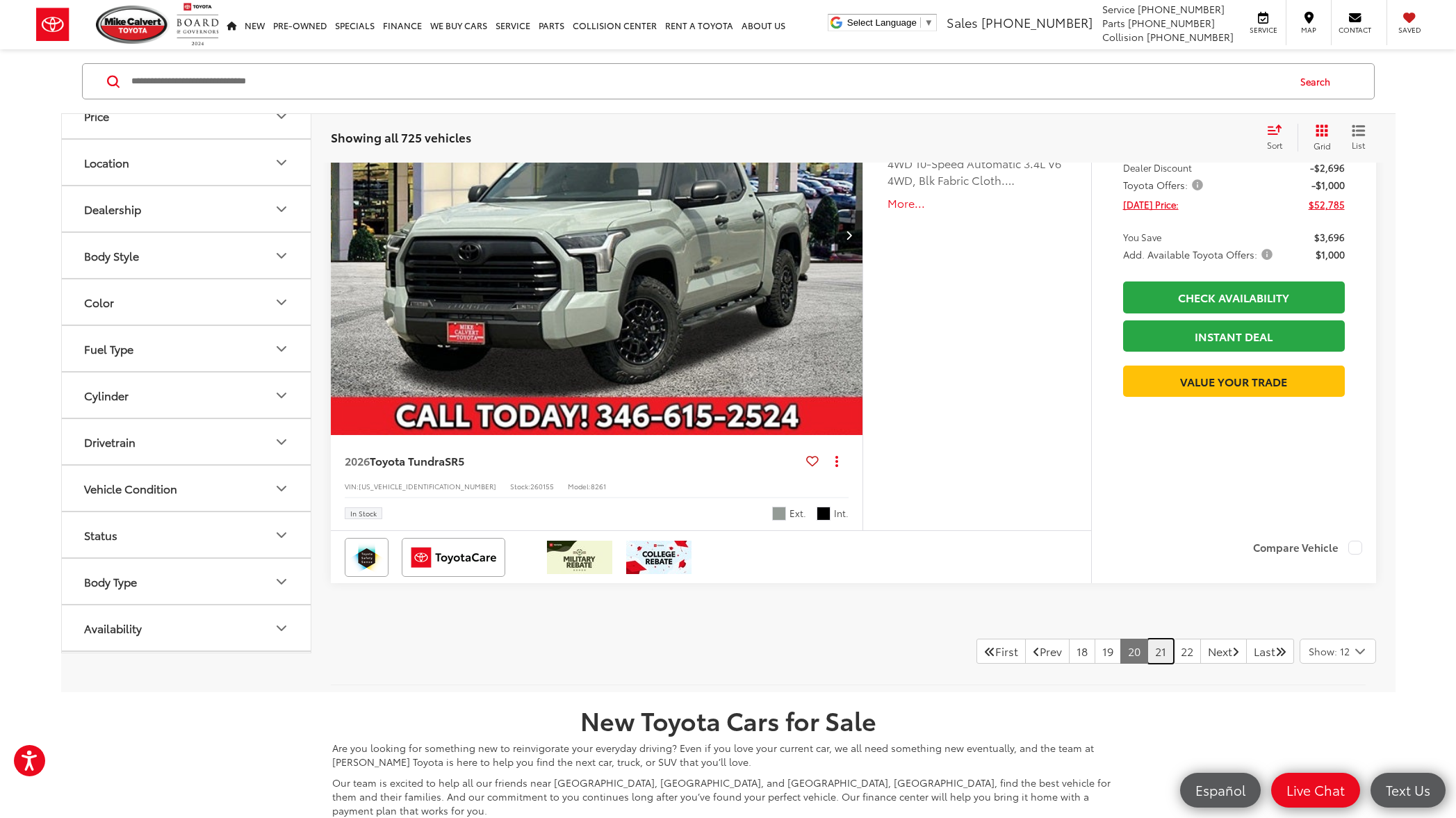
click at [1147, 652] on link "21" at bounding box center [1160, 651] width 26 height 25
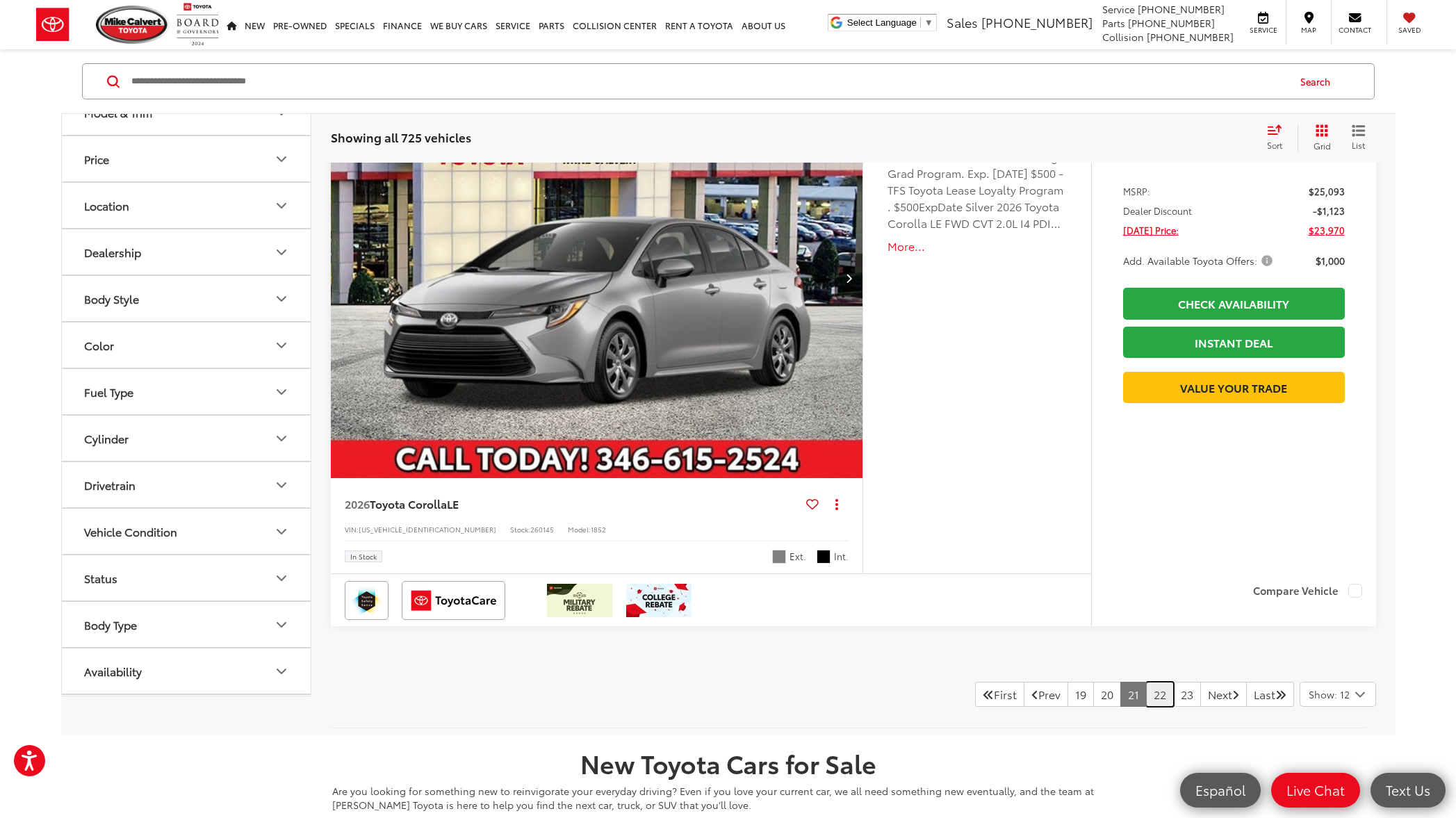
scroll to position [6888, 0]
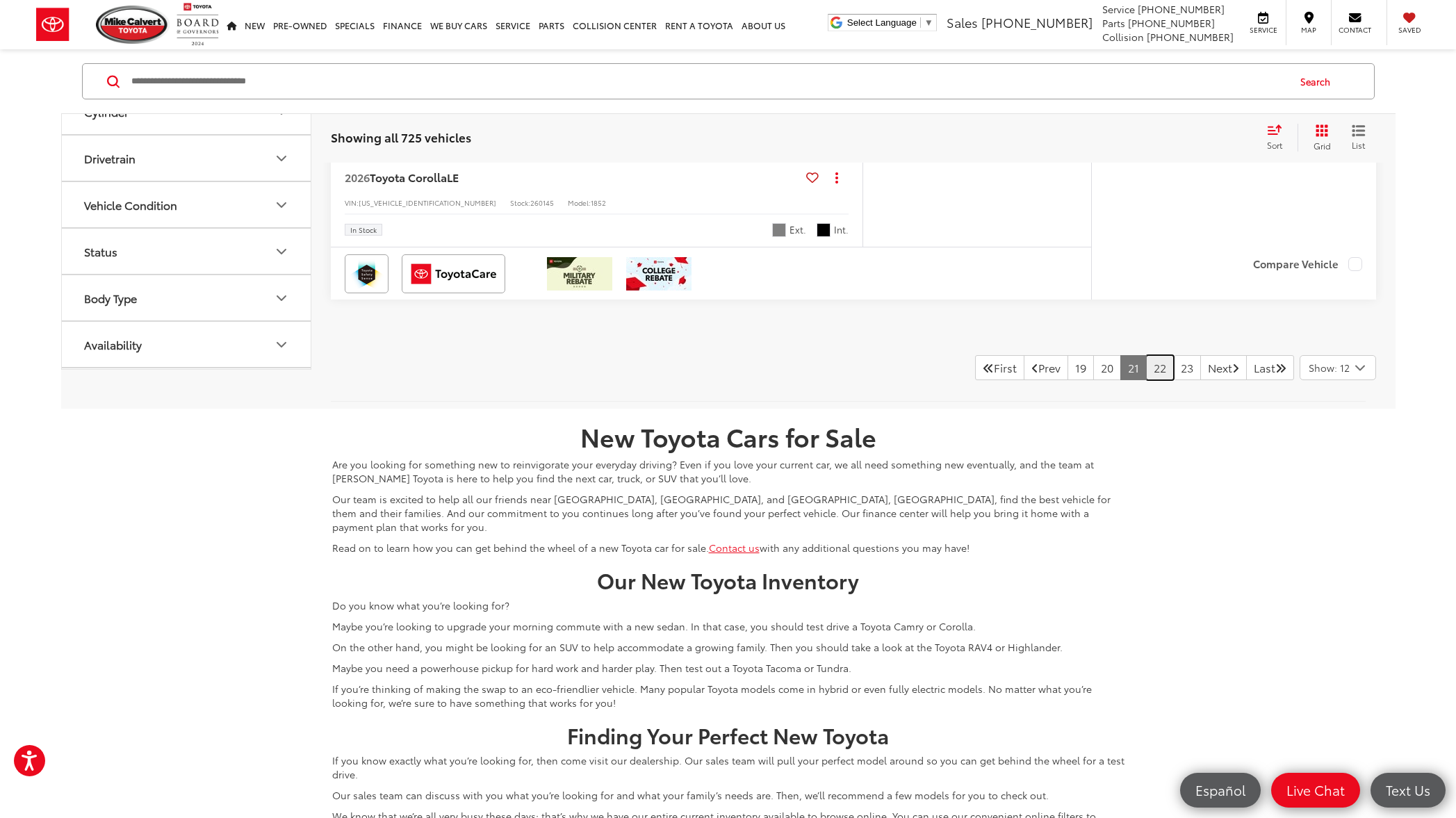
click at [1145, 367] on link "22" at bounding box center [1159, 367] width 27 height 25
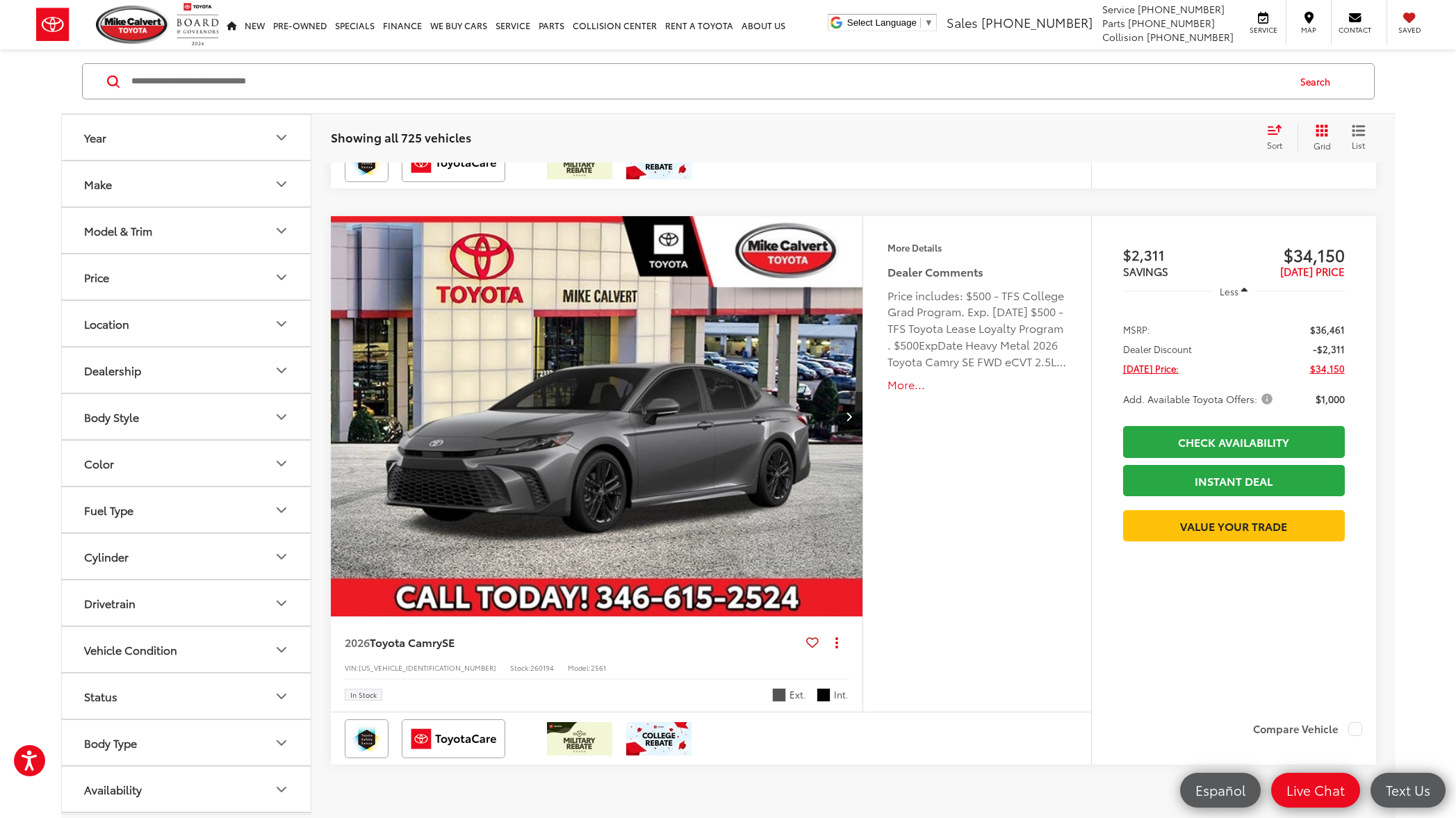
scroll to position [6320, 0]
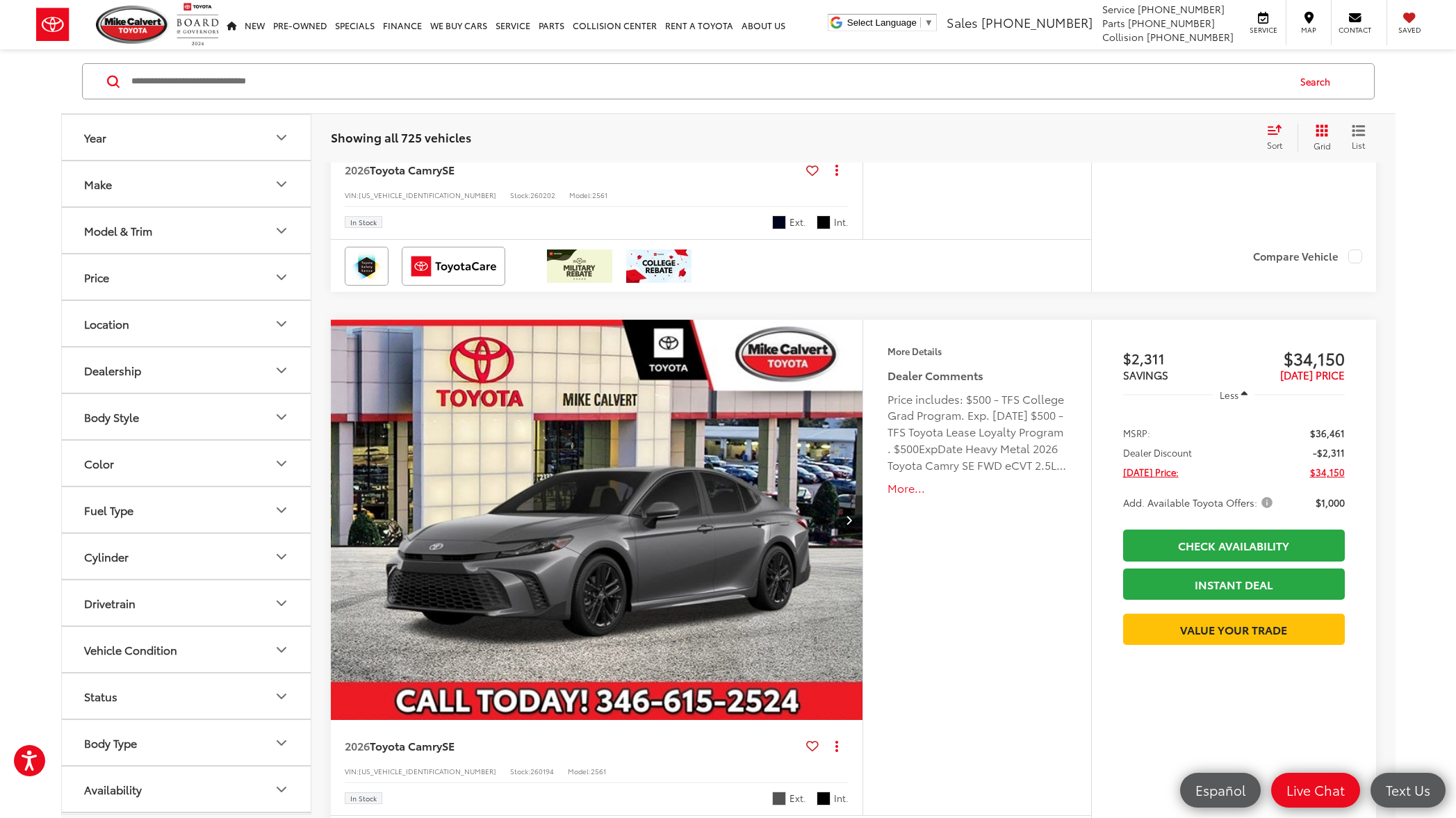
click at [848, 522] on icon "Next image" at bounding box center [848, 519] width 6 height 10
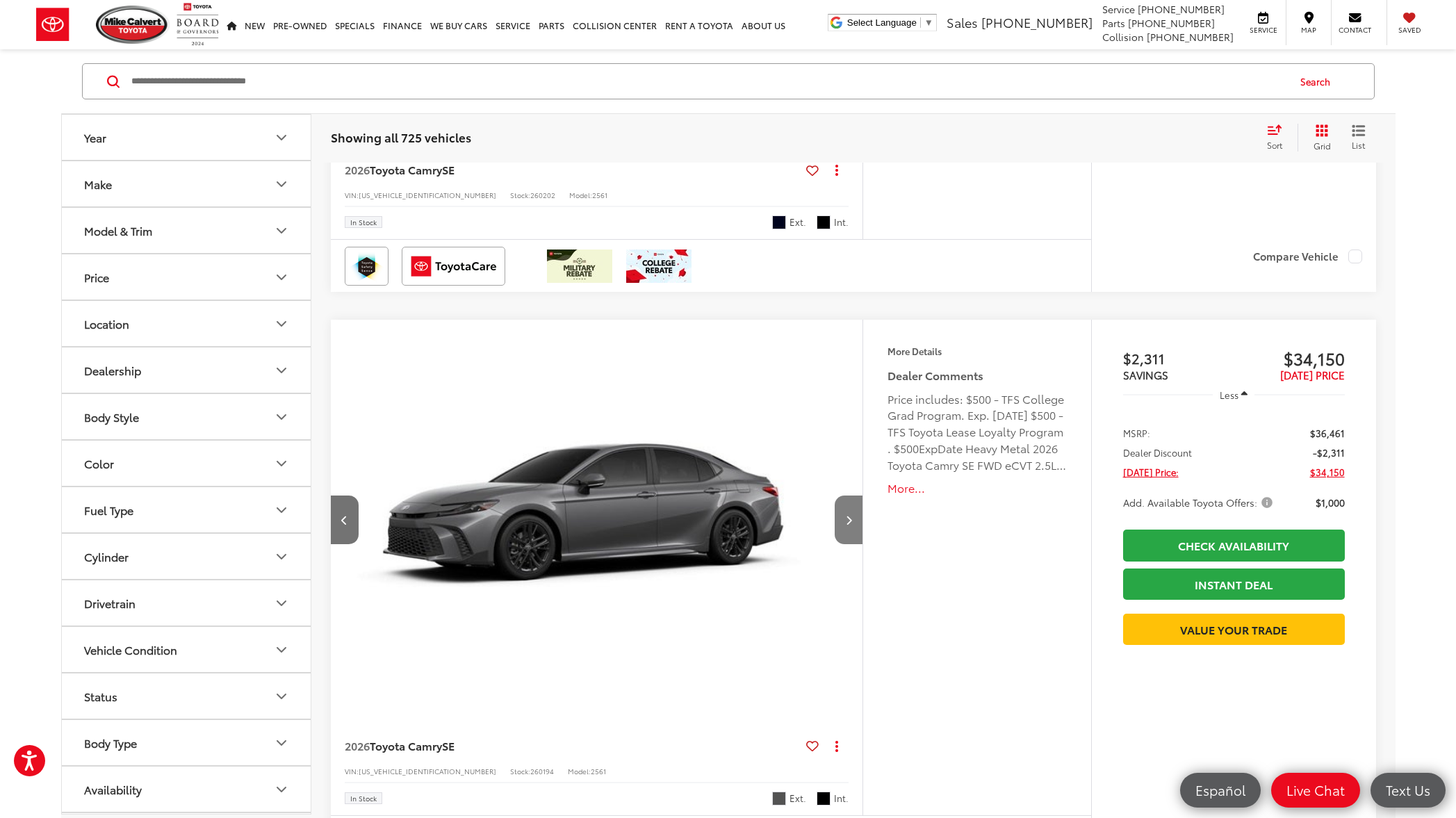
click at [848, 522] on icon "Next image" at bounding box center [848, 519] width 6 height 10
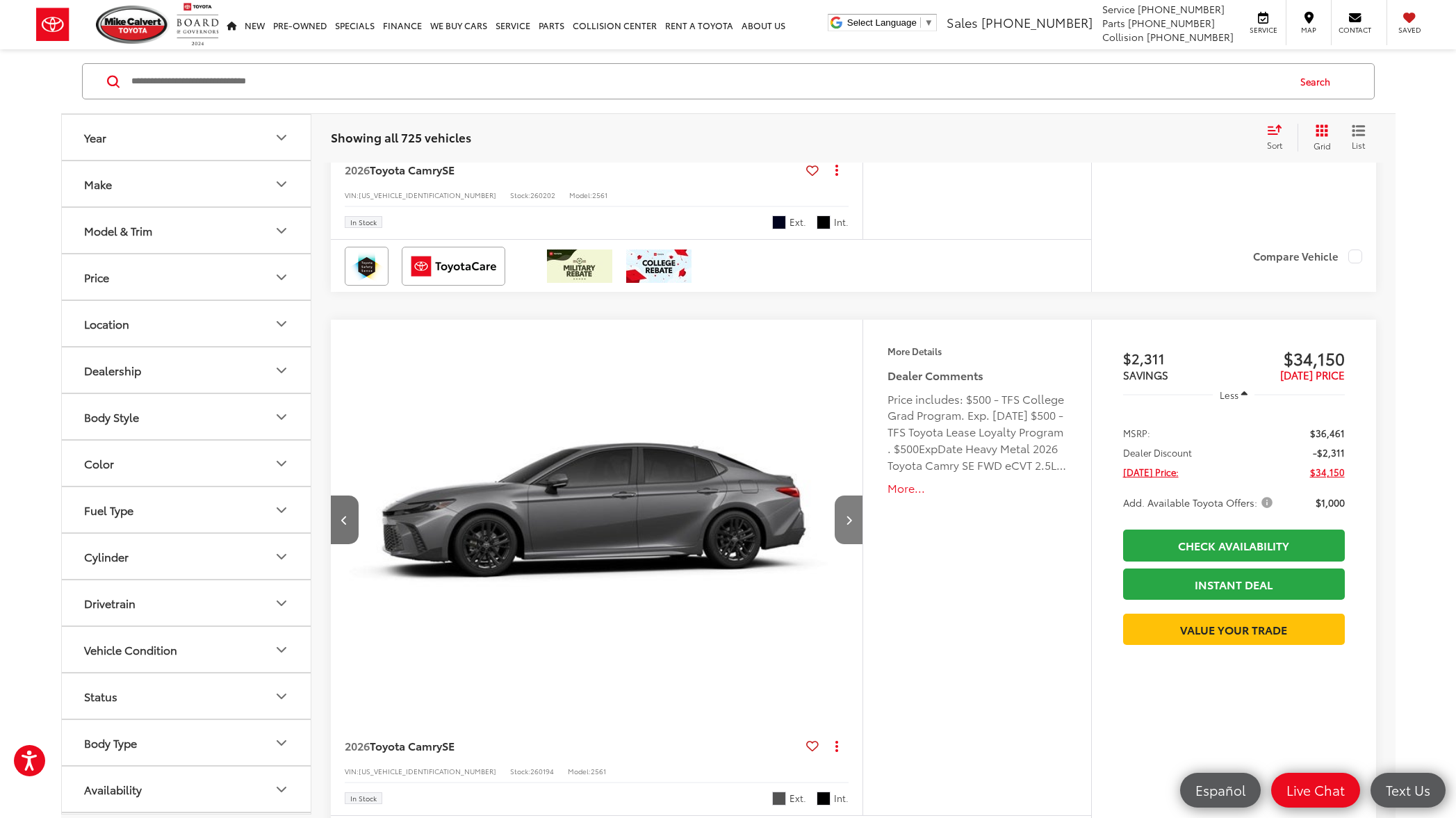
click at [848, 522] on icon "Next image" at bounding box center [848, 519] width 6 height 10
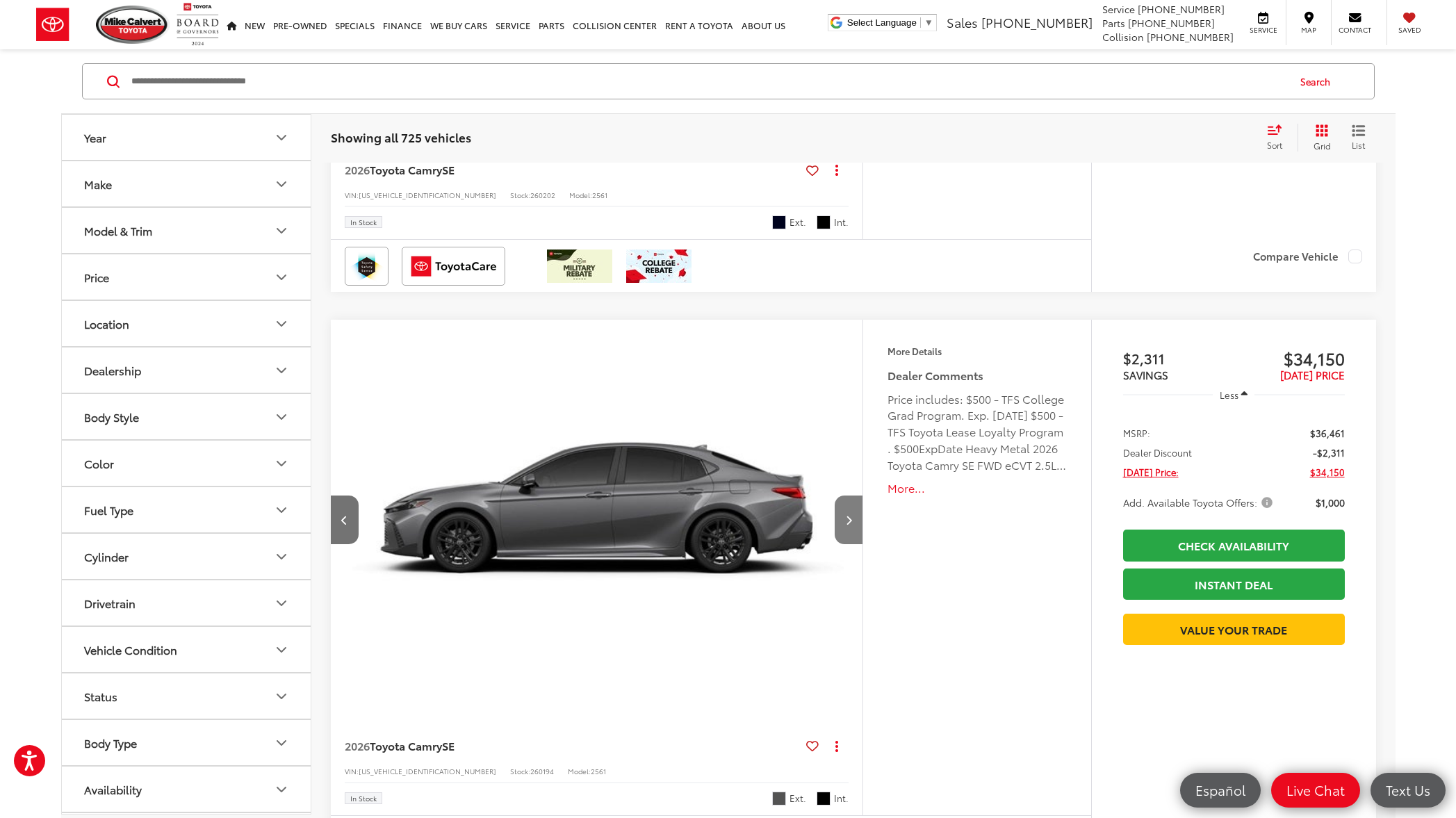
click at [848, 522] on icon "Next image" at bounding box center [848, 519] width 6 height 10
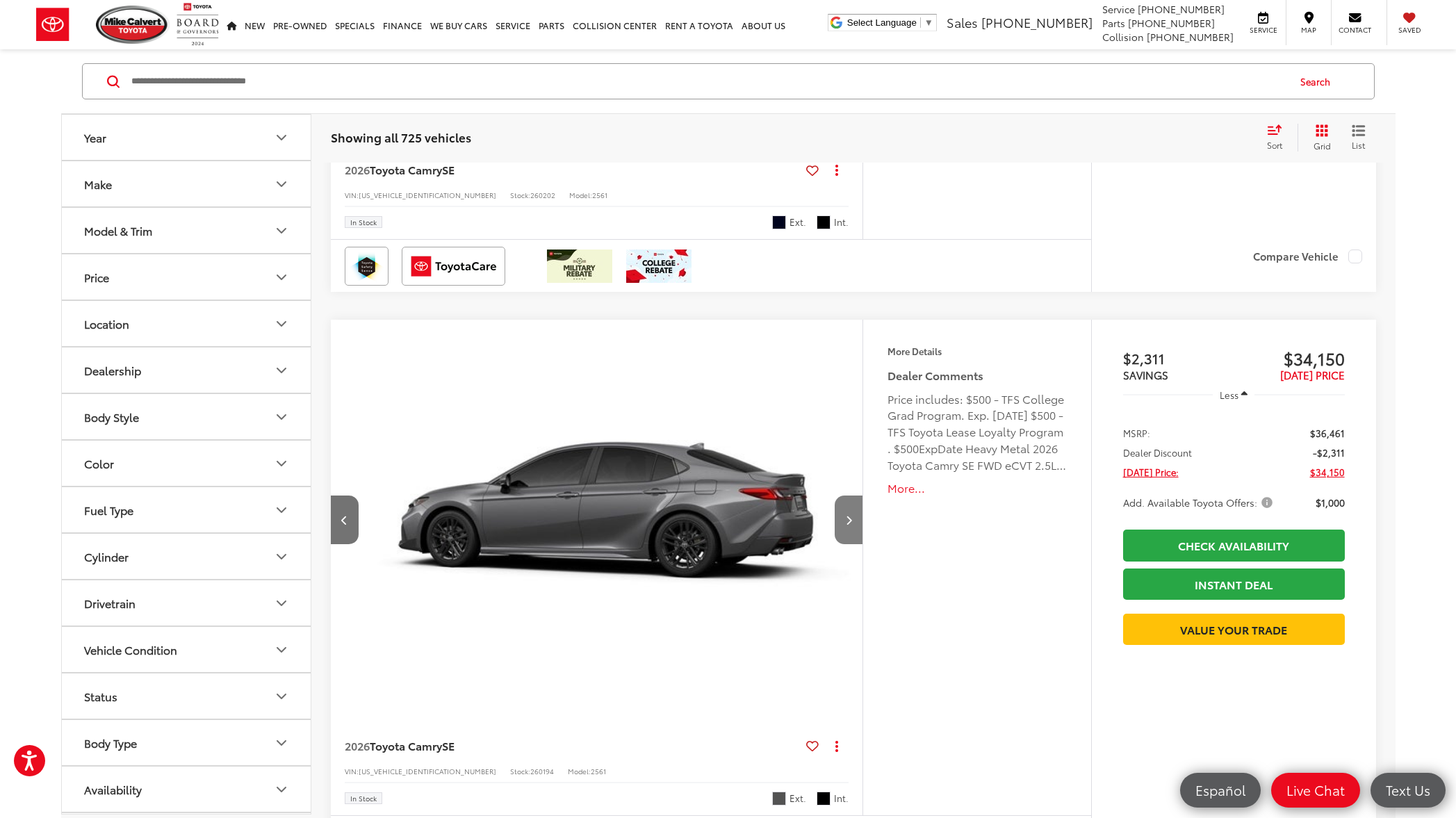
click at [848, 522] on icon "Next image" at bounding box center [848, 519] width 6 height 10
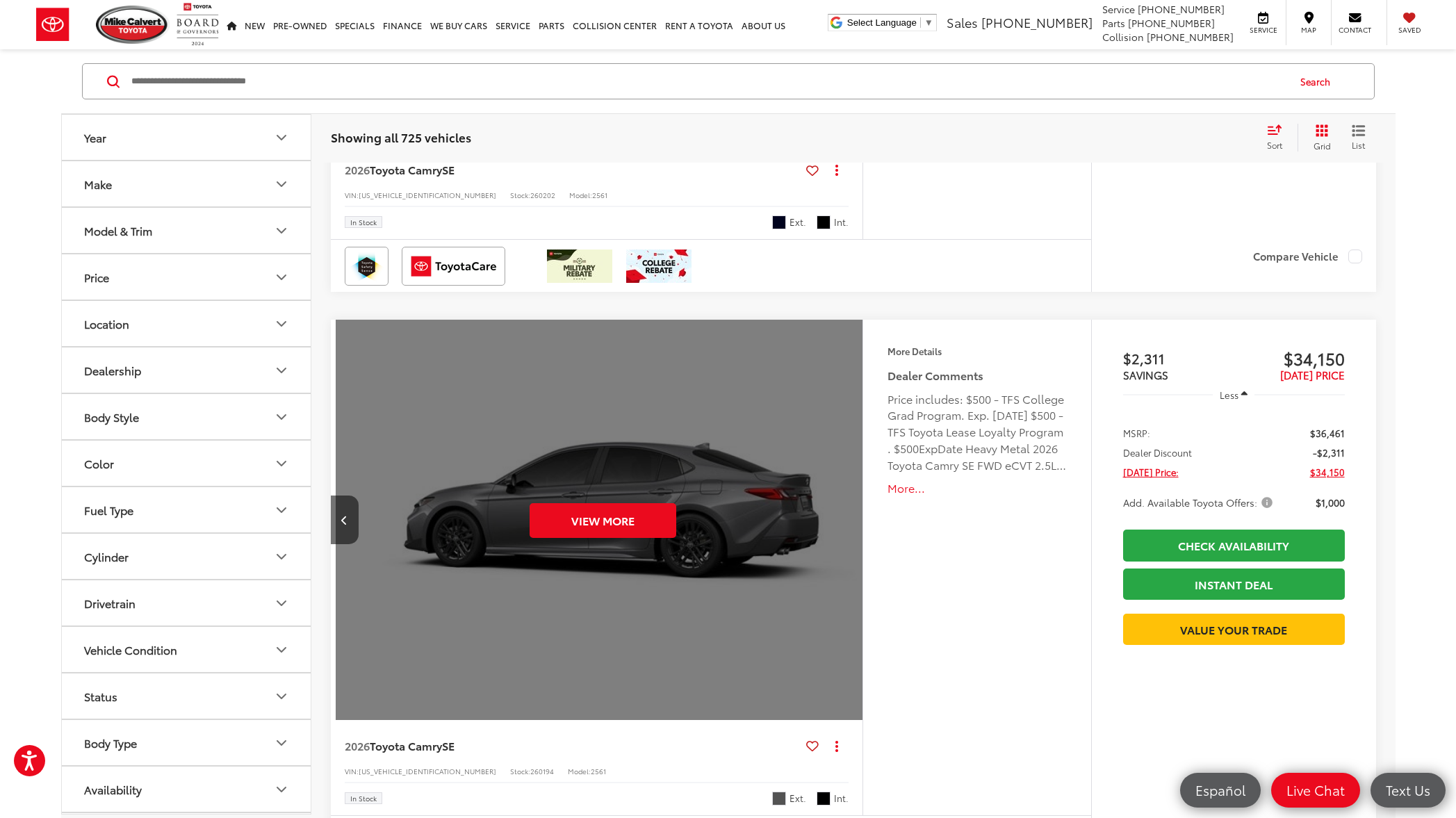
scroll to position [0, 2671]
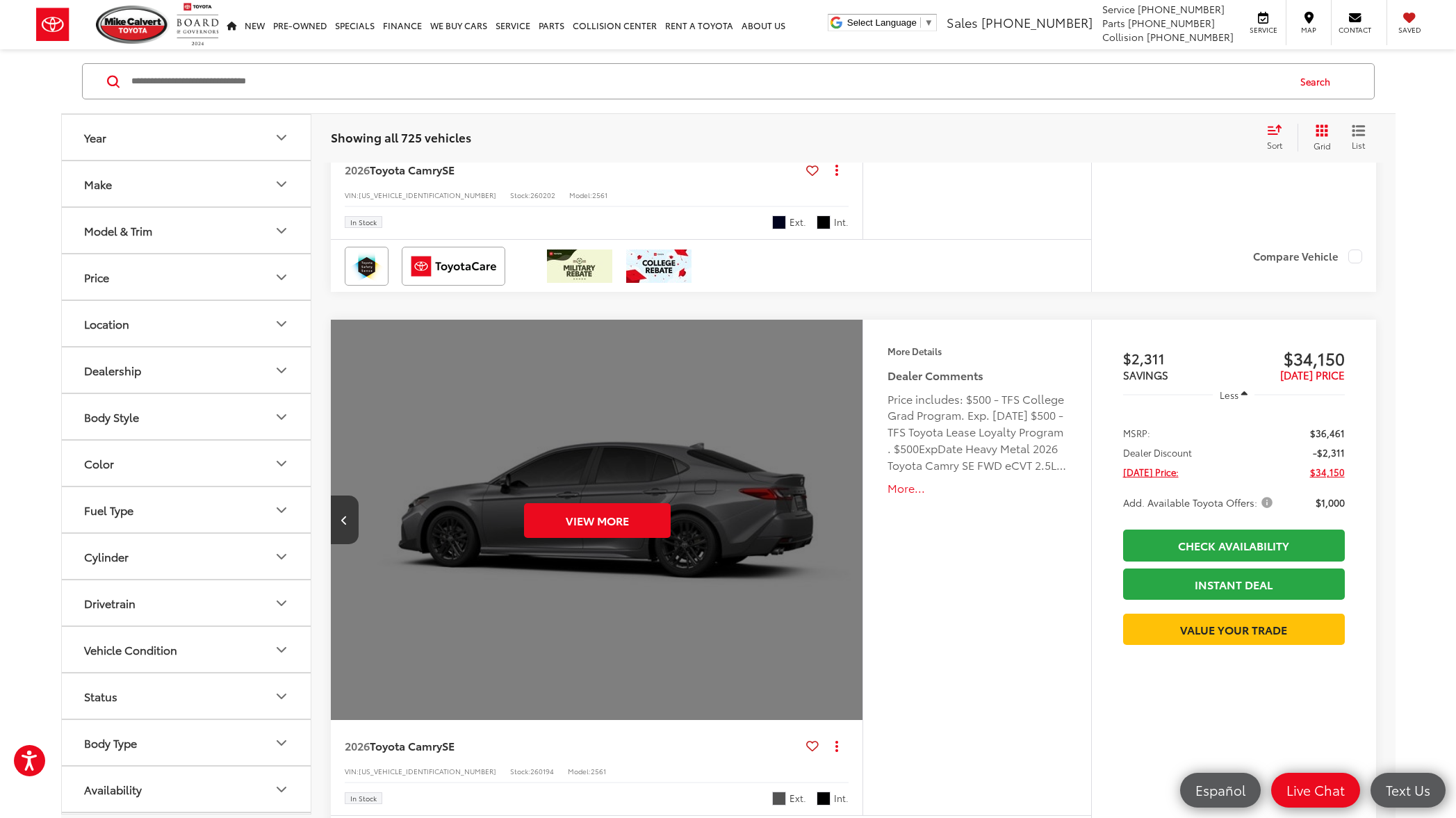
click at [848, 522] on div "View More" at bounding box center [597, 520] width 535 height 401
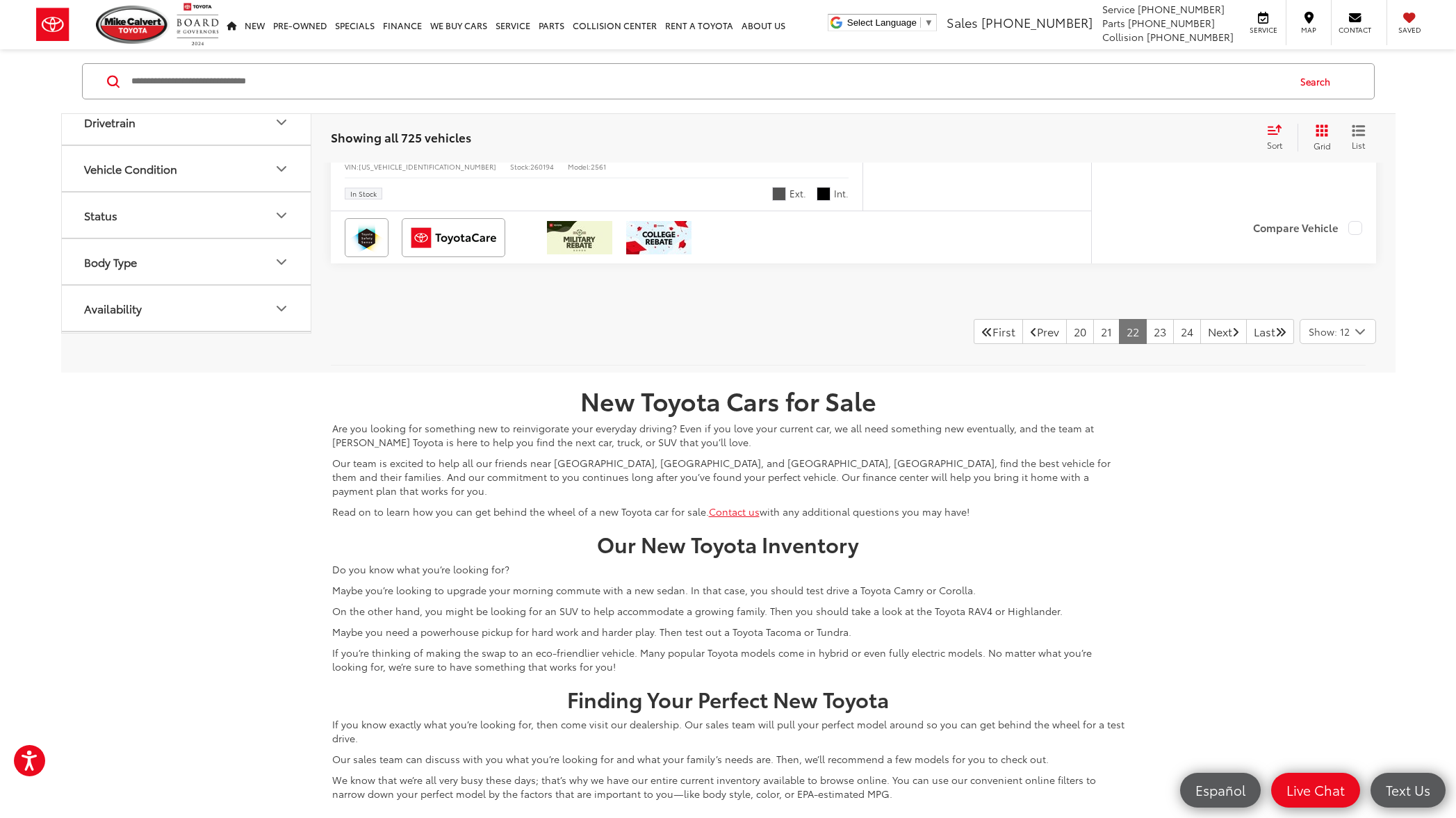
scroll to position [6761, 0]
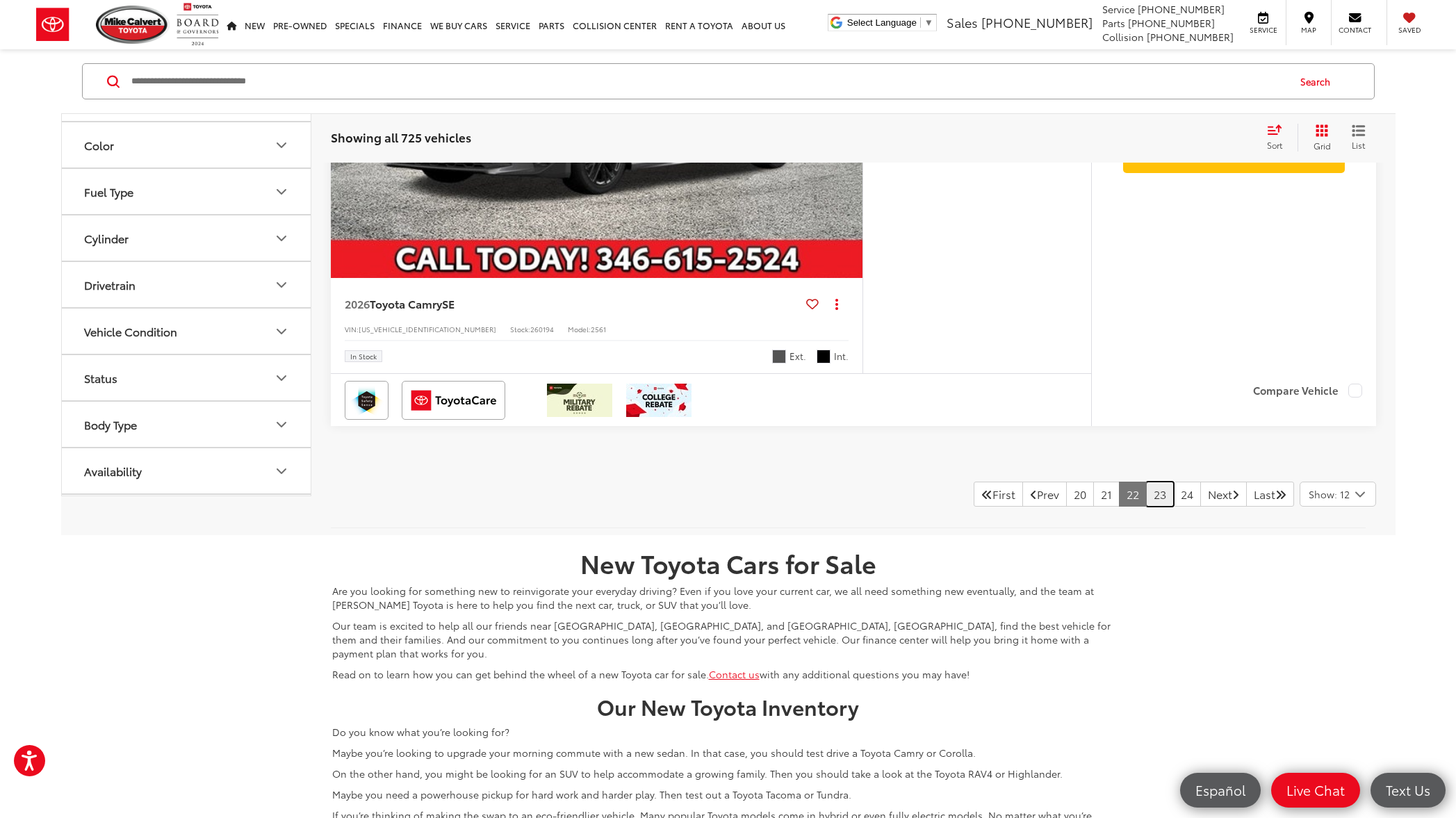
click at [1145, 495] on link "23" at bounding box center [1159, 494] width 27 height 25
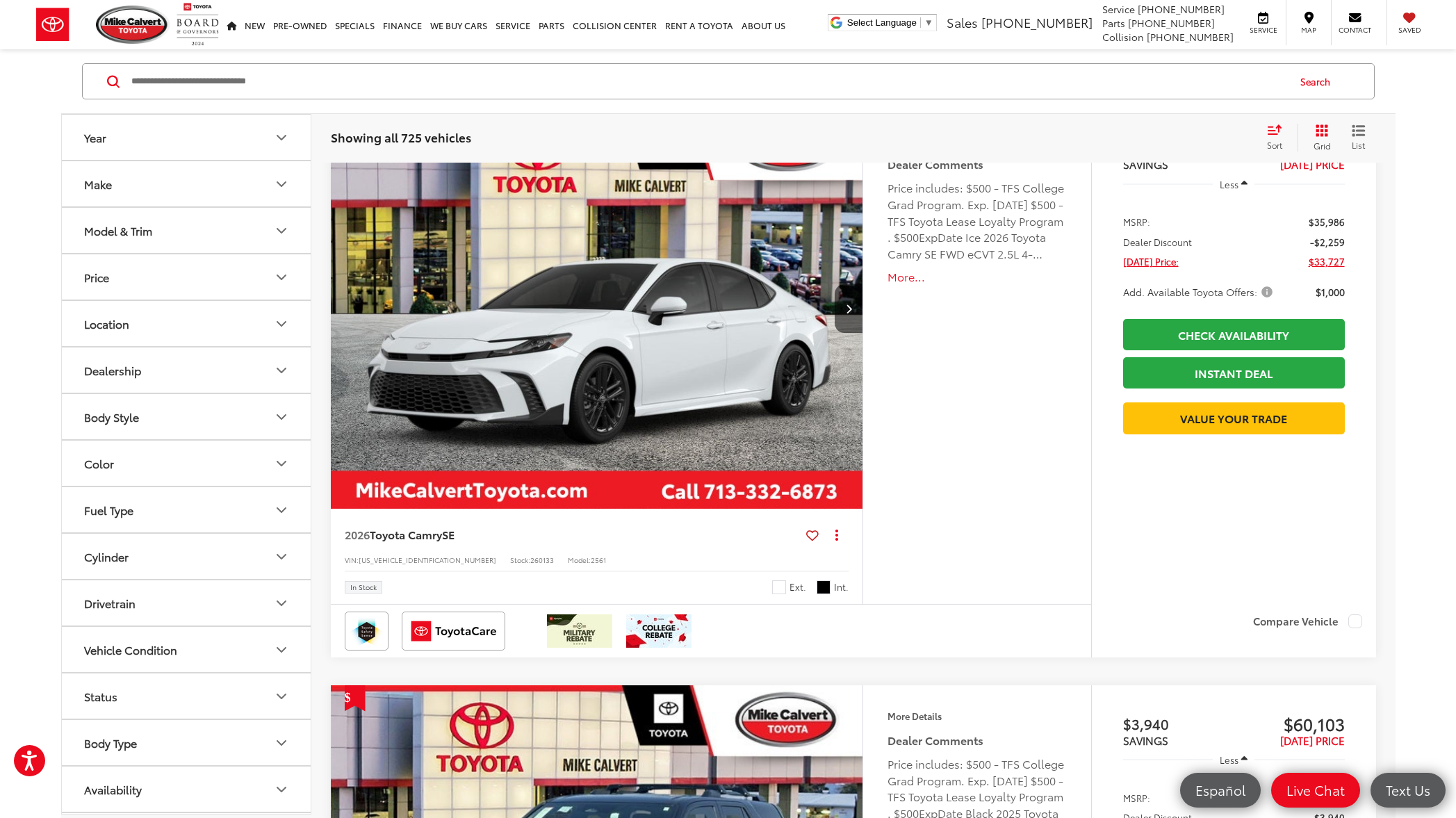
scroll to position [5254, 0]
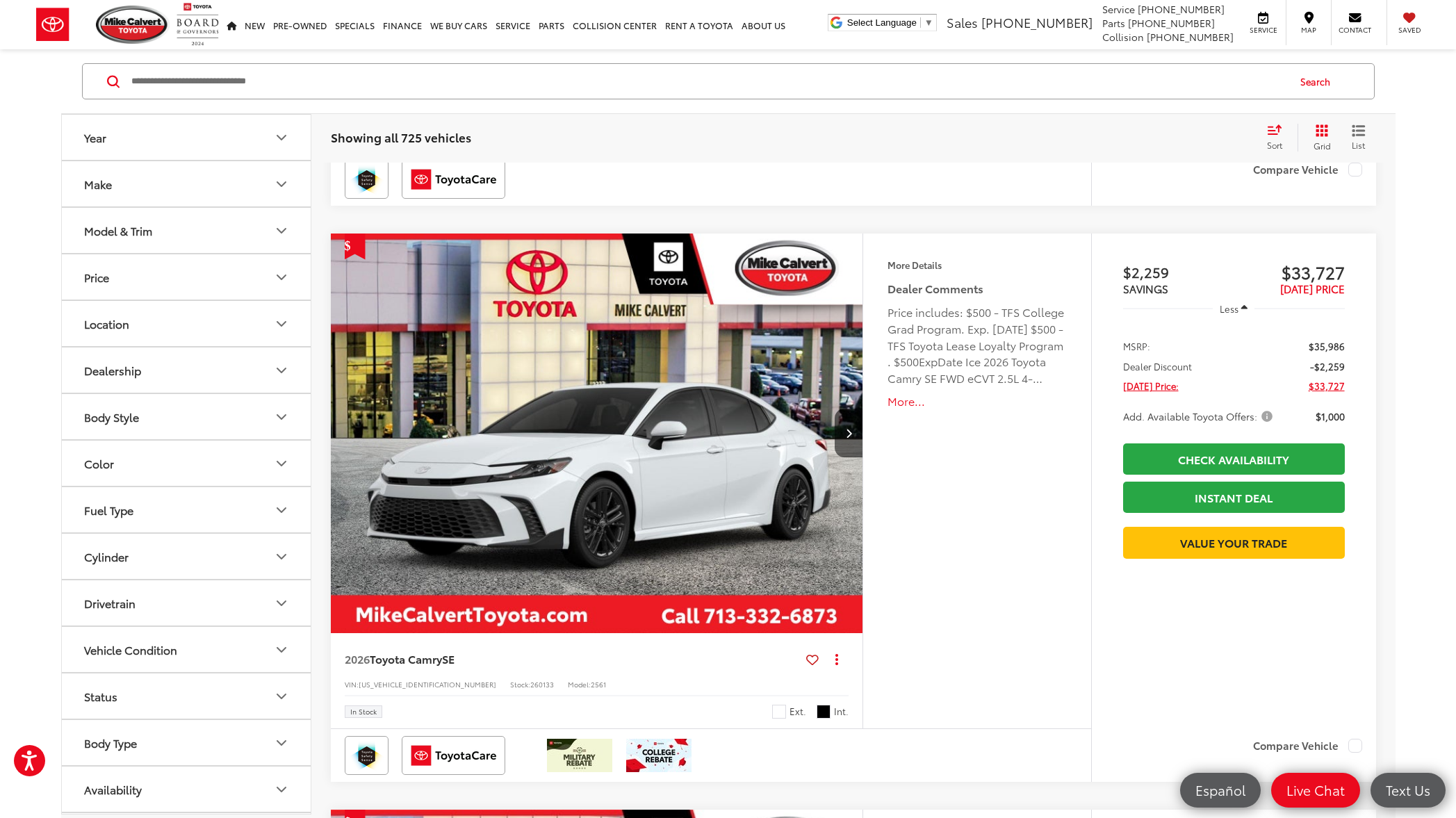
click at [903, 401] on button "More..." at bounding box center [977, 401] width 178 height 16
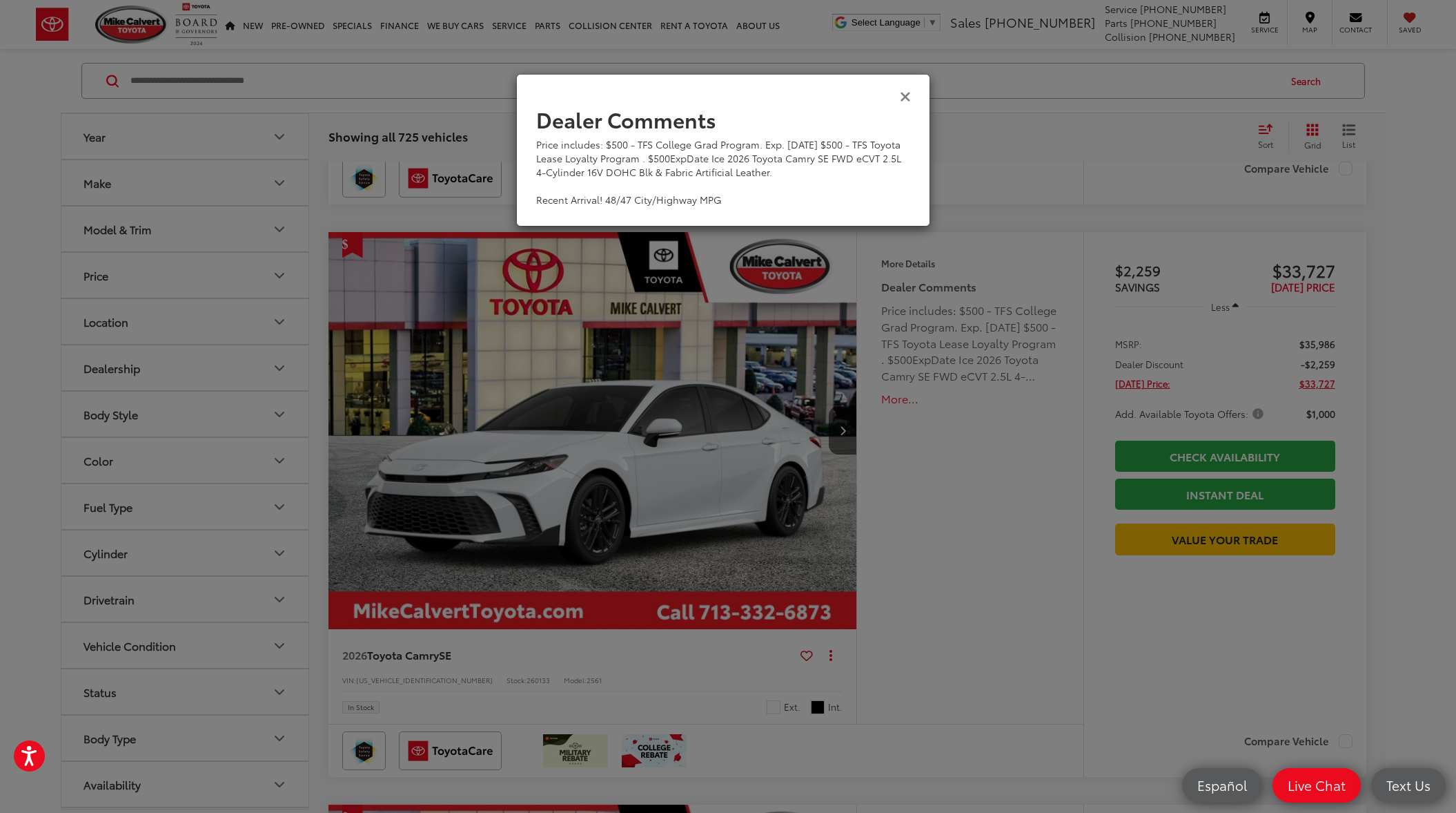
click at [903, 96] on icon "Close" at bounding box center [906, 96] width 11 height 15
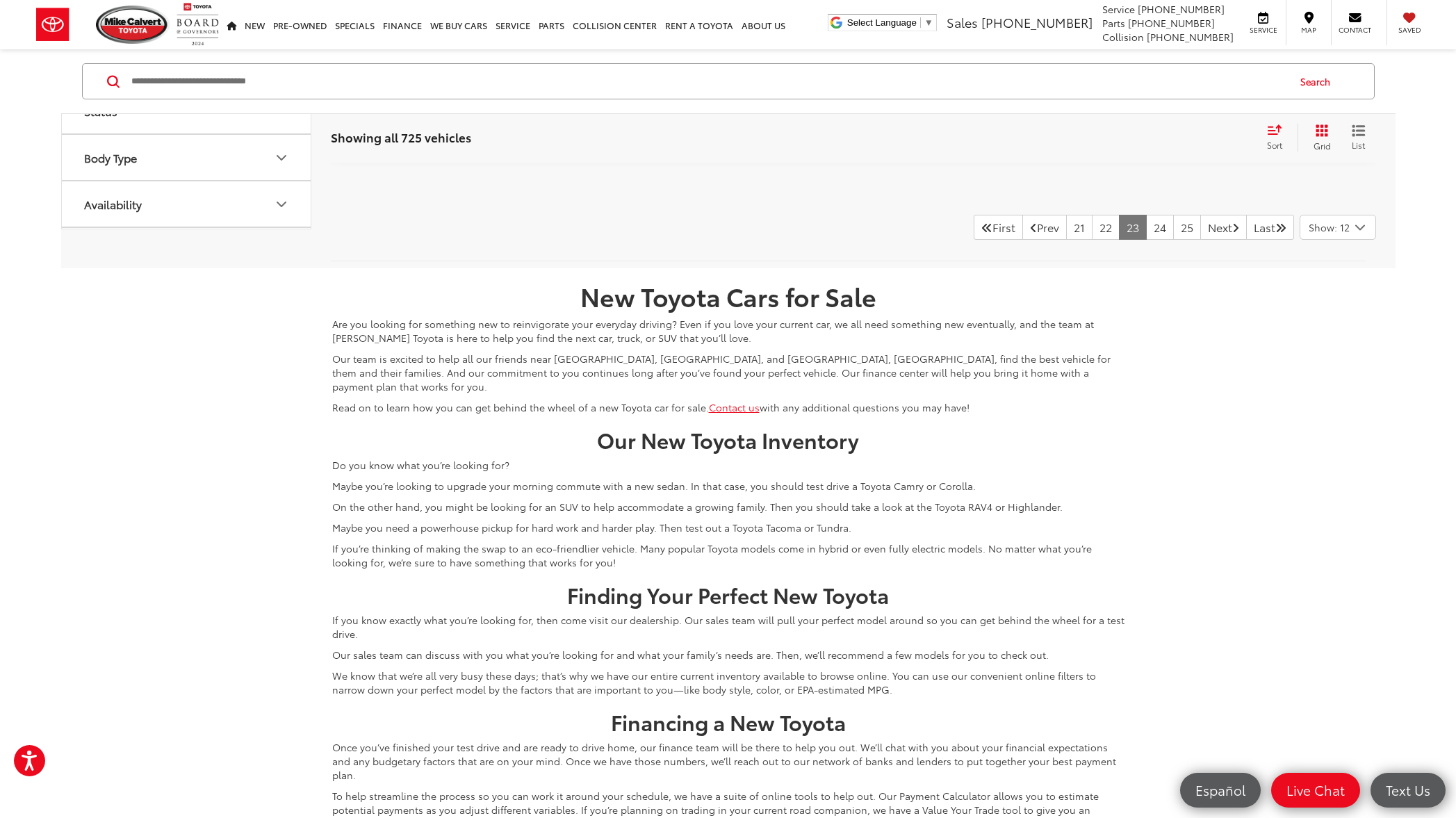
scroll to position [7033, 0]
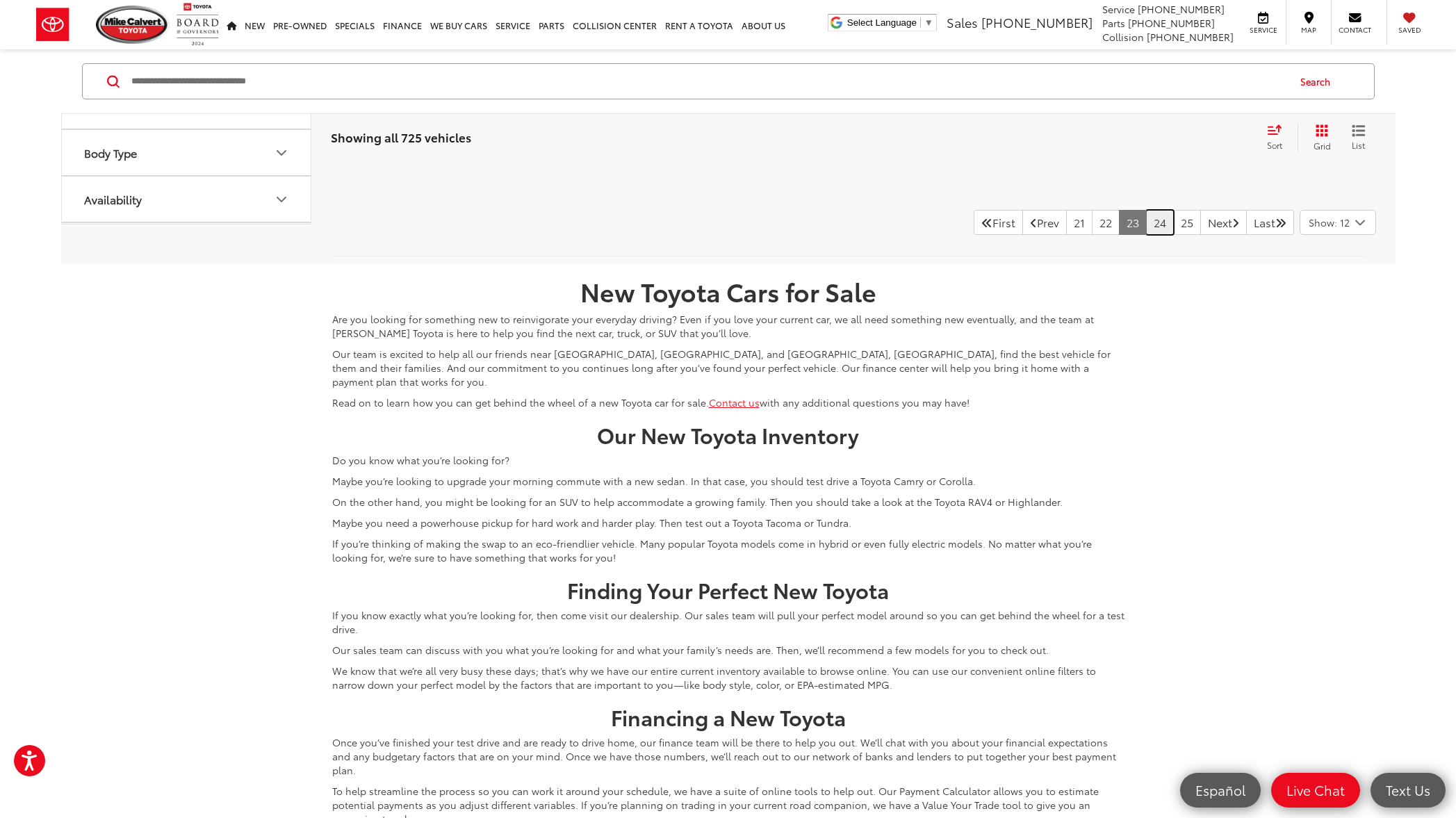
click at [1145, 225] on link "24" at bounding box center [1159, 222] width 27 height 25
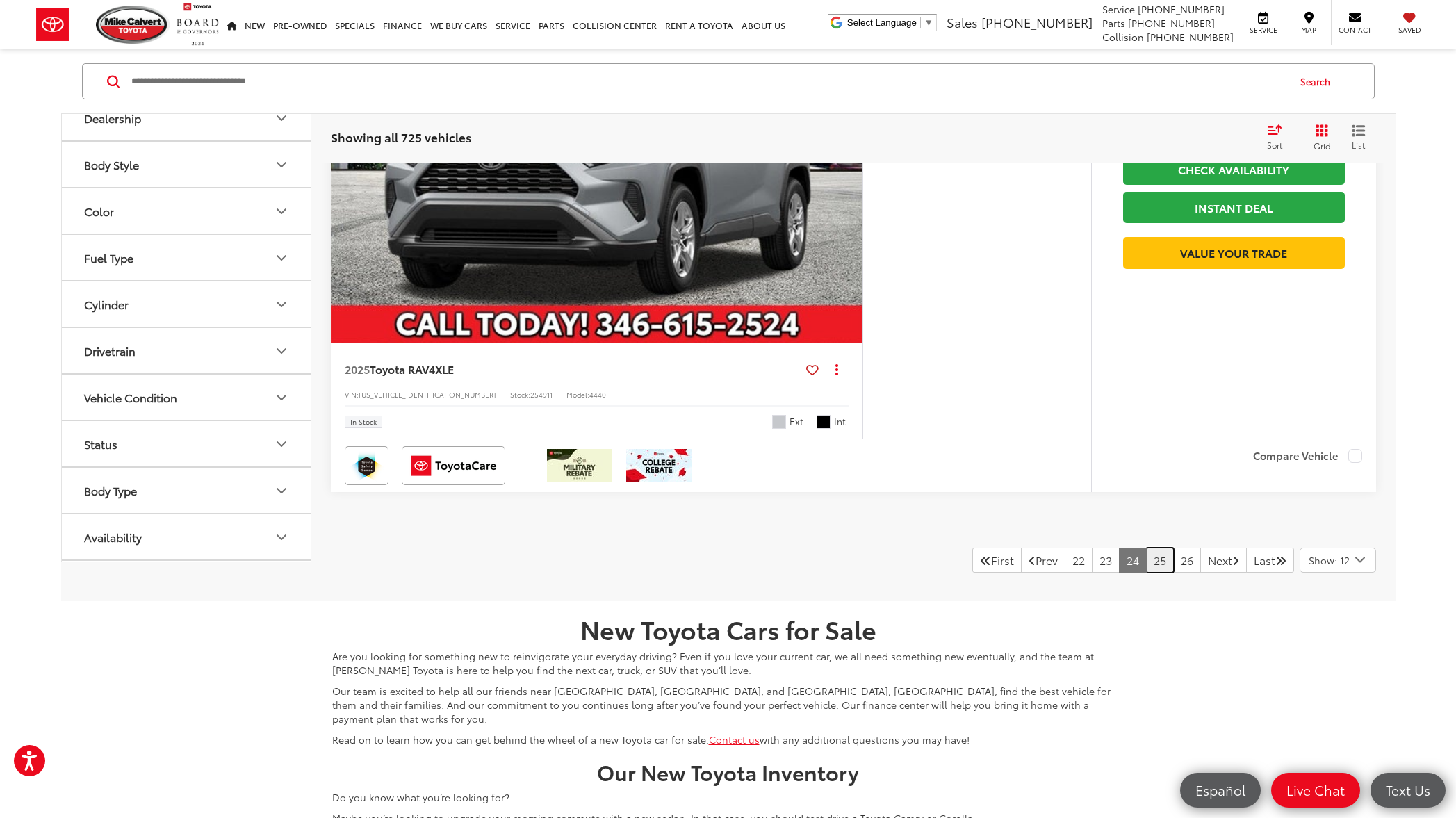
scroll to position [6800, 0]
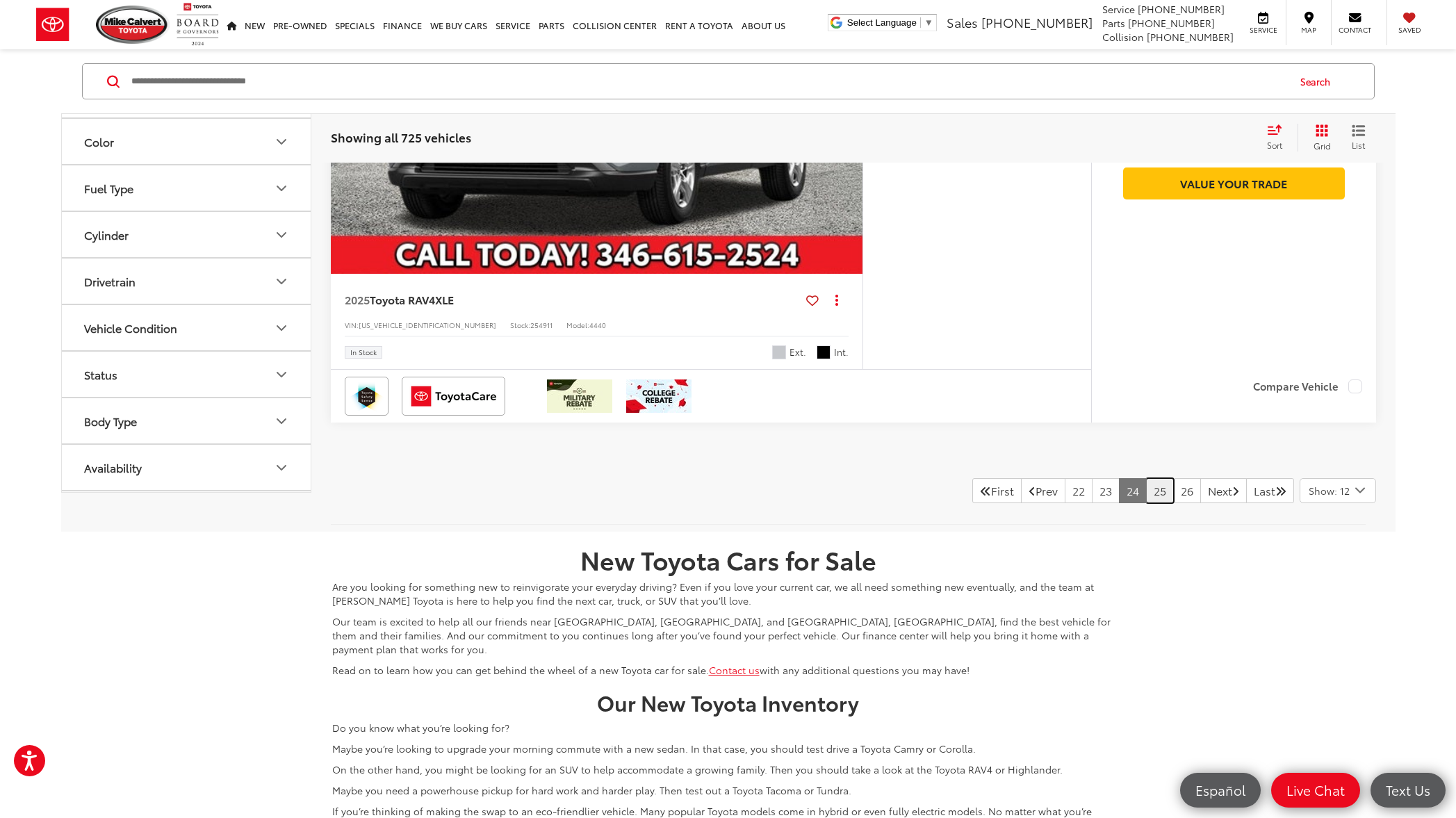
click at [1145, 503] on link "25" at bounding box center [1159, 491] width 27 height 25
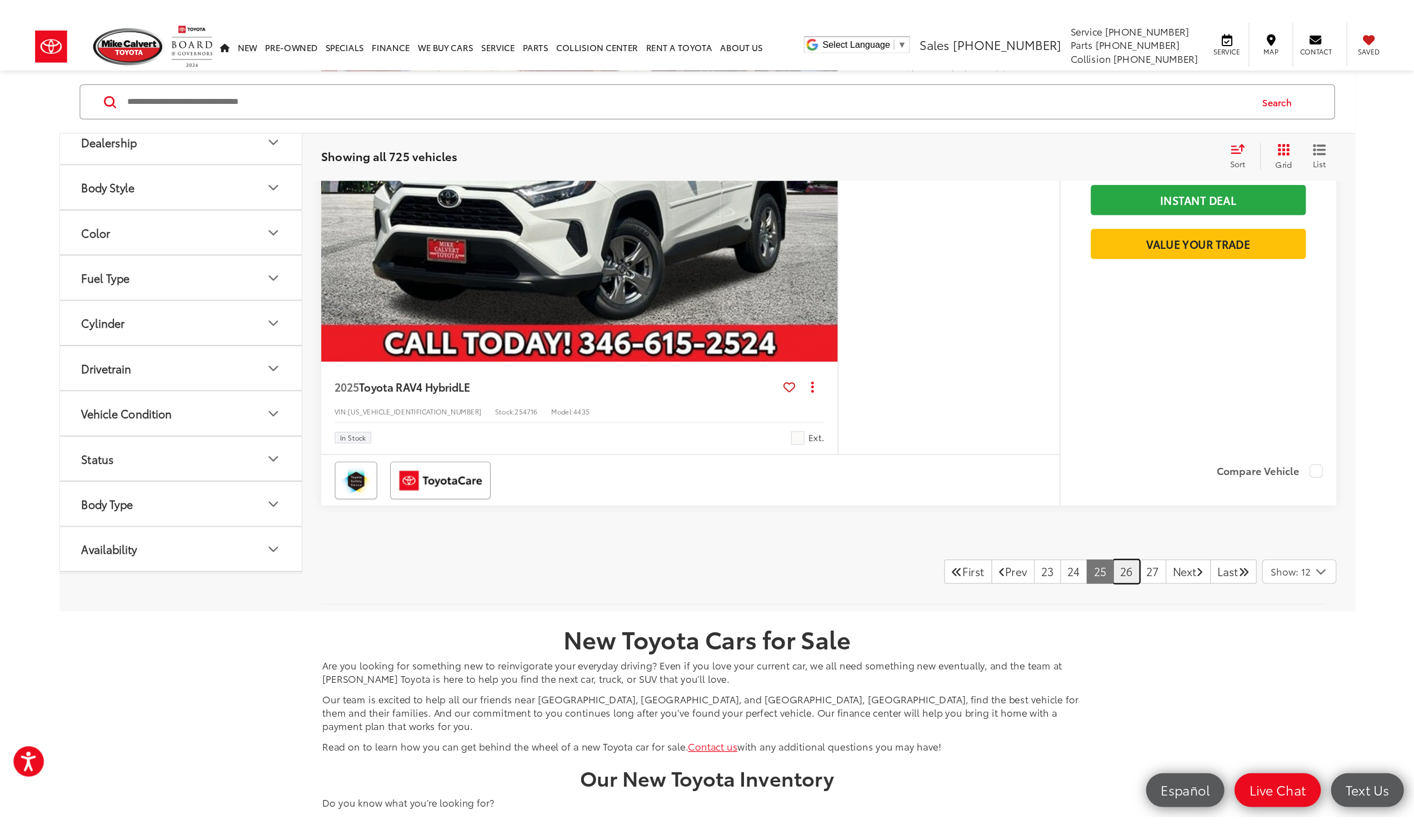
scroll to position [5404, 0]
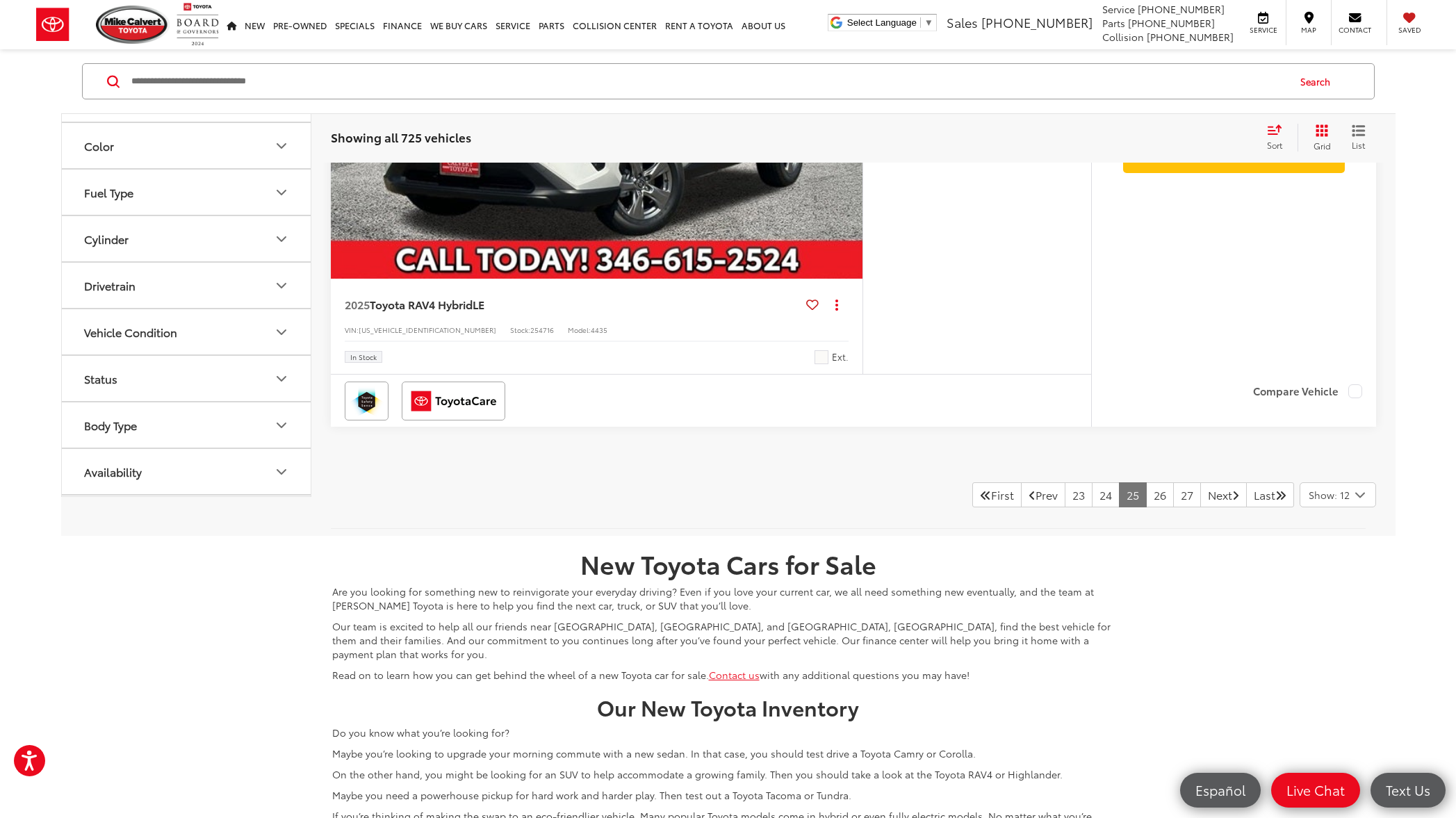
click at [1116, 210] on div "$1,460 SAVINGS $34,955 TODAY'S PRICE Less MSRP: $36,415 Dealer Discount -$1,460…" at bounding box center [1233, 125] width 285 height 495
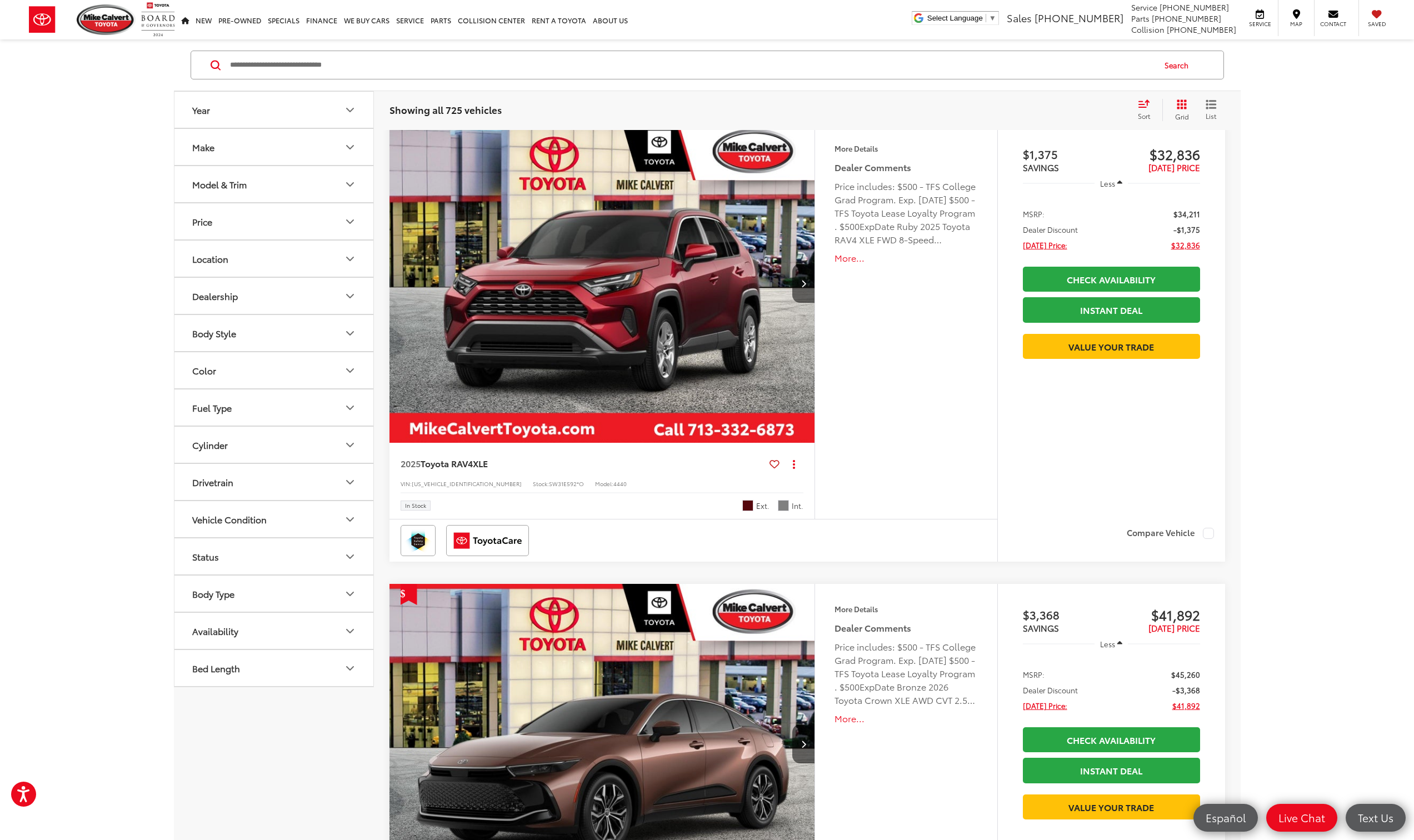
scroll to position [111, 0]
